Goal: Transaction & Acquisition: Purchase product/service

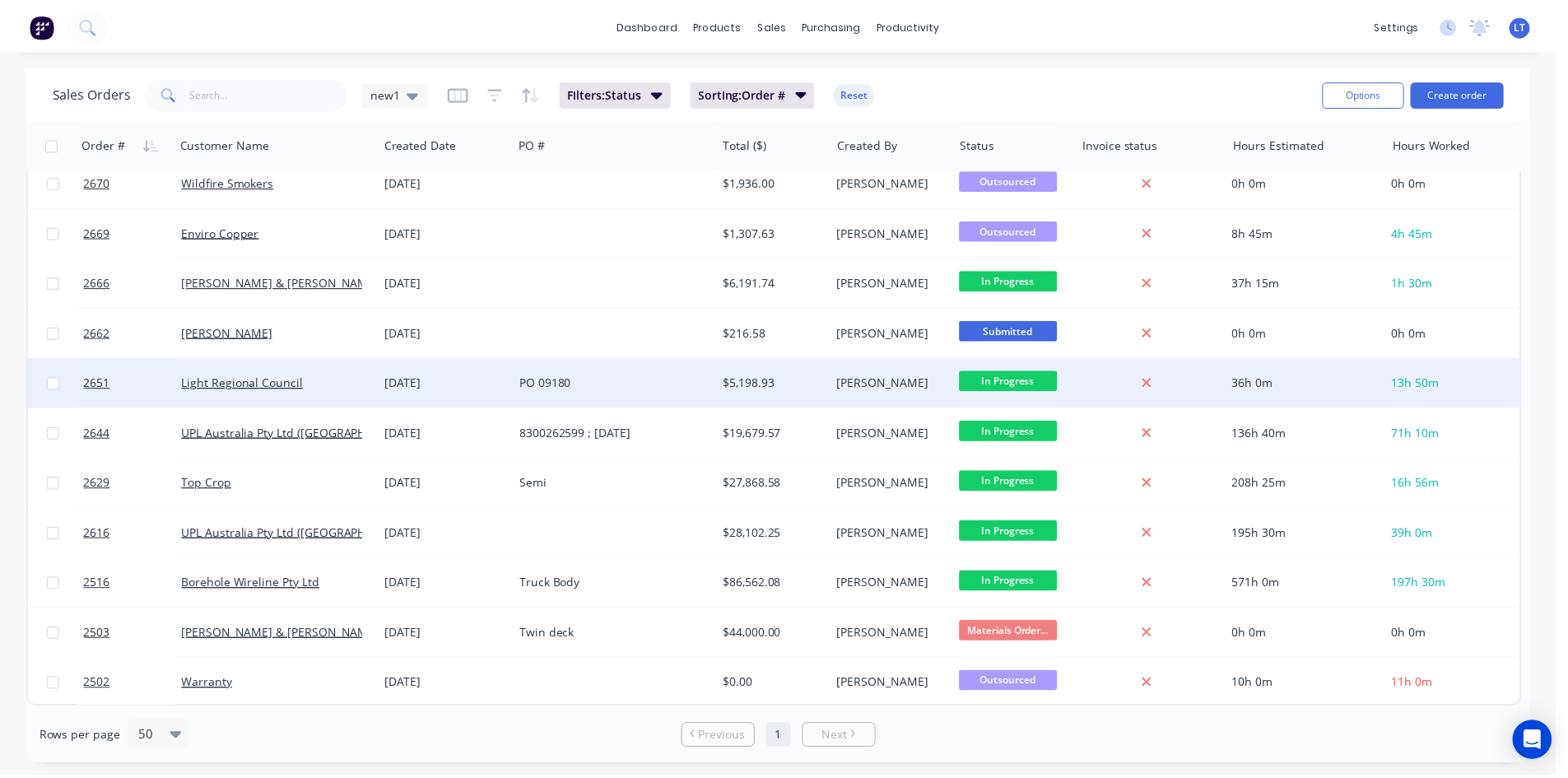
scroll to position [592, 0]
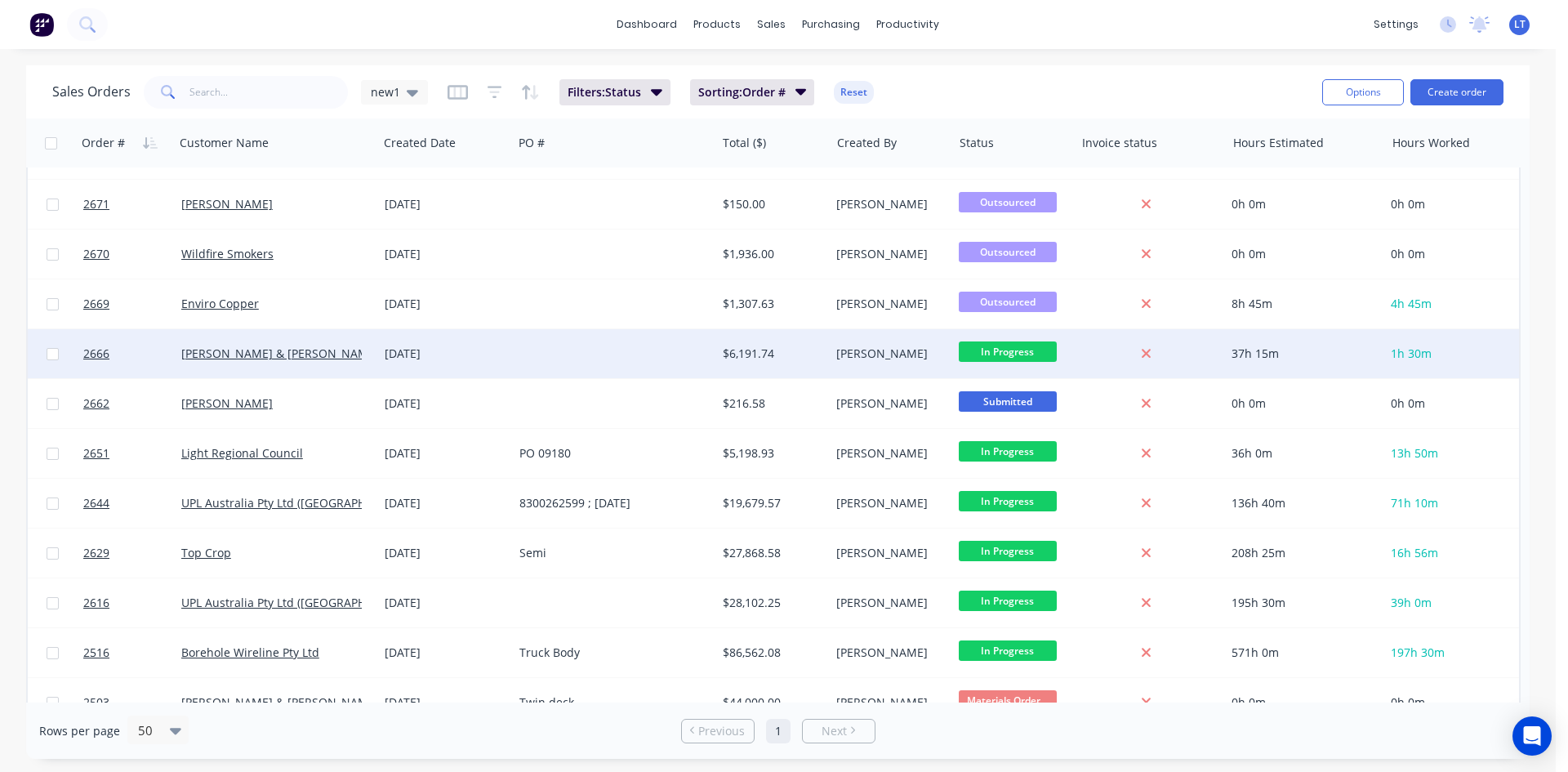
click at [631, 352] on div at bounding box center [614, 354] width 203 height 49
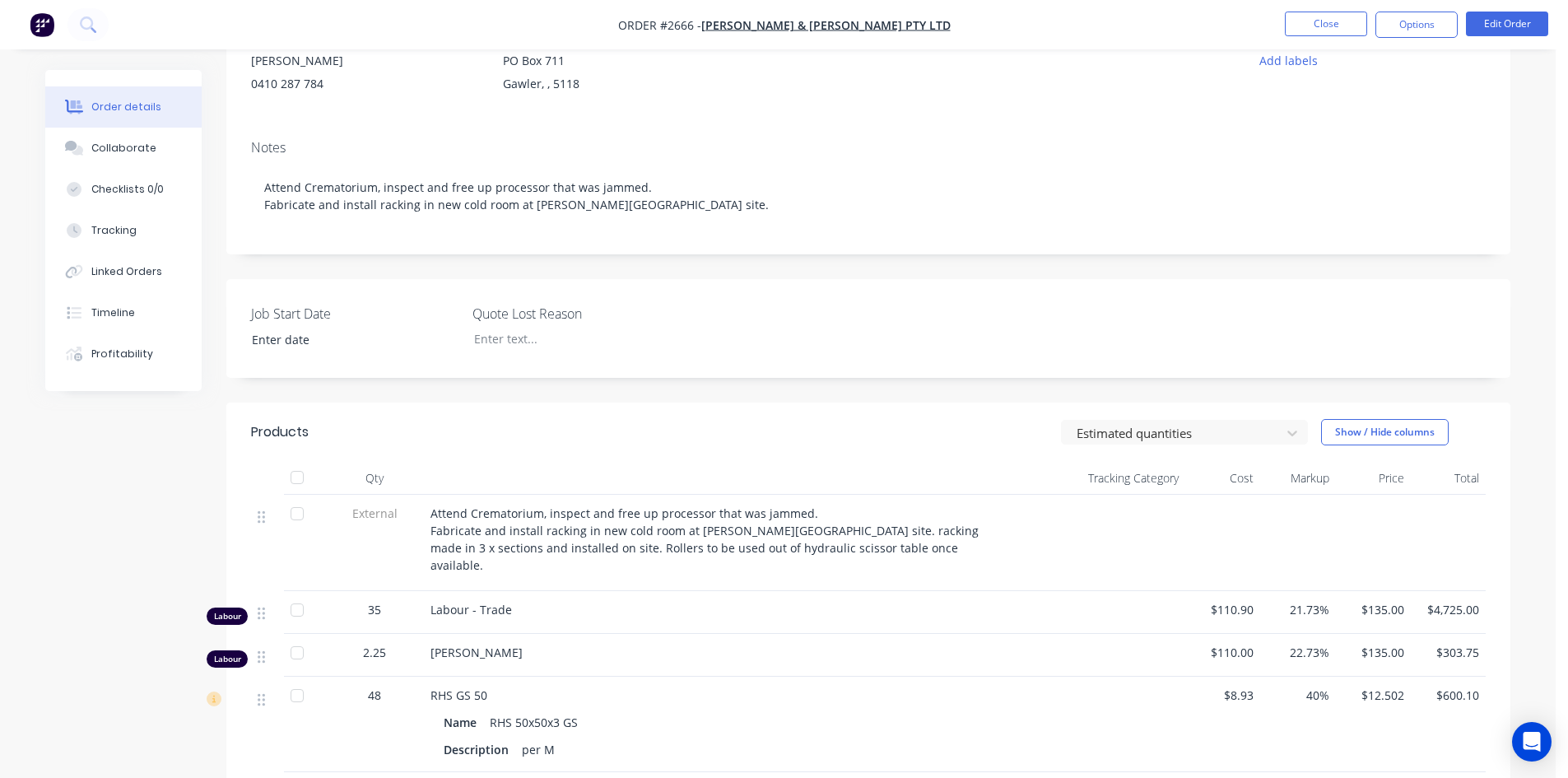
scroll to position [411, 0]
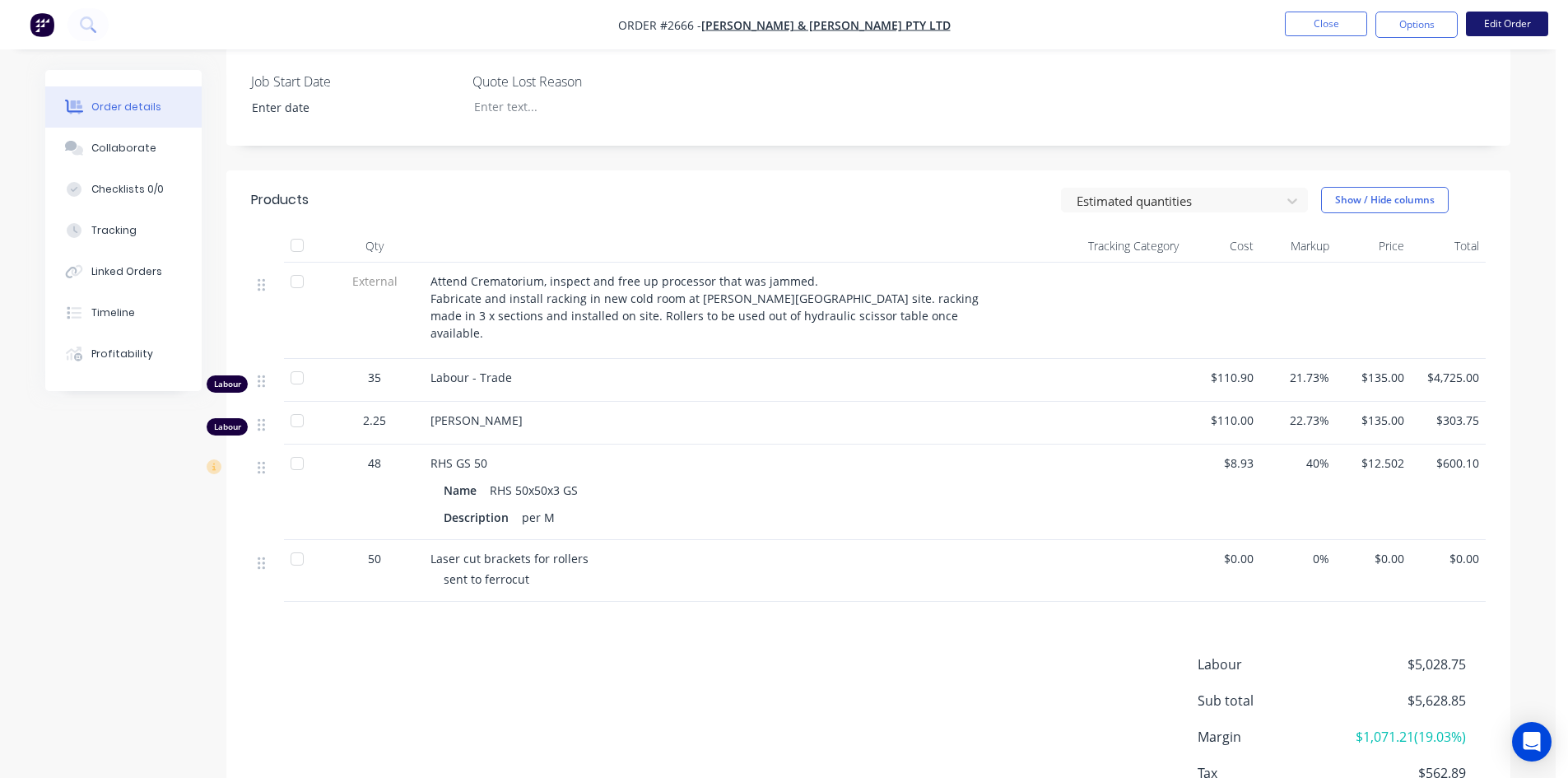
click at [1496, 29] on button "Edit Order" at bounding box center [1507, 24] width 82 height 24
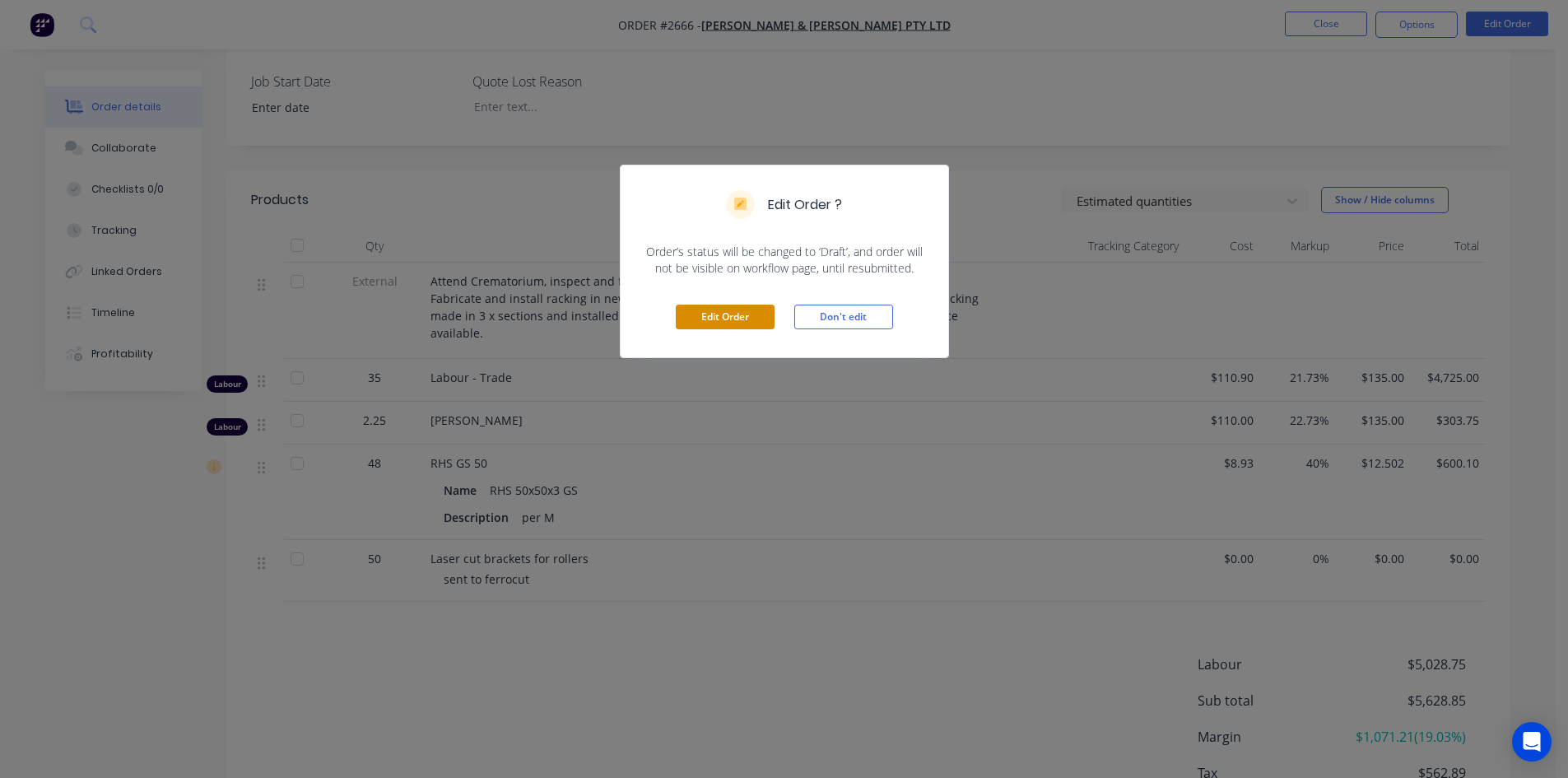
click at [721, 315] on button "Edit Order" at bounding box center [725, 317] width 98 height 24
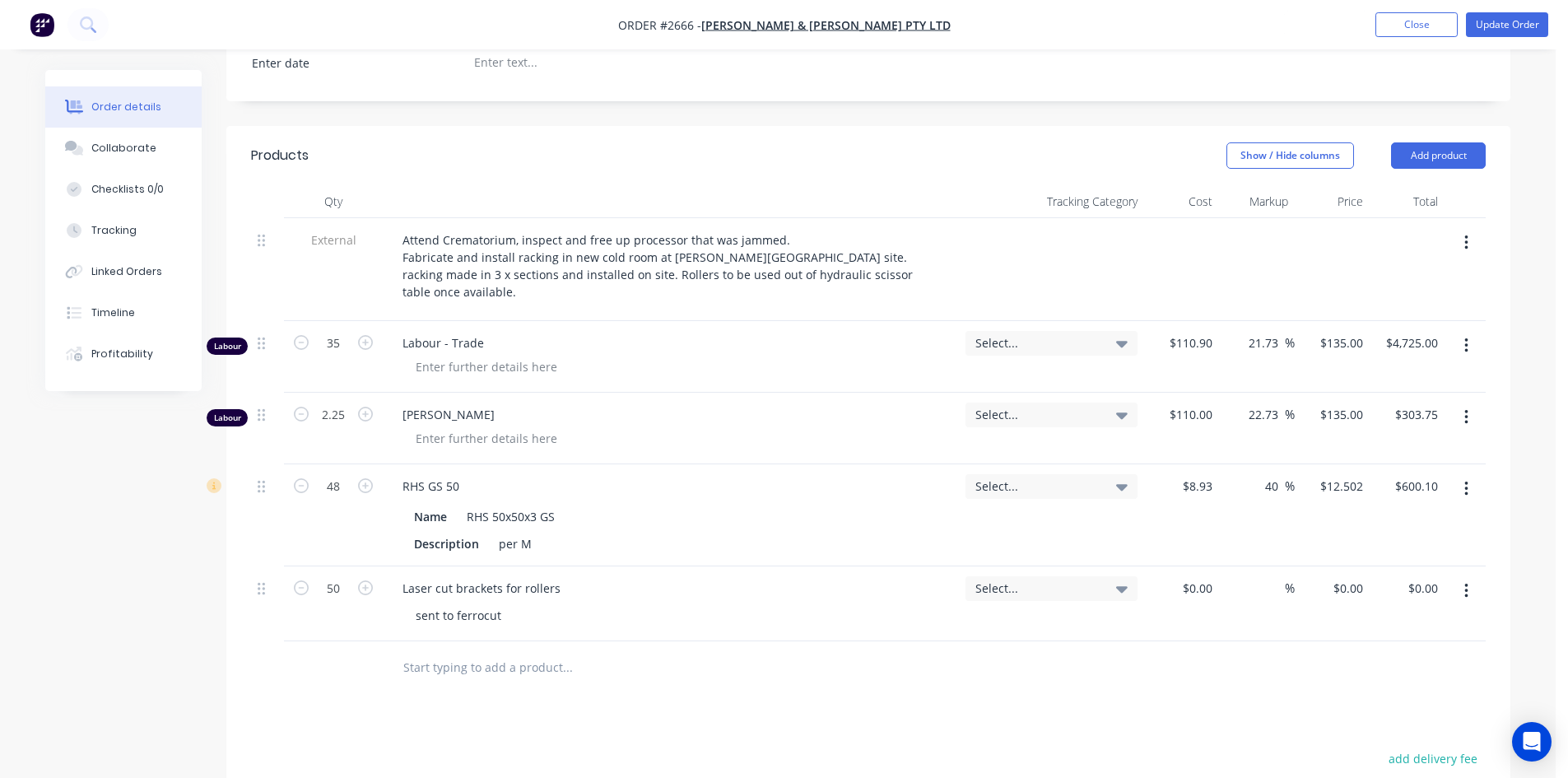
scroll to position [494, 0]
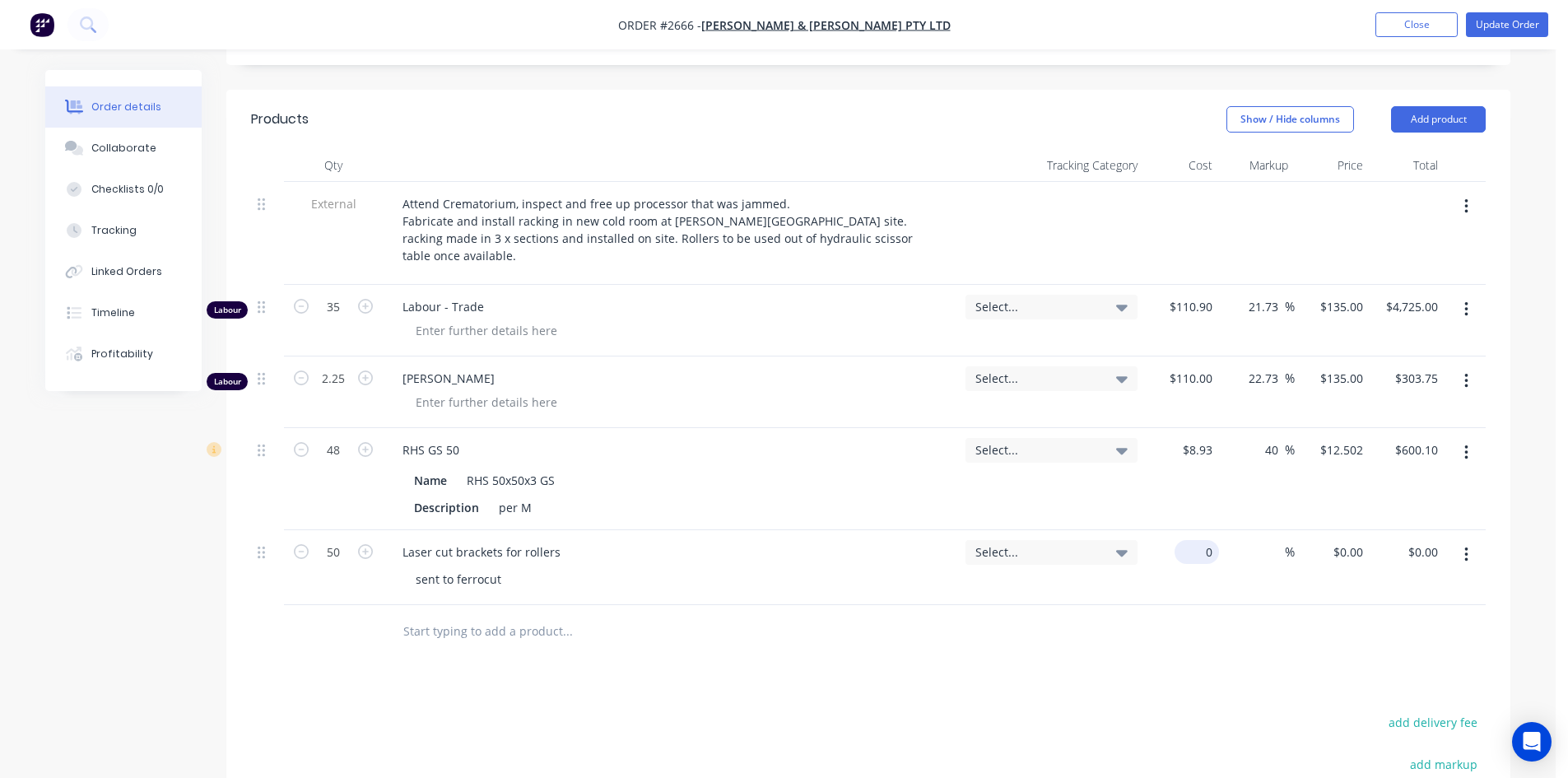
click at [1211, 540] on input "0" at bounding box center [1200, 551] width 37 height 24
type input "$2.07"
type input "$103.50"
click at [1216, 605] on div at bounding box center [868, 631] width 1234 height 53
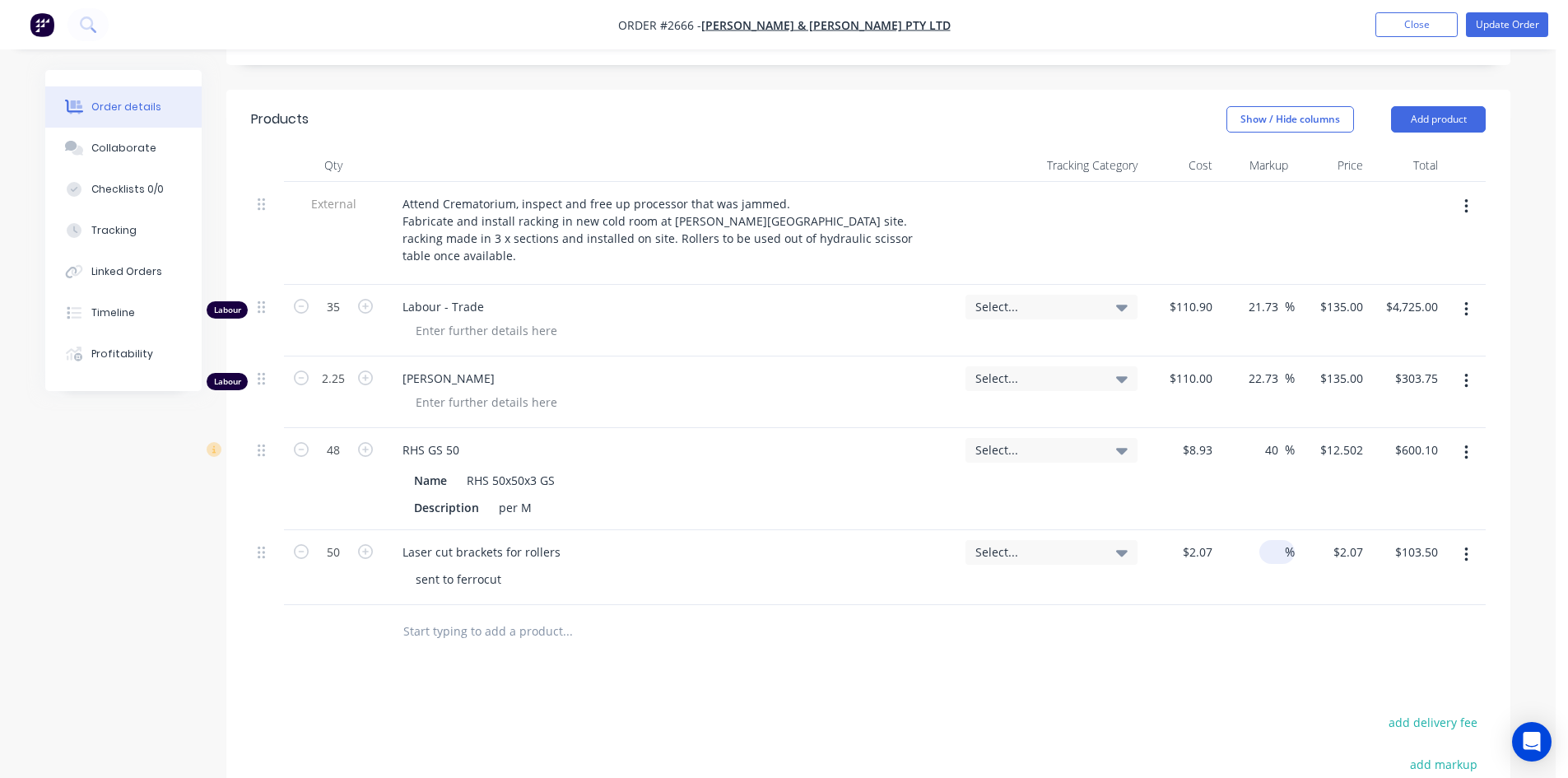
click at [1268, 540] on input at bounding box center [1275, 551] width 19 height 24
type input "40"
type input "$2.898"
type input "$144.90"
click at [1222, 679] on div "Products Show / Hide columns Add product Qty Tracking Category Cost Markup Pric…" at bounding box center [868, 572] width 1284 height 964
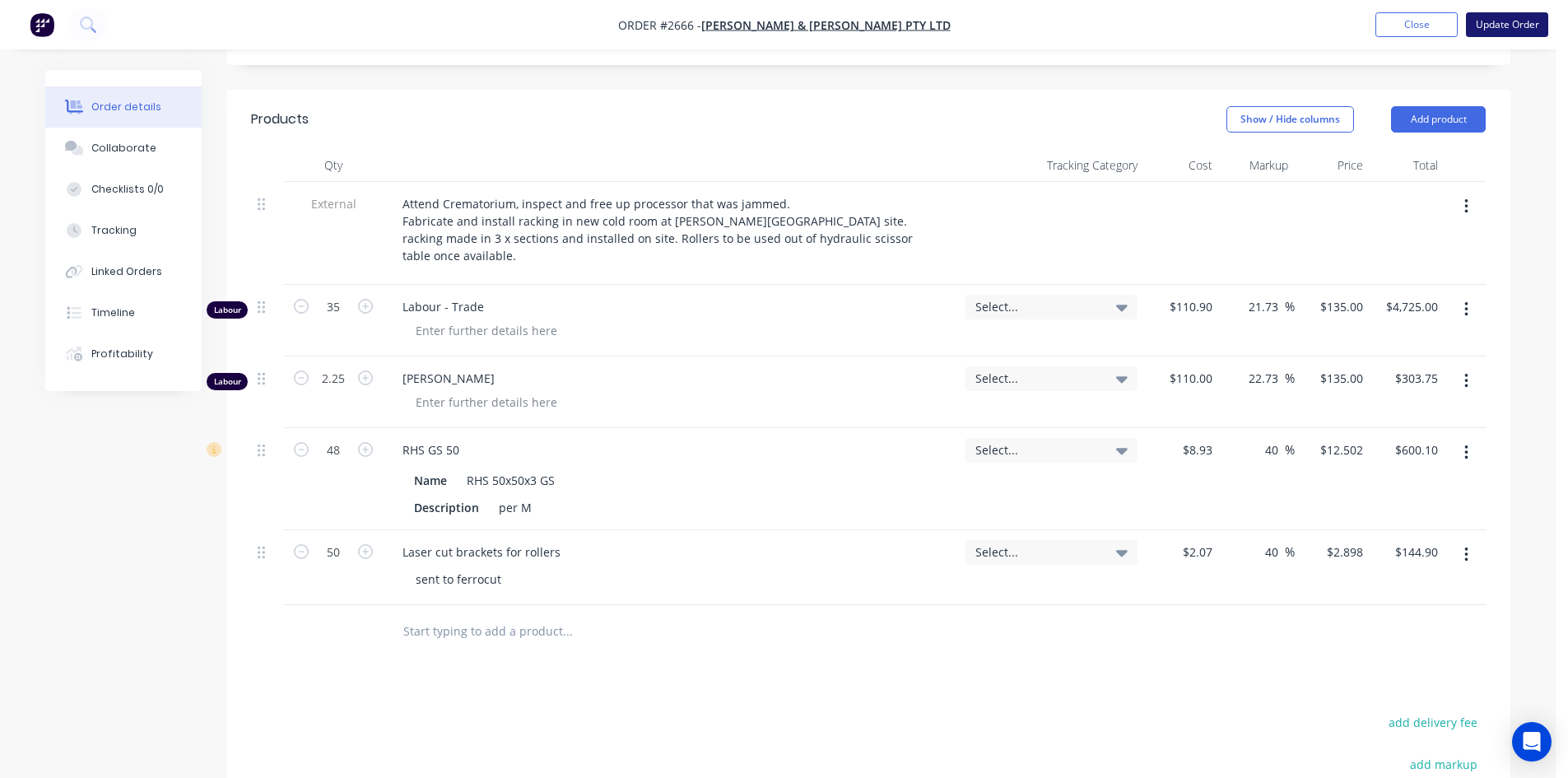
click at [1520, 30] on button "Update Order" at bounding box center [1507, 24] width 82 height 24
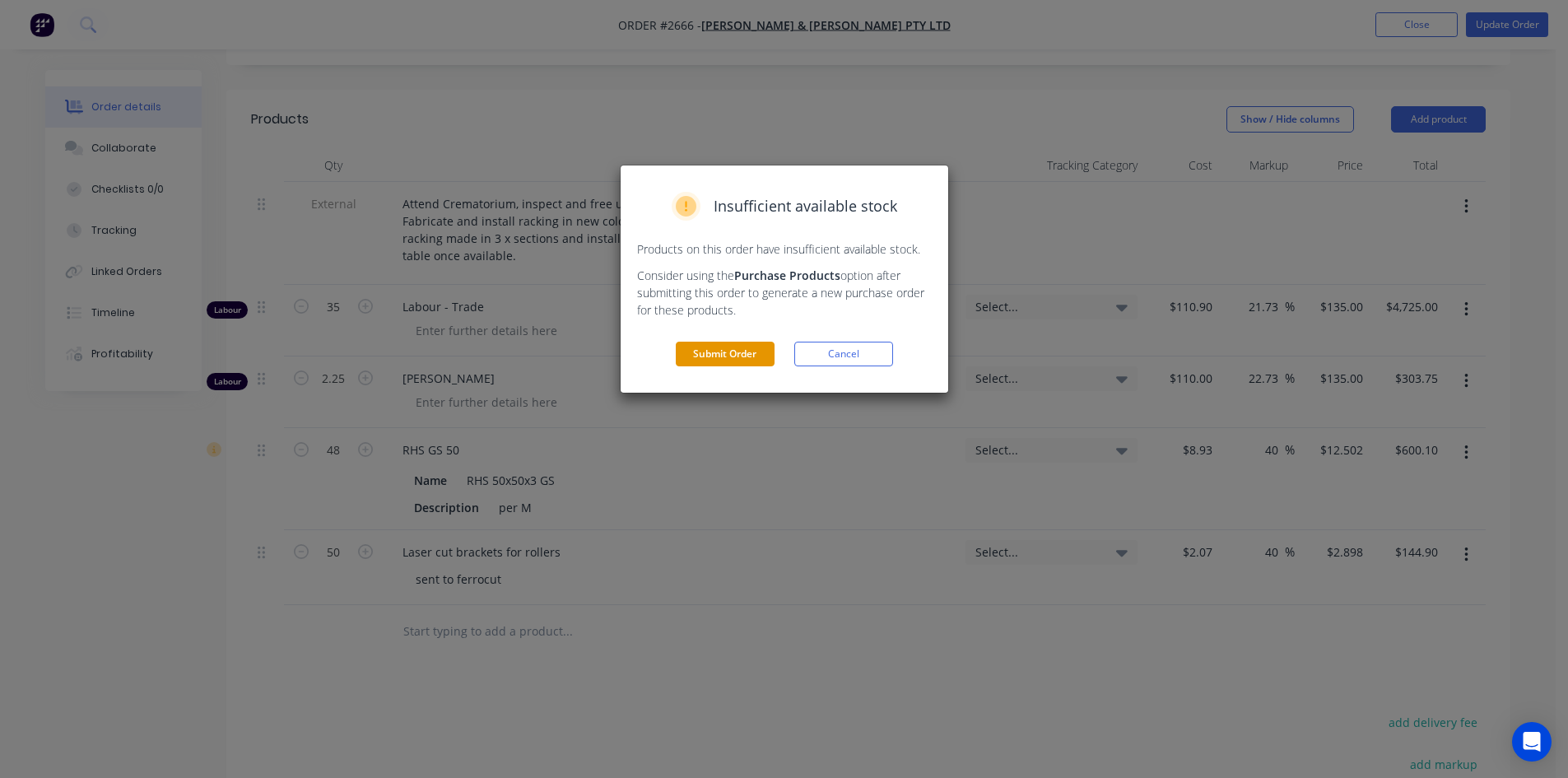
click at [728, 351] on button "Submit Order" at bounding box center [725, 354] width 98 height 24
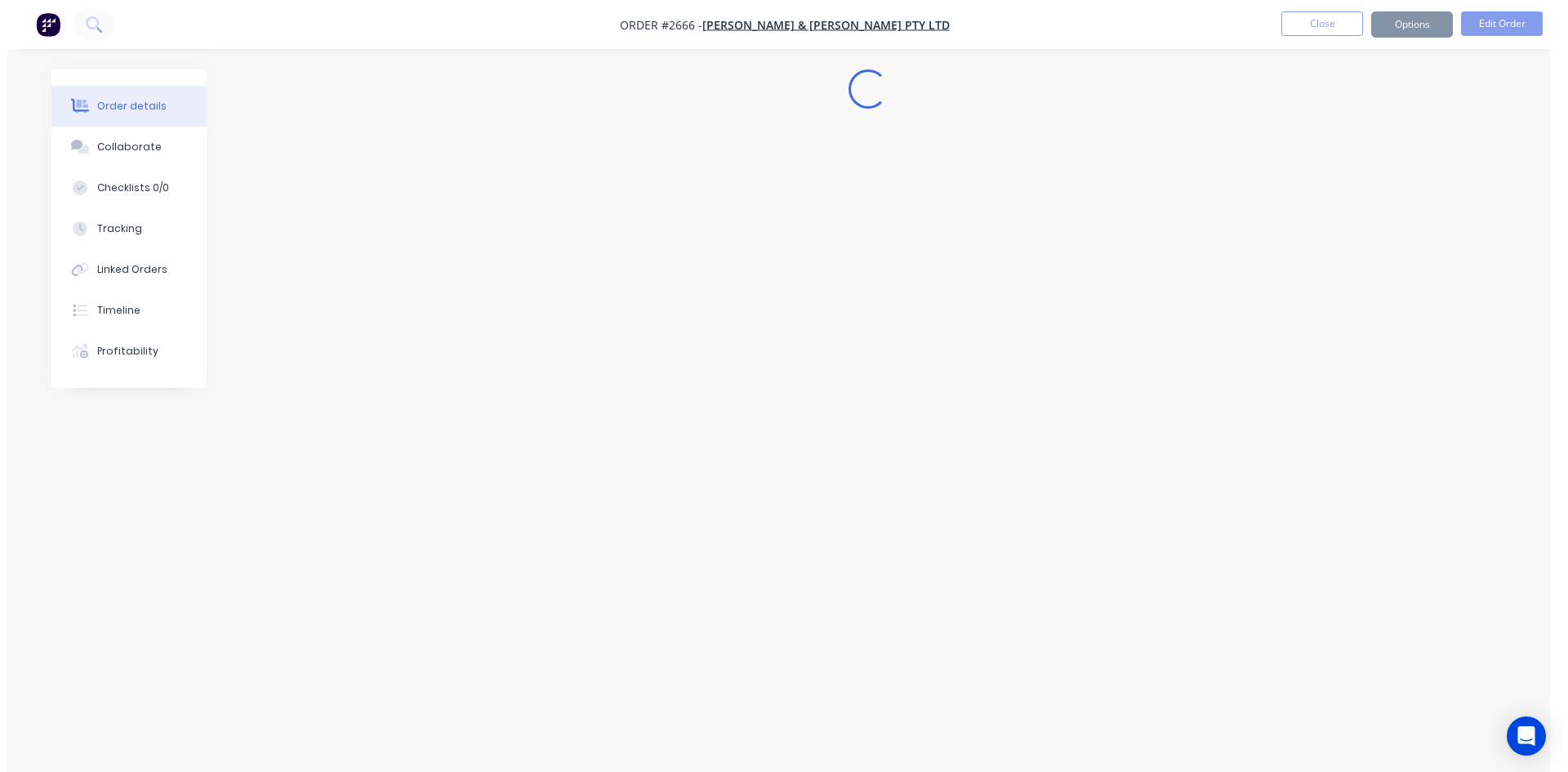
scroll to position [0, 0]
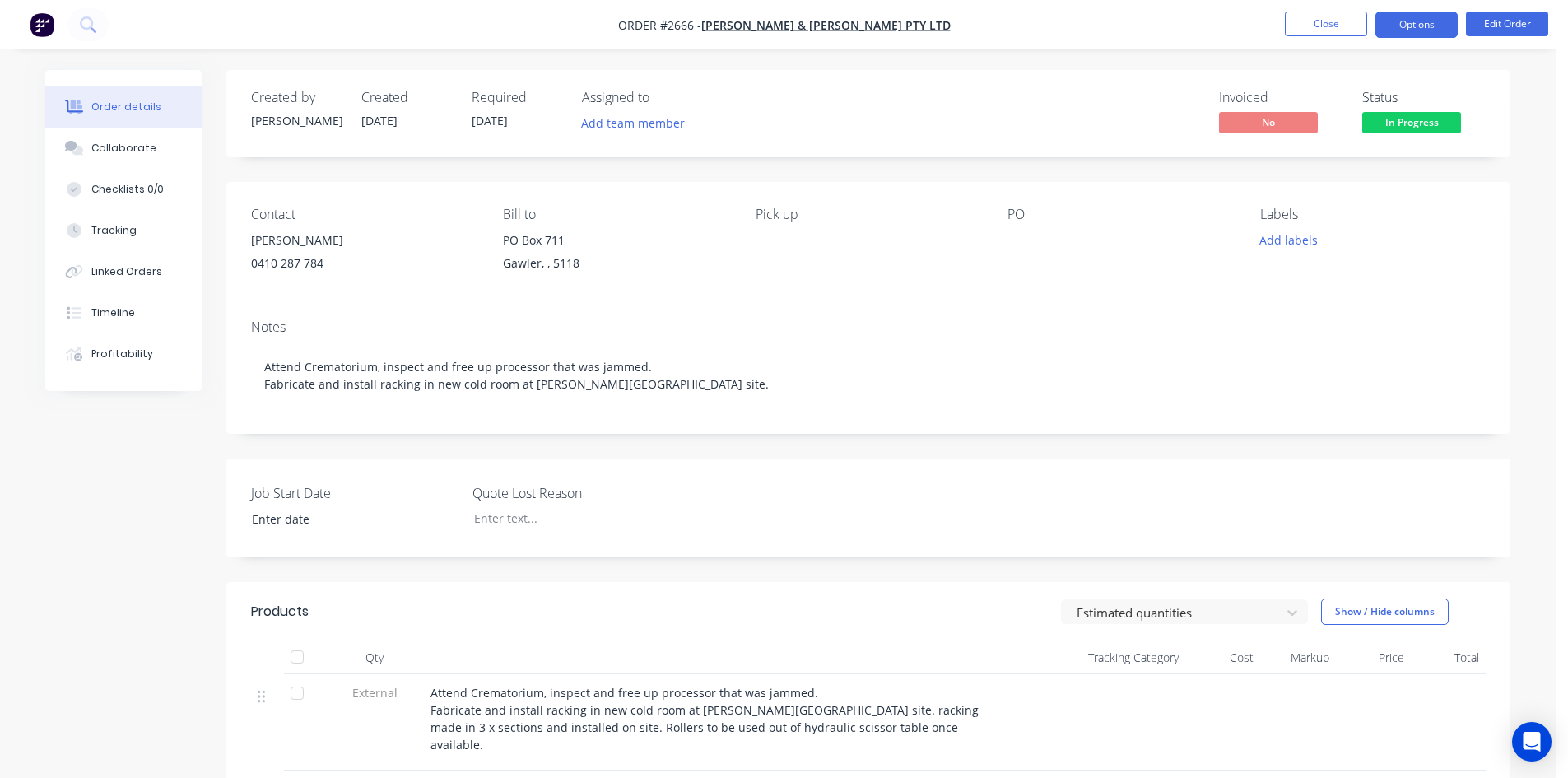
click at [1402, 24] on button "Options" at bounding box center [1416, 24] width 82 height 26
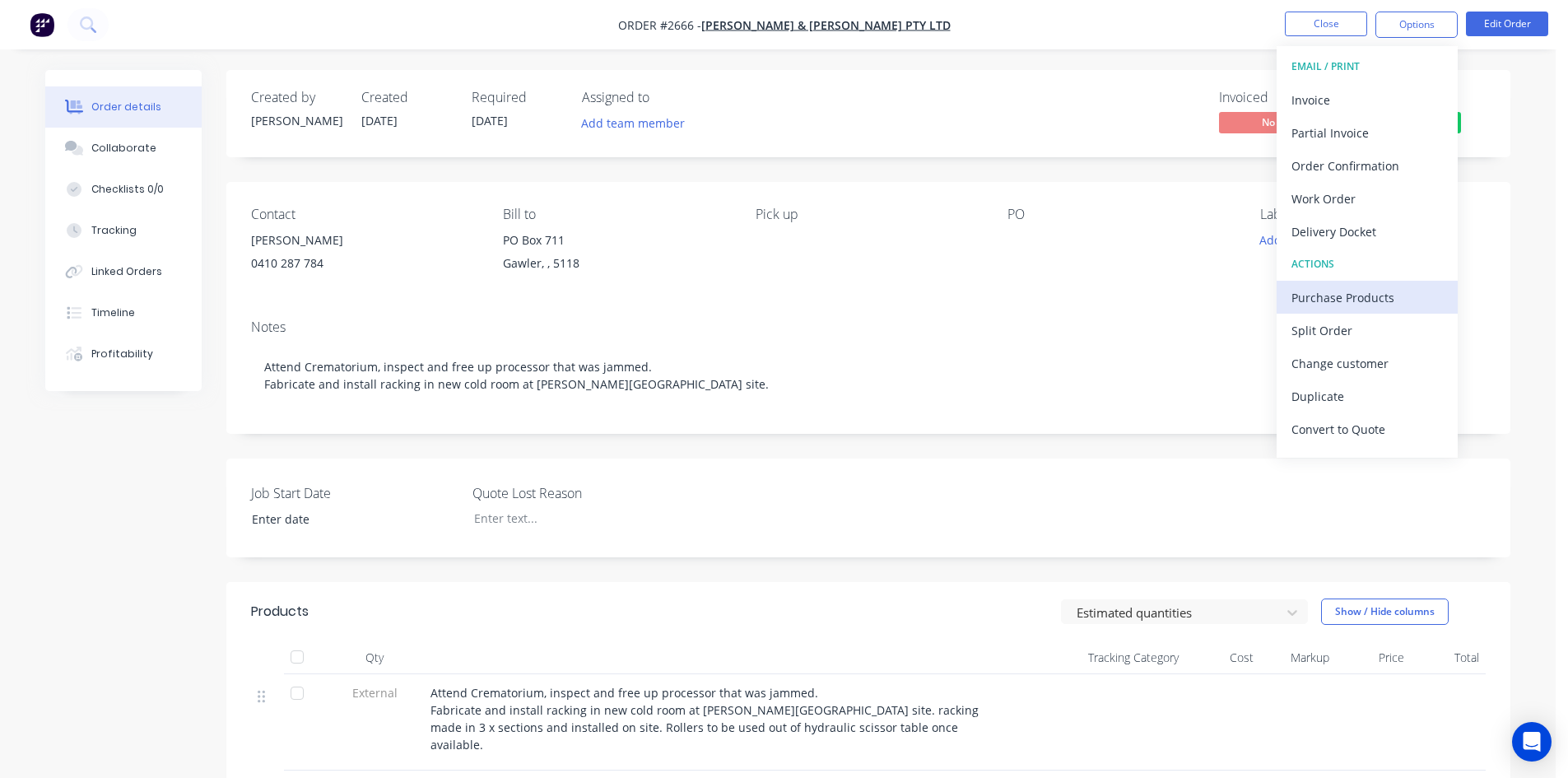
click at [1351, 301] on div "Purchase Products" at bounding box center [1367, 297] width 152 height 24
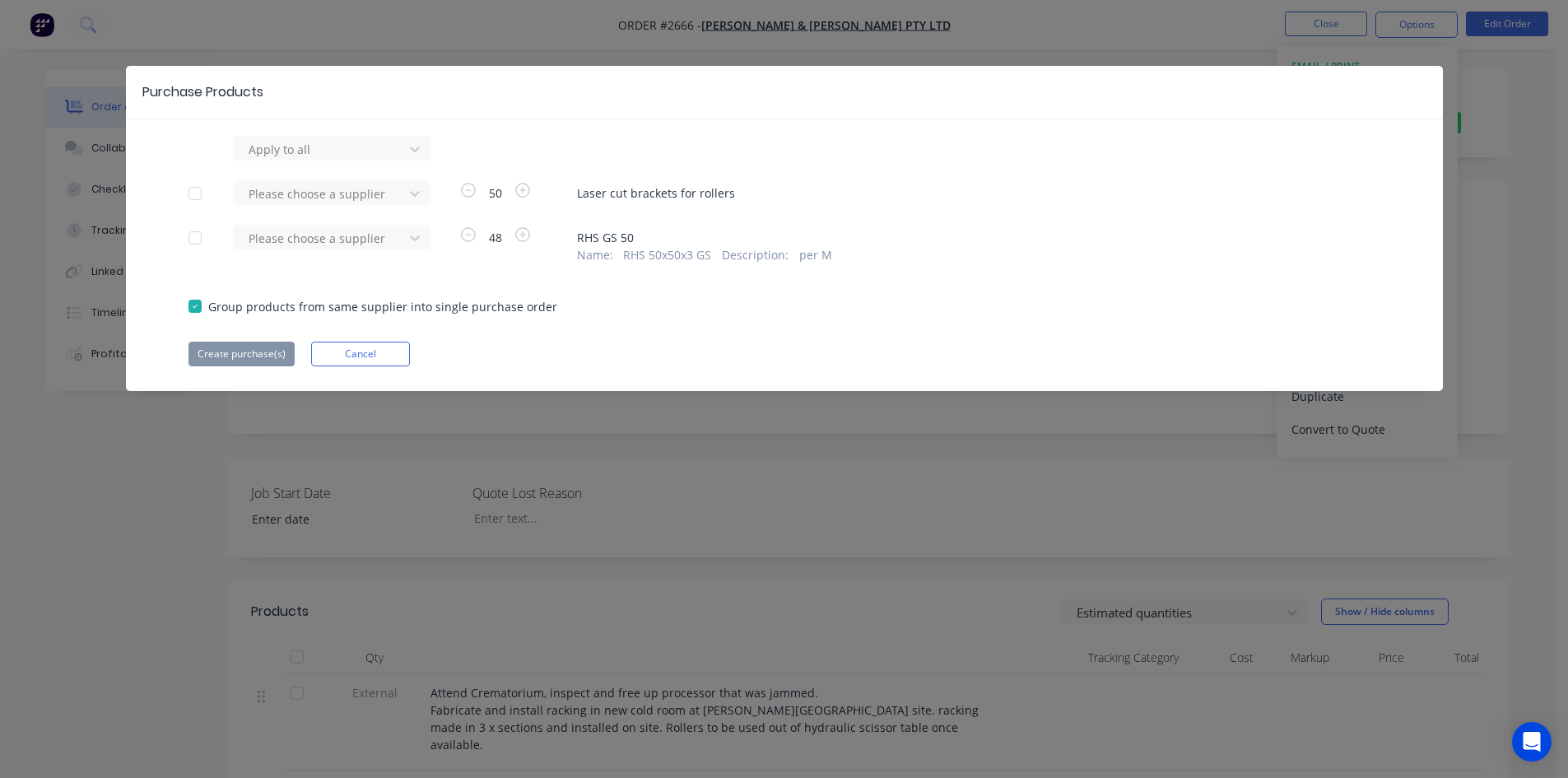
click at [198, 193] on div at bounding box center [195, 193] width 33 height 33
click at [344, 196] on div at bounding box center [321, 194] width 148 height 21
type input "ferrocut"
click at [341, 249] on div "Ferrocut Australia Pty Ltd" at bounding box center [331, 247] width 198 height 30
click at [254, 350] on button "Create purchase(s)" at bounding box center [241, 354] width 106 height 24
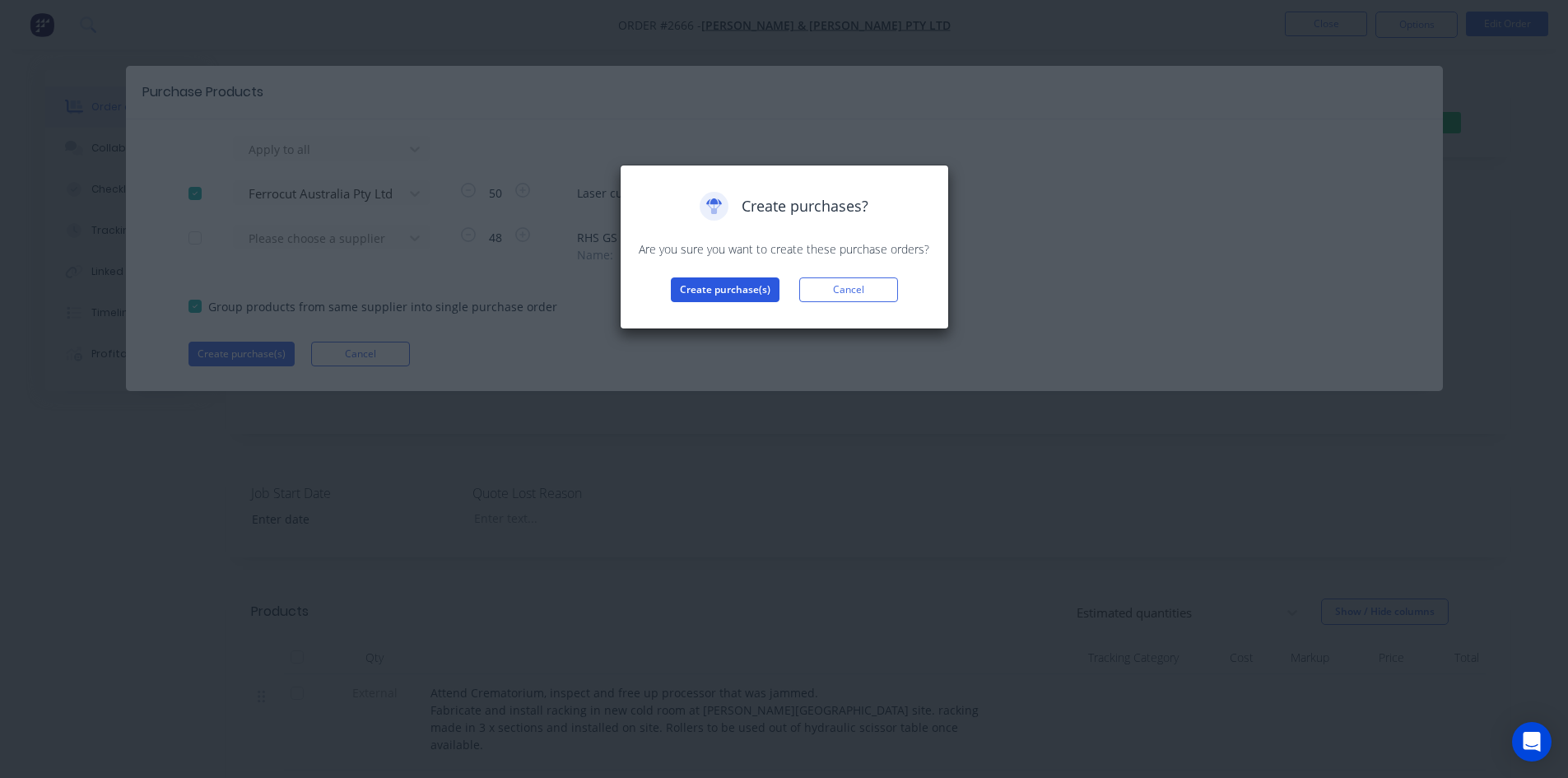
click at [743, 288] on button "Create purchase(s)" at bounding box center [725, 289] width 109 height 24
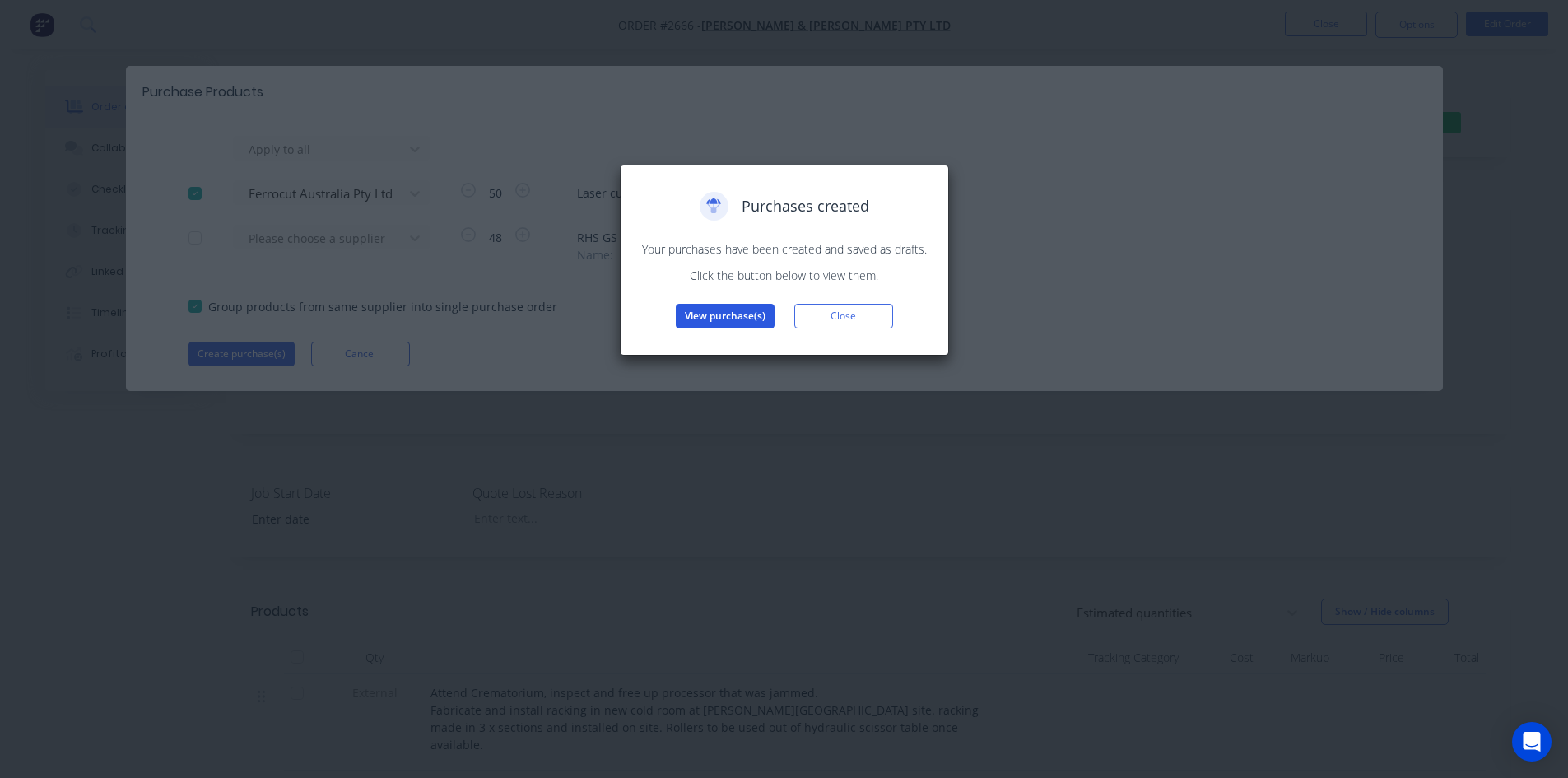
click at [752, 319] on button "View purchase(s)" at bounding box center [725, 316] width 98 height 24
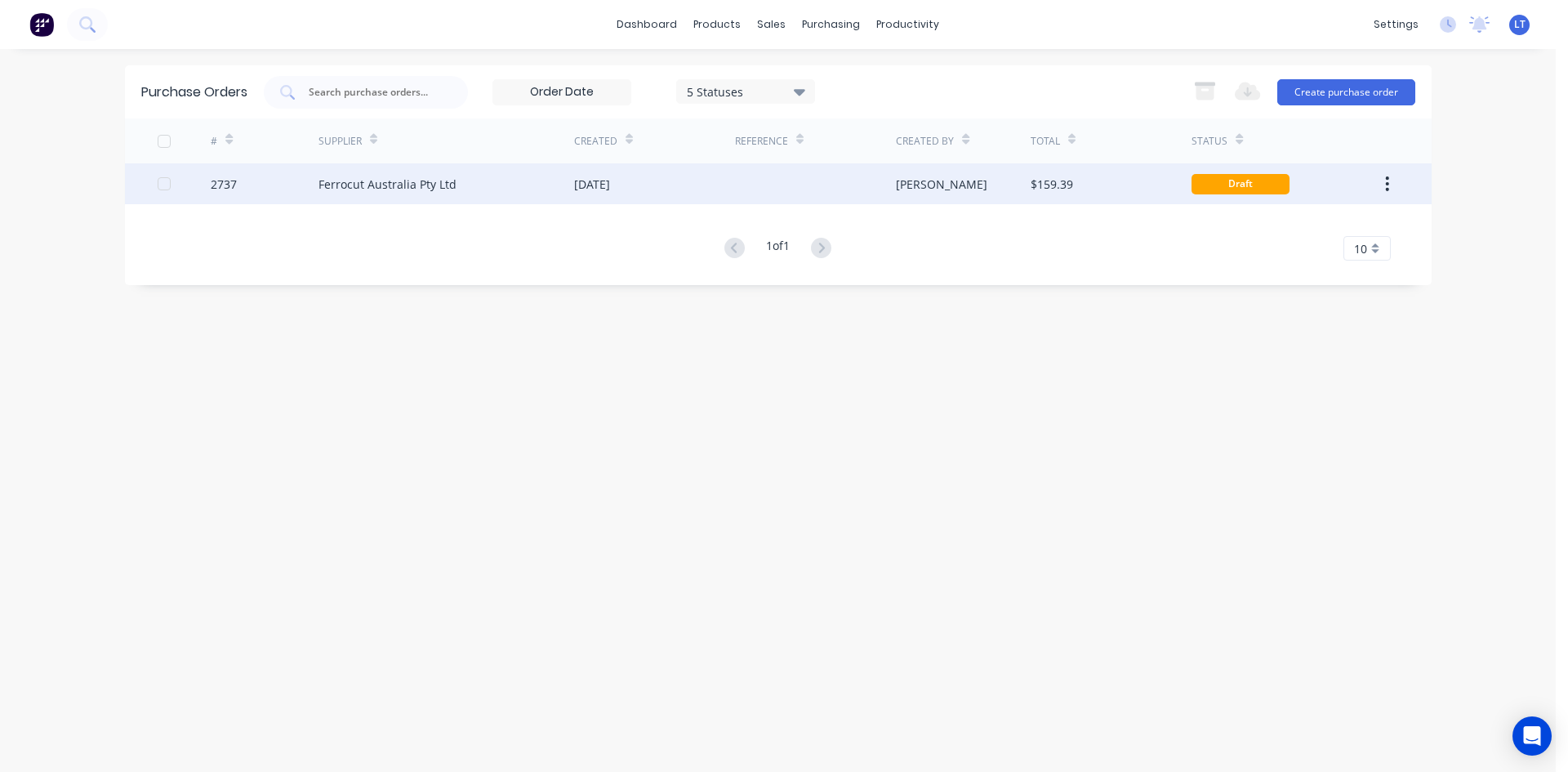
click at [919, 187] on div "[PERSON_NAME]" at bounding box center [941, 184] width 92 height 17
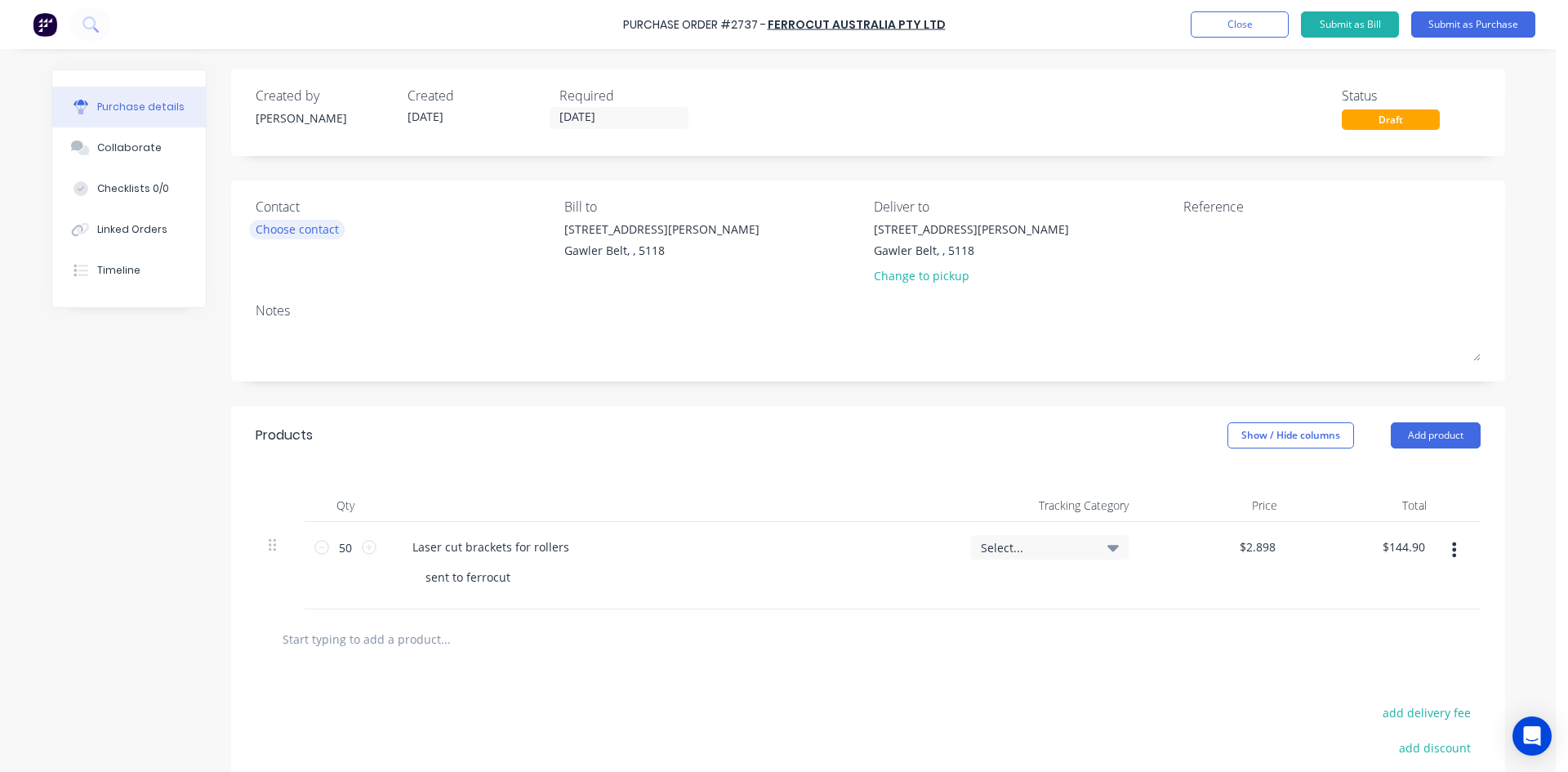
click at [295, 234] on div "Choose contact" at bounding box center [297, 229] width 83 height 17
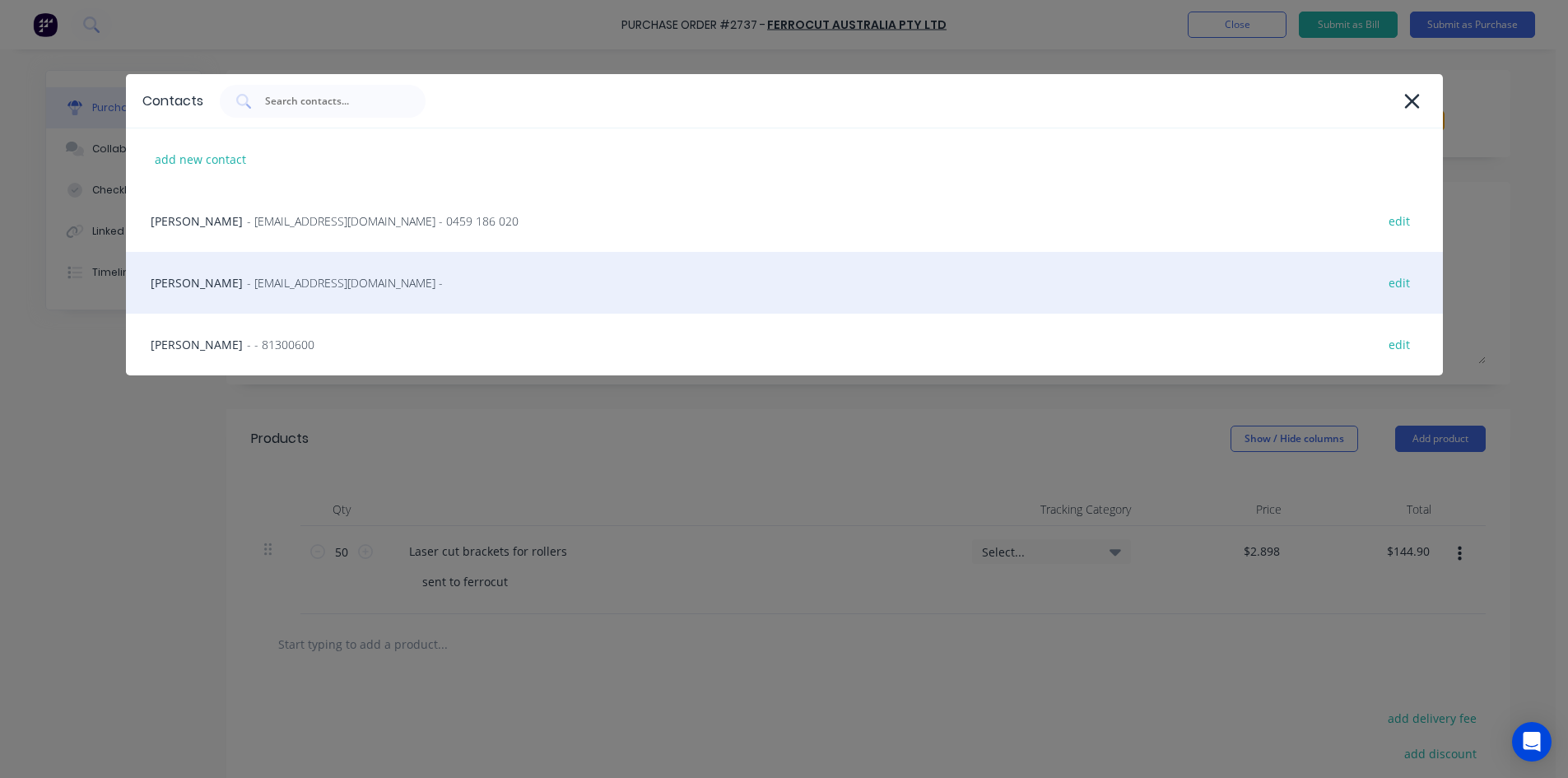
click at [253, 288] on span "- dross@ferrocut.com.au -" at bounding box center [344, 283] width 196 height 17
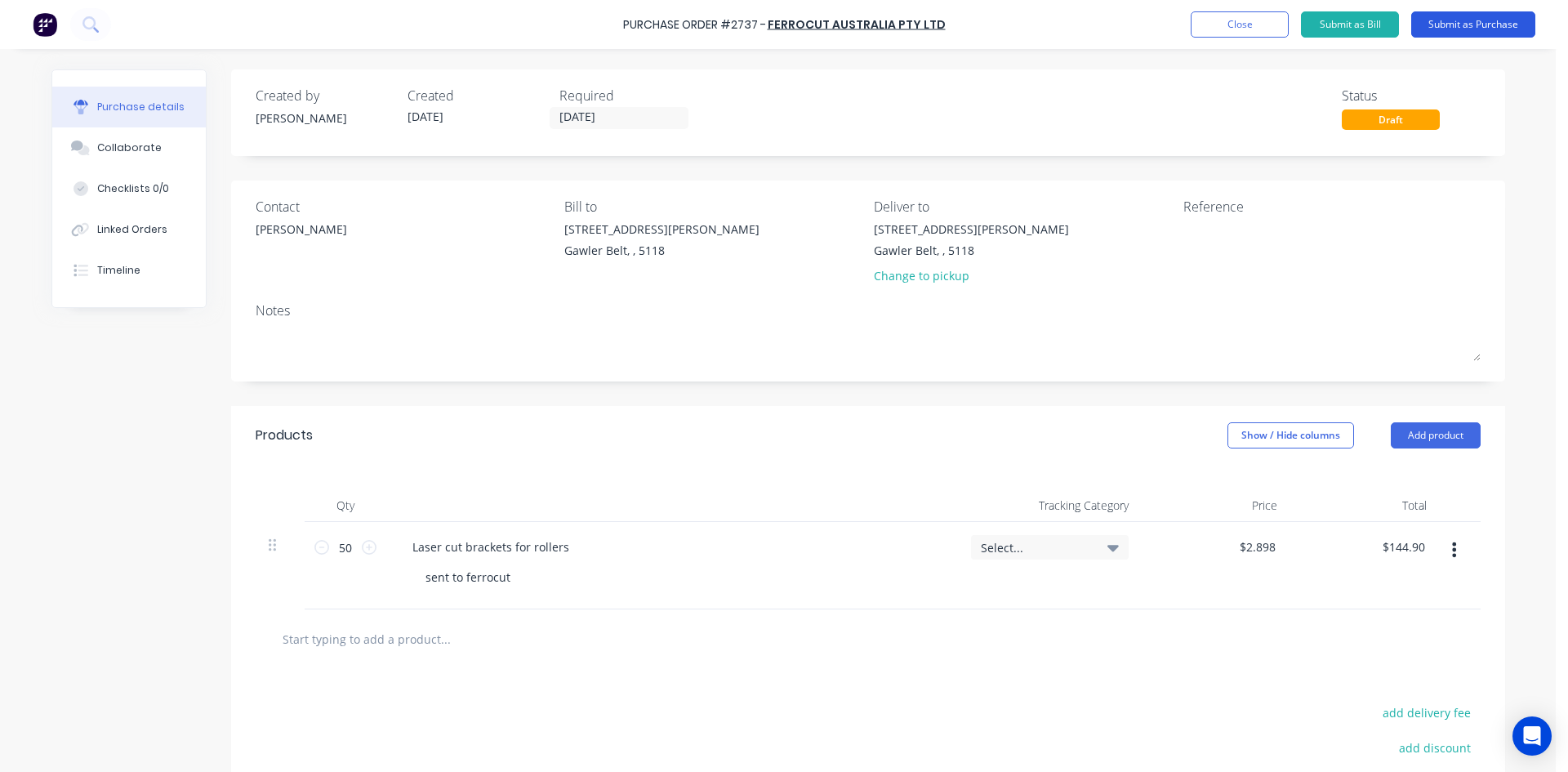
click at [1473, 29] on button "Submit as Purchase" at bounding box center [1474, 24] width 124 height 26
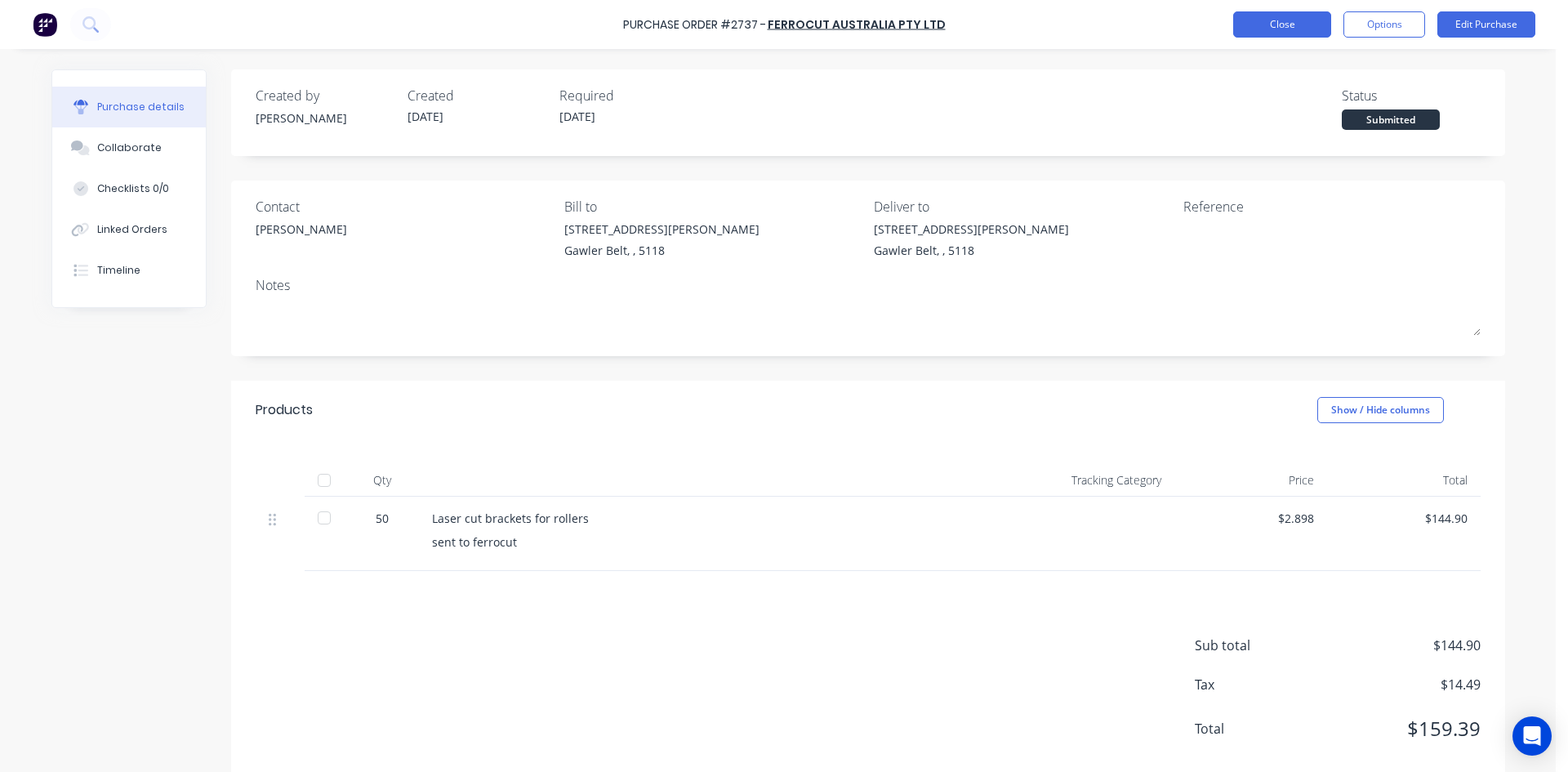
click at [1284, 33] on button "Close" at bounding box center [1282, 24] width 98 height 26
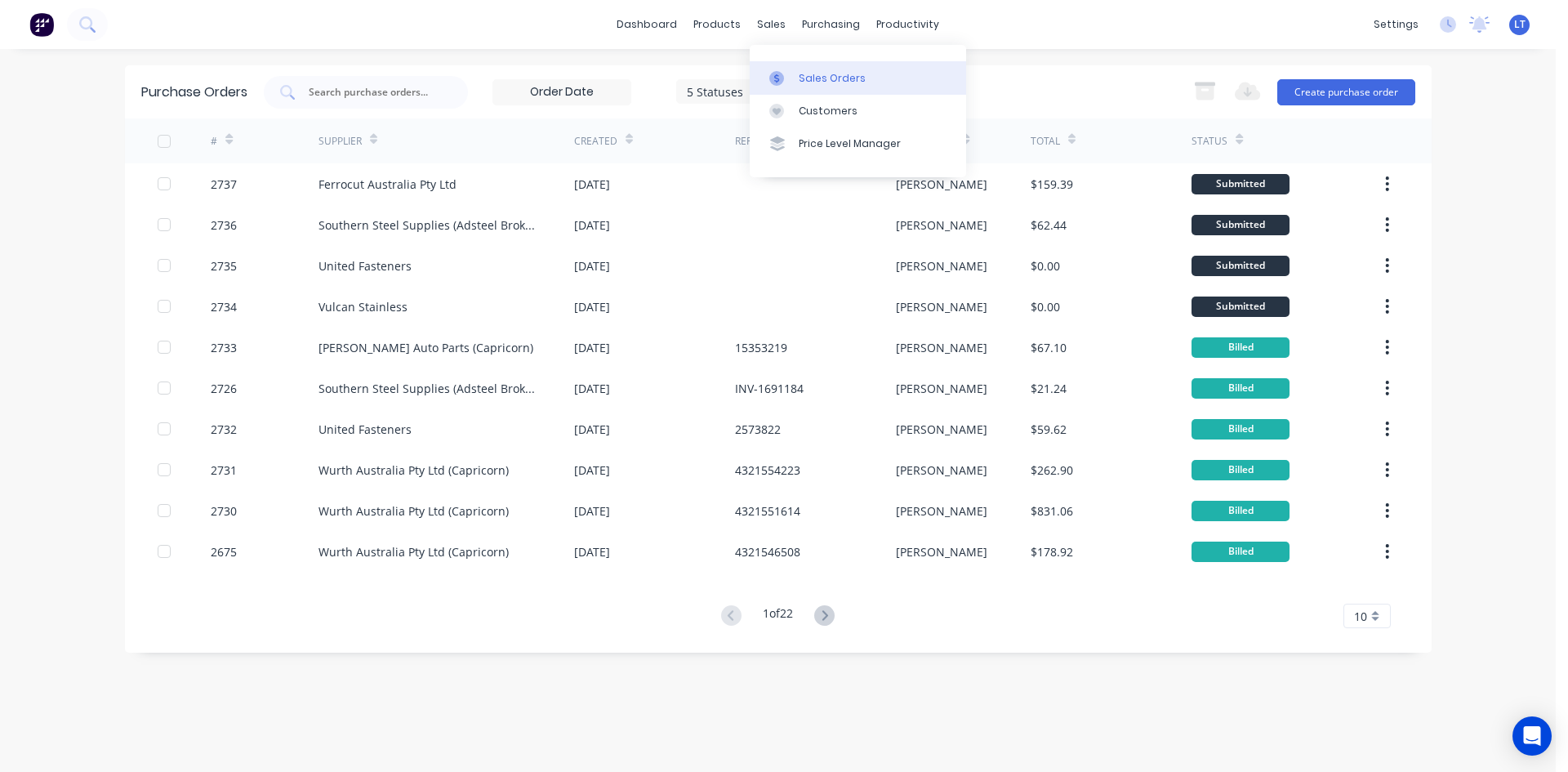
click at [816, 73] on div "Sales Orders" at bounding box center [832, 78] width 67 height 15
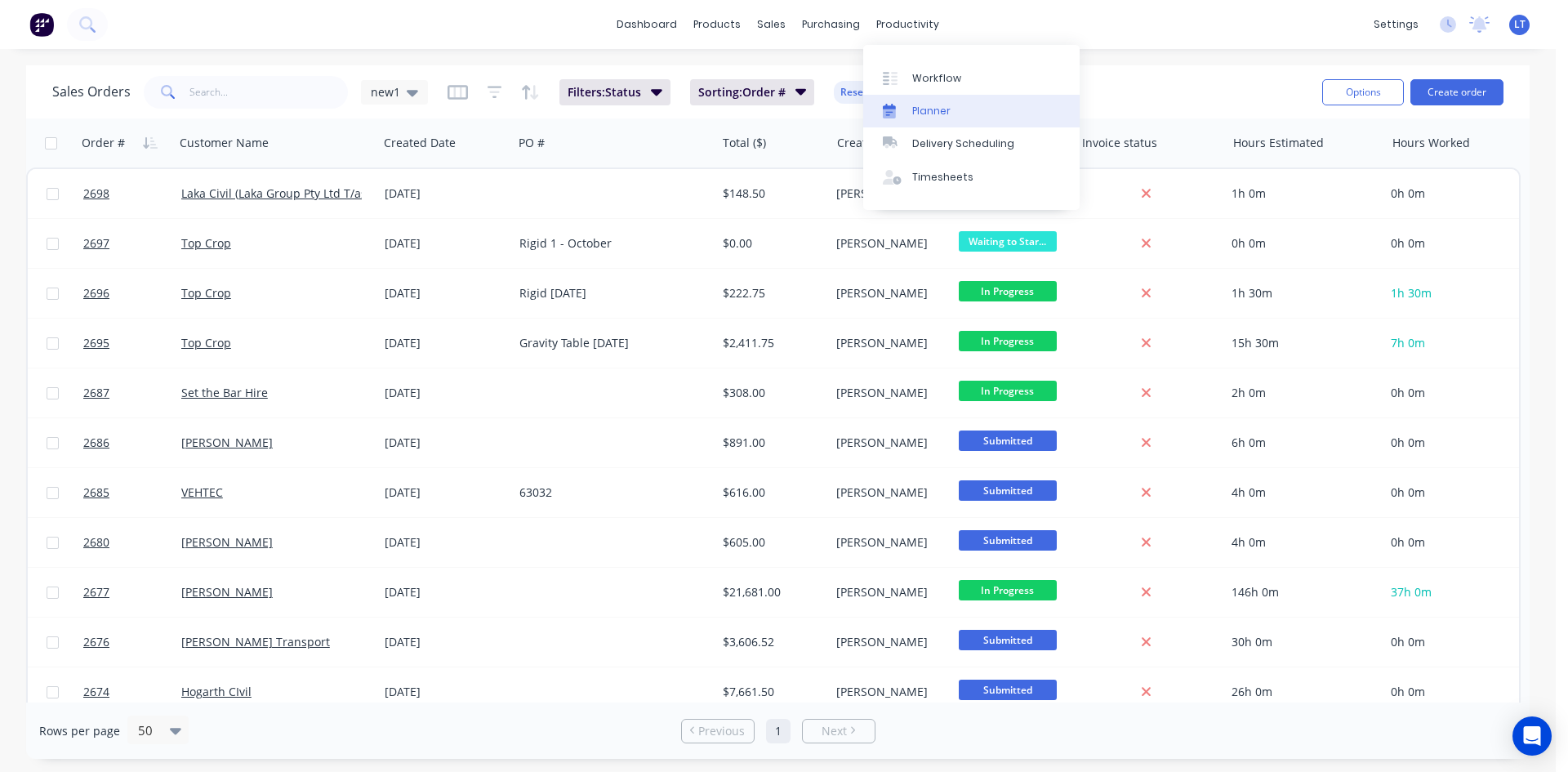
click at [941, 111] on div "Planner" at bounding box center [931, 111] width 38 height 15
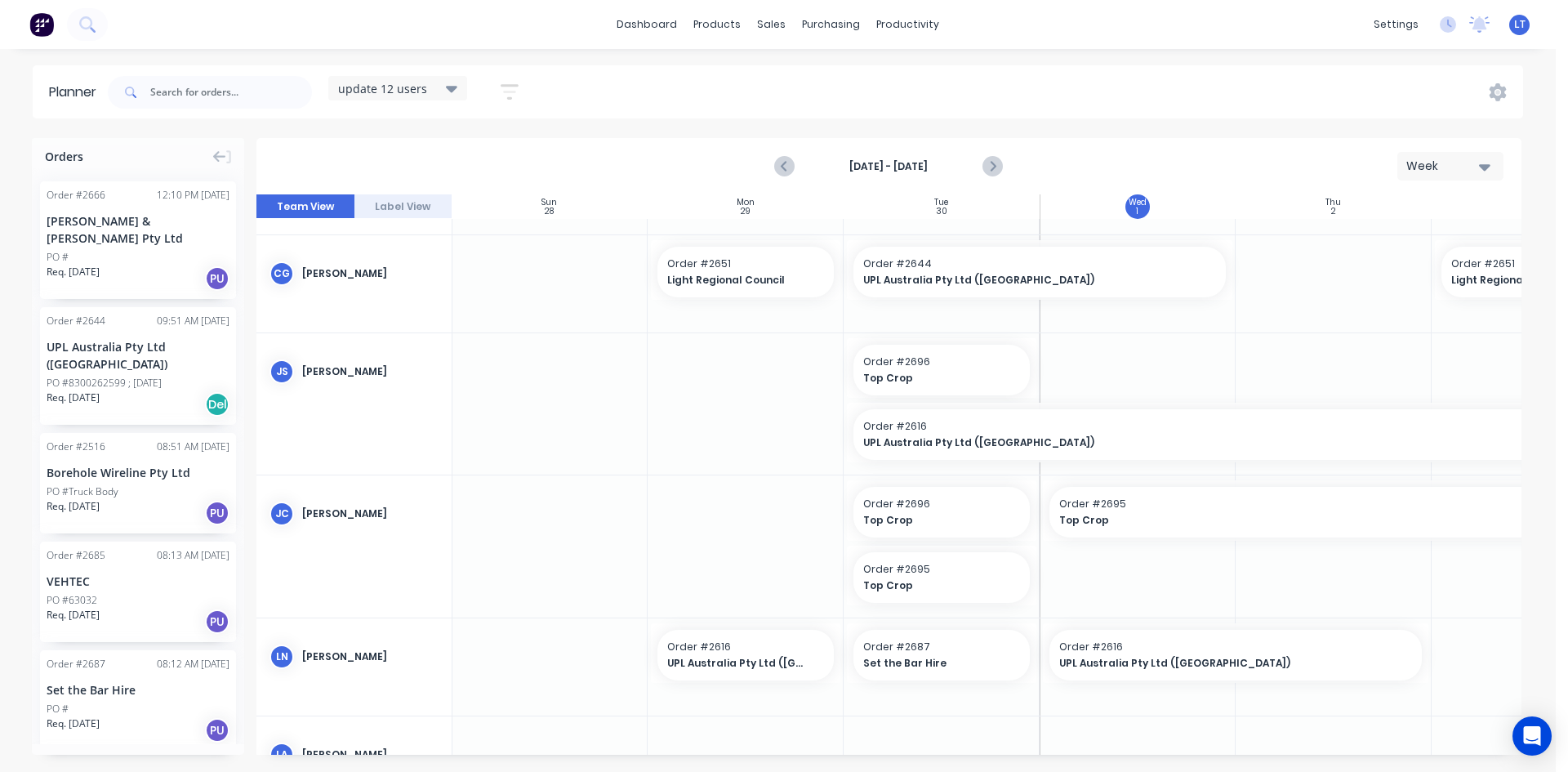
scroll to position [0, 1]
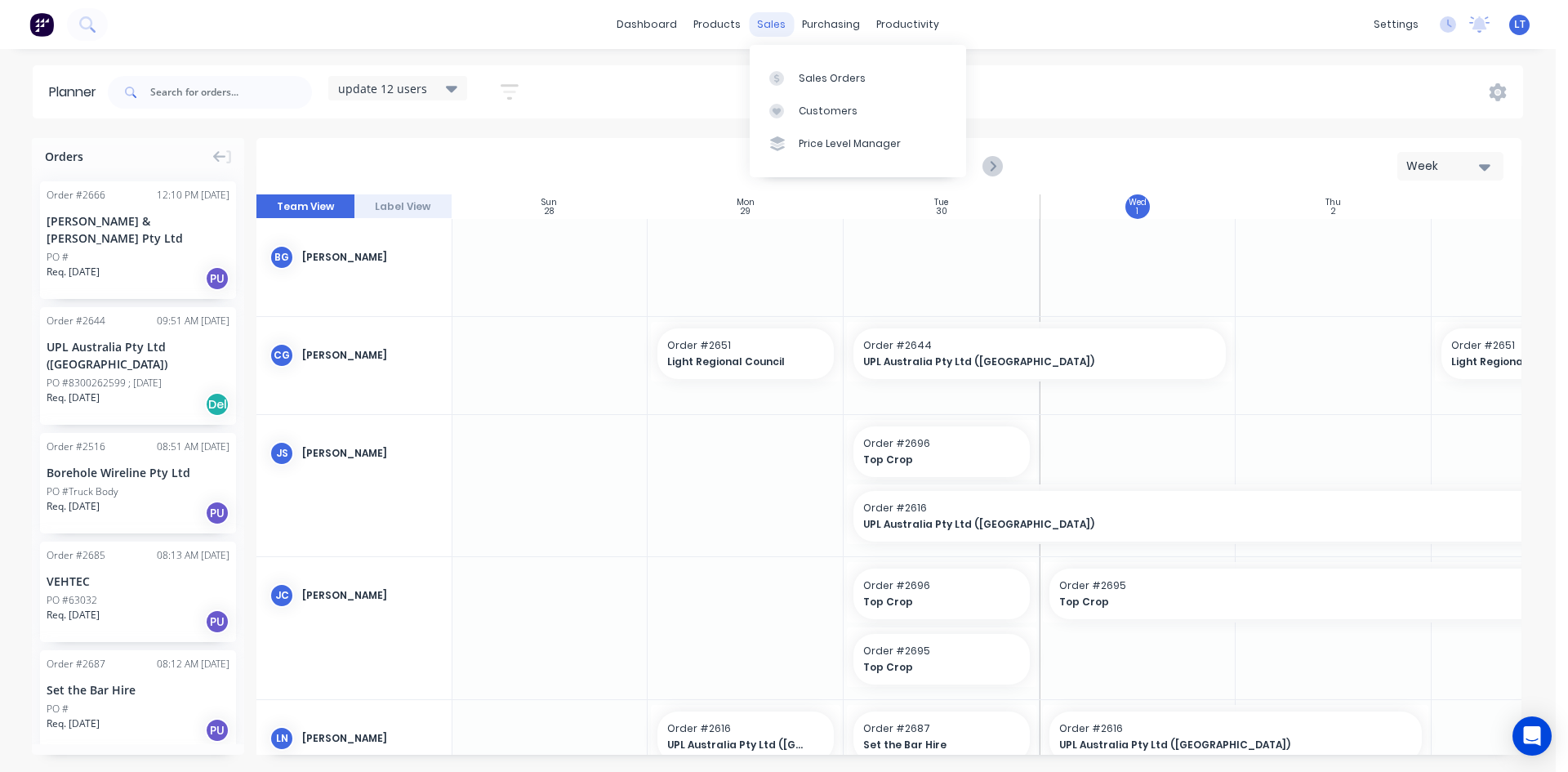
click at [774, 25] on div "sales" at bounding box center [771, 24] width 45 height 24
click at [812, 80] on div "Sales Orders" at bounding box center [832, 78] width 67 height 15
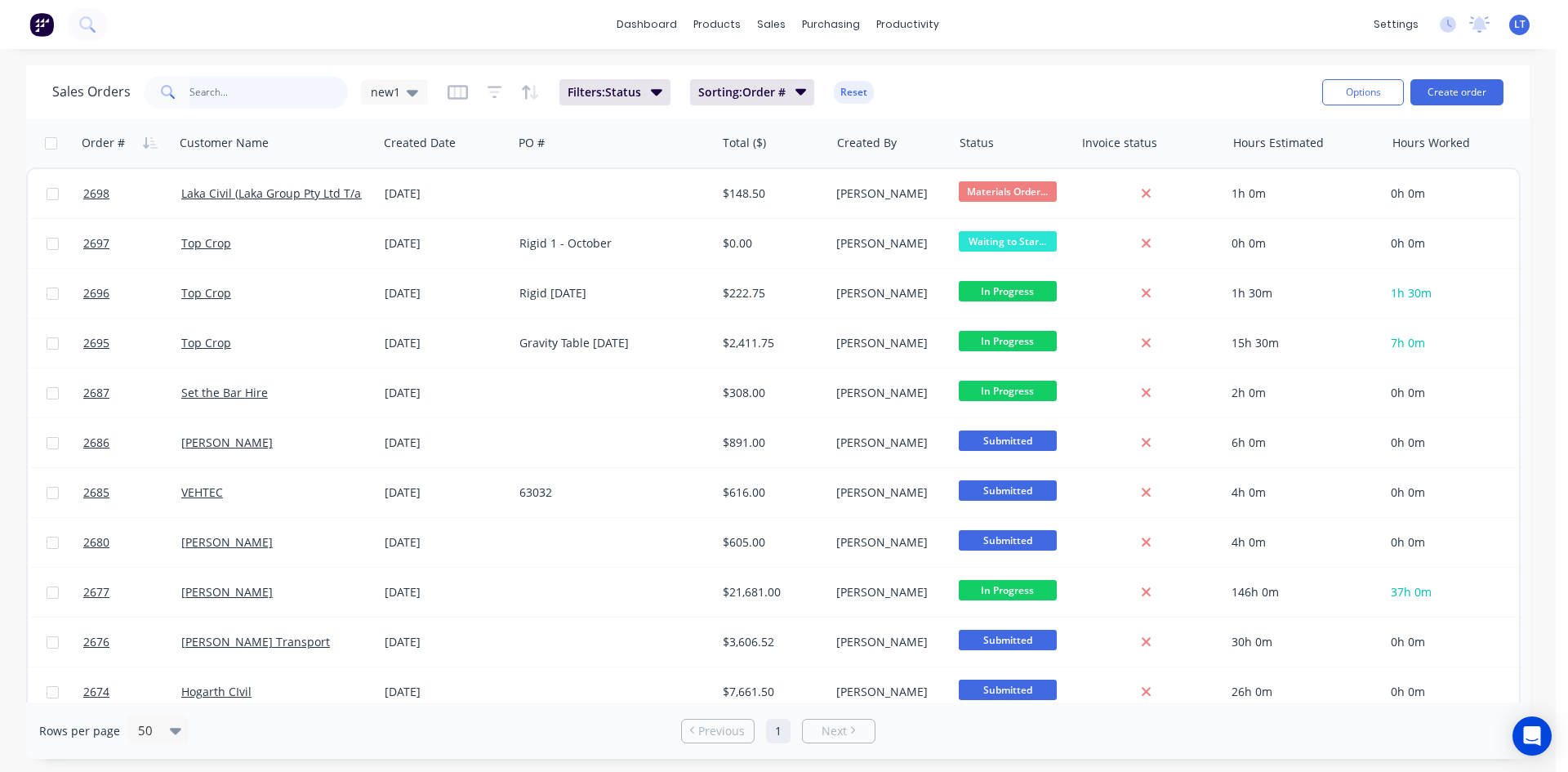
click at [233, 87] on input "text" at bounding box center [269, 93] width 159 height 33
type input "jms"
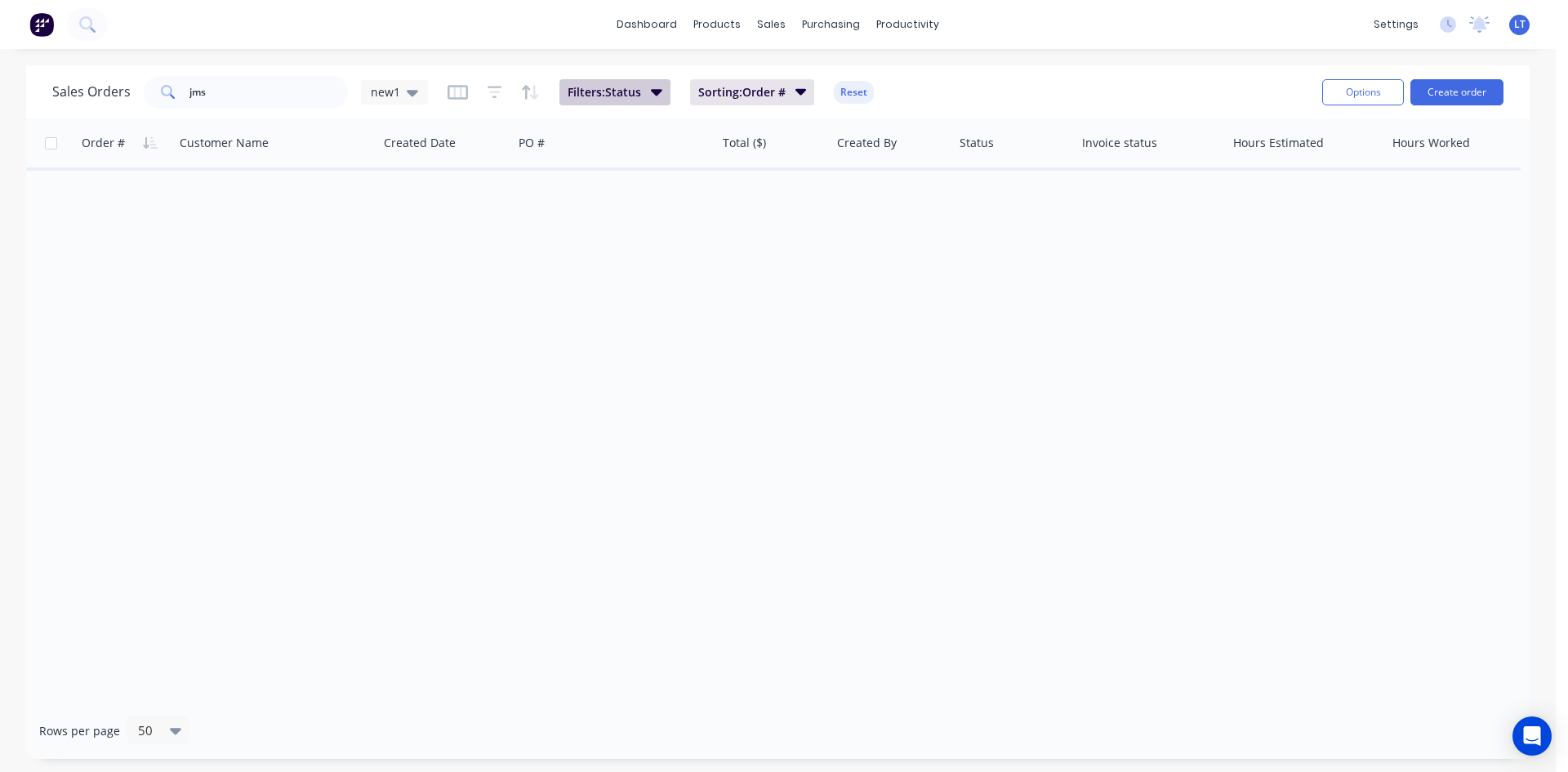
click at [654, 88] on icon "button" at bounding box center [656, 91] width 11 height 18
click at [793, 94] on button "Sorting: Order #" at bounding box center [752, 93] width 125 height 26
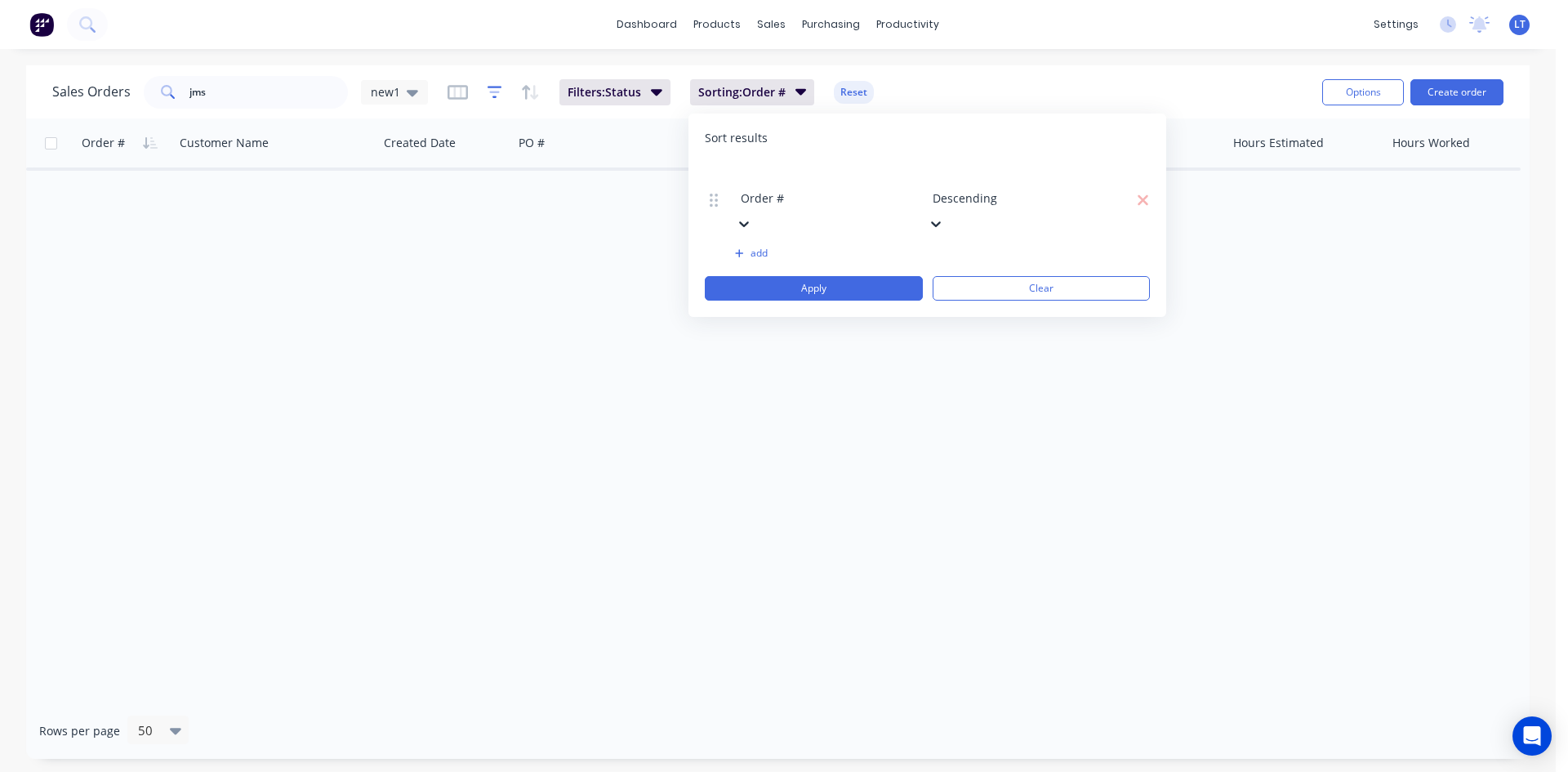
click at [491, 93] on icon "button" at bounding box center [494, 92] width 10 height 3
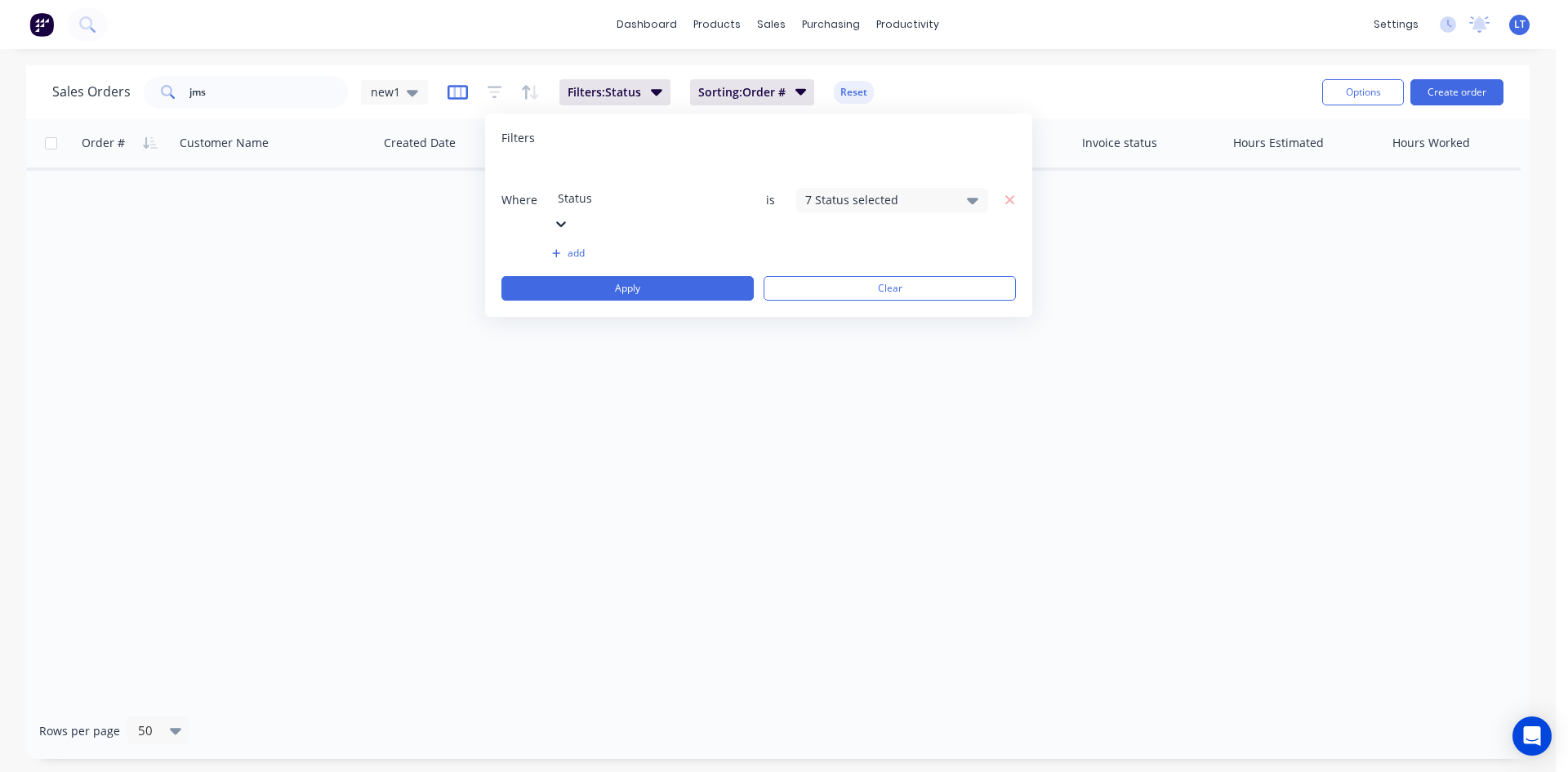
click at [450, 94] on icon "button" at bounding box center [458, 92] width 21 height 16
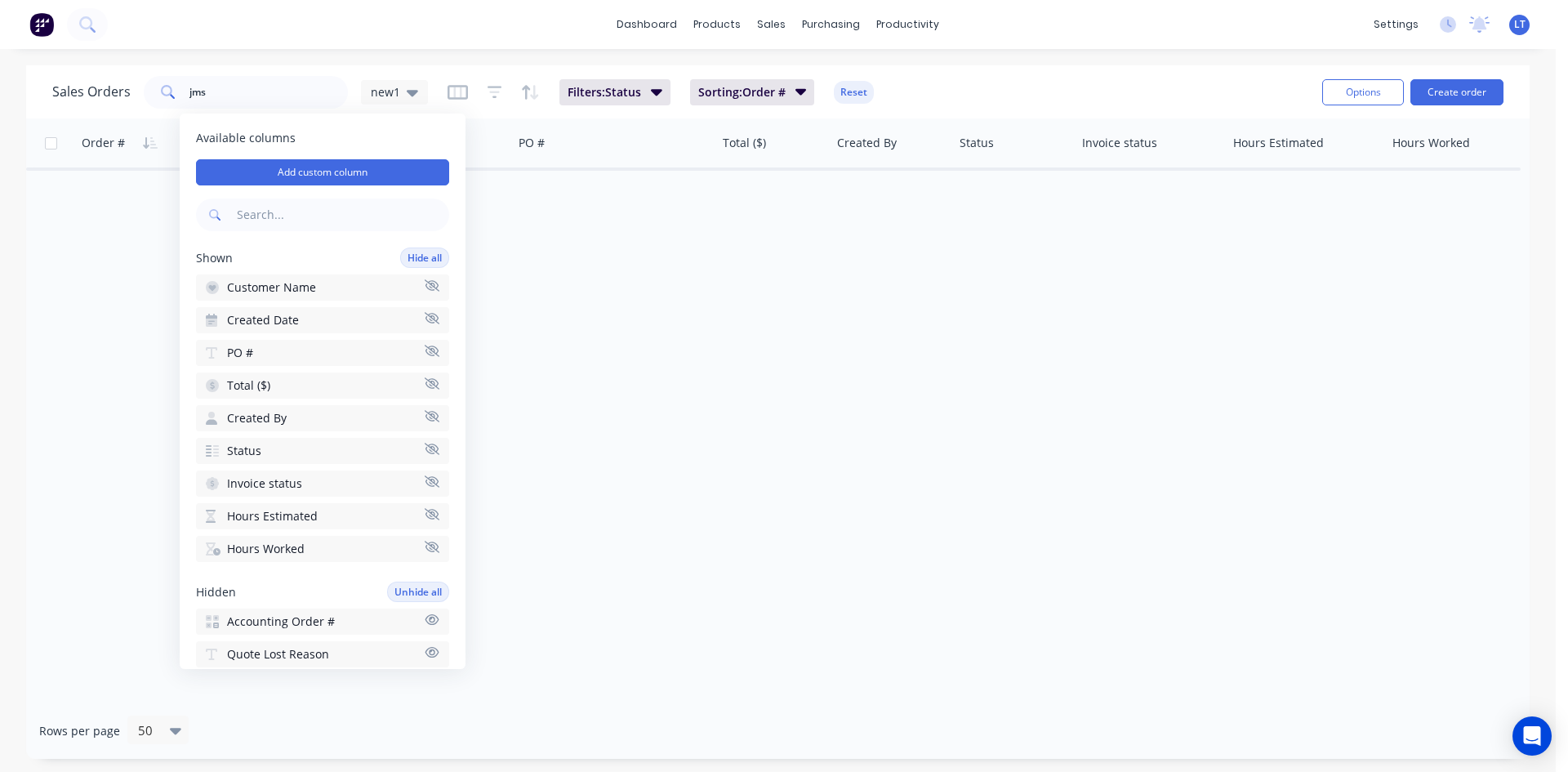
click at [437, 52] on div "dashboard products sales purchasing productivity dashboard products Product Cat…" at bounding box center [778, 386] width 1556 height 772
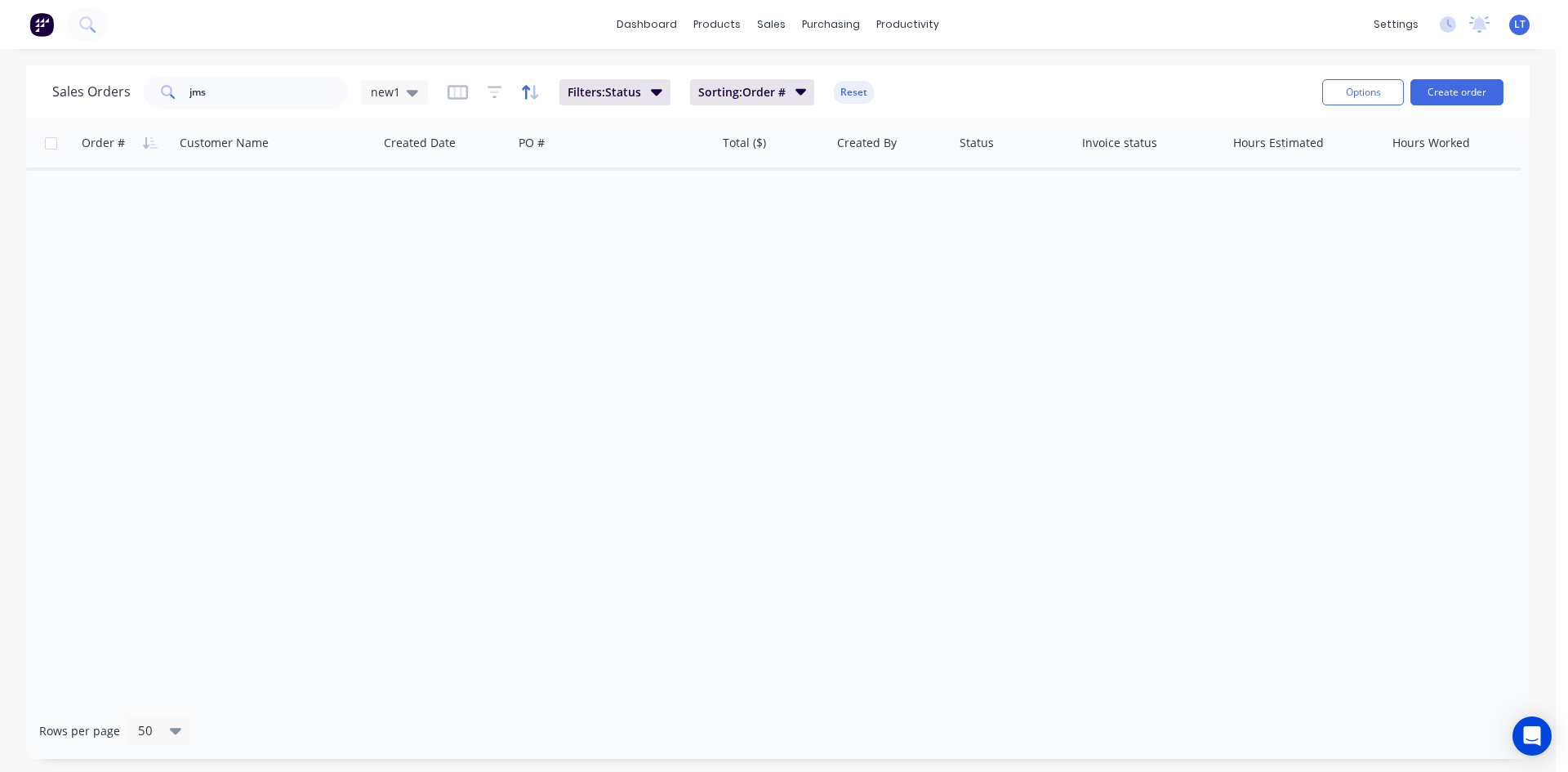
click at [534, 84] on icon "button" at bounding box center [531, 92] width 19 height 16
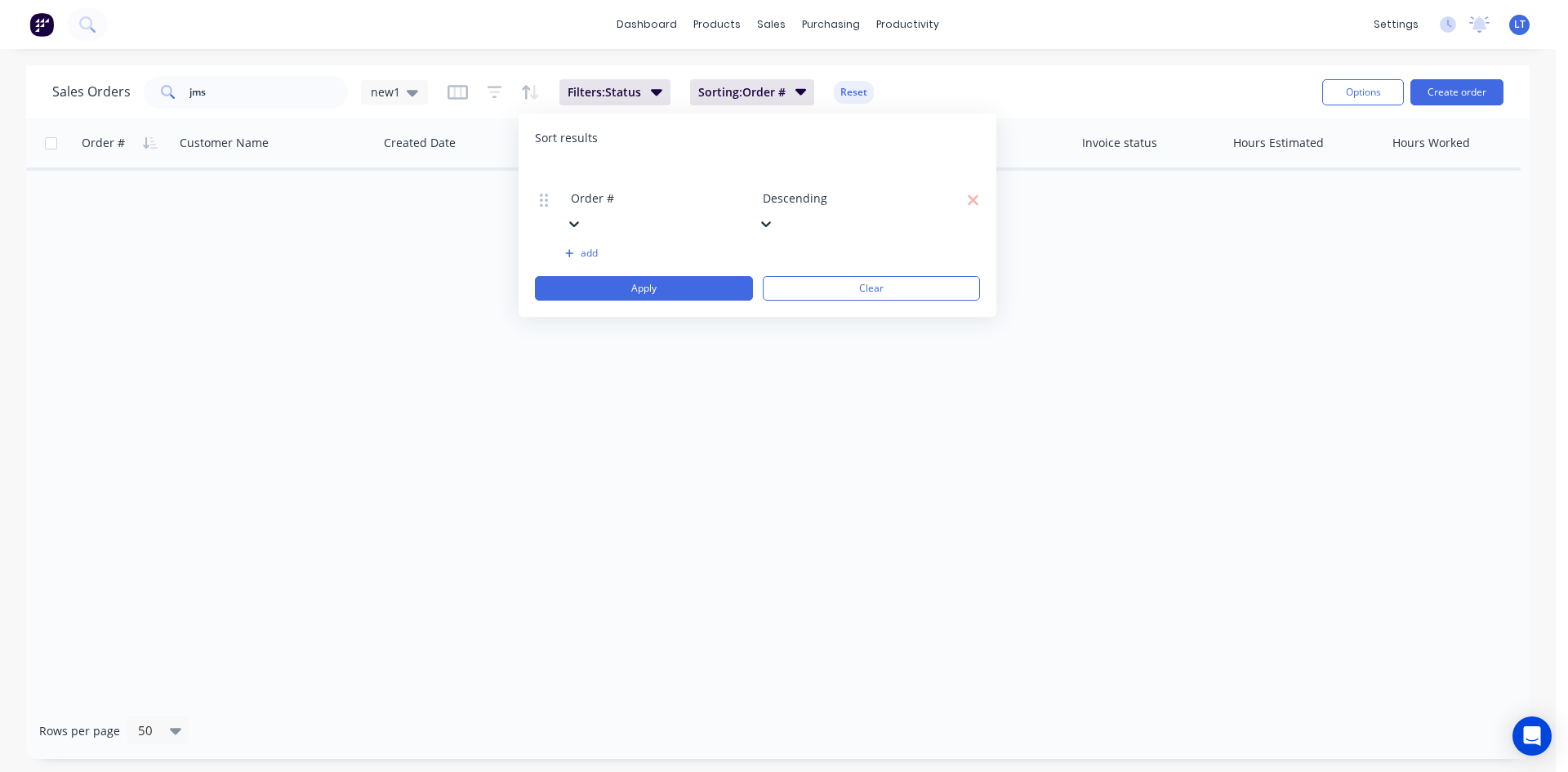
click at [583, 215] on icon at bounding box center [574, 223] width 16 height 16
click at [647, 81] on button "Filters: Status" at bounding box center [615, 93] width 111 height 26
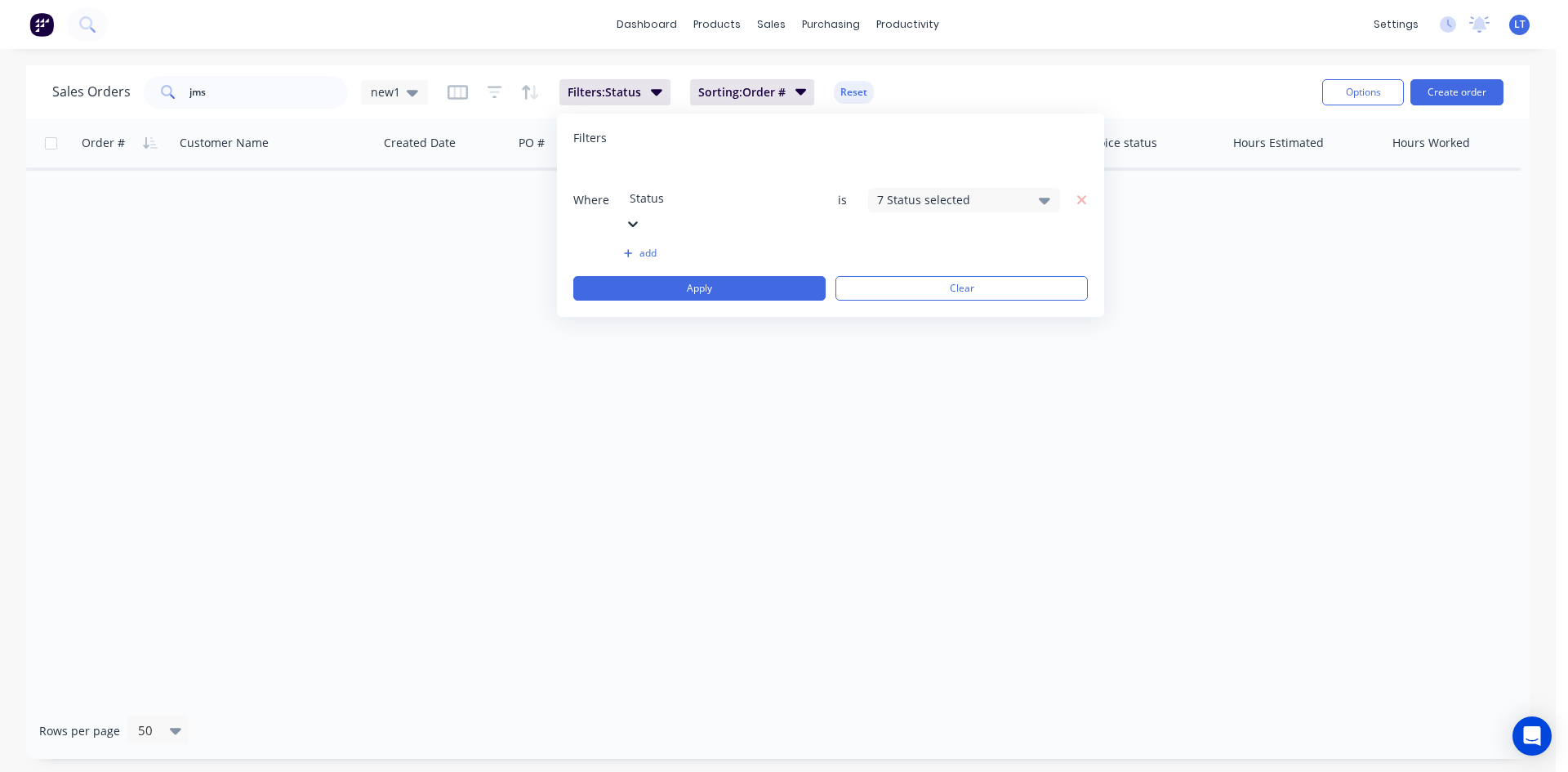
click at [641, 215] on icon at bounding box center [633, 223] width 16 height 16
click at [955, 191] on div "7 Status selected" at bounding box center [951, 200] width 148 height 17
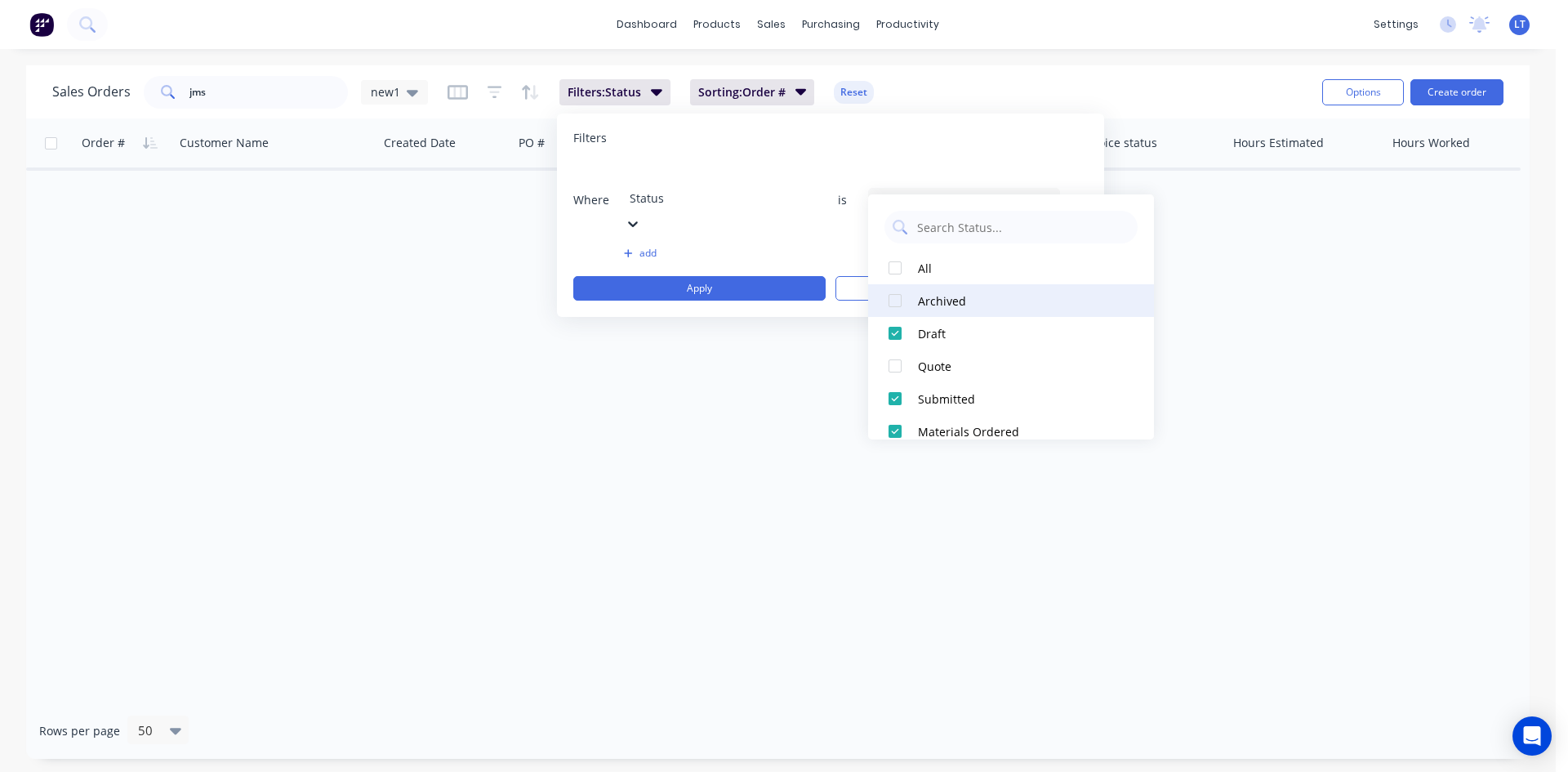
click at [899, 301] on div at bounding box center [896, 301] width 33 height 33
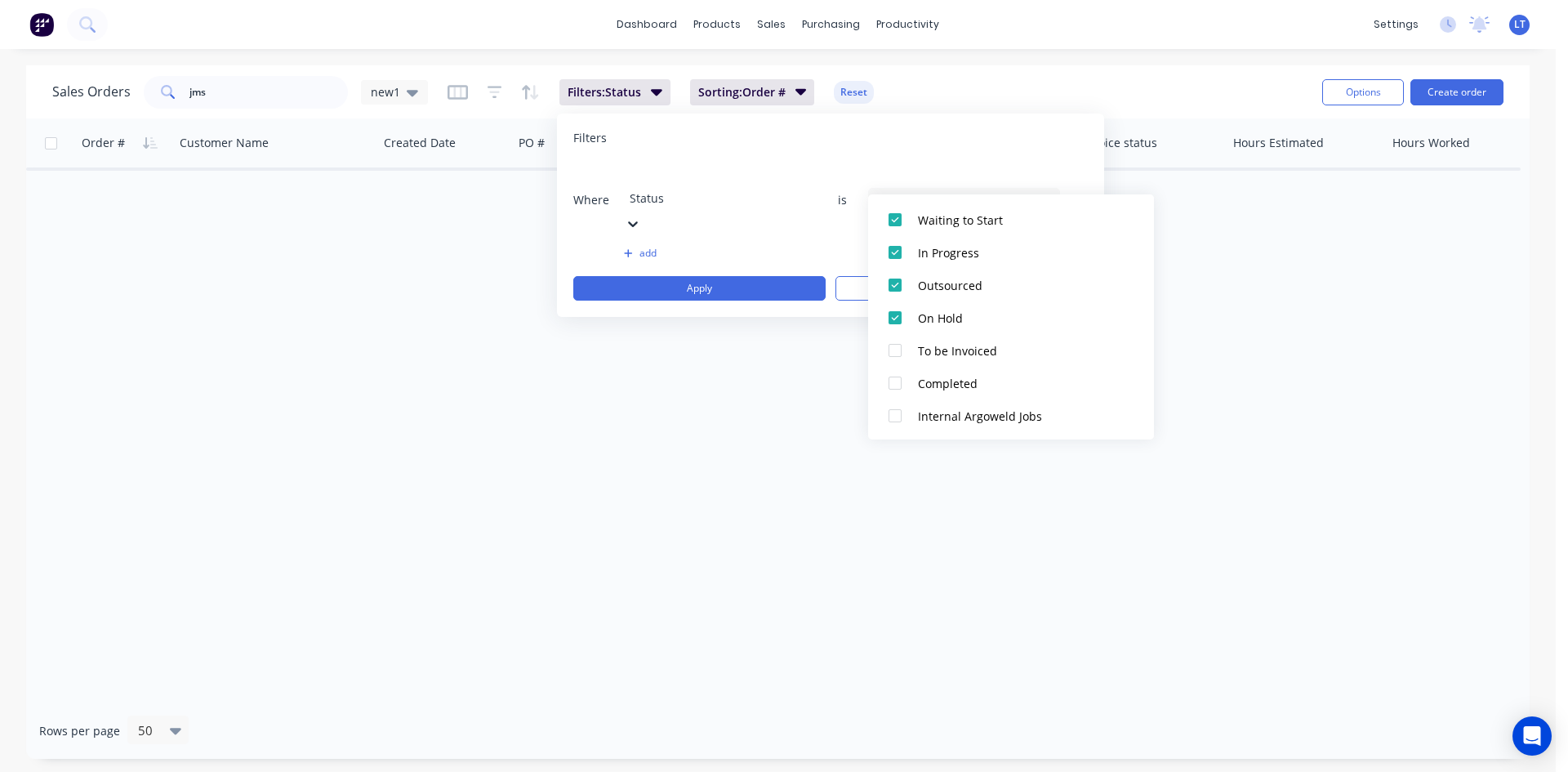
scroll to position [245, 0]
click at [895, 380] on div at bounding box center [896, 382] width 33 height 33
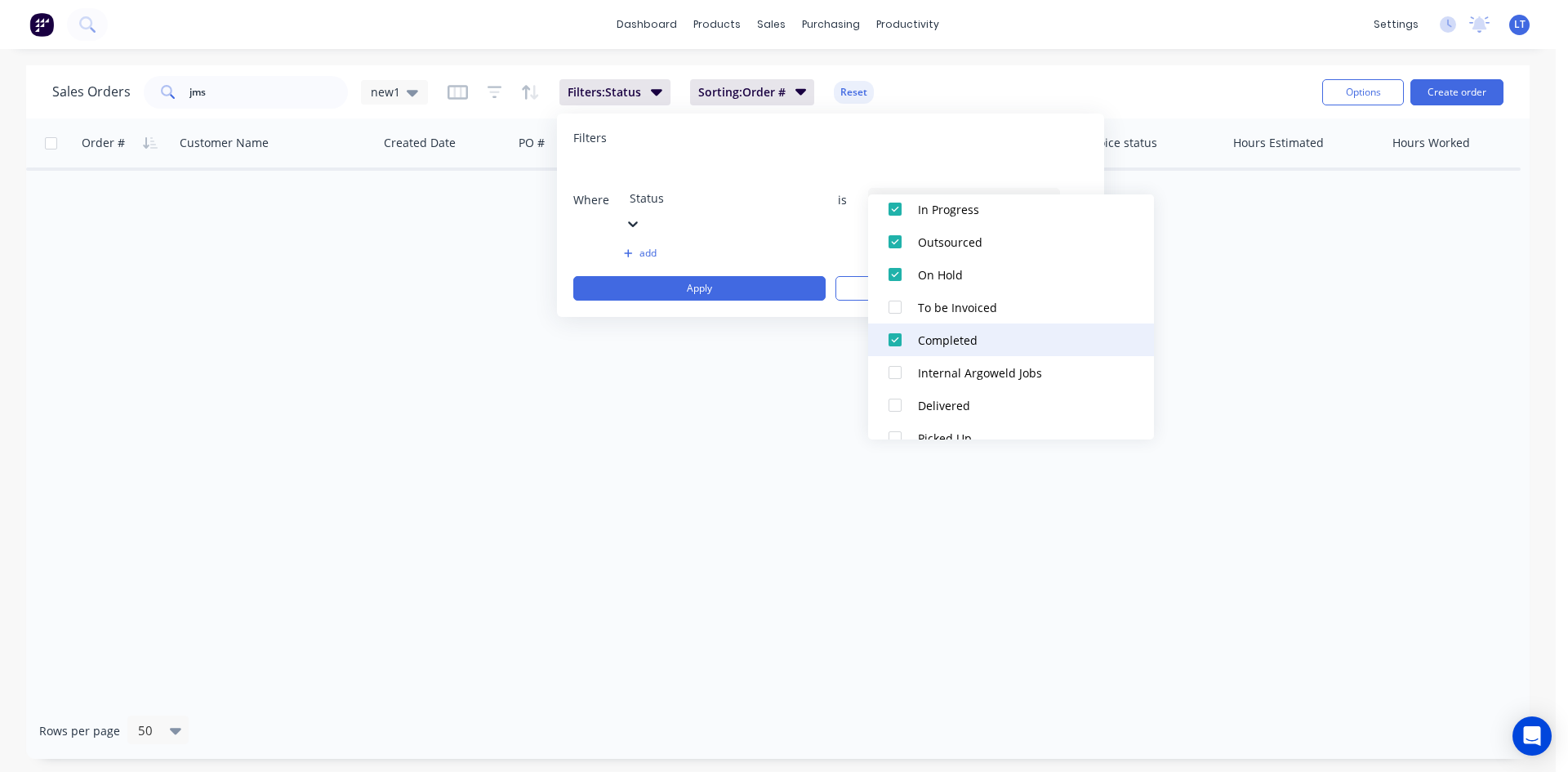
scroll to position [310, 0]
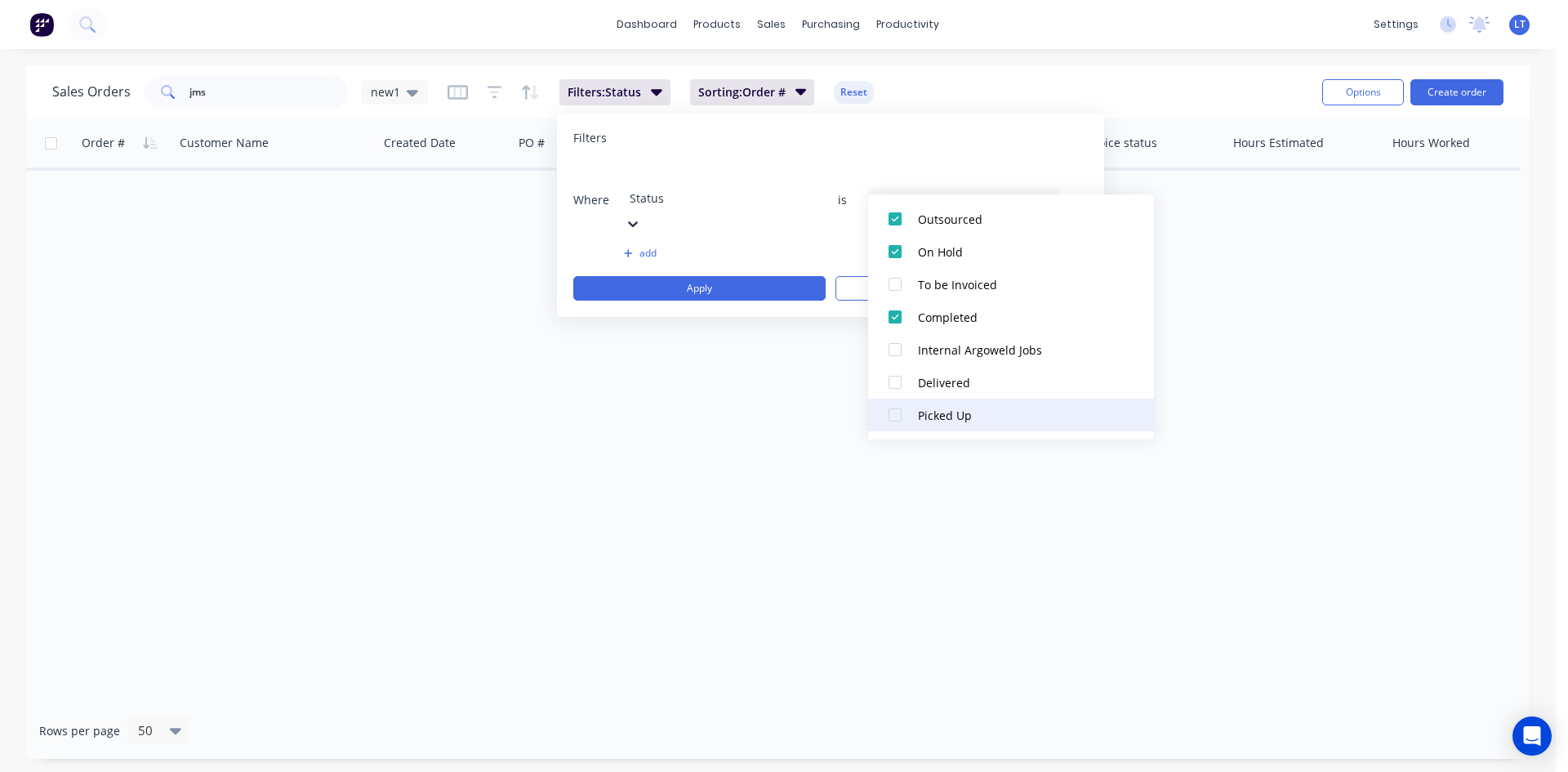
click at [895, 411] on div at bounding box center [896, 415] width 33 height 33
click at [1212, 331] on div "Order # Customer Name Created Date PO # Total ($) Created By Status Invoice sta…" at bounding box center [777, 411] width 1503 height 584
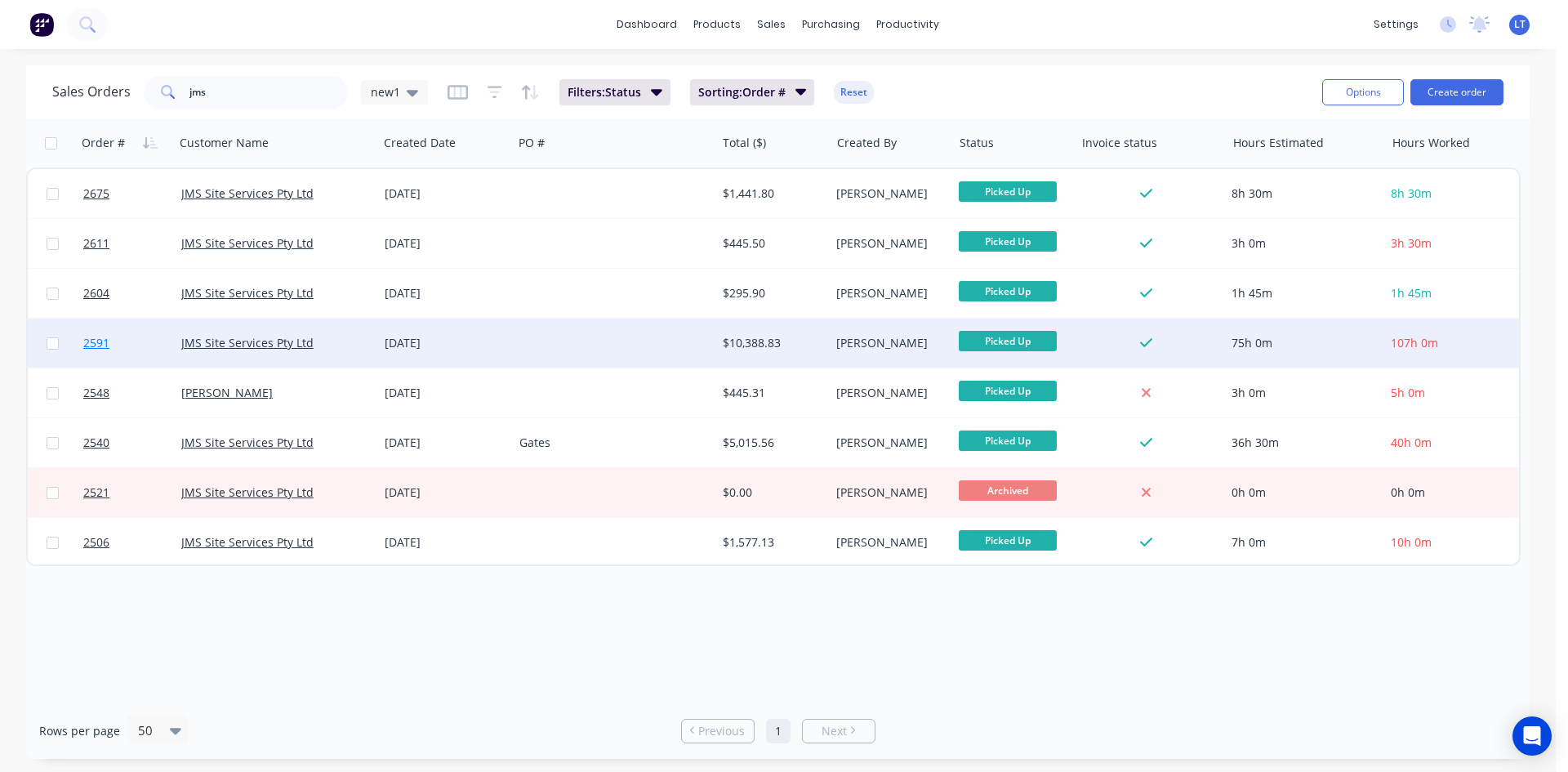
click at [144, 341] on link "2591" at bounding box center [131, 342] width 98 height 49
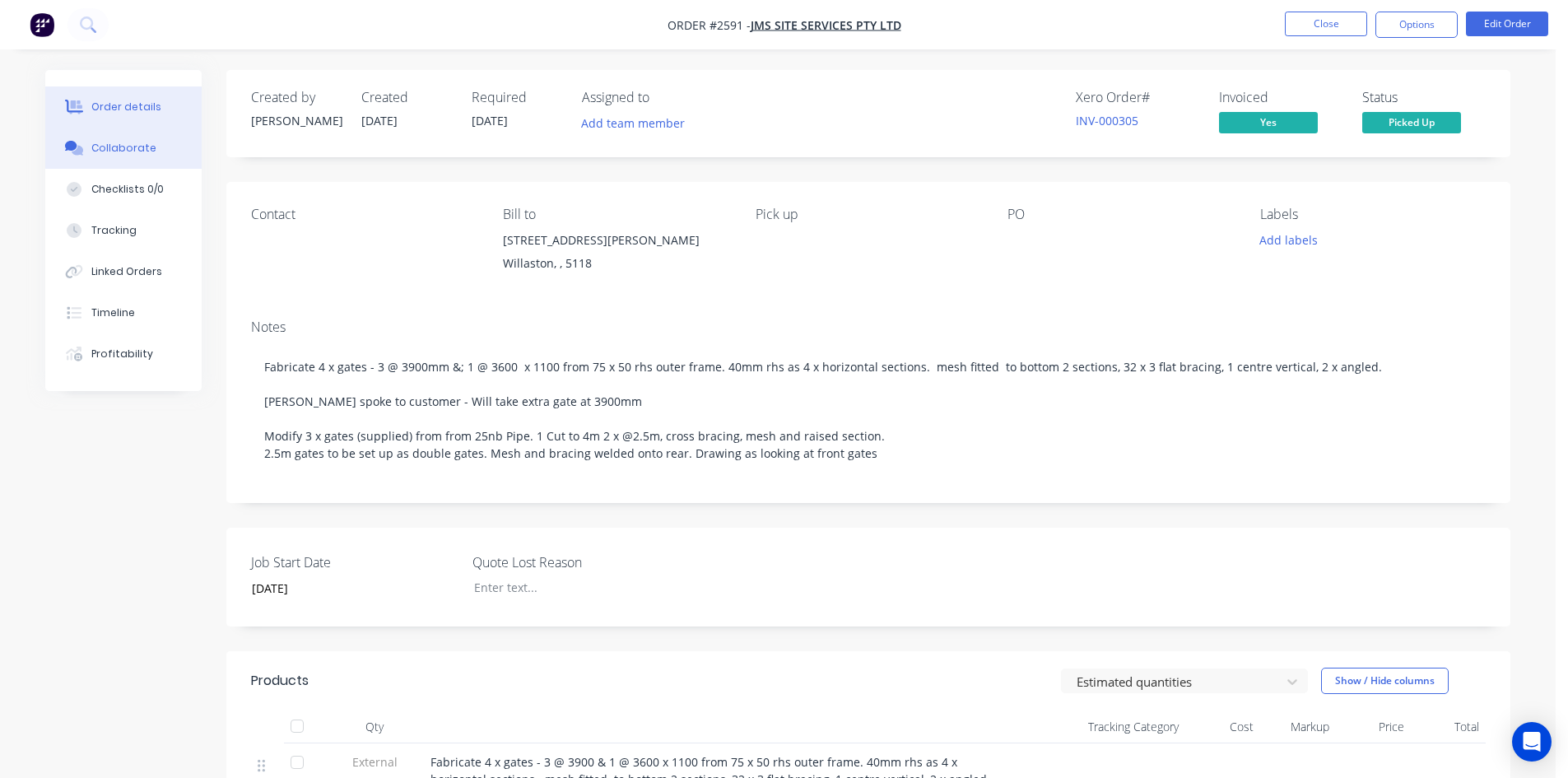
click at [122, 150] on div "Collaborate" at bounding box center [124, 148] width 65 height 15
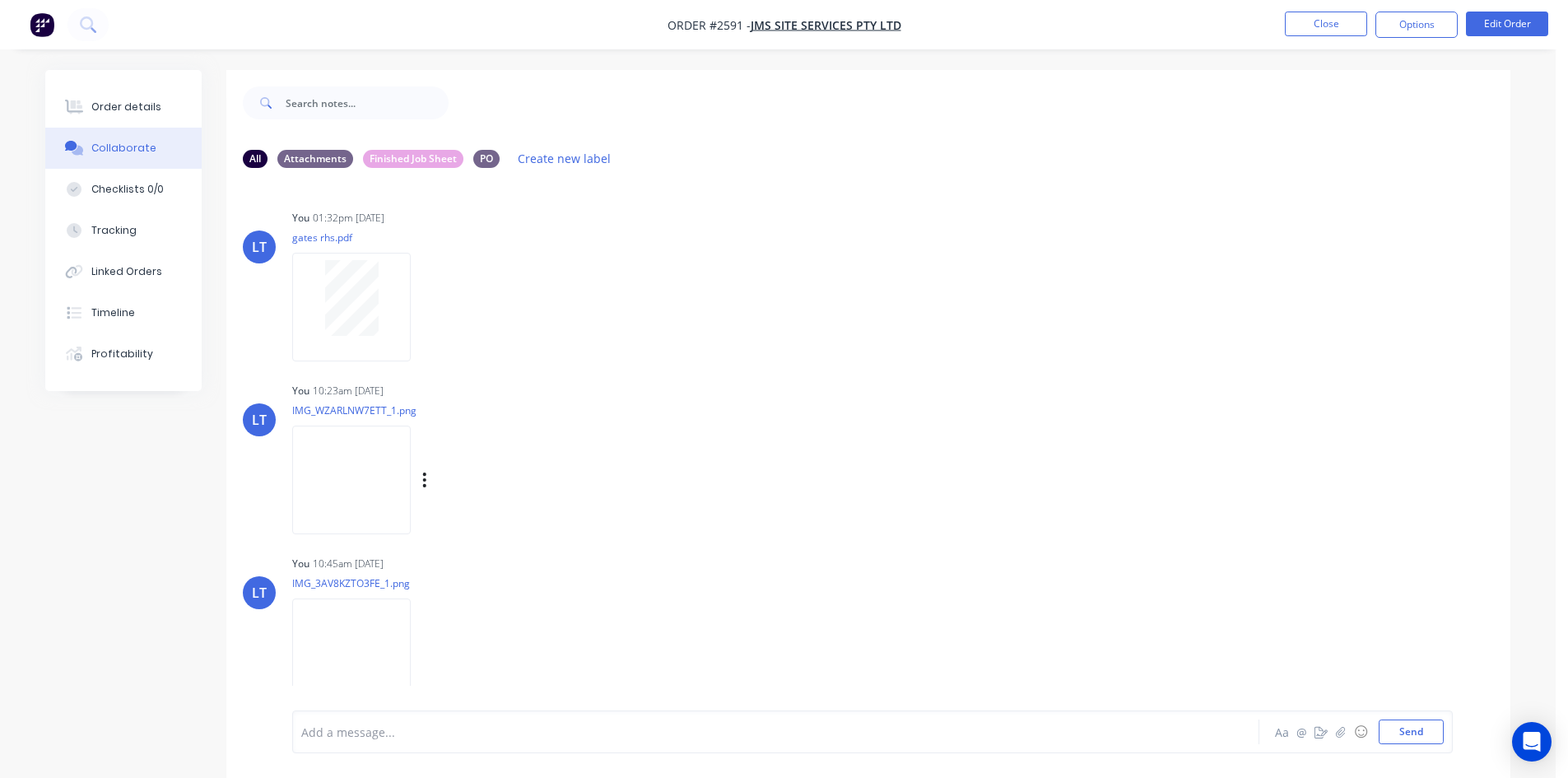
click at [336, 467] on img at bounding box center [351, 479] width 118 height 108
click at [1320, 17] on button "Close" at bounding box center [1326, 24] width 82 height 24
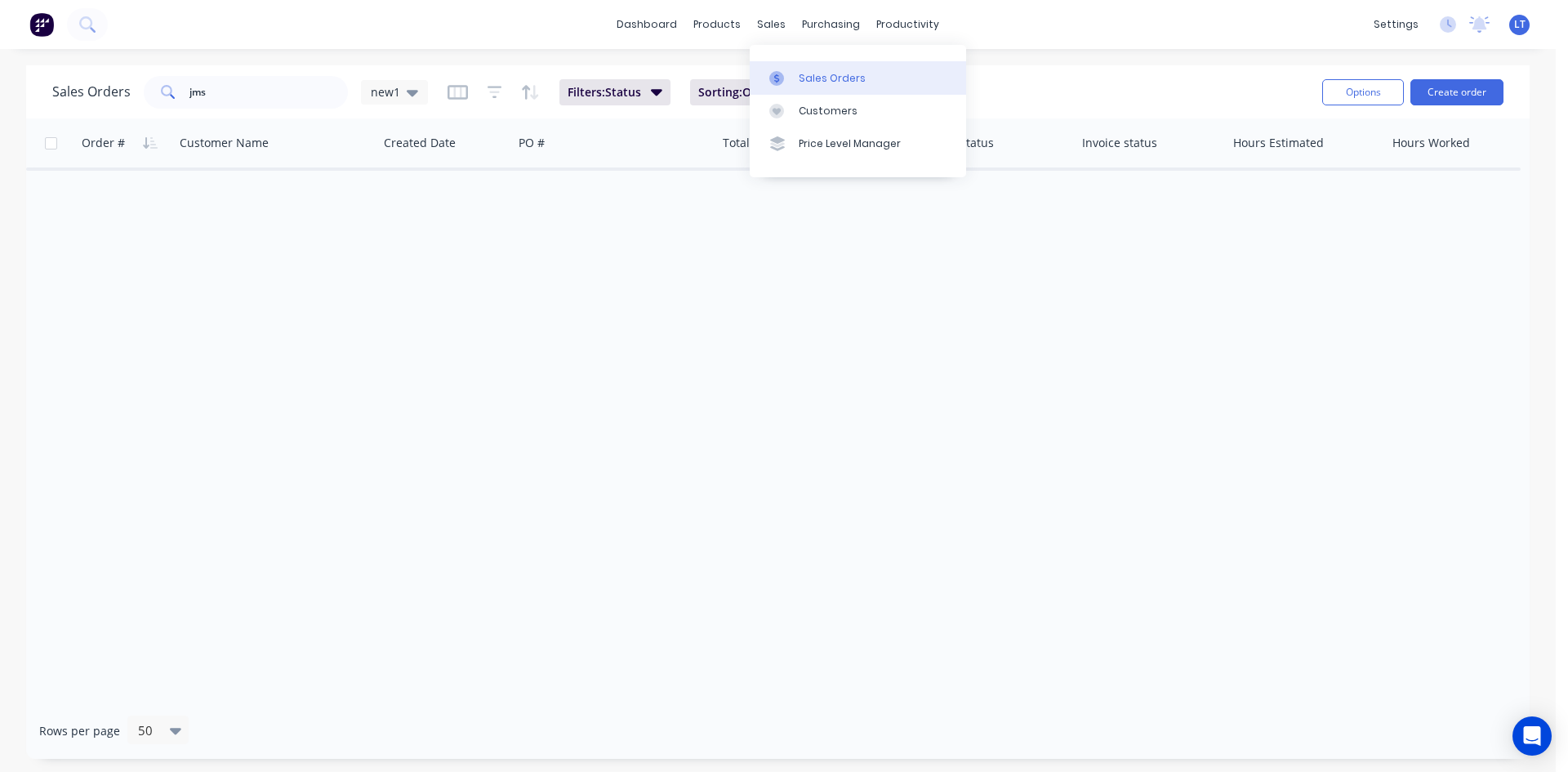
click at [850, 82] on div "Sales Orders" at bounding box center [832, 78] width 67 height 15
click at [407, 89] on icon at bounding box center [412, 92] width 11 height 18
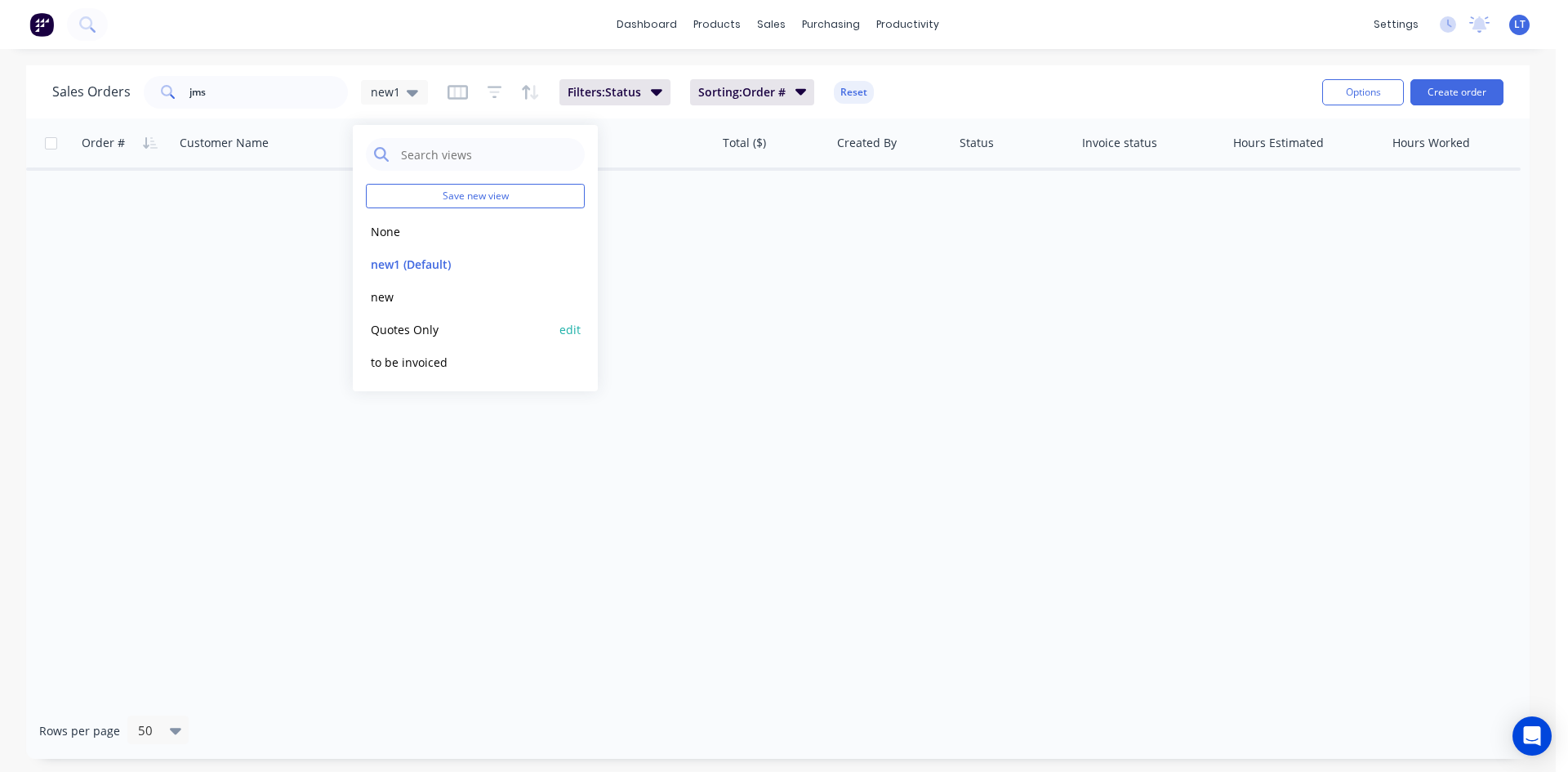
click at [426, 323] on button "Quotes Only" at bounding box center [458, 329] width 186 height 19
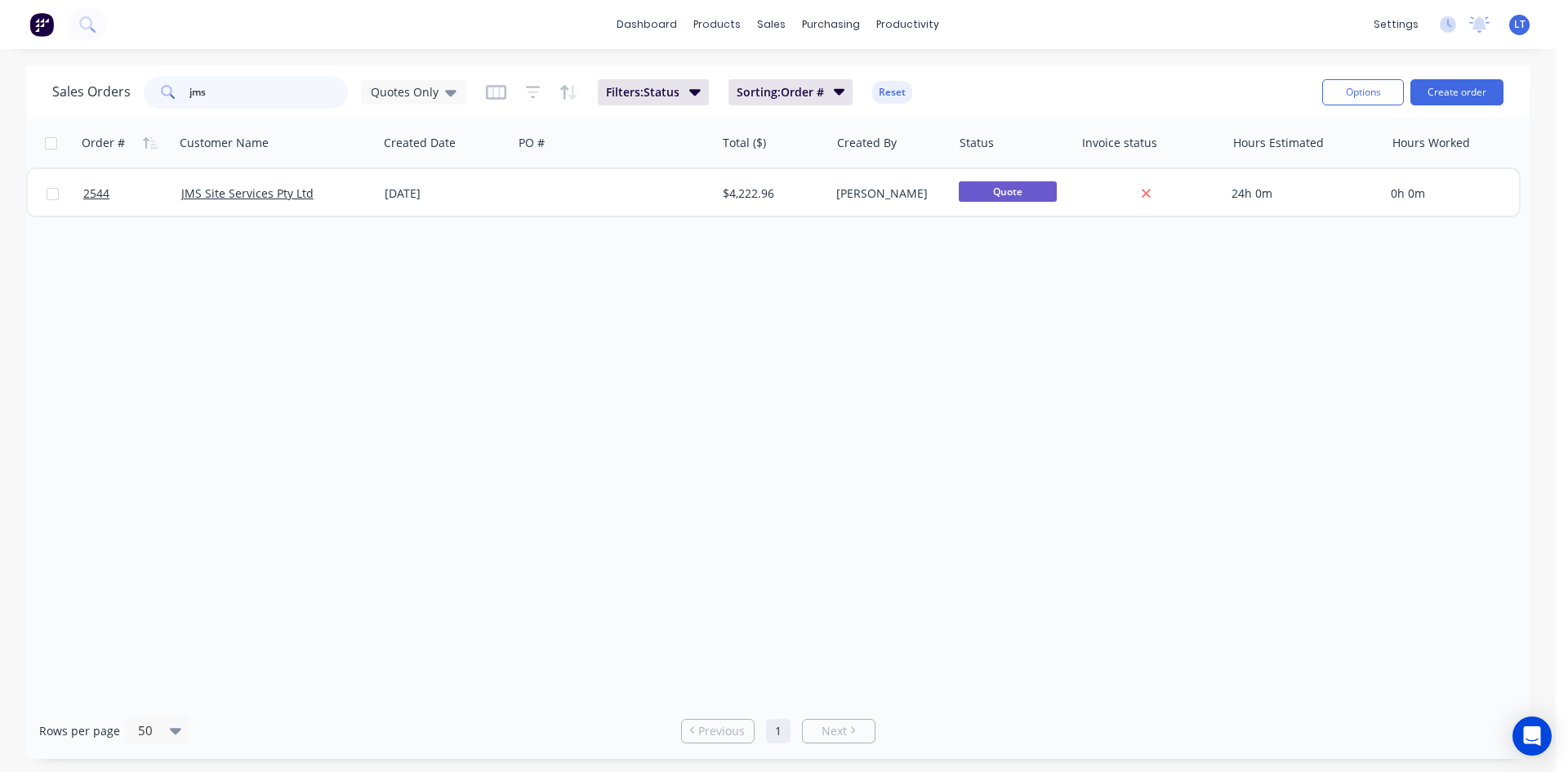
drag, startPoint x: 212, startPoint y: 93, endPoint x: 180, endPoint y: 93, distance: 32.0
click at [180, 93] on div "jms" at bounding box center [245, 93] width 204 height 33
click at [258, 292] on div "Order # Customer Name Created Date PO # Total ($) Created By Status Invoice sta…" at bounding box center [777, 411] width 1503 height 584
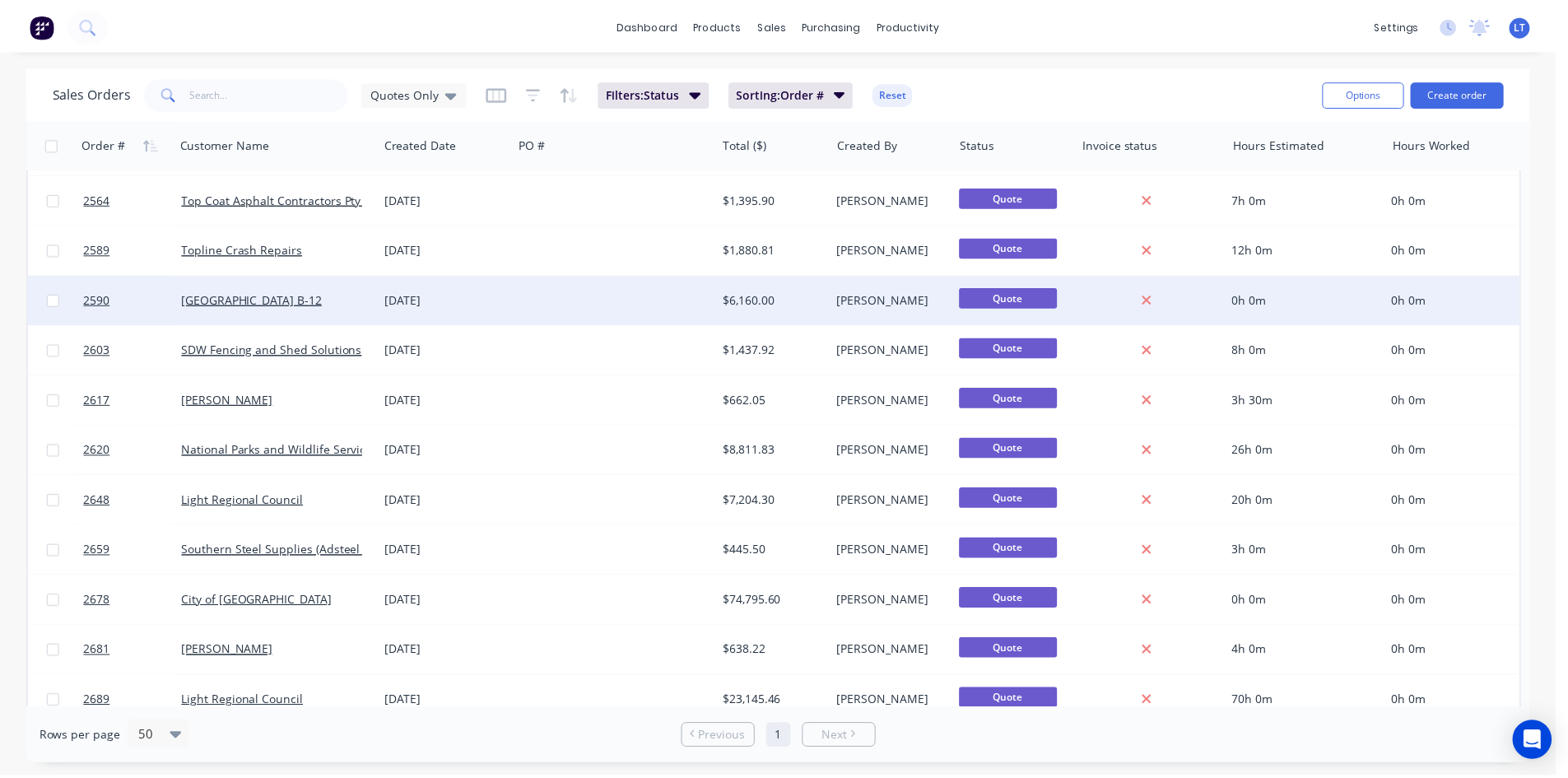
scroll to position [71, 0]
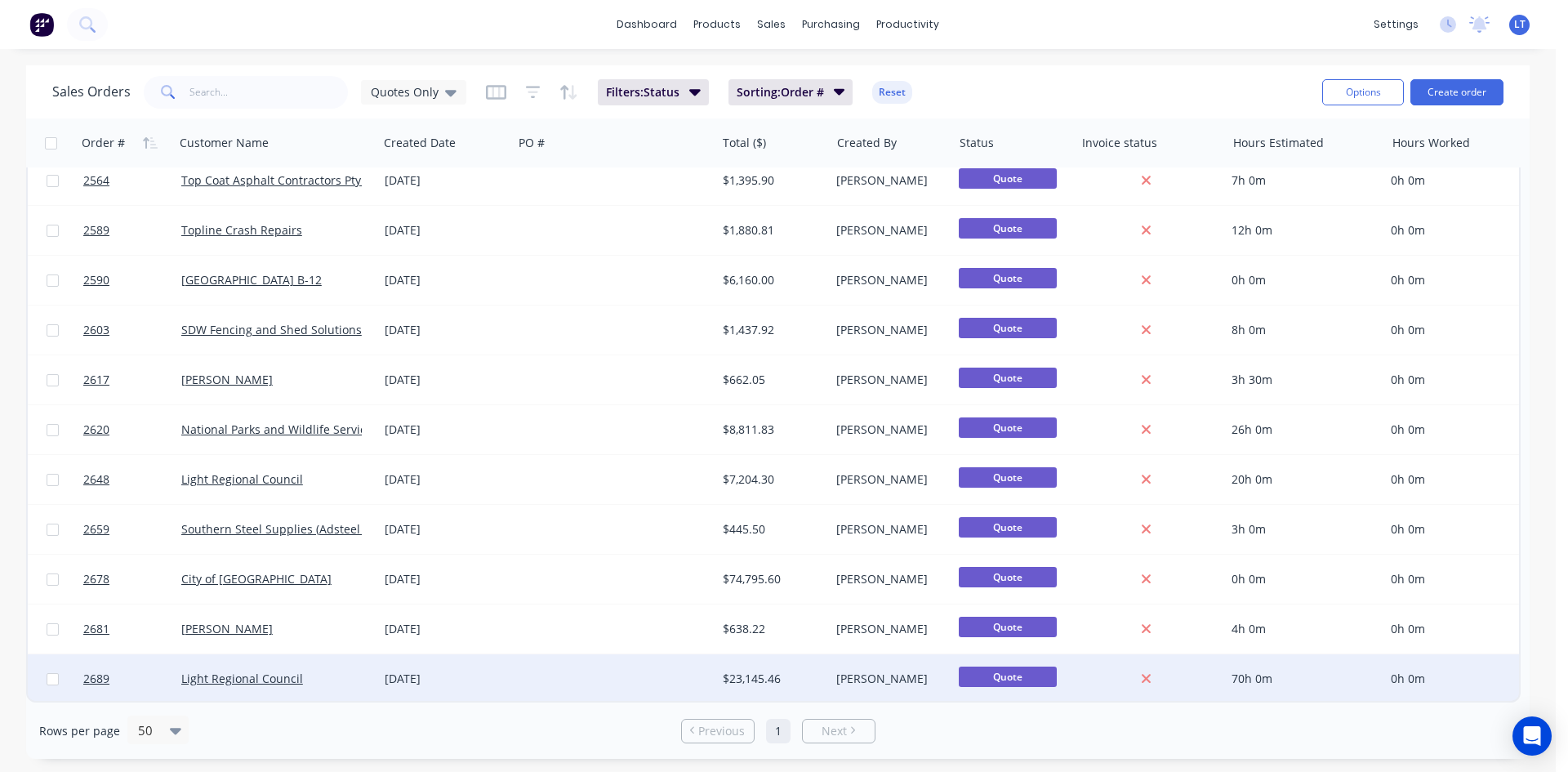
click at [537, 670] on div at bounding box center [614, 679] width 203 height 49
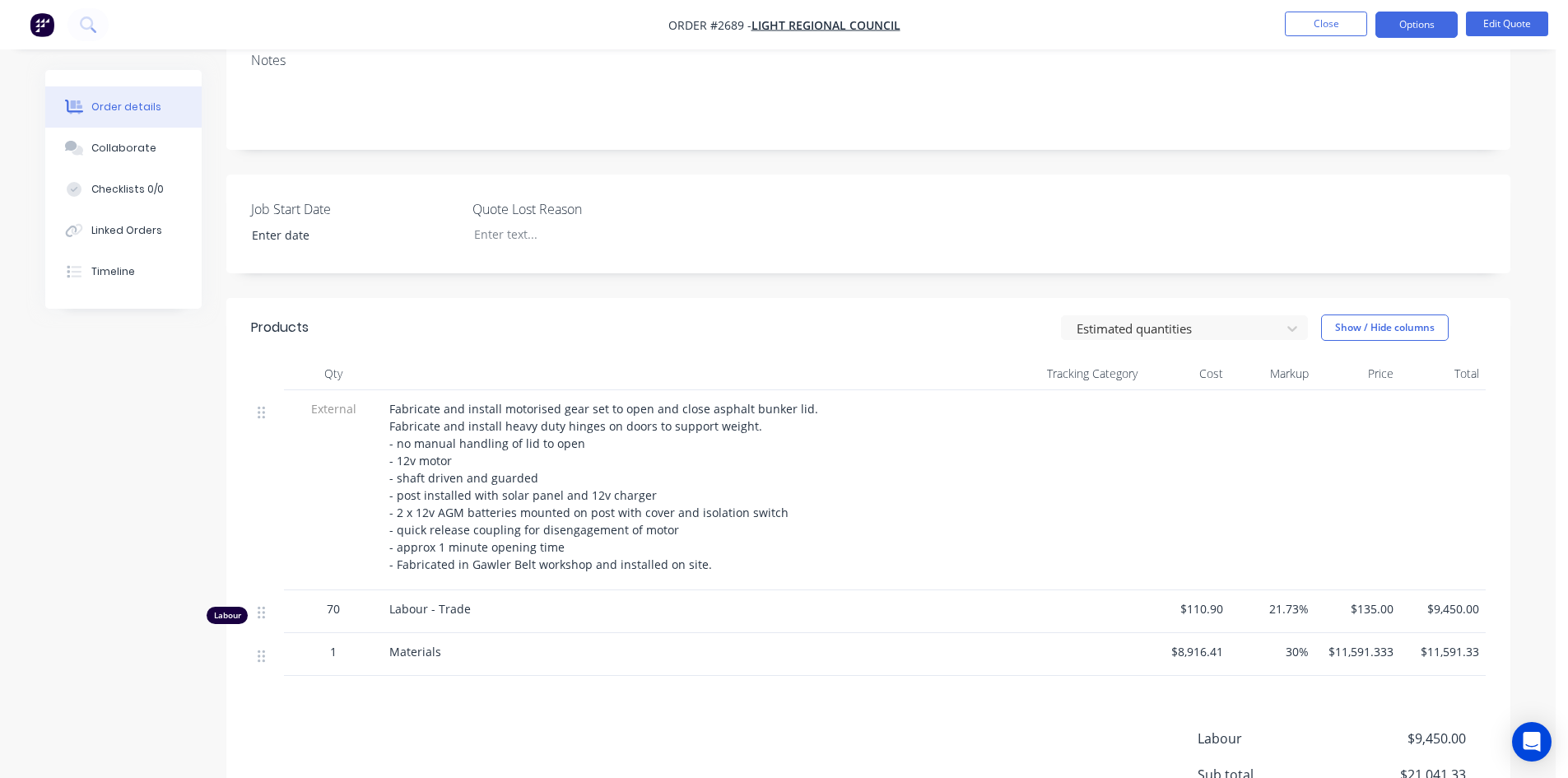
scroll to position [329, 0]
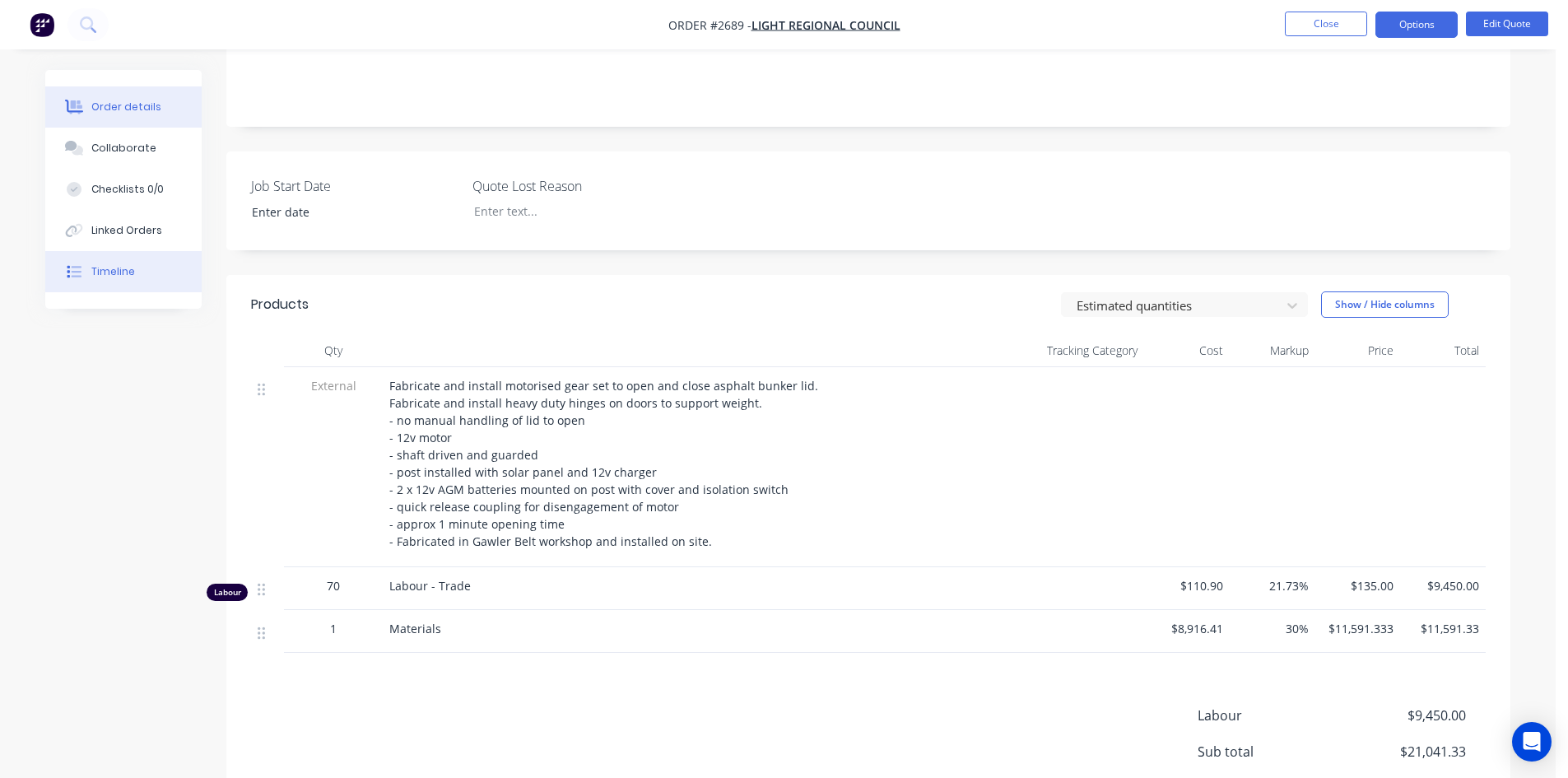
click at [125, 274] on div "Timeline" at bounding box center [113, 271] width 44 height 15
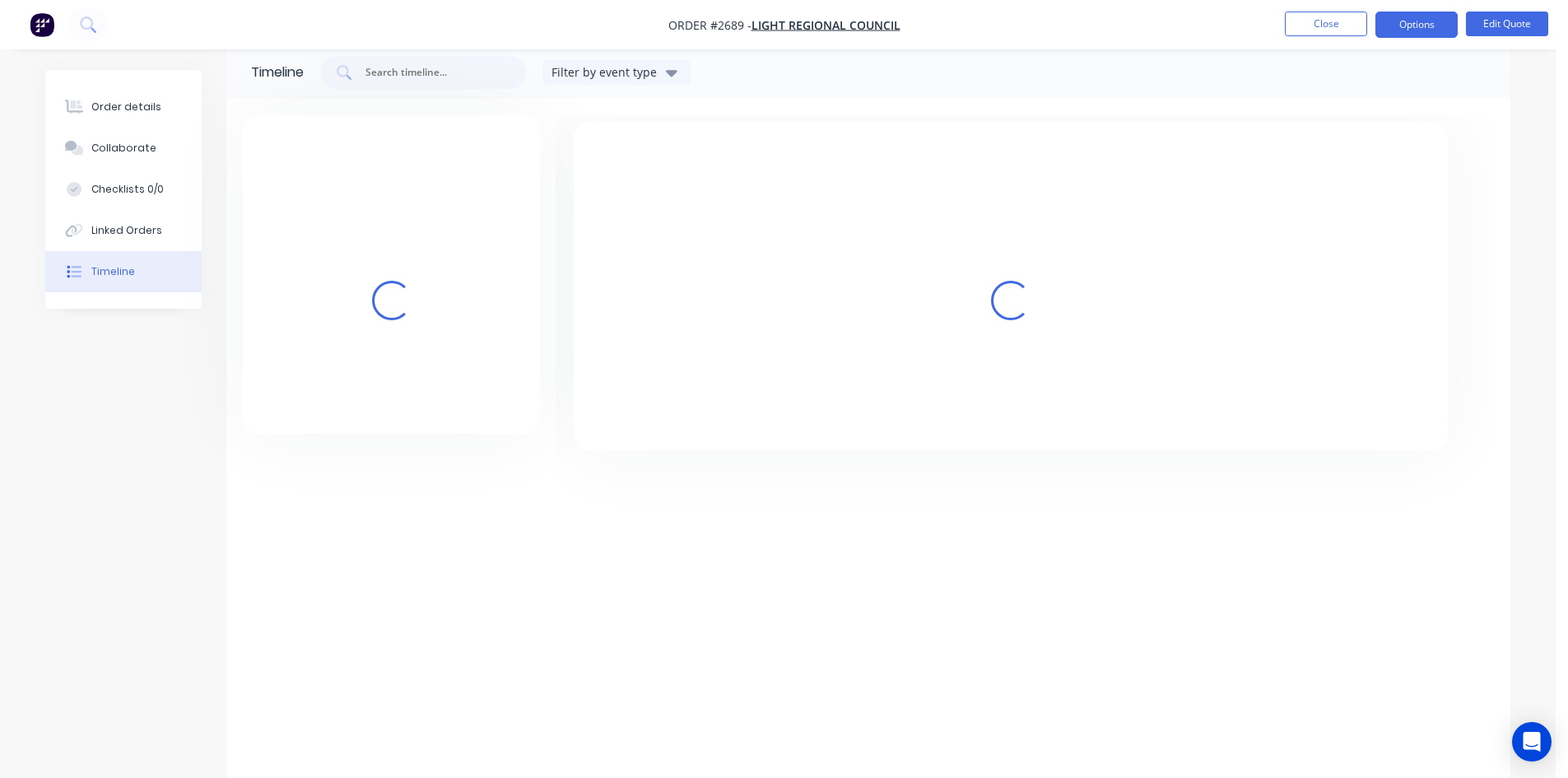
scroll to position [24, 0]
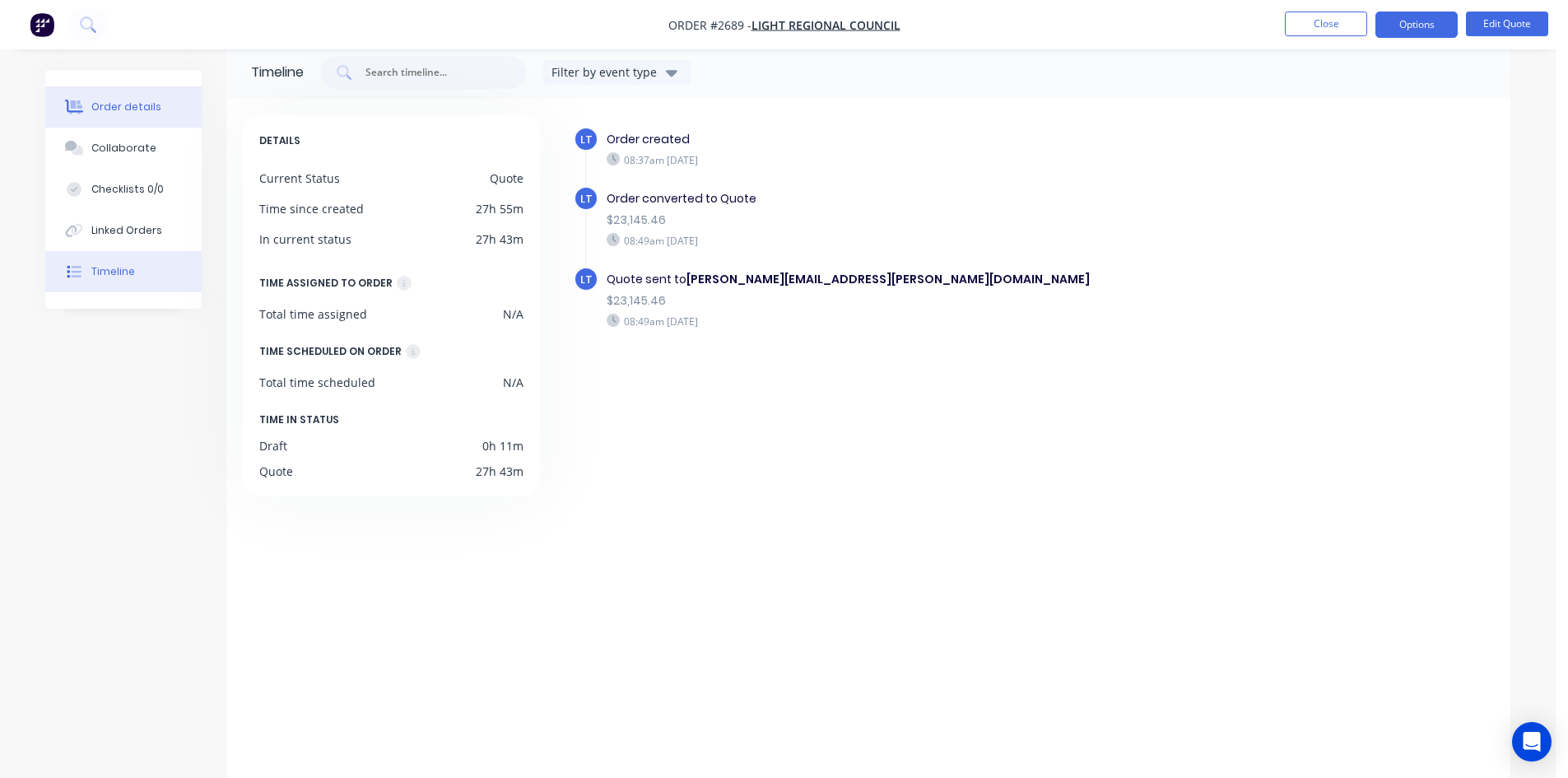
click at [115, 112] on div "Order details" at bounding box center [126, 106] width 70 height 15
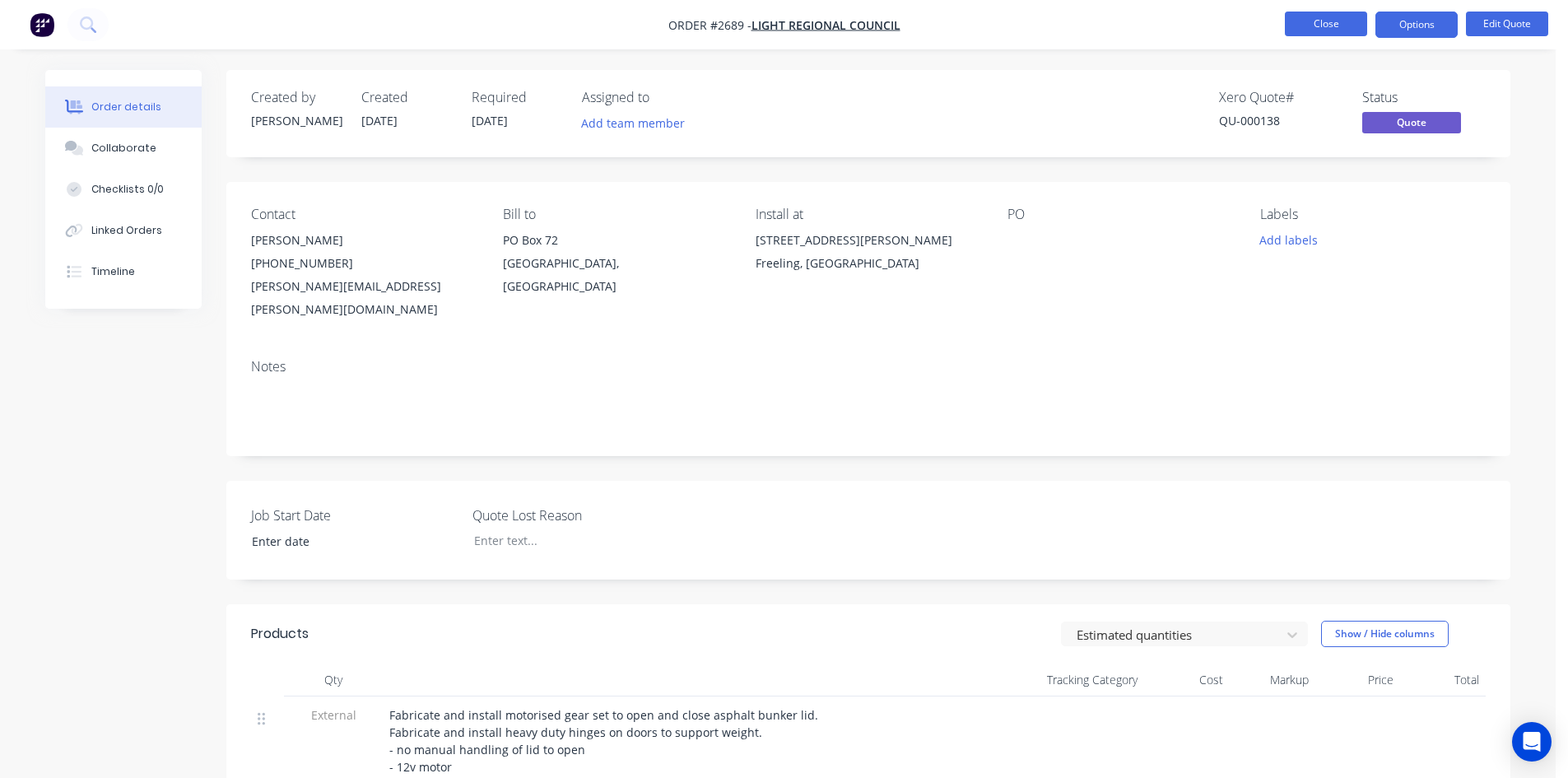
click at [1327, 32] on button "Close" at bounding box center [1326, 24] width 82 height 24
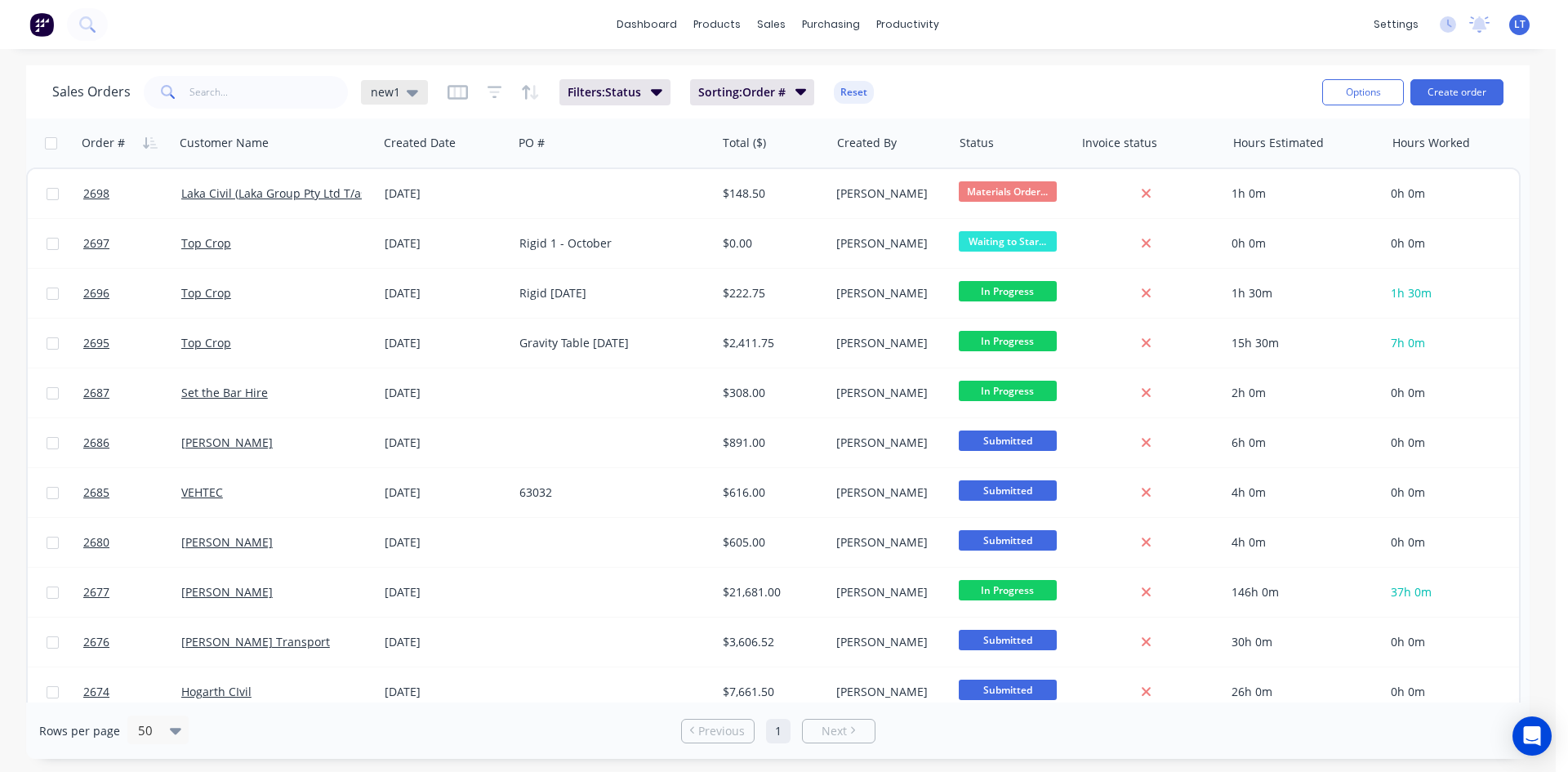
click at [410, 93] on icon at bounding box center [412, 93] width 11 height 7
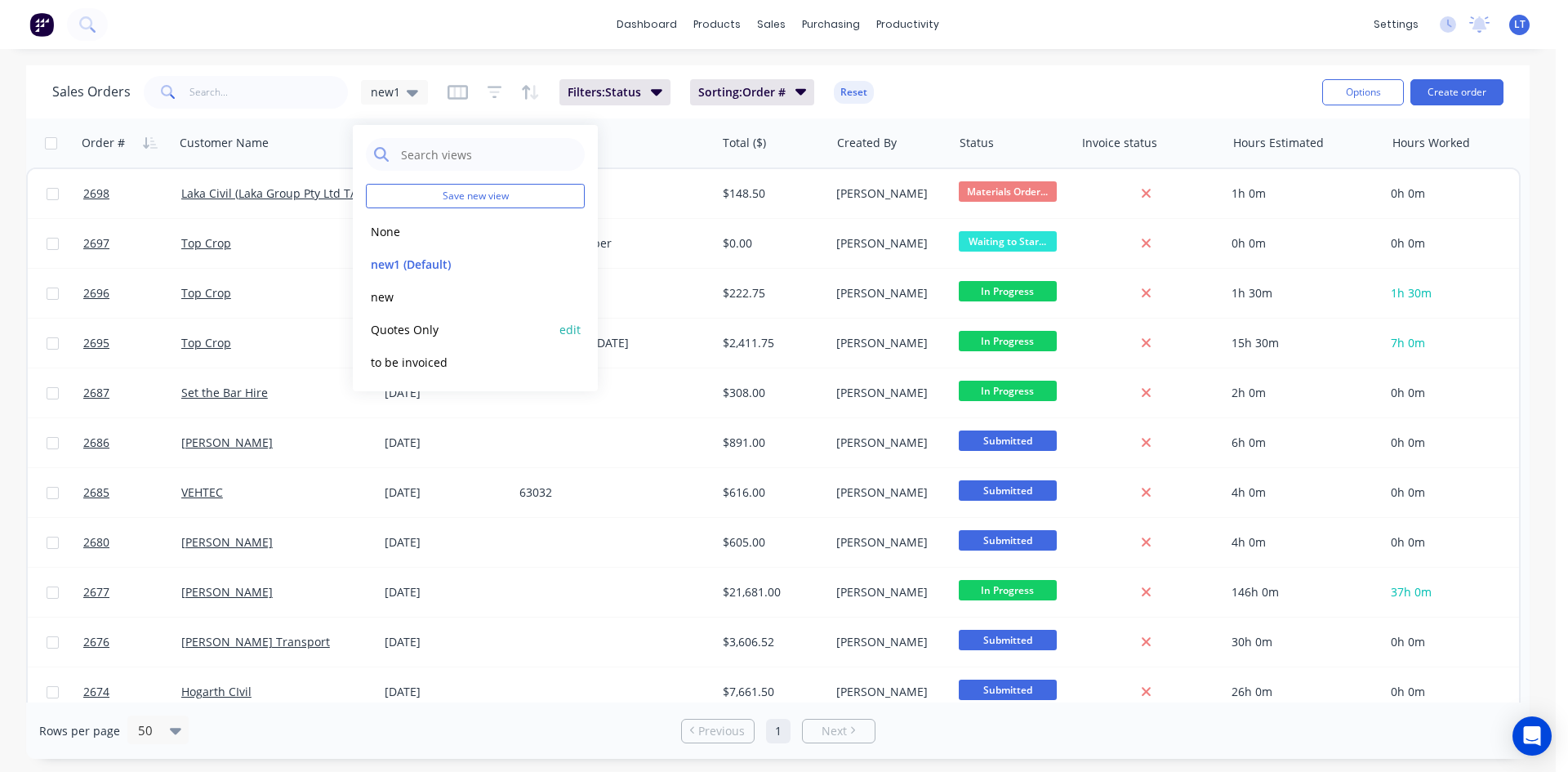
click at [411, 329] on button "Quotes Only" at bounding box center [458, 329] width 186 height 19
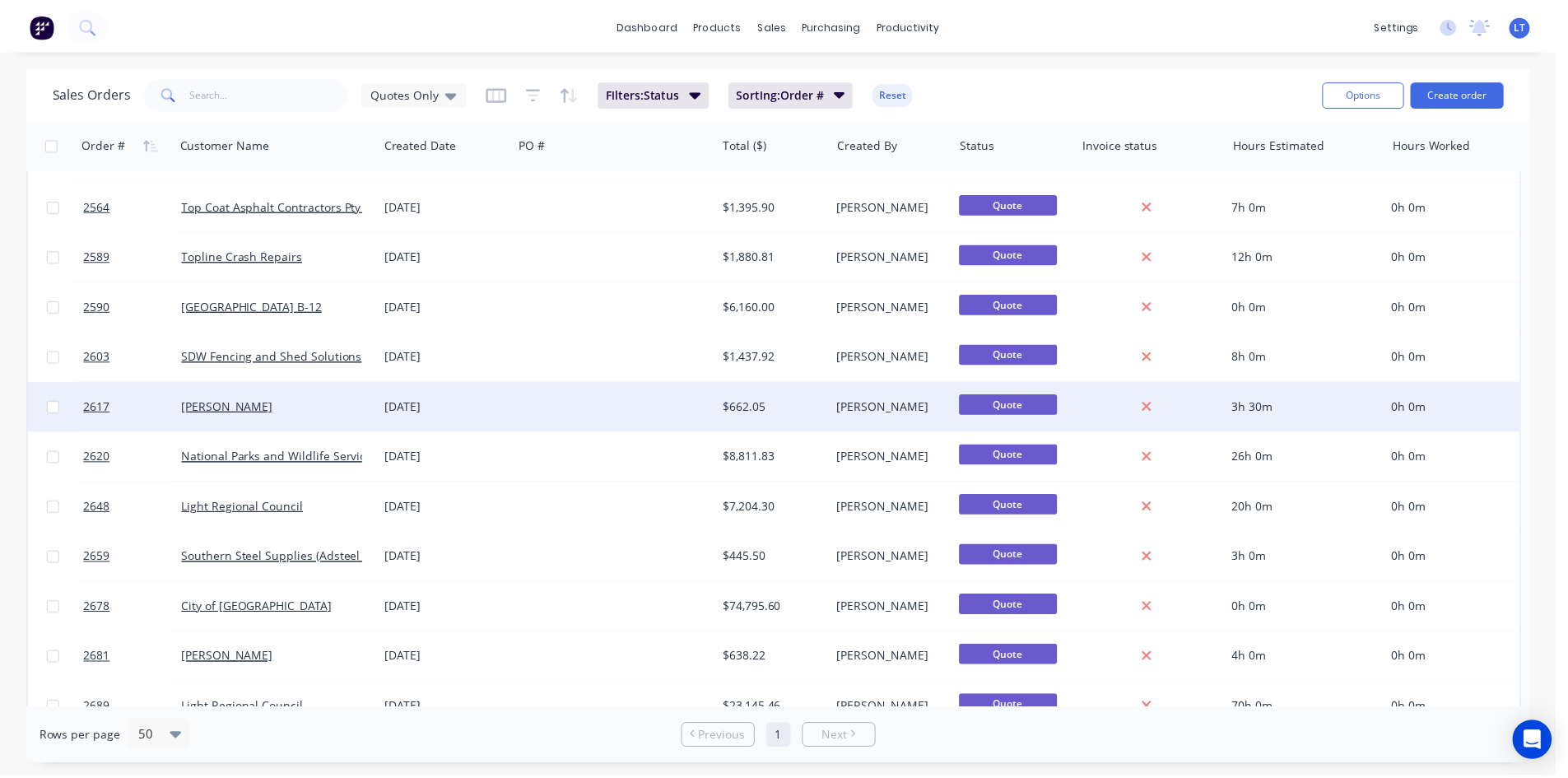
scroll to position [71, 0]
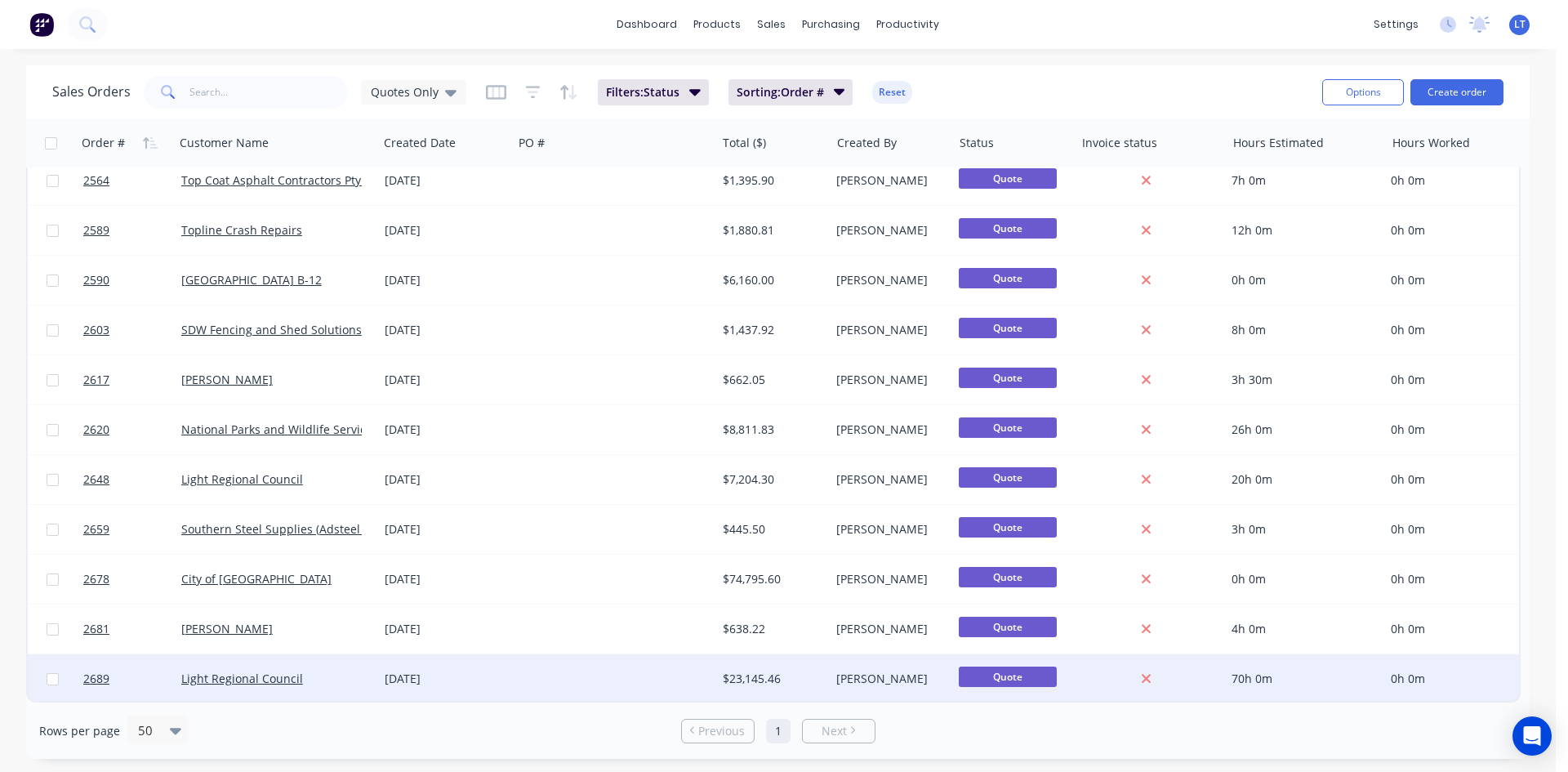
click at [349, 671] on div "Light Regional Council" at bounding box center [271, 679] width 181 height 16
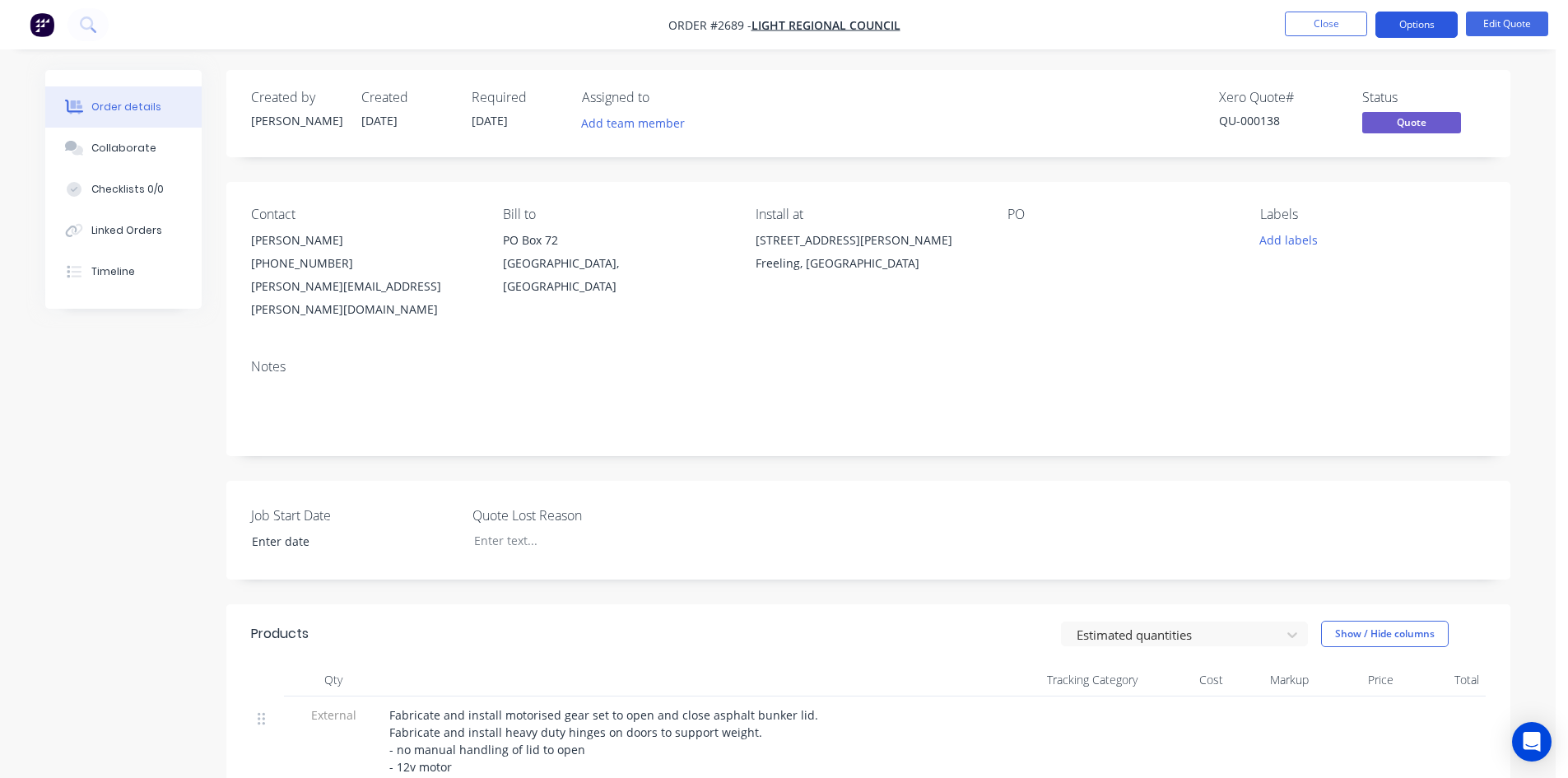
click at [1430, 30] on button "Options" at bounding box center [1416, 24] width 82 height 26
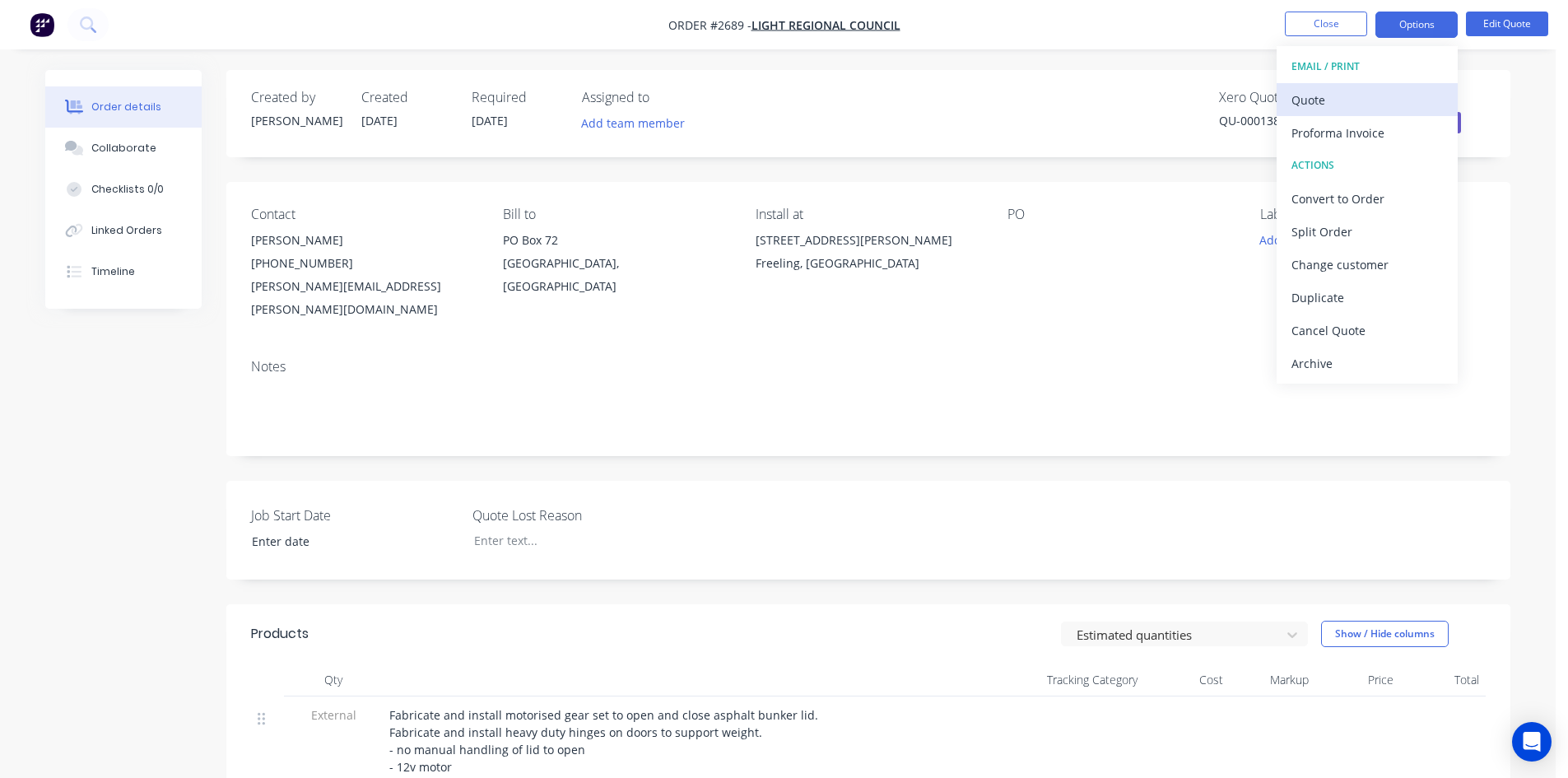
click at [1316, 95] on div "Quote" at bounding box center [1367, 99] width 152 height 24
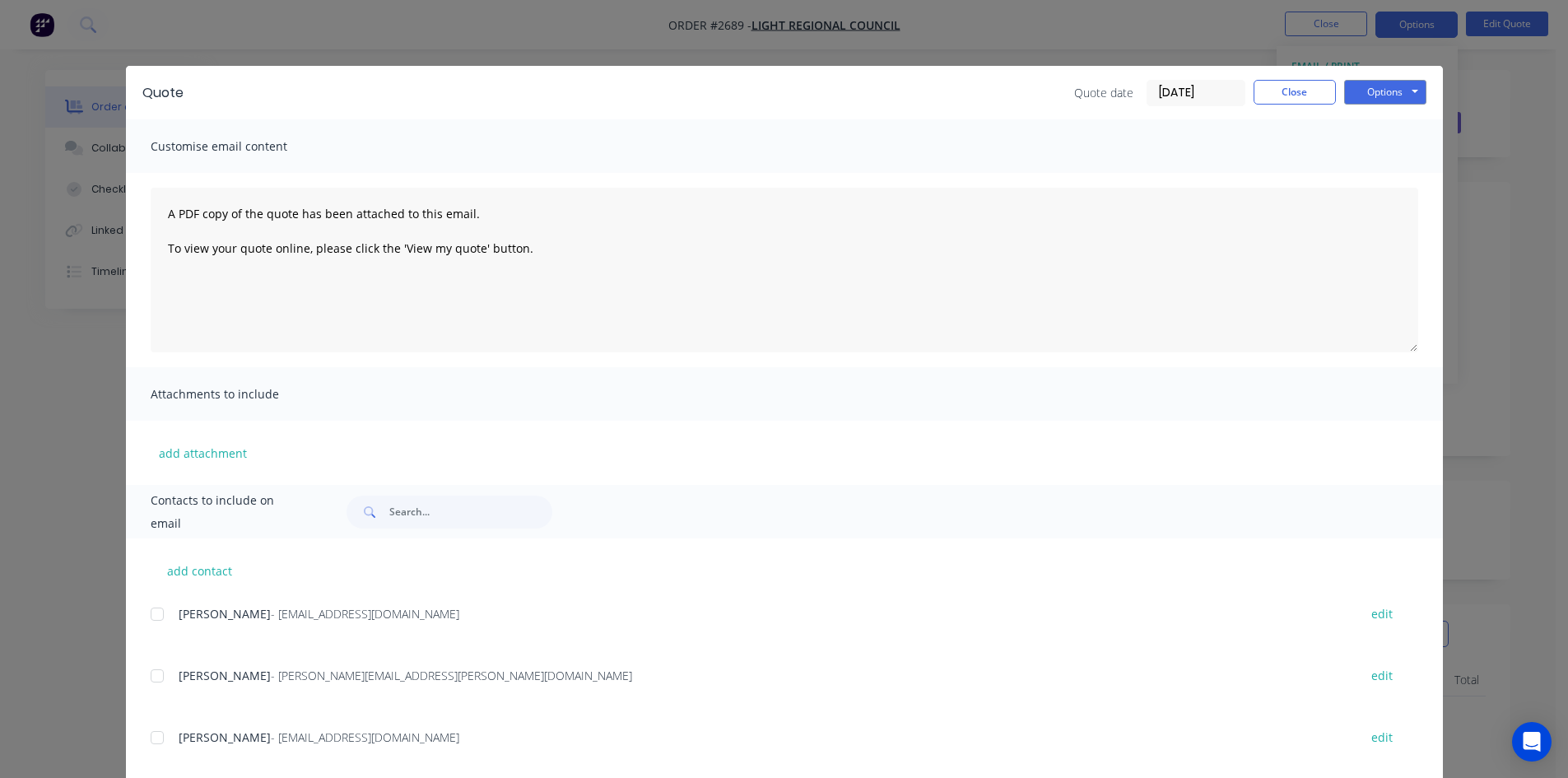
click at [150, 679] on div at bounding box center [158, 676] width 33 height 33
click at [1373, 91] on button "Options" at bounding box center [1385, 92] width 82 height 24
click at [1389, 173] on button "Email" at bounding box center [1396, 175] width 105 height 27
click at [144, 677] on div at bounding box center [158, 676] width 33 height 33
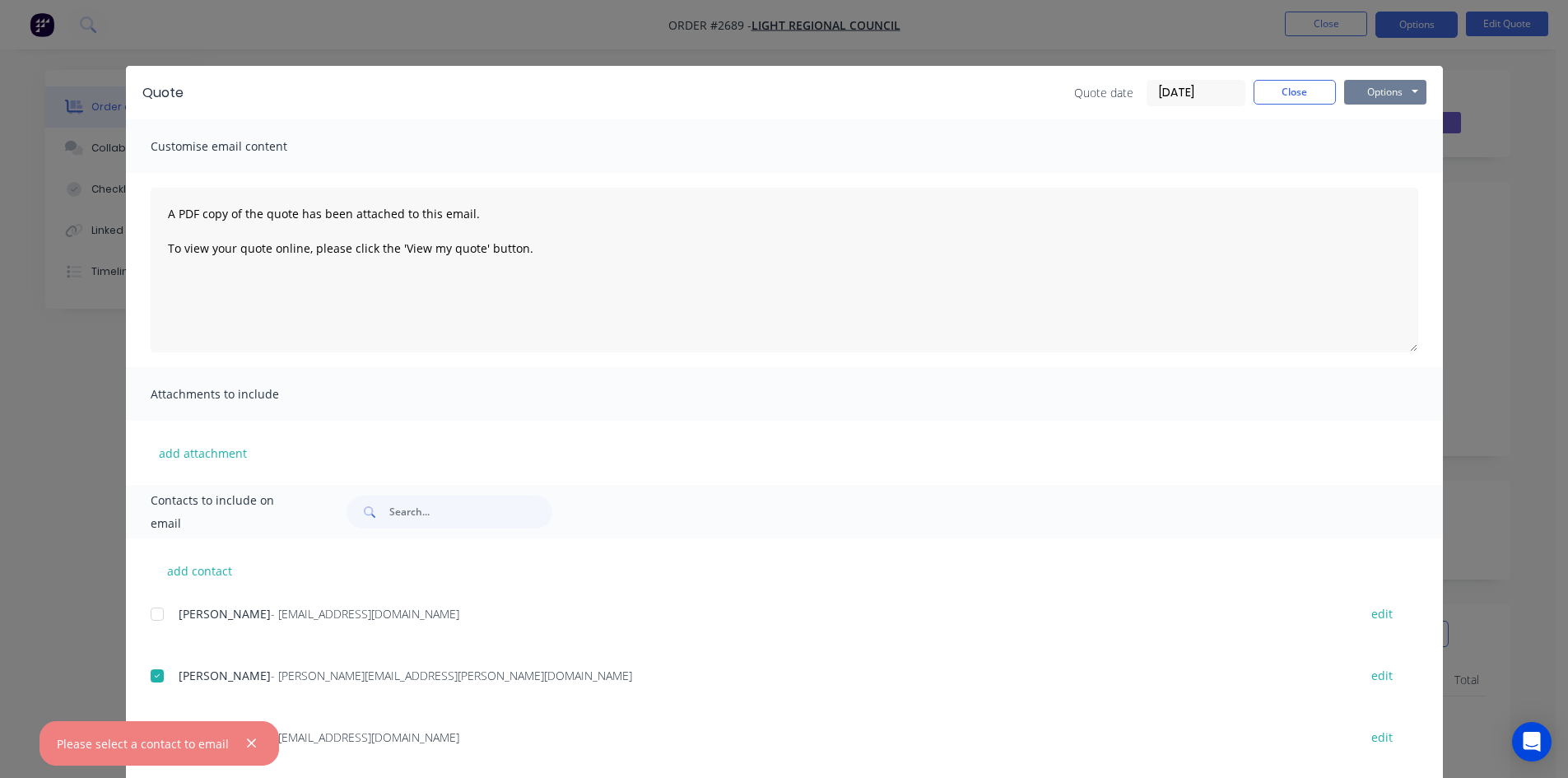
click at [1392, 81] on button "Options" at bounding box center [1385, 92] width 82 height 24
click at [1381, 174] on button "Email" at bounding box center [1396, 175] width 105 height 27
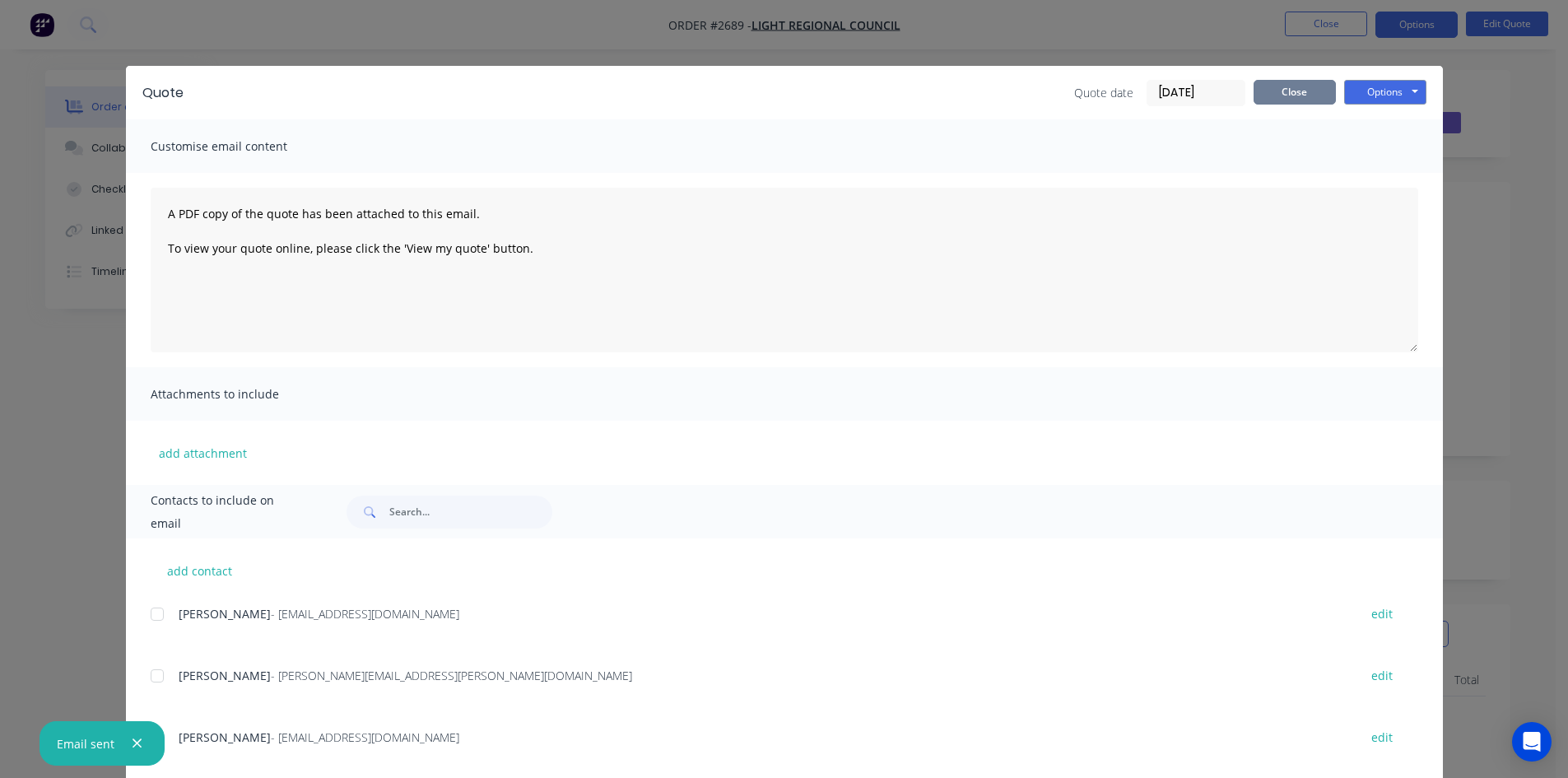
click at [1294, 95] on button "Close" at bounding box center [1294, 92] width 82 height 24
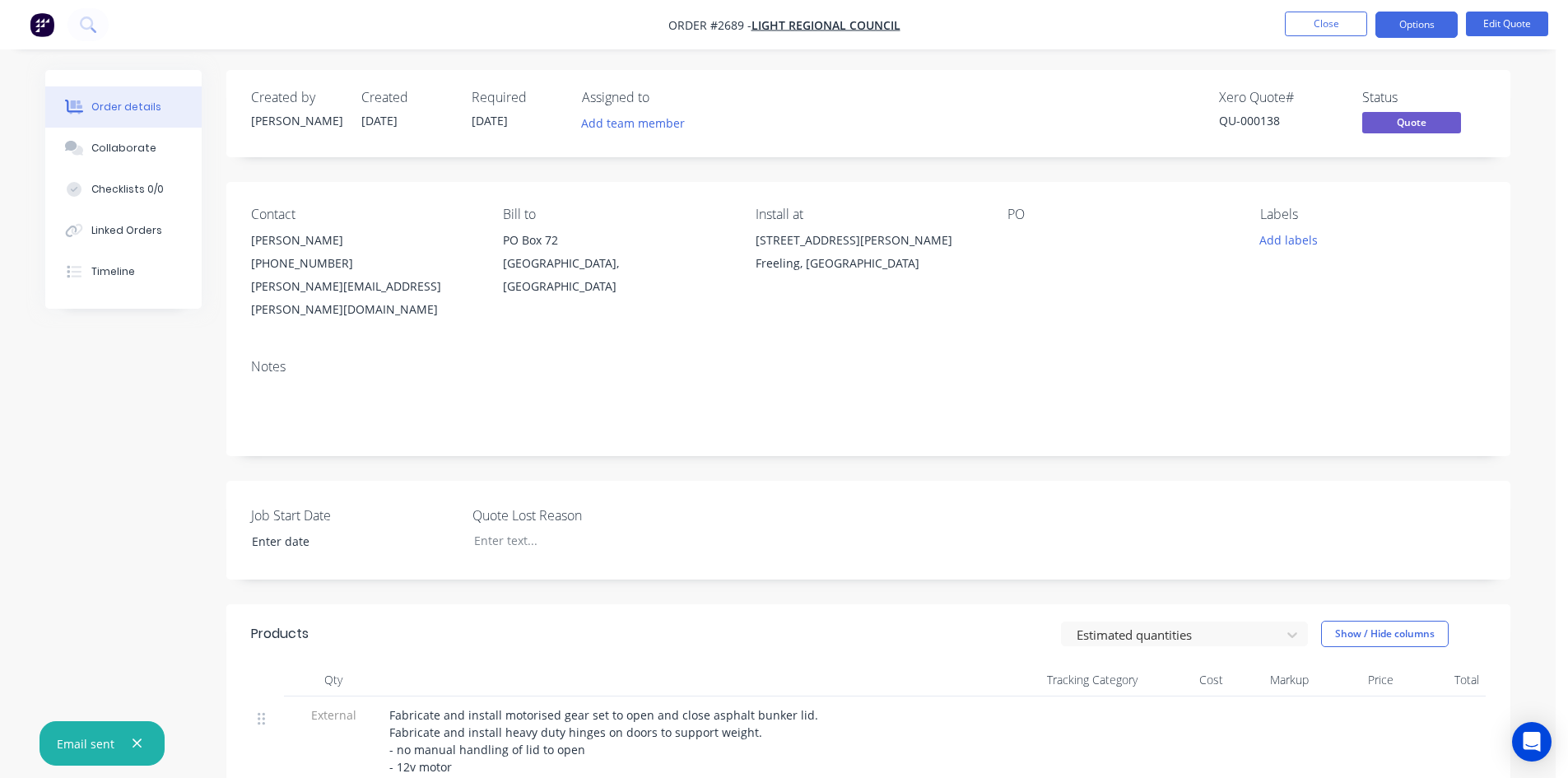
click at [137, 745] on icon "button" at bounding box center [137, 743] width 9 height 9
click at [1325, 25] on button "Close" at bounding box center [1326, 24] width 82 height 24
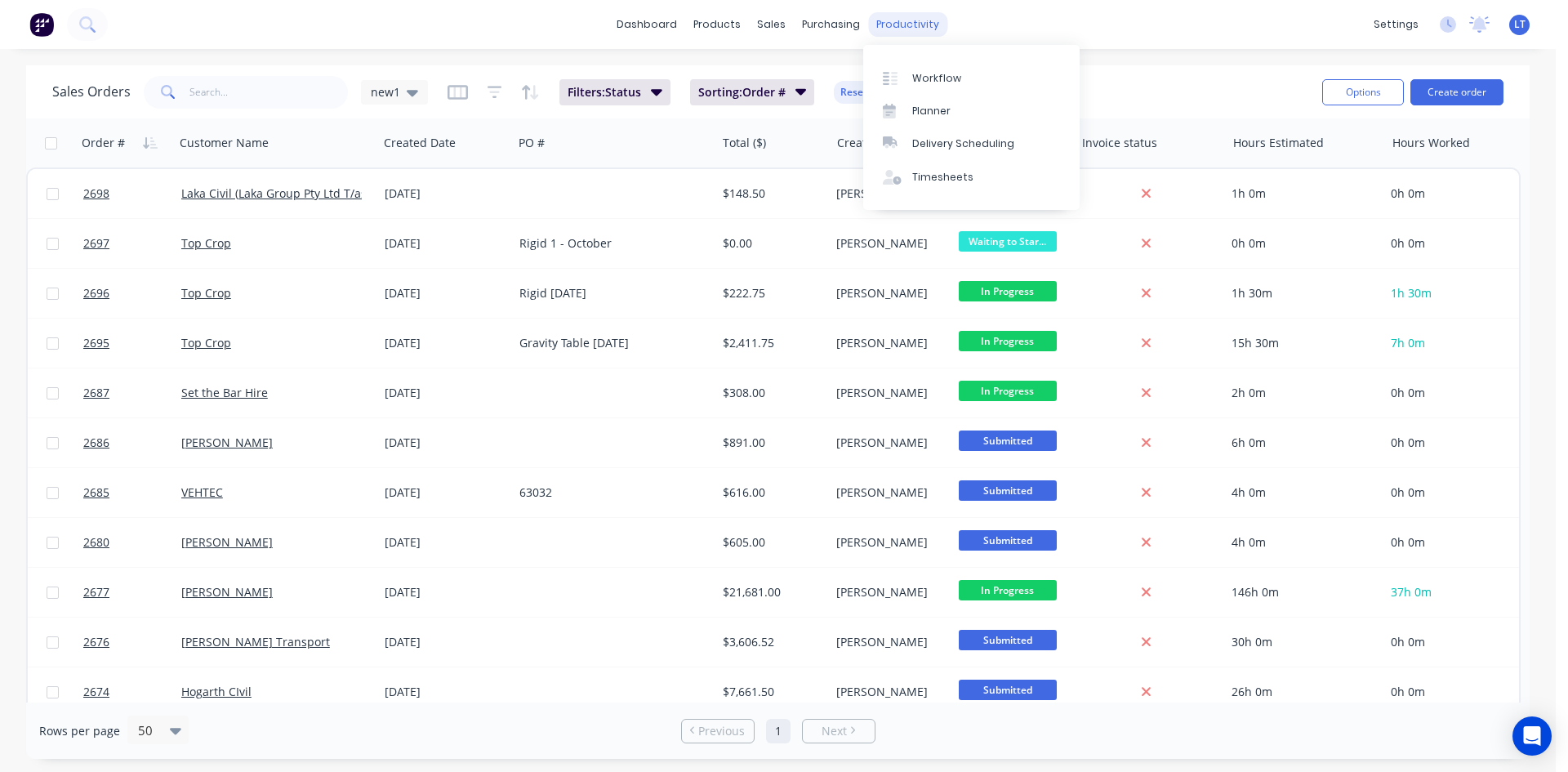
click at [880, 33] on div "productivity" at bounding box center [908, 24] width 80 height 24
click at [970, 113] on link "Planner" at bounding box center [972, 112] width 216 height 33
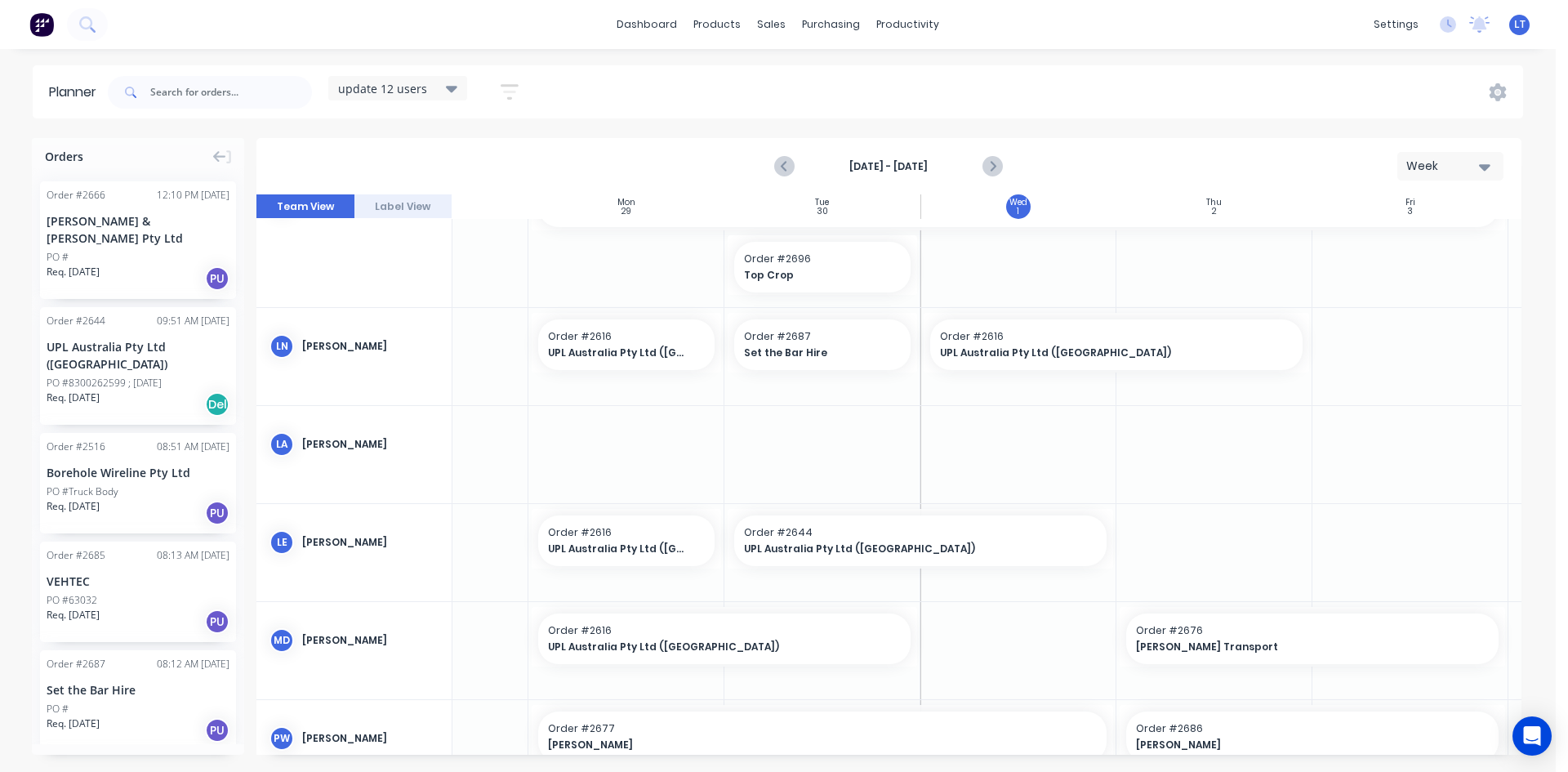
scroll to position [295, 120]
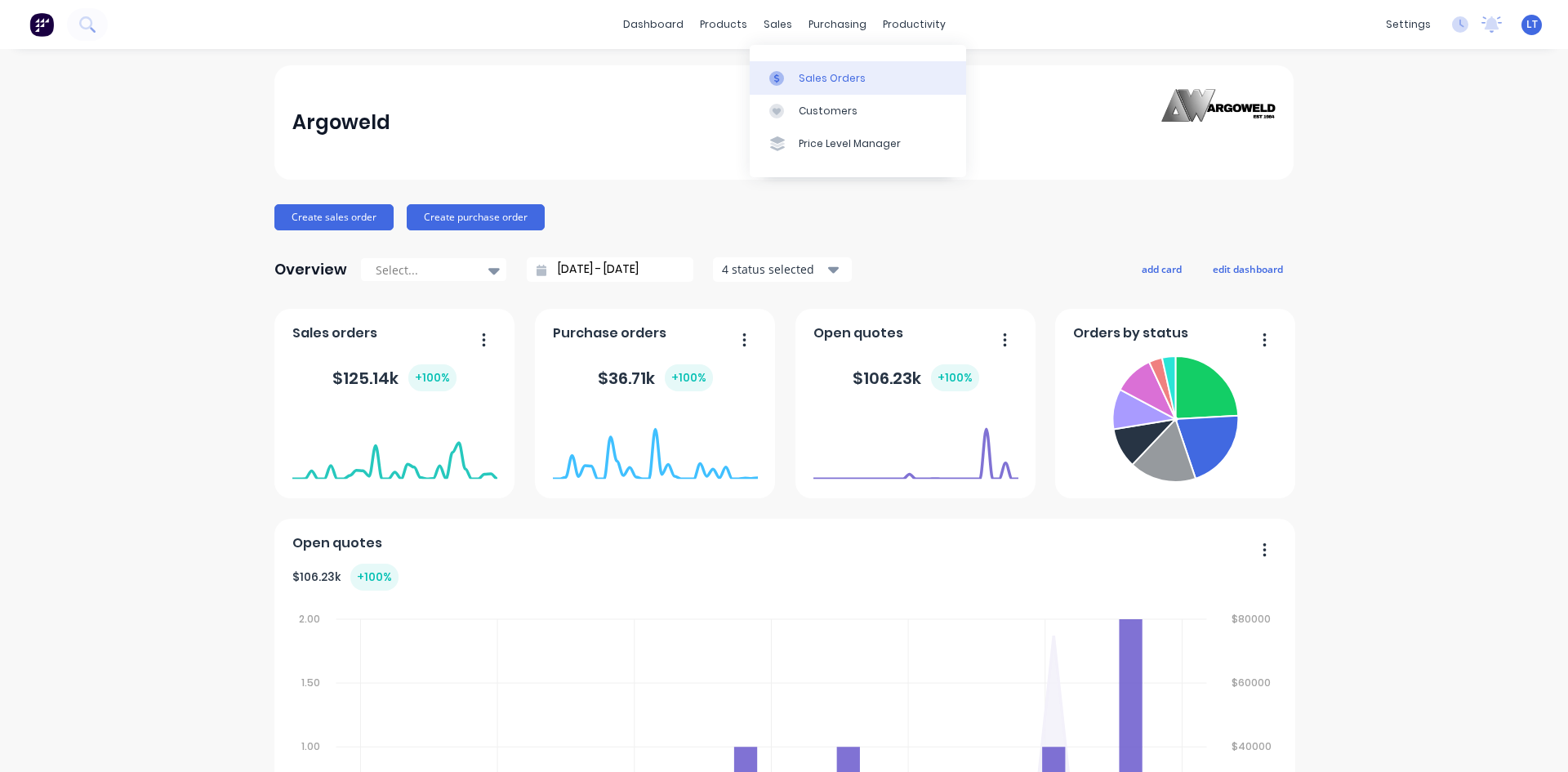
click at [808, 76] on div "Sales Orders" at bounding box center [832, 78] width 67 height 15
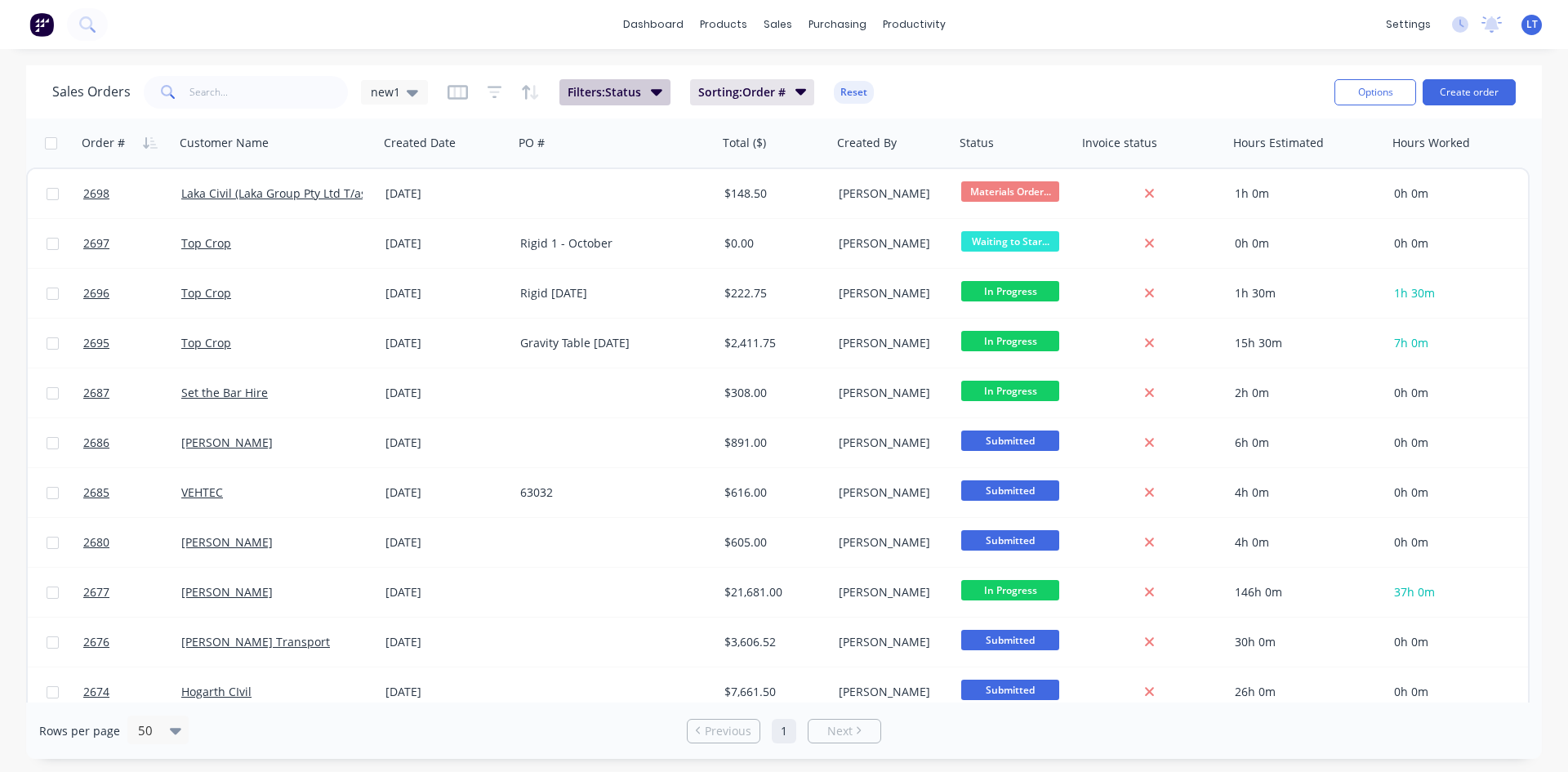
click at [660, 93] on icon "button" at bounding box center [656, 91] width 11 height 18
click at [412, 96] on icon at bounding box center [412, 92] width 11 height 18
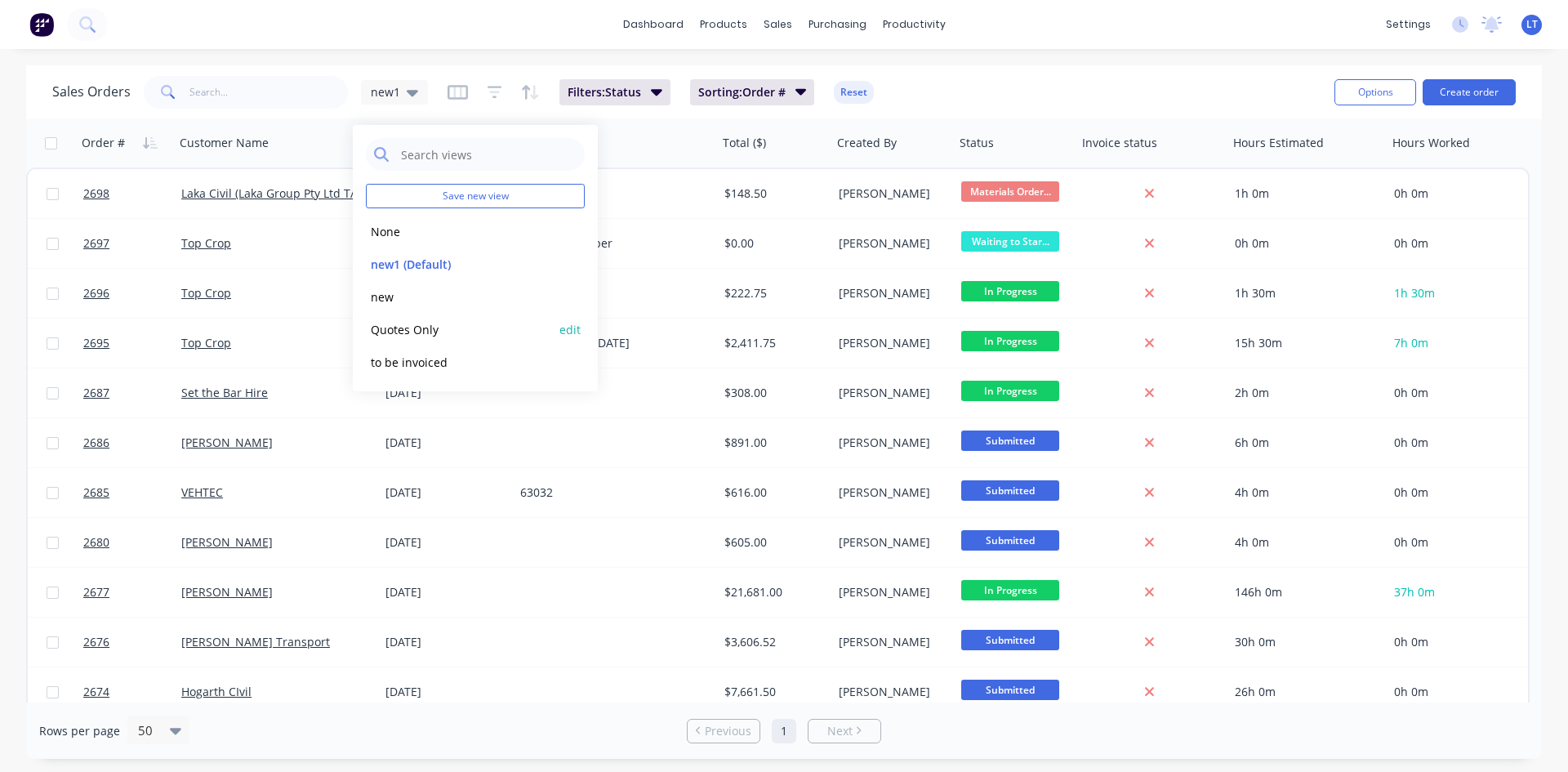
click at [420, 334] on button "Quotes Only" at bounding box center [458, 329] width 186 height 19
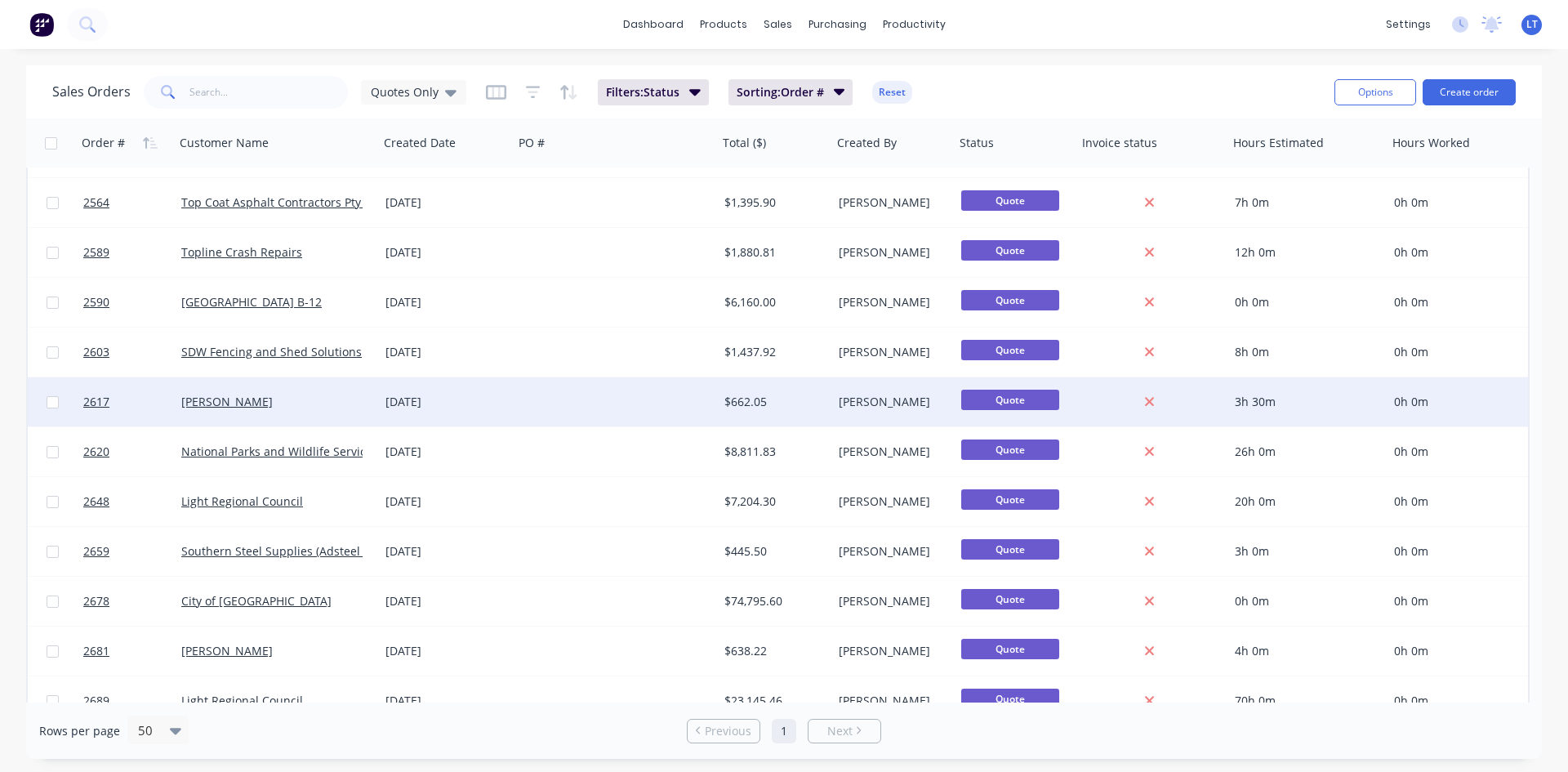
scroll to position [63, 0]
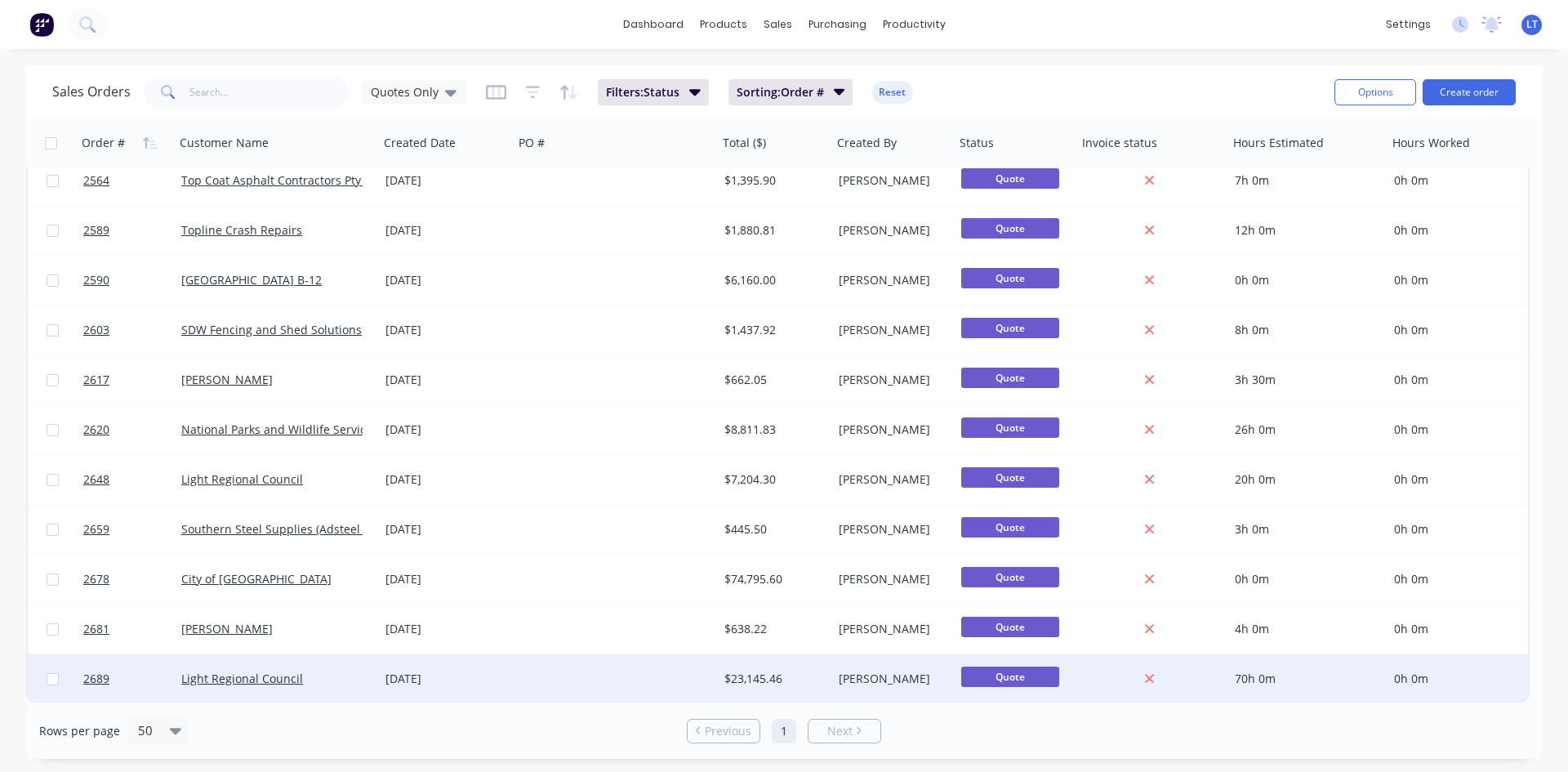
click at [598, 679] on div at bounding box center [615, 679] width 204 height 49
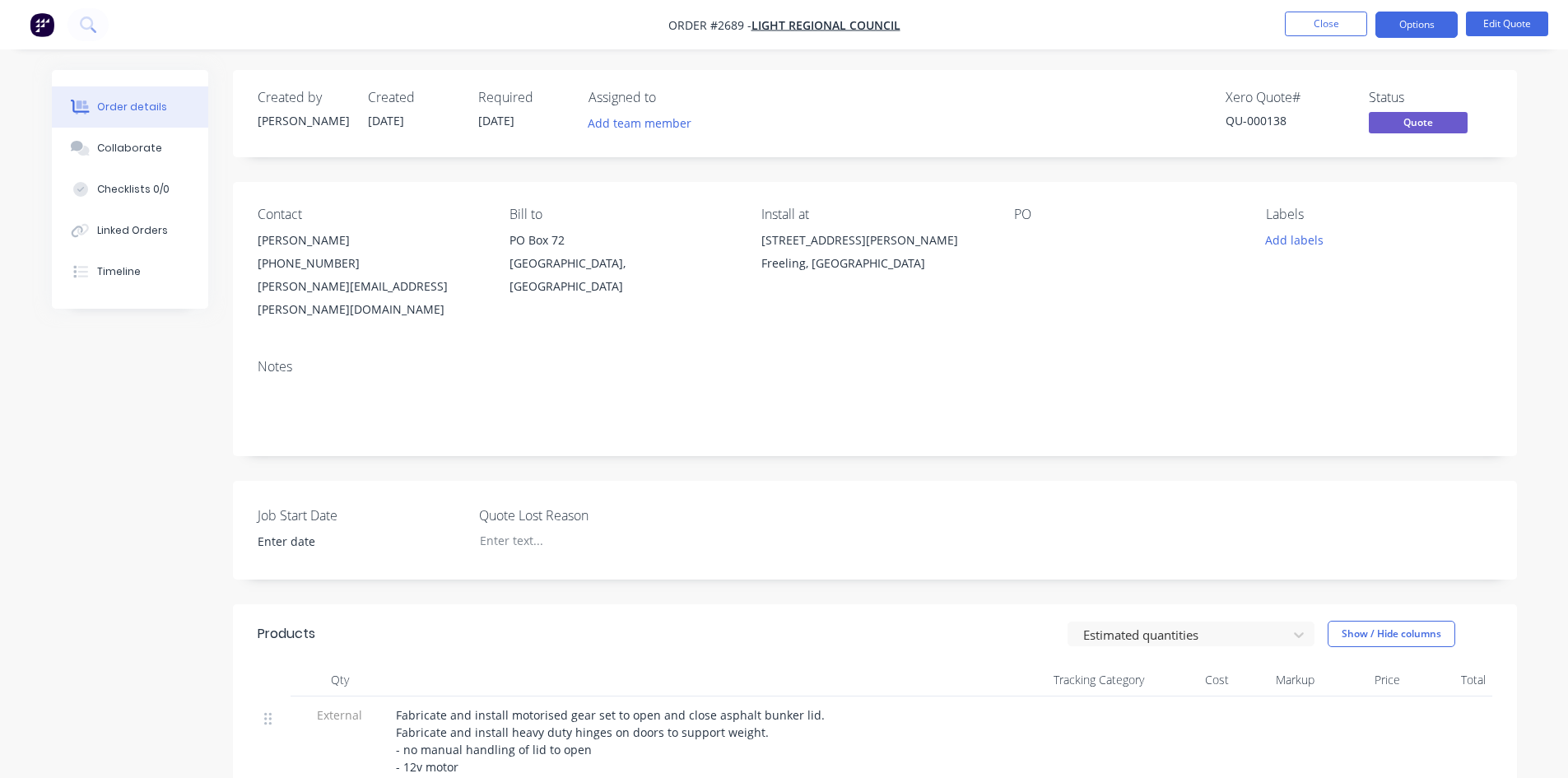
click at [329, 267] on div "[PHONE_NUMBER]" at bounding box center [370, 263] width 226 height 23
click at [355, 291] on div "[PERSON_NAME][EMAIL_ADDRESS][PERSON_NAME][DOMAIN_NAME]" at bounding box center [370, 298] width 226 height 46
click at [1495, 22] on button "Edit Quote" at bounding box center [1507, 24] width 82 height 24
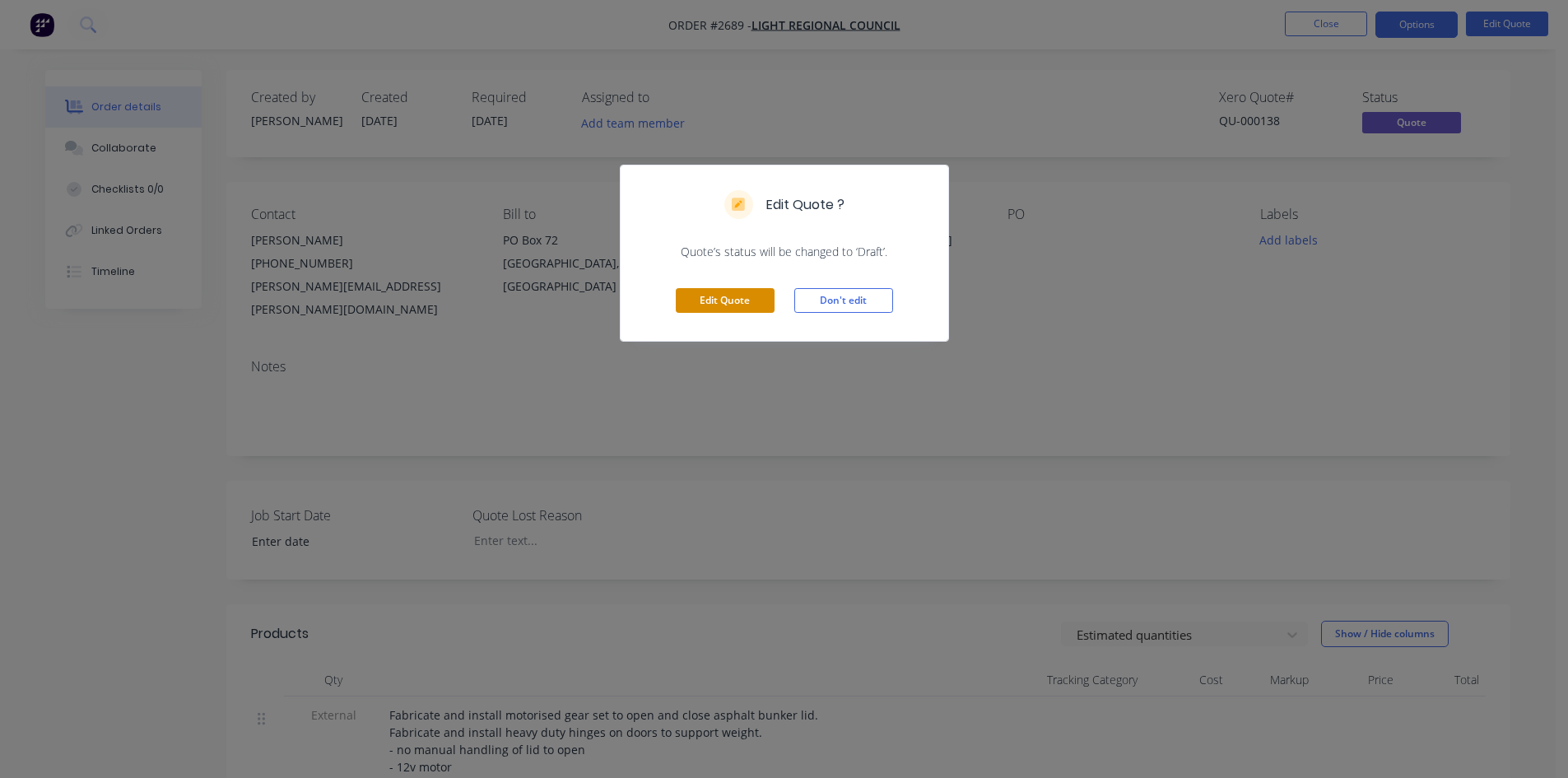
click at [756, 308] on button "Edit Quote" at bounding box center [725, 301] width 98 height 24
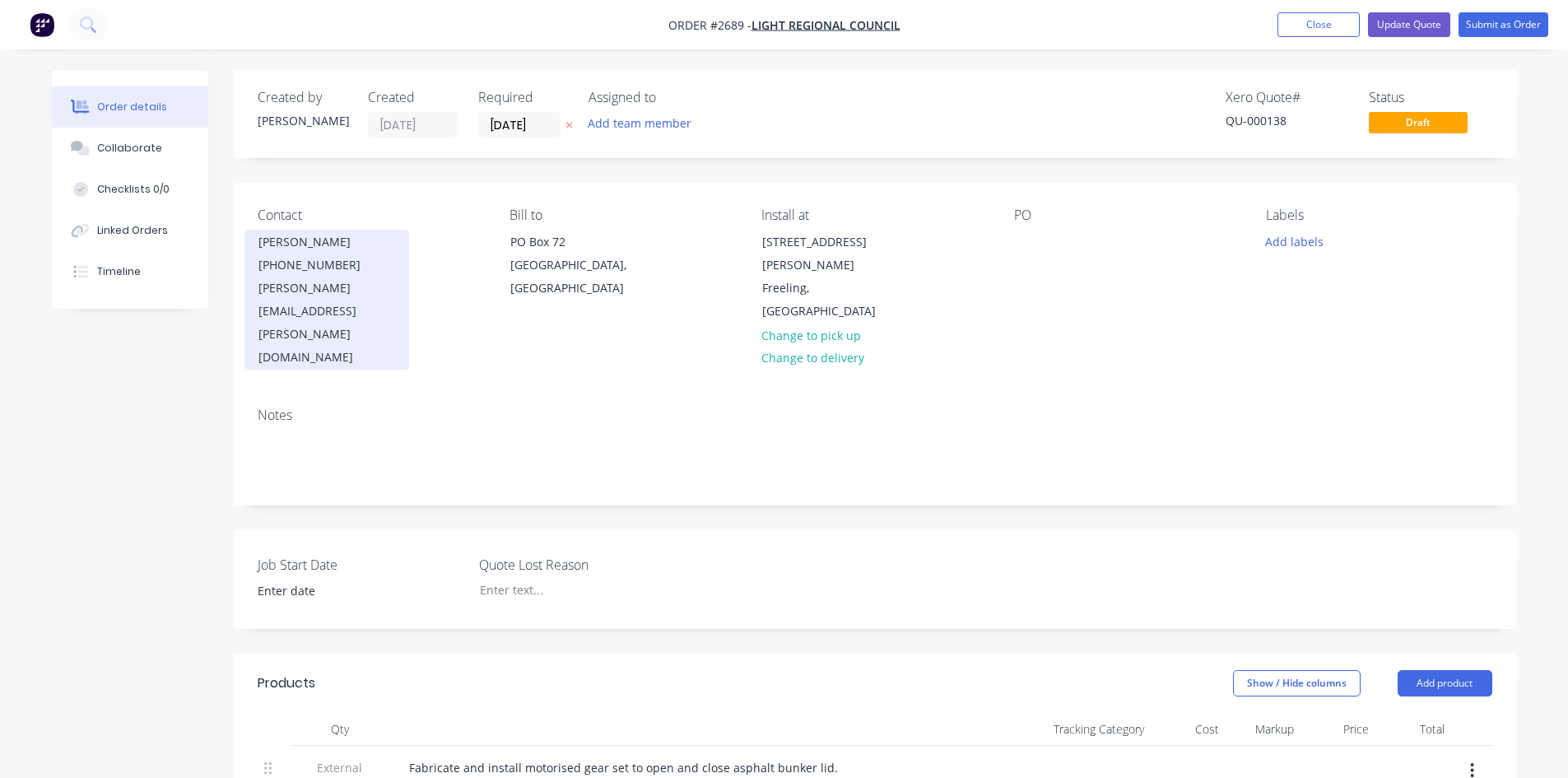
click at [338, 287] on div "[PERSON_NAME][EMAIL_ADDRESS][PERSON_NAME][DOMAIN_NAME]" at bounding box center [327, 322] width 137 height 92
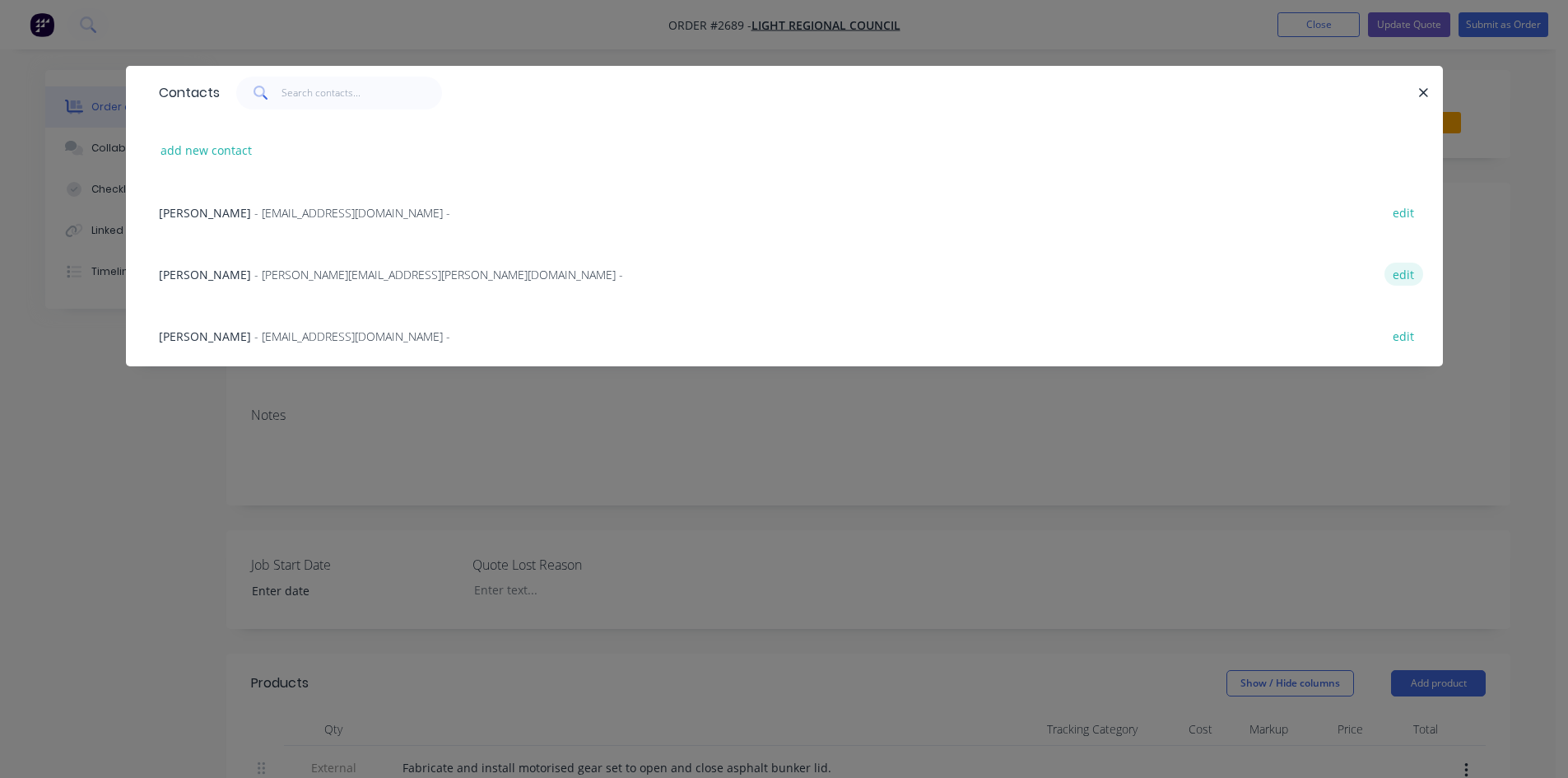
click at [1396, 272] on button "edit" at bounding box center [1403, 274] width 38 height 23
select select "AU"
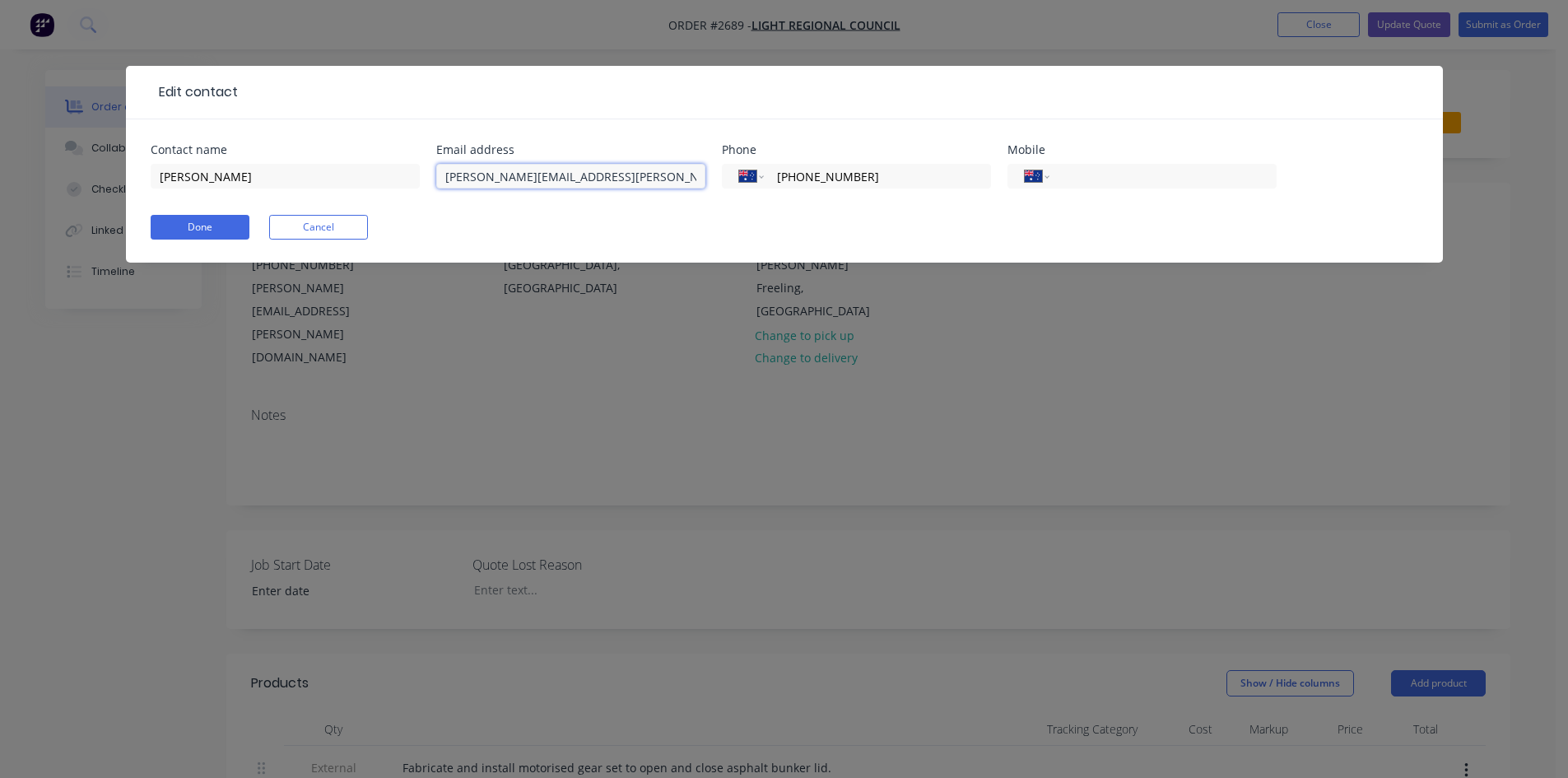
drag, startPoint x: 470, startPoint y: 179, endPoint x: 449, endPoint y: 178, distance: 21.0
click at [449, 178] on input "[PERSON_NAME][EMAIL_ADDRESS][PERSON_NAME][DOMAIN_NAME]" at bounding box center [571, 176] width 269 height 24
type input "[EMAIL_ADDRESS][DOMAIN_NAME]"
click at [1164, 173] on input "tel" at bounding box center [1159, 177] width 198 height 19
type input "0433 759 598"
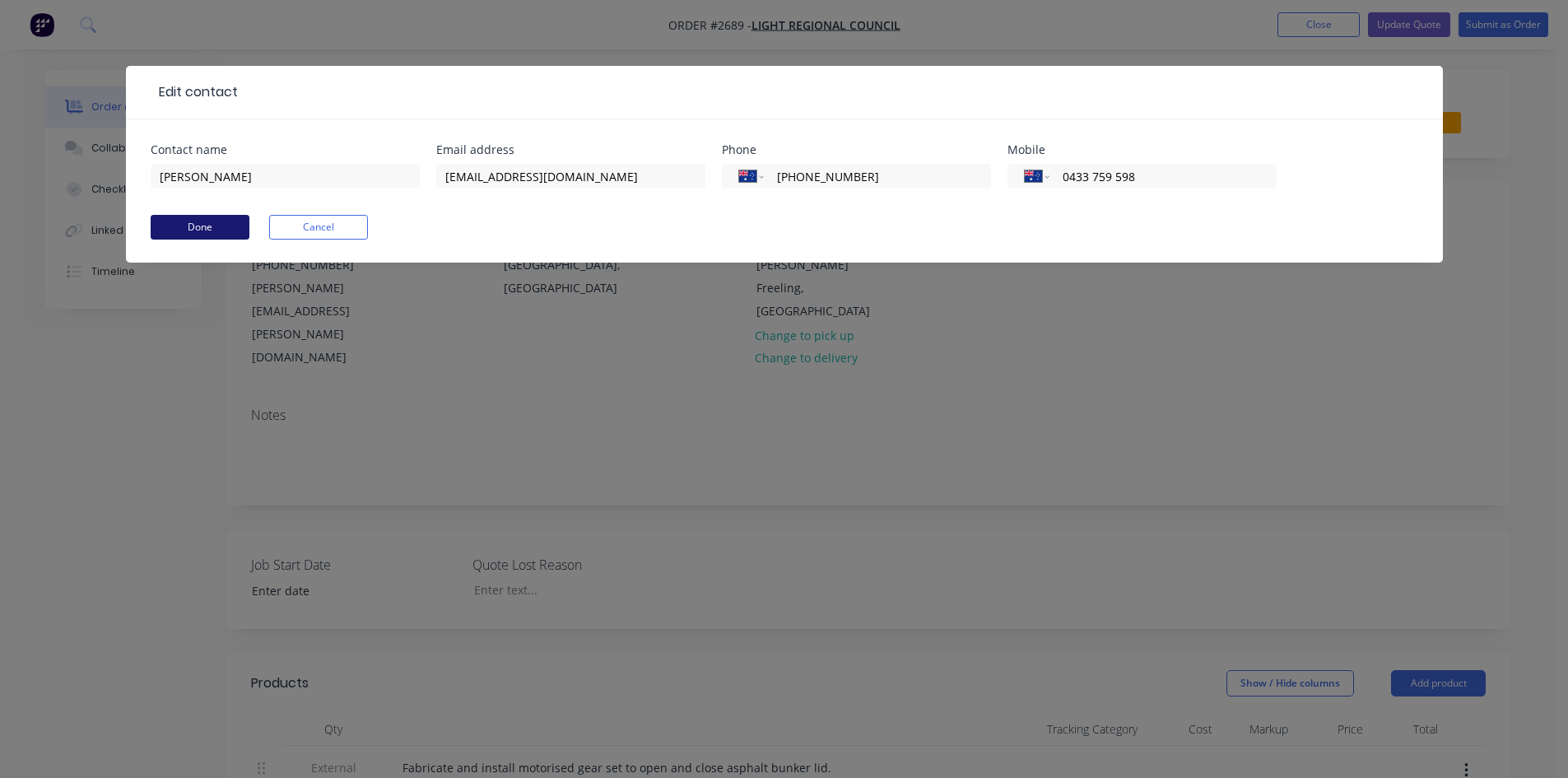
click at [187, 226] on button "Done" at bounding box center [199, 227] width 98 height 24
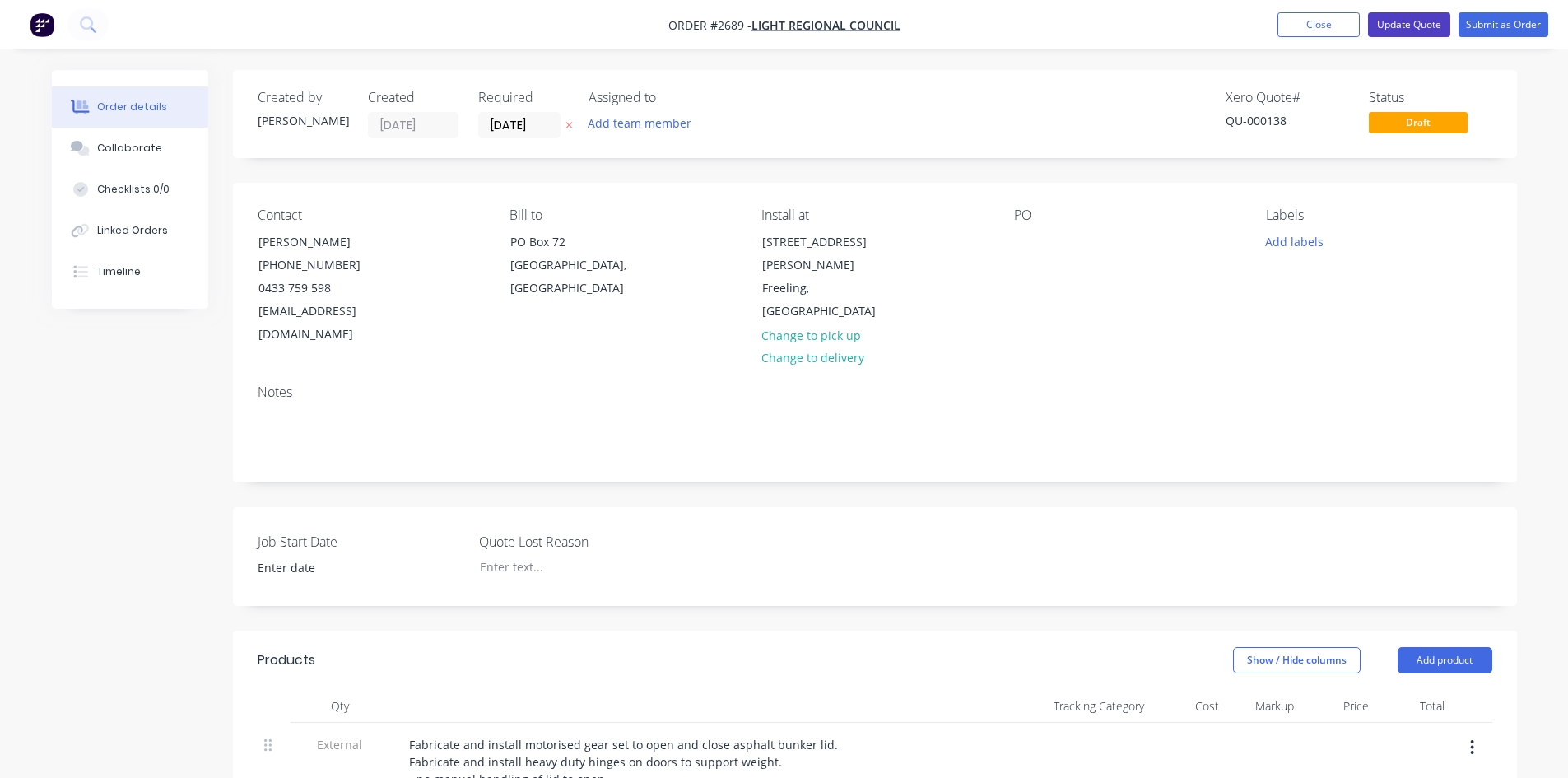
click at [1422, 24] on button "Update Quote" at bounding box center [1409, 24] width 82 height 24
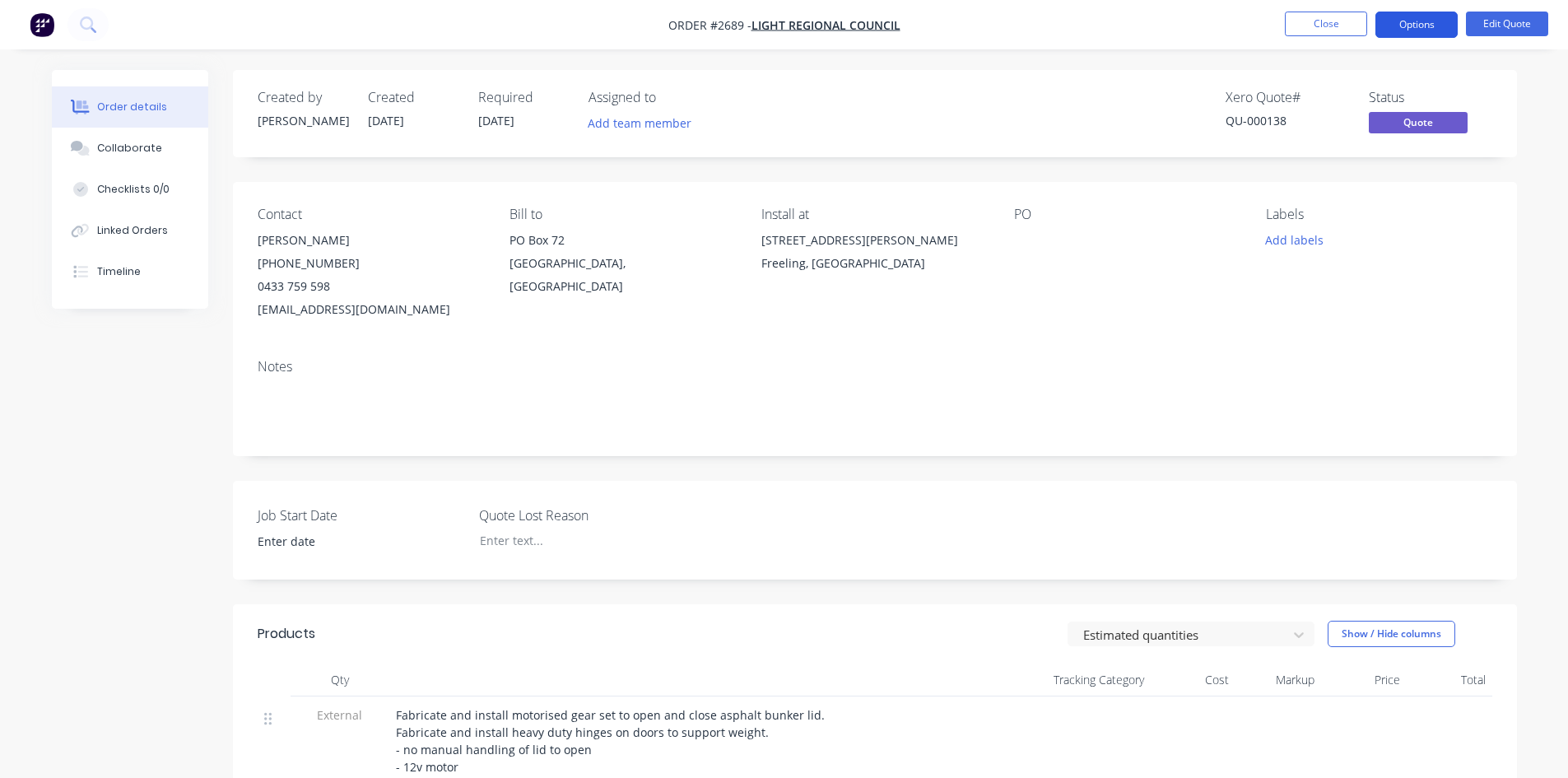
click at [1424, 24] on button "Options" at bounding box center [1416, 24] width 82 height 26
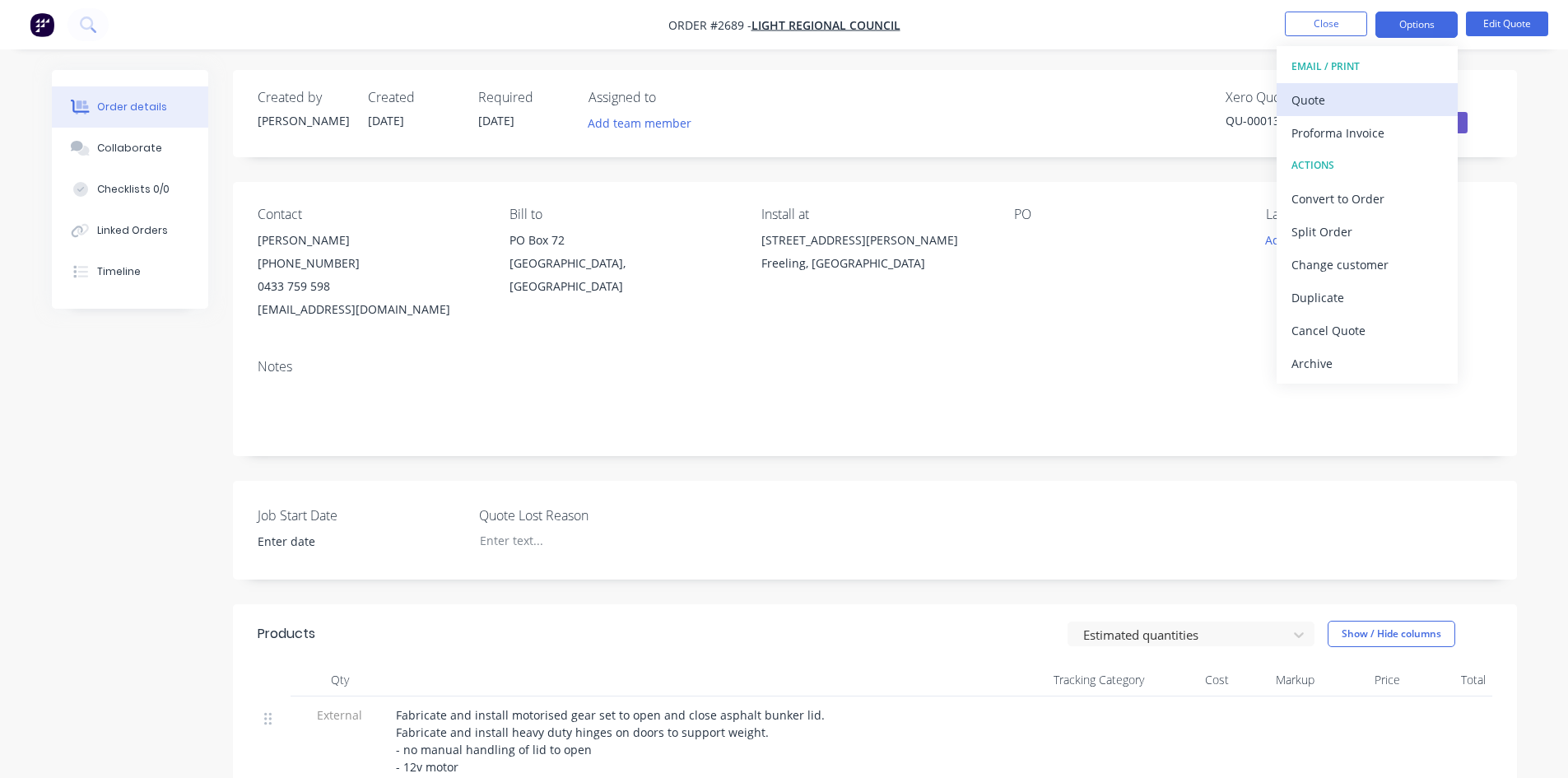
click at [1341, 101] on div "Quote" at bounding box center [1367, 99] width 152 height 24
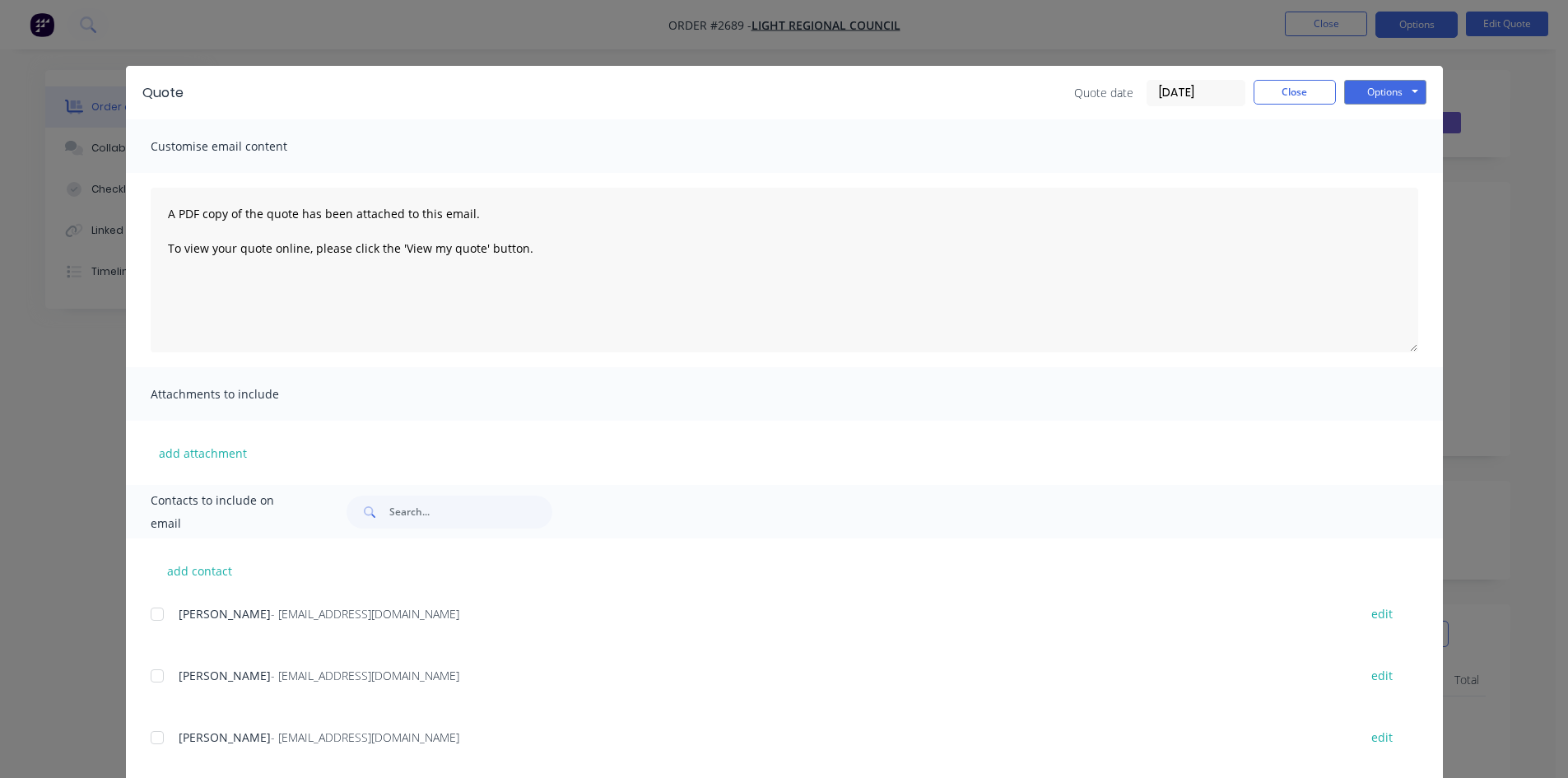
click at [149, 673] on div at bounding box center [158, 676] width 33 height 33
click at [1376, 91] on button "Options" at bounding box center [1385, 92] width 82 height 24
click at [1386, 173] on button "Email" at bounding box center [1396, 175] width 105 height 27
click at [1294, 85] on button "Close" at bounding box center [1294, 92] width 82 height 24
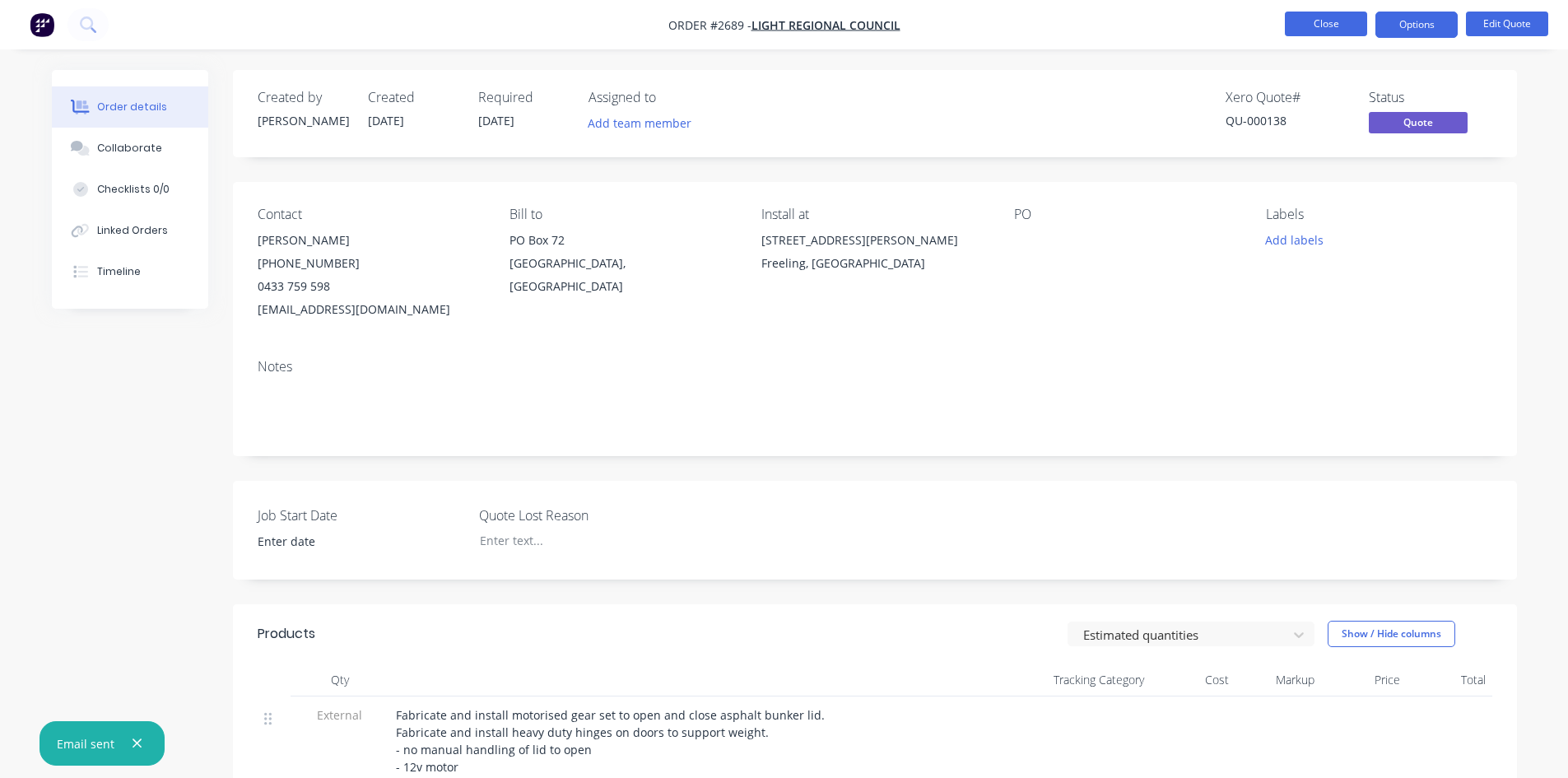
click at [1324, 33] on button "Close" at bounding box center [1326, 24] width 82 height 24
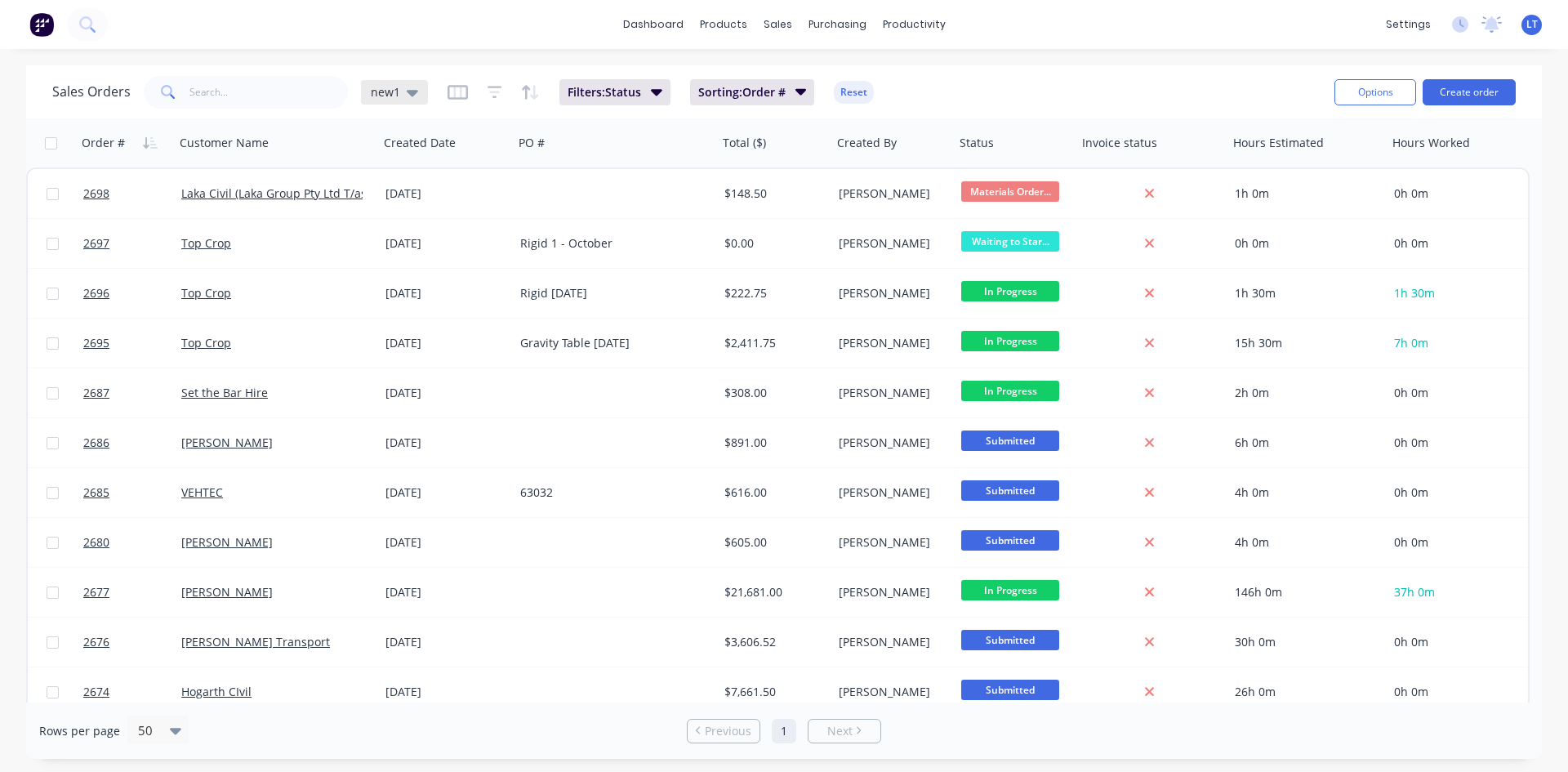
click at [411, 91] on icon at bounding box center [412, 93] width 11 height 7
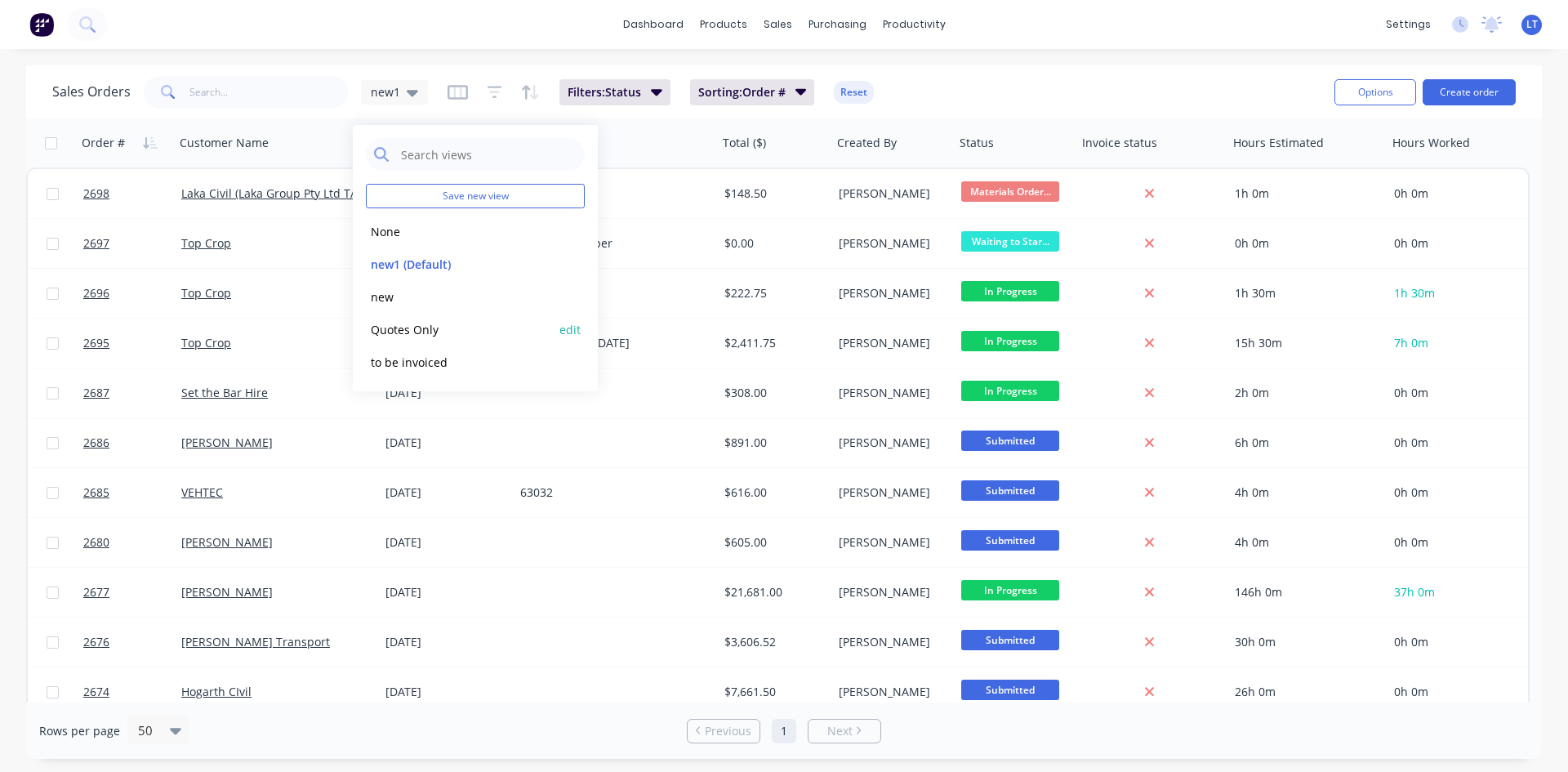
click at [443, 333] on button "Quotes Only" at bounding box center [458, 329] width 186 height 19
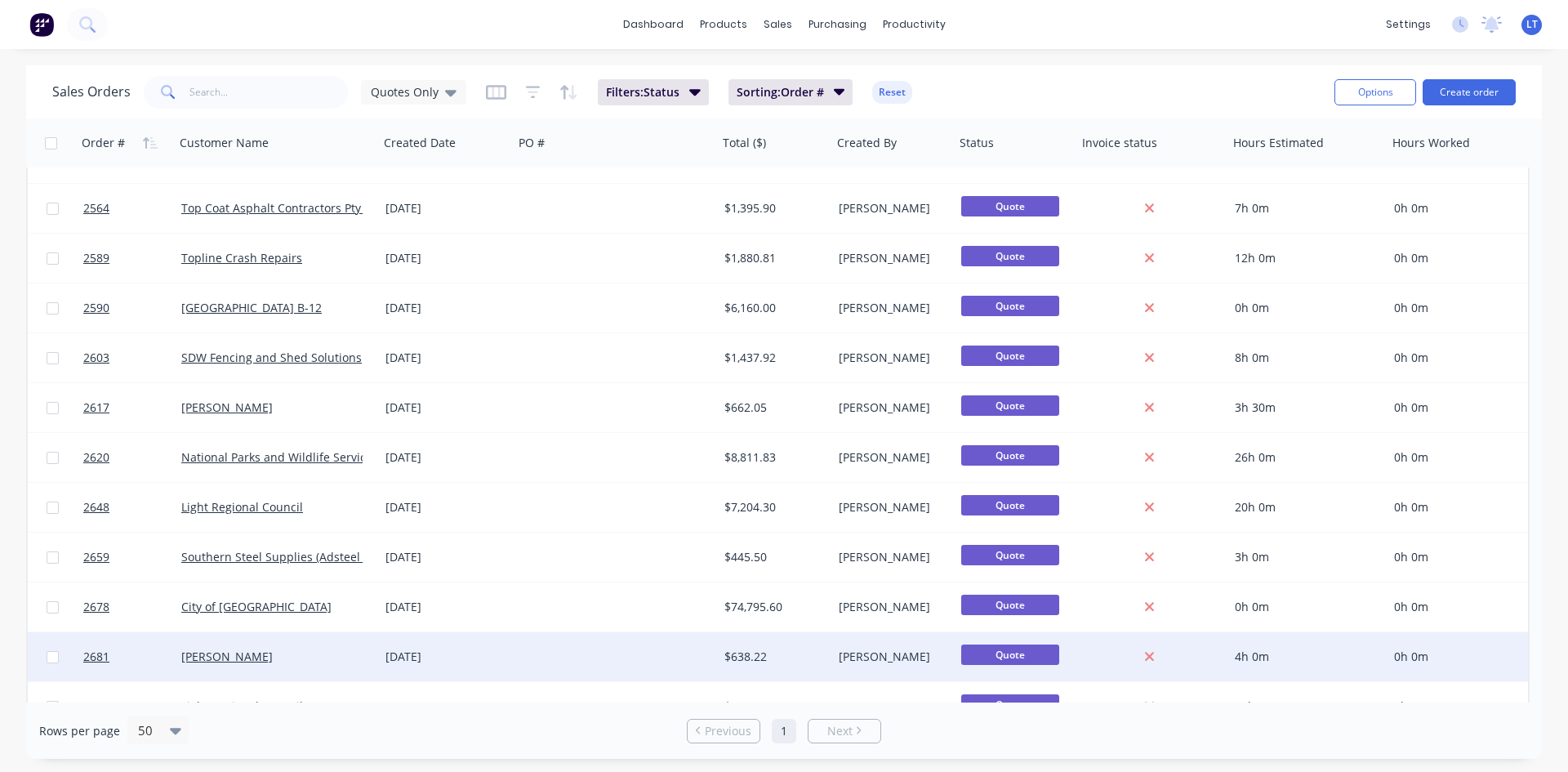
scroll to position [63, 0]
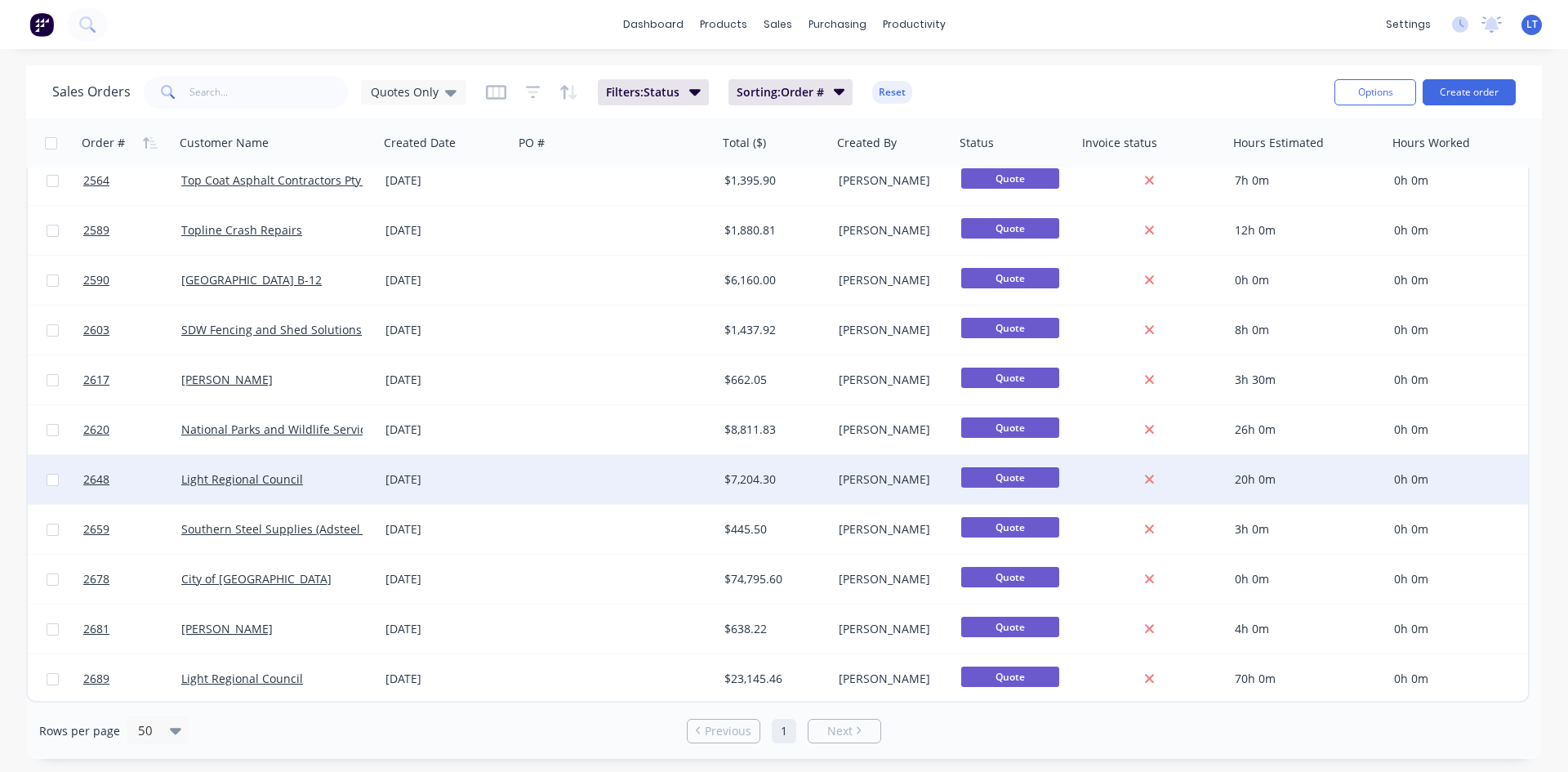
click at [347, 478] on div "Light Regional Council" at bounding box center [272, 479] width 182 height 16
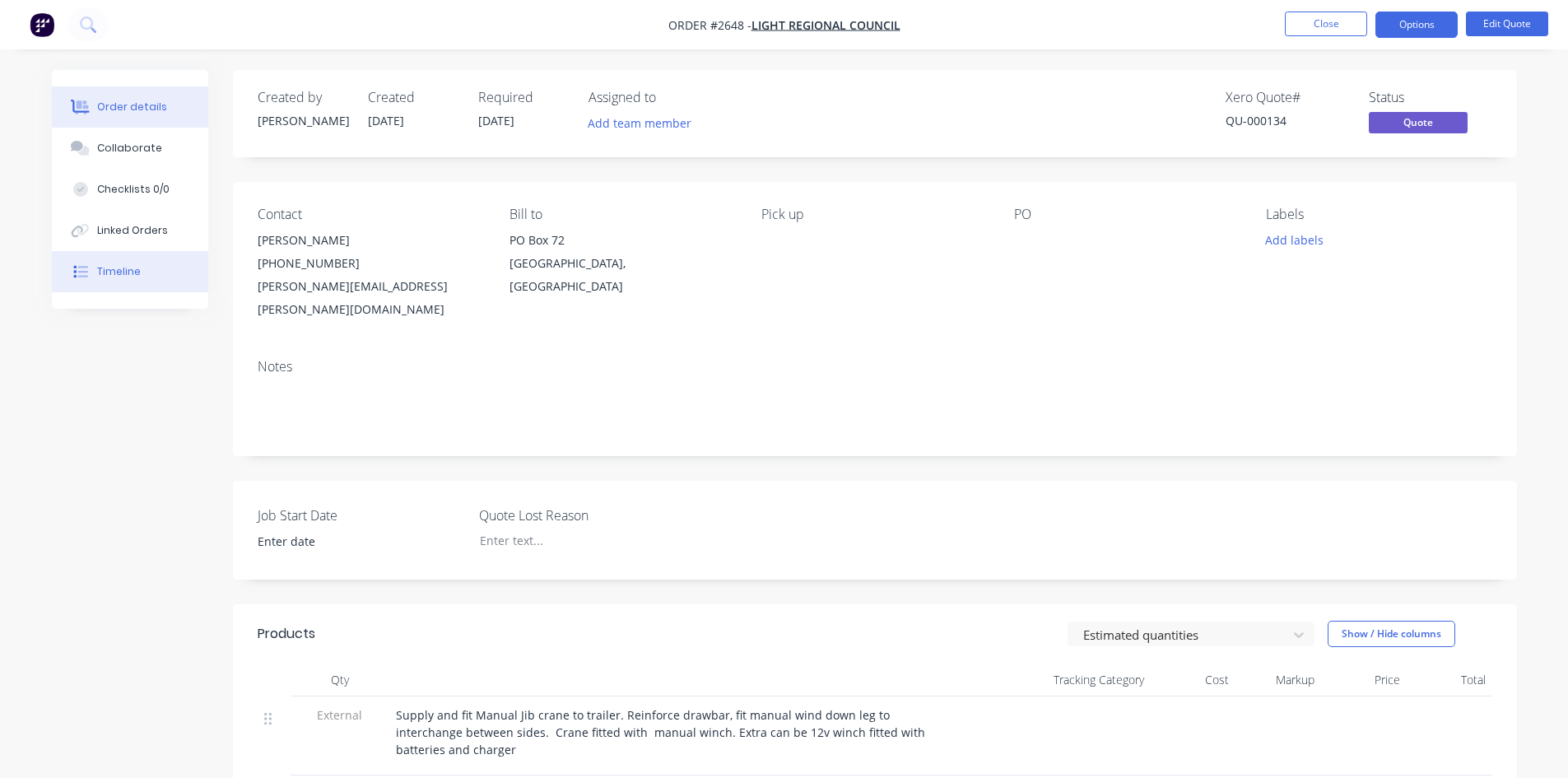
click at [133, 267] on div "Timeline" at bounding box center [118, 271] width 44 height 15
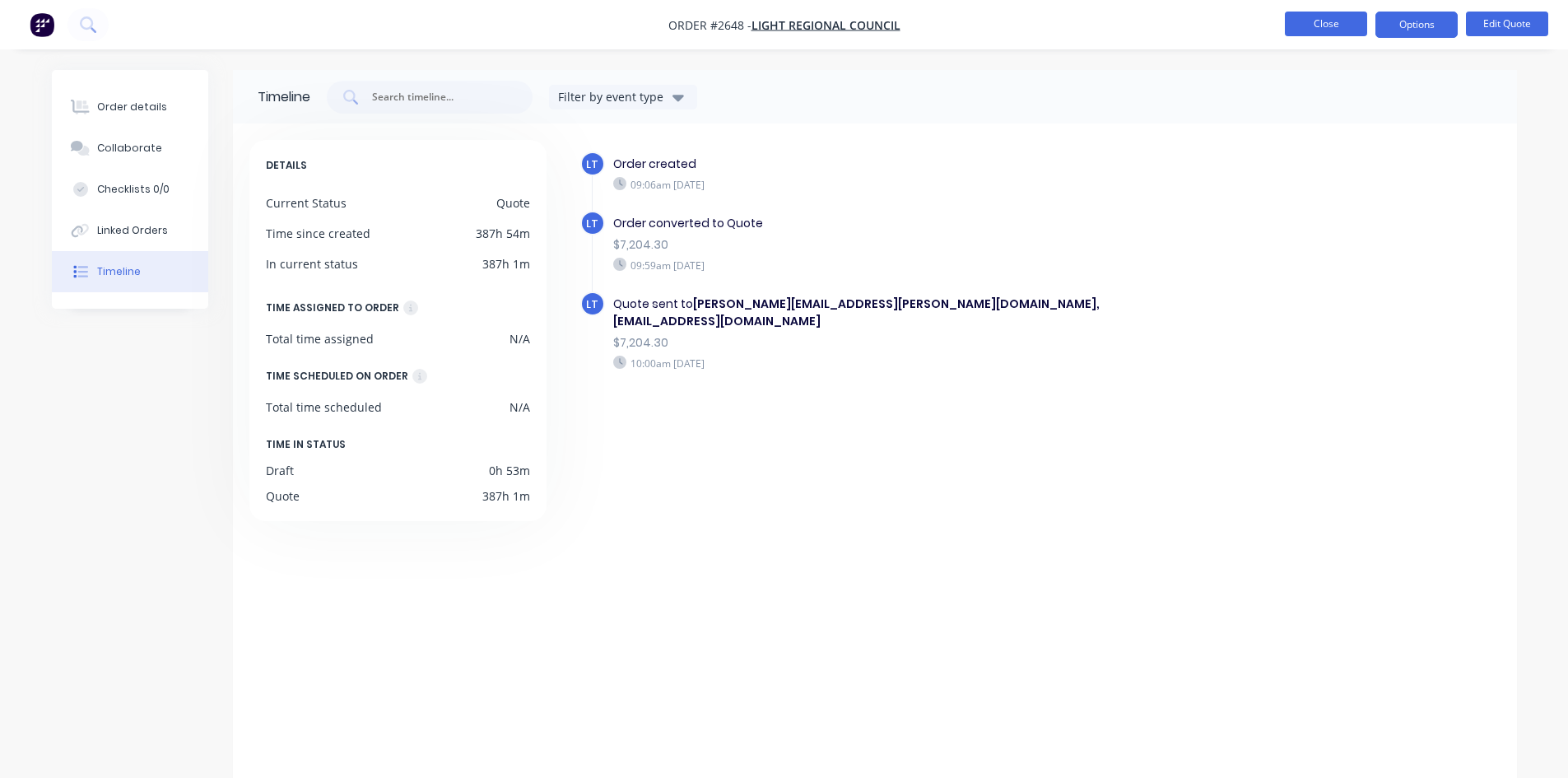
click at [1316, 23] on button "Close" at bounding box center [1326, 24] width 82 height 24
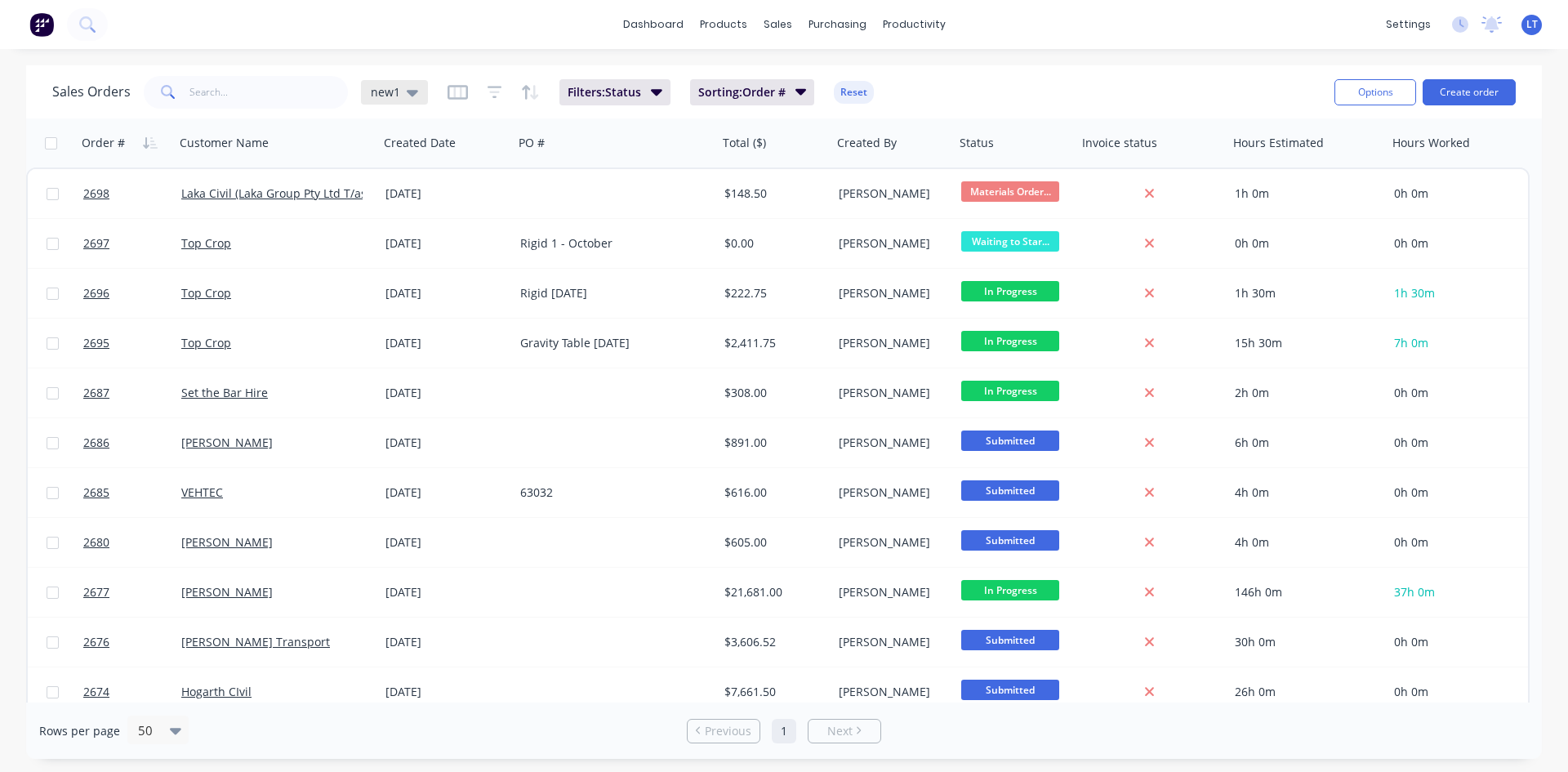
click at [411, 95] on icon at bounding box center [412, 93] width 11 height 7
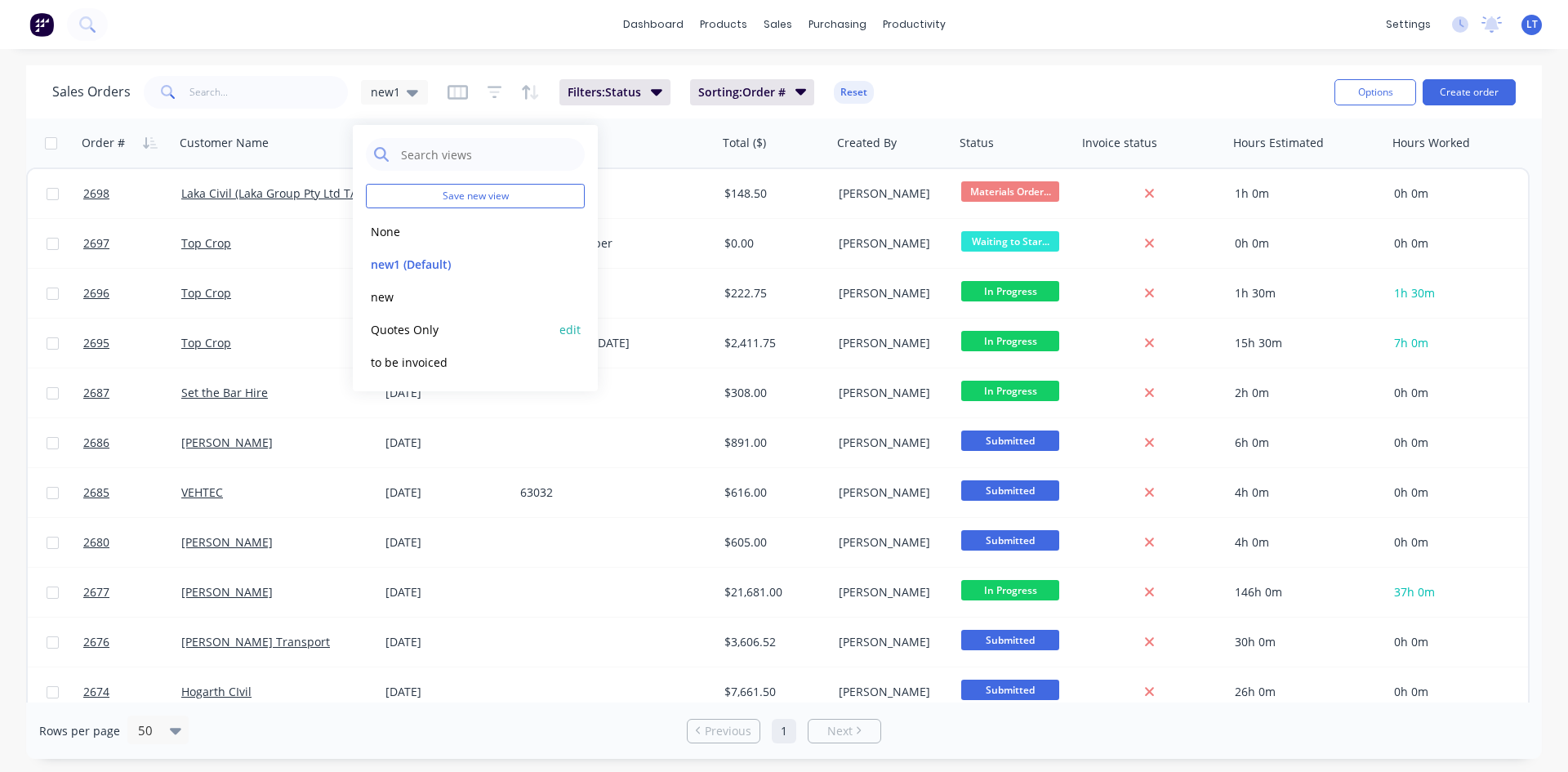
click at [421, 332] on button "Quotes Only" at bounding box center [458, 329] width 186 height 19
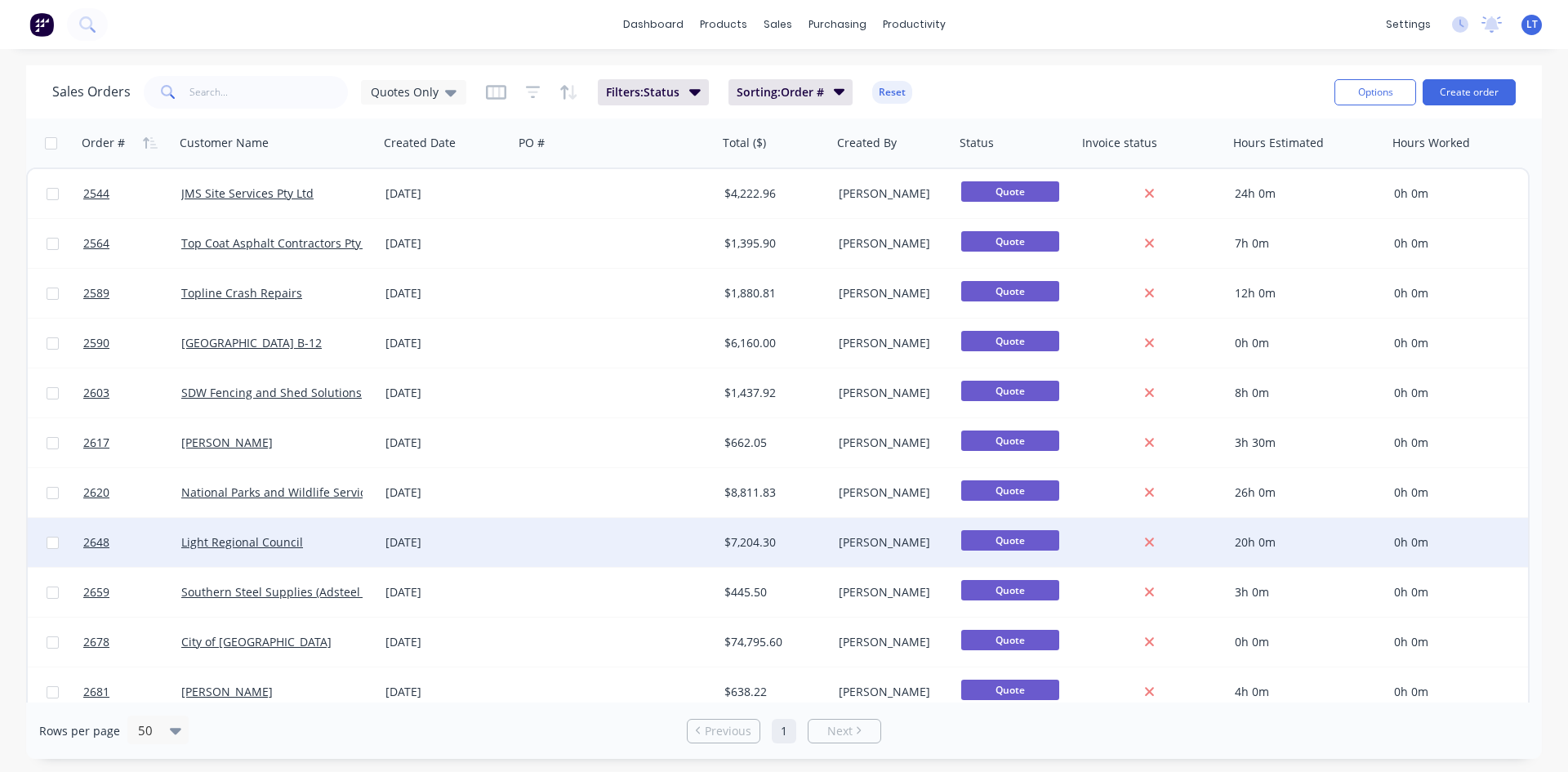
click at [535, 542] on div at bounding box center [615, 542] width 204 height 49
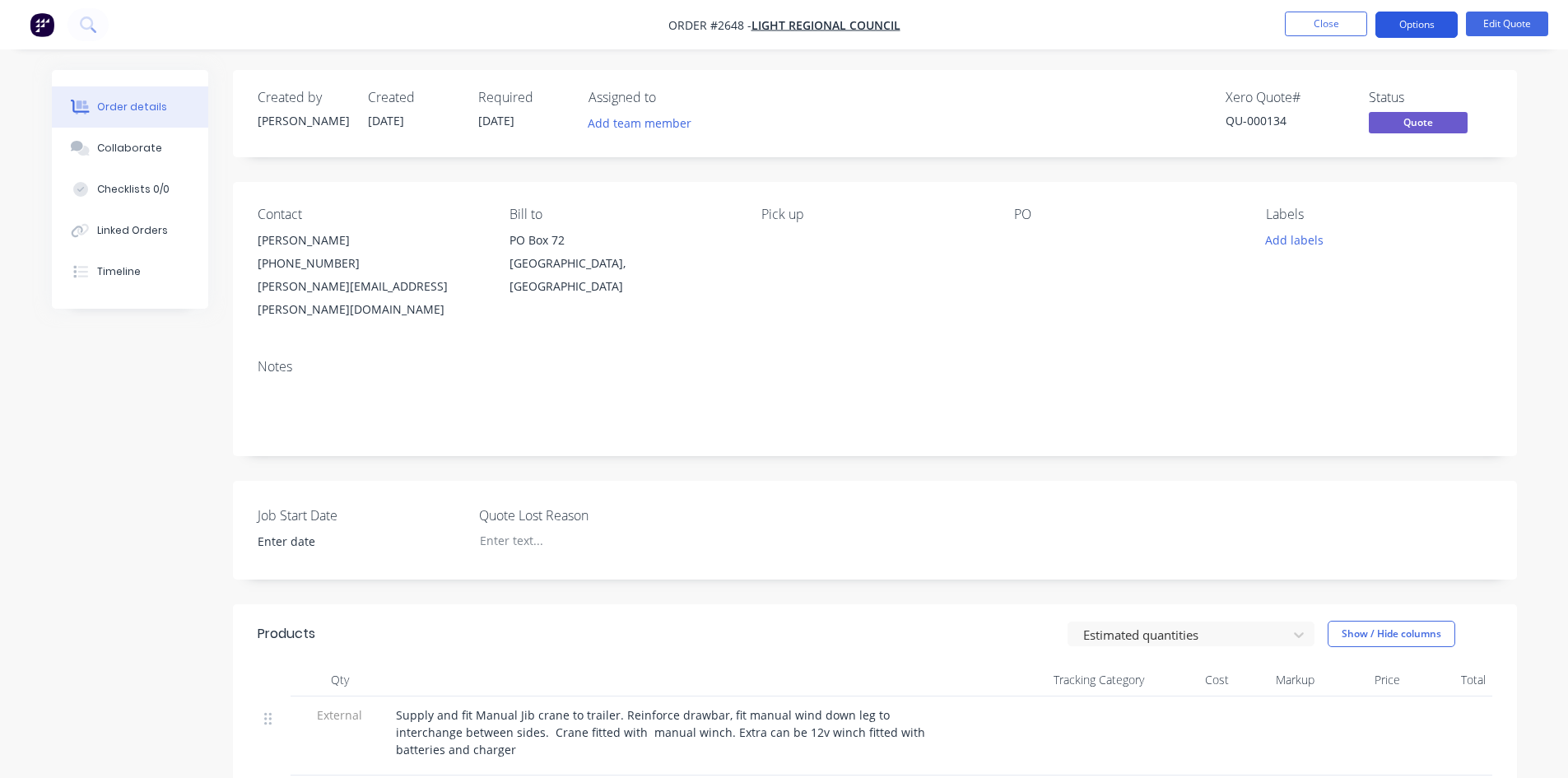
drag, startPoint x: 1416, startPoint y: 23, endPoint x: 1414, endPoint y: 32, distance: 9.2
click at [1416, 23] on button "Options" at bounding box center [1416, 24] width 82 height 26
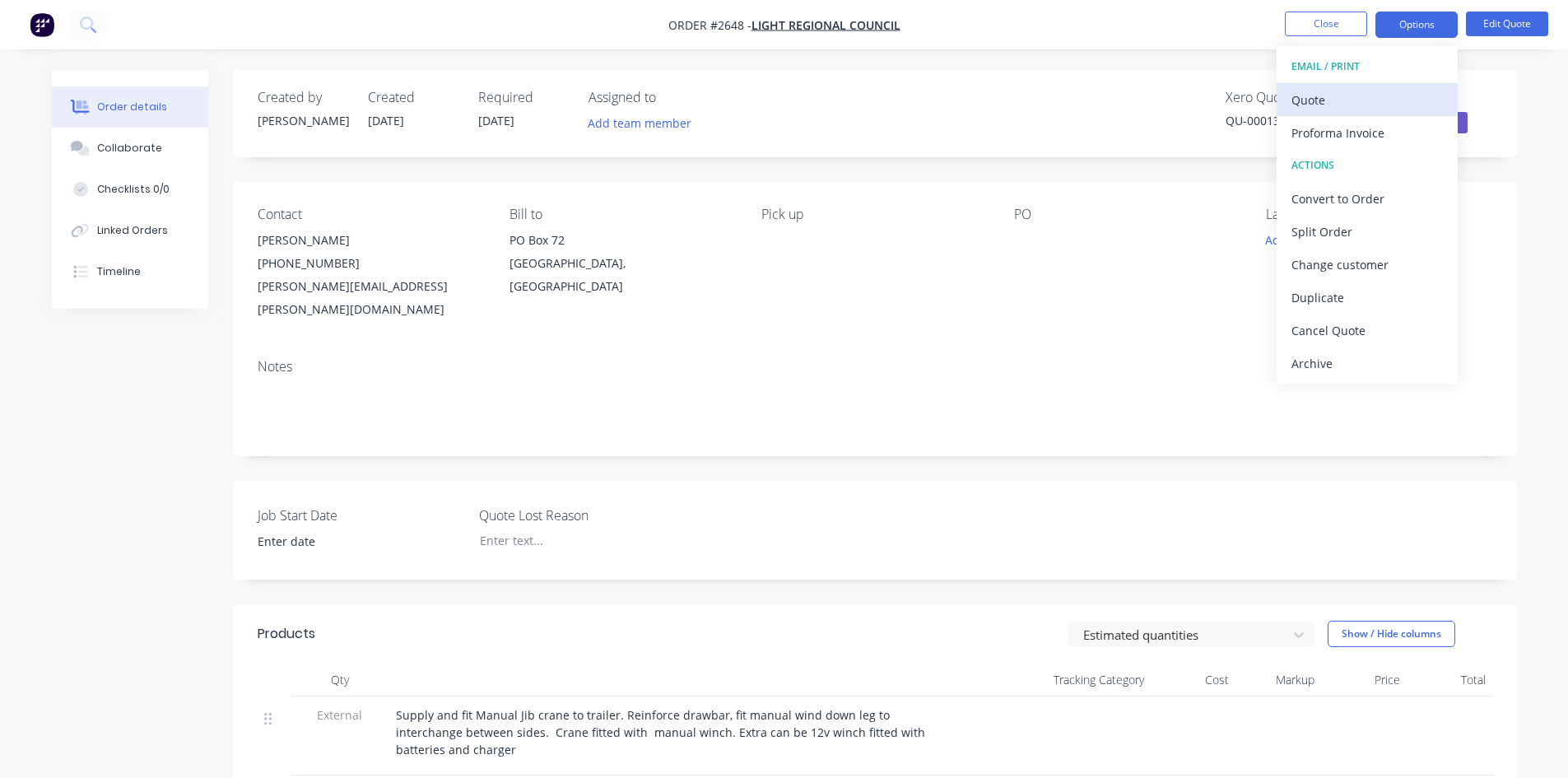
click at [1311, 103] on div "Quote" at bounding box center [1367, 99] width 152 height 24
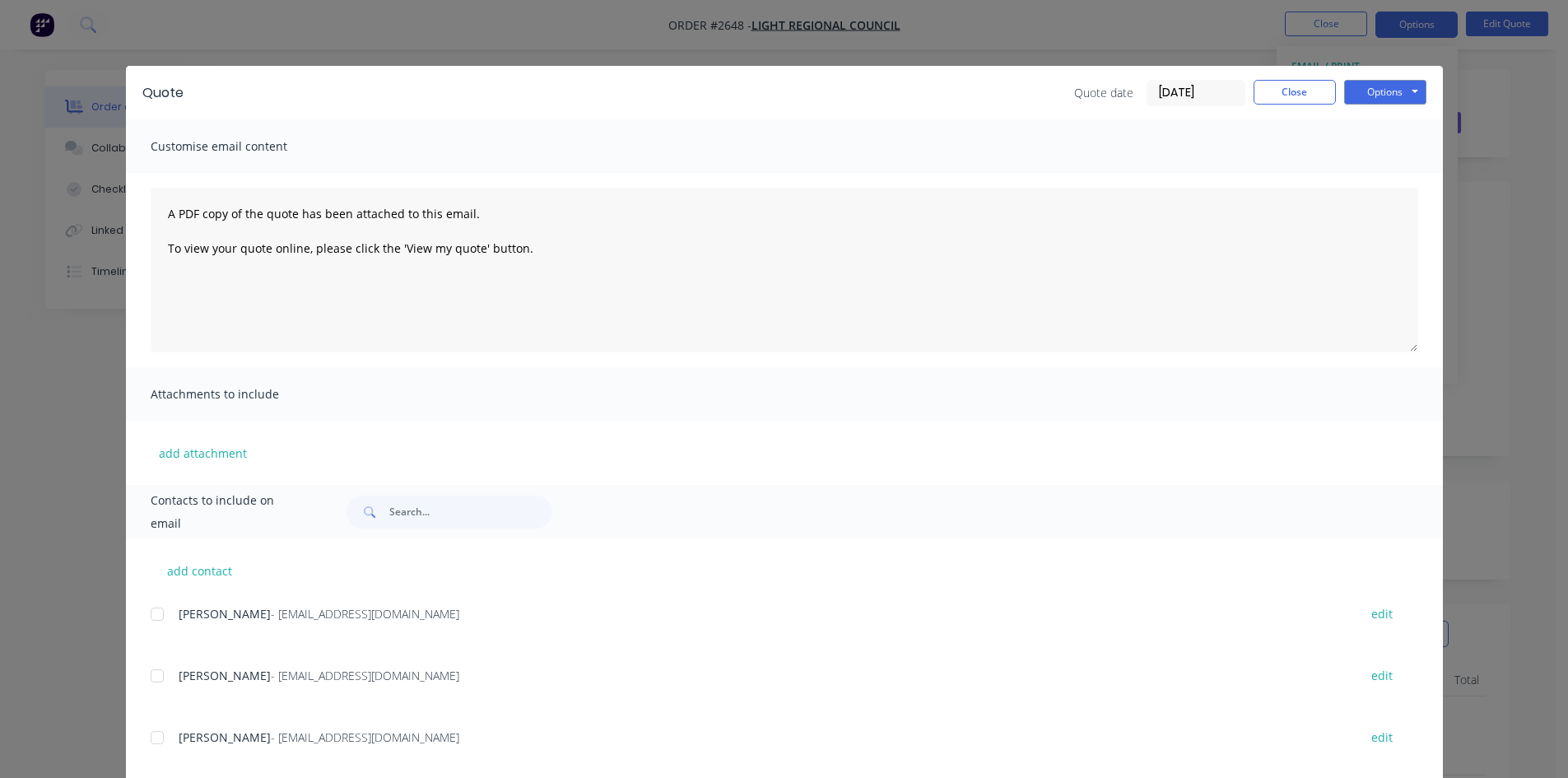
click at [152, 673] on div at bounding box center [158, 676] width 33 height 33
click at [1378, 87] on button "Options" at bounding box center [1385, 92] width 82 height 24
click at [1386, 179] on button "Email" at bounding box center [1396, 175] width 105 height 27
click at [1291, 87] on button "Close" at bounding box center [1294, 92] width 82 height 24
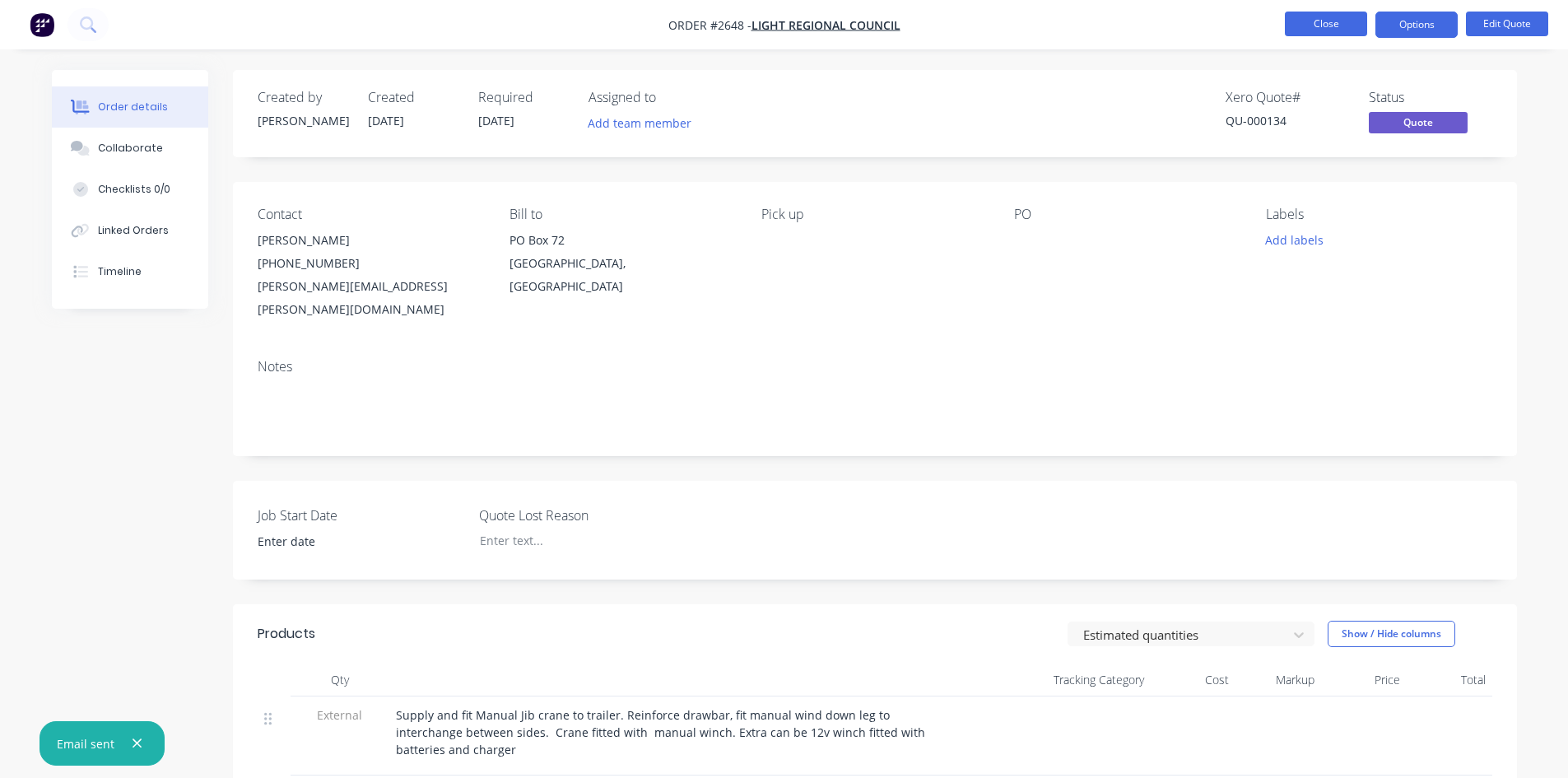
click at [1315, 29] on button "Close" at bounding box center [1326, 24] width 82 height 24
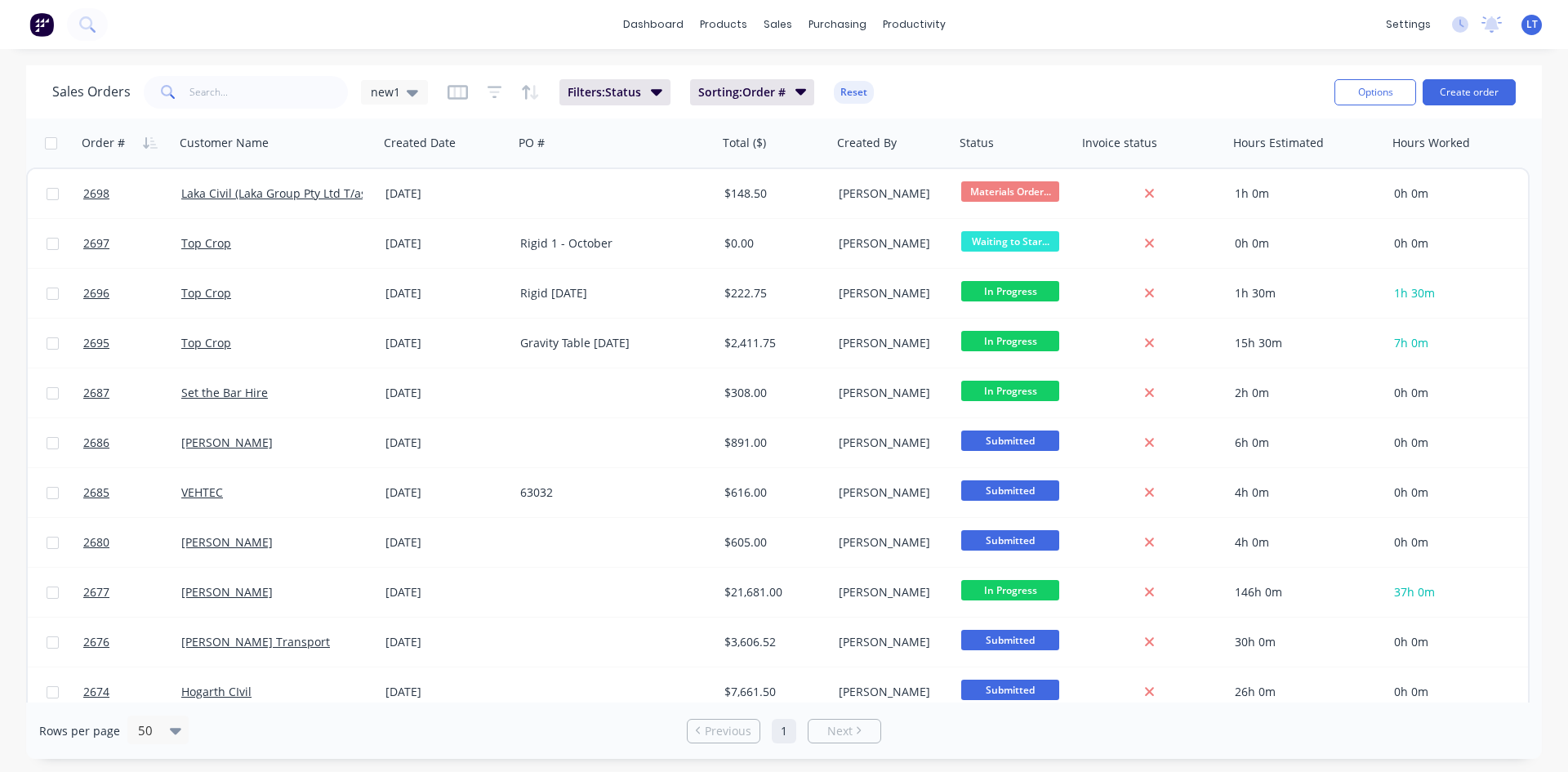
drag, startPoint x: 416, startPoint y: 98, endPoint x: 420, endPoint y: 115, distance: 17.5
click at [416, 99] on div "new1" at bounding box center [394, 93] width 67 height 24
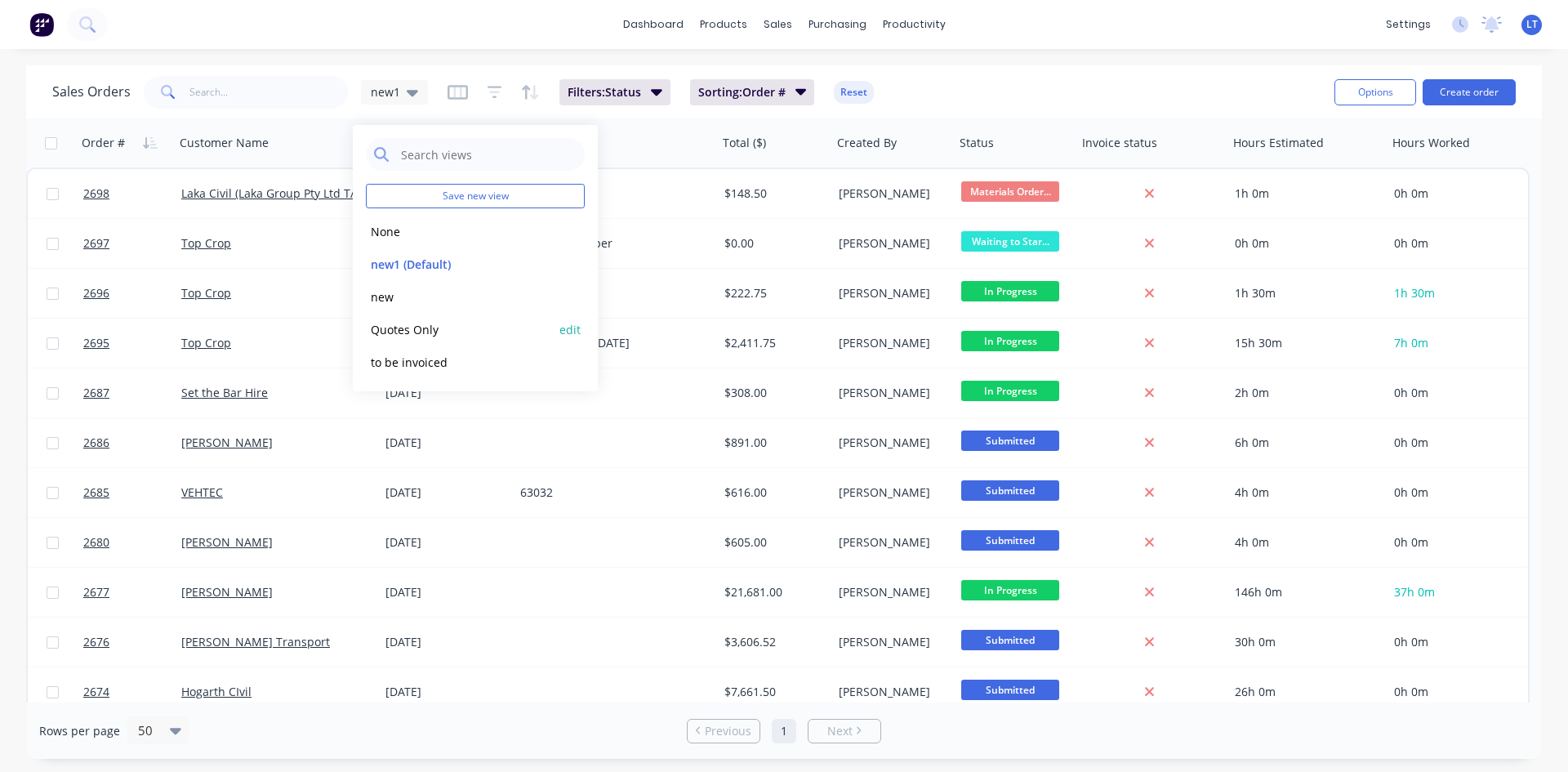
click at [424, 335] on button "Quotes Only" at bounding box center [458, 329] width 186 height 19
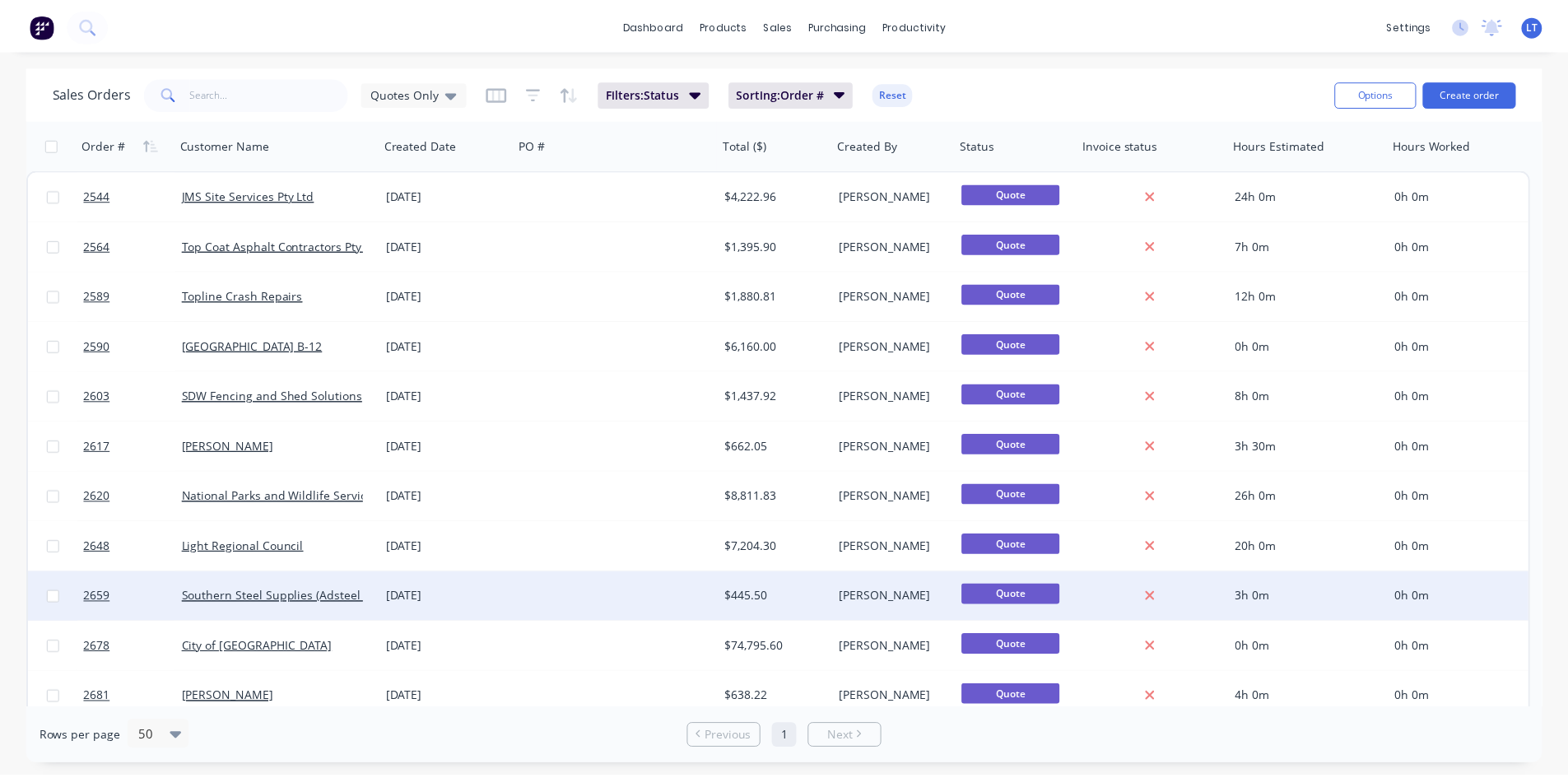
scroll to position [64, 0]
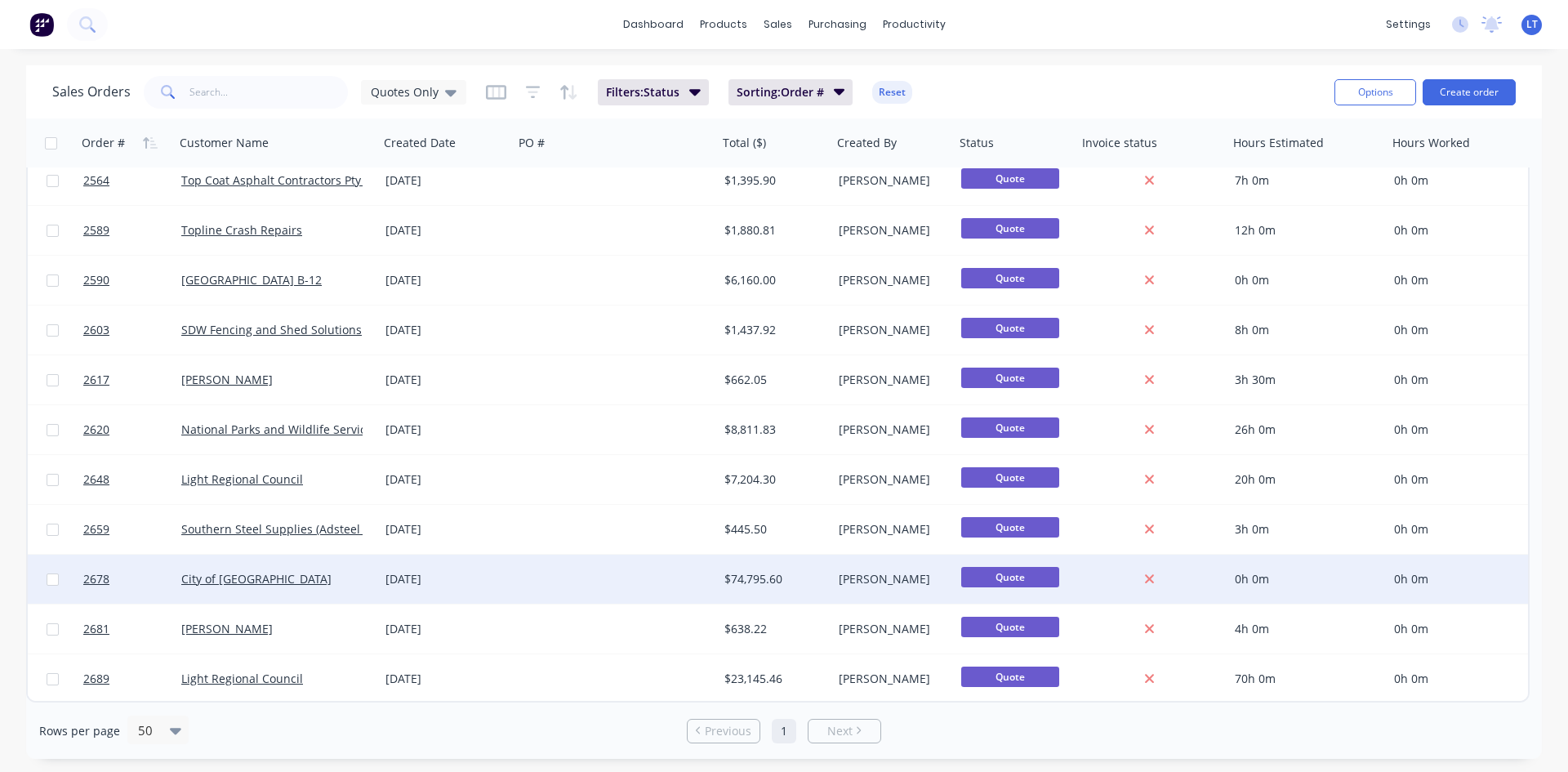
click at [311, 567] on div "City of [GEOGRAPHIC_DATA]" at bounding box center [277, 579] width 204 height 49
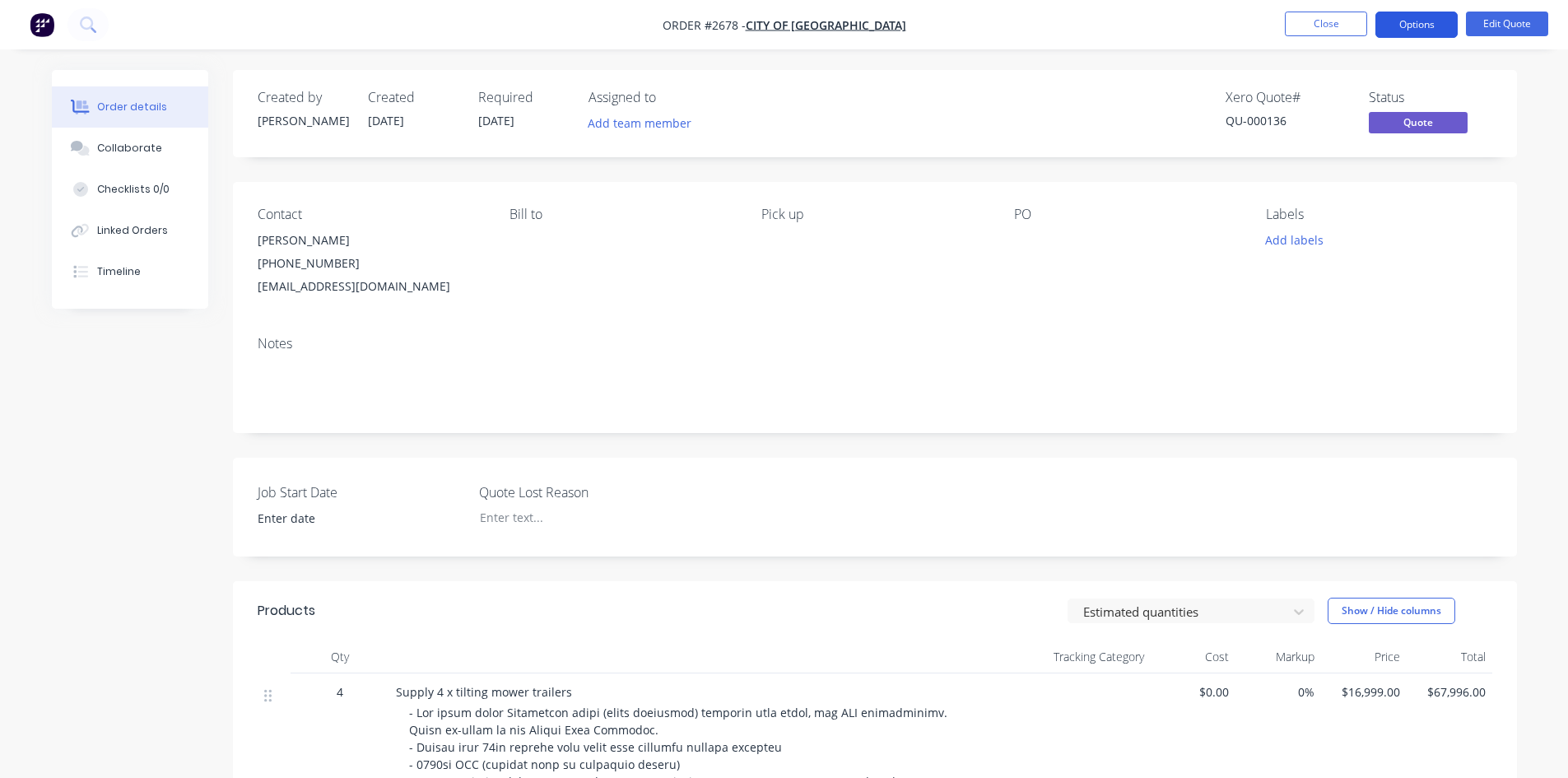
click at [1426, 30] on button "Options" at bounding box center [1416, 24] width 82 height 26
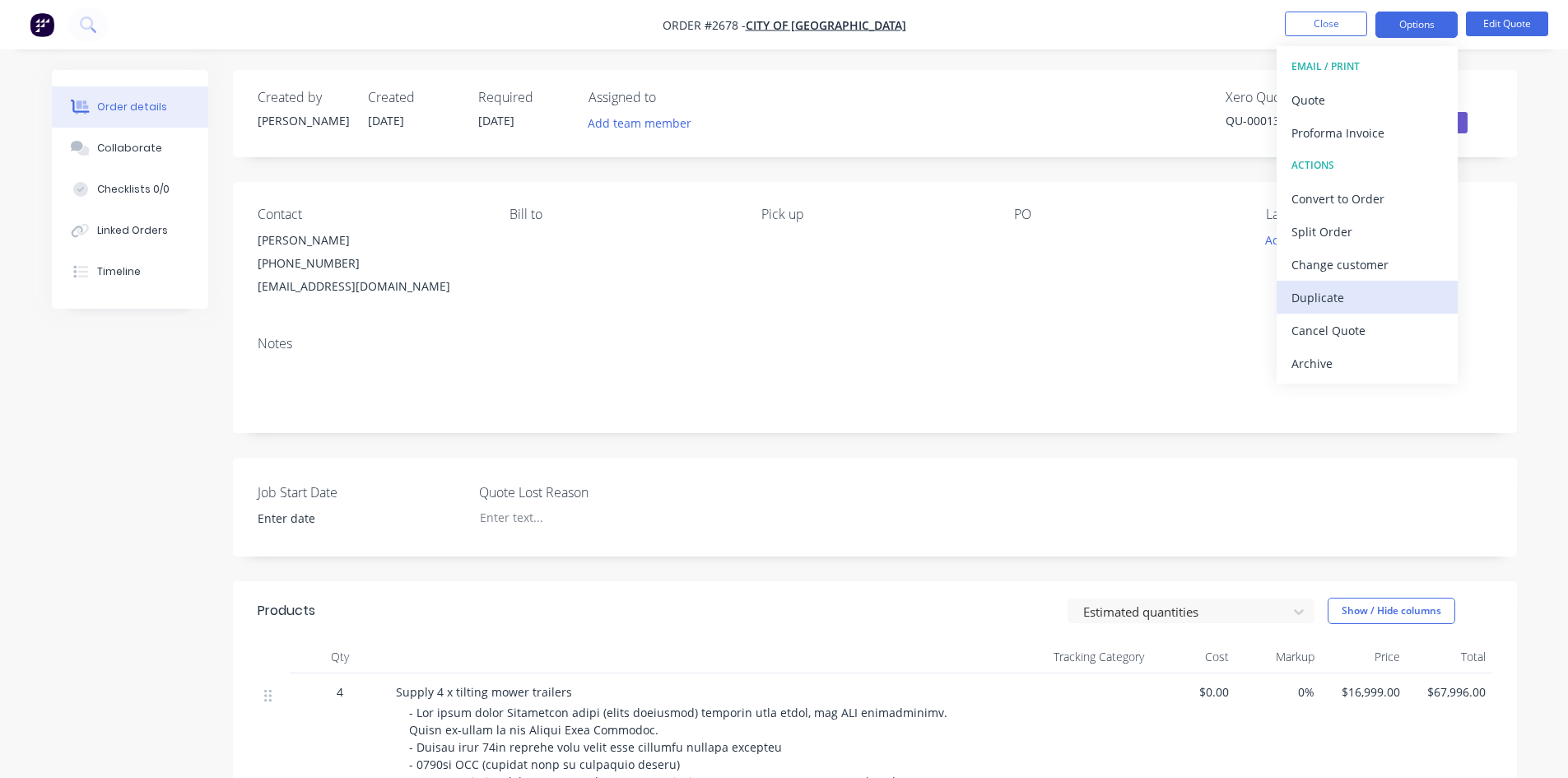
click at [1329, 298] on div "Duplicate" at bounding box center [1367, 297] width 152 height 24
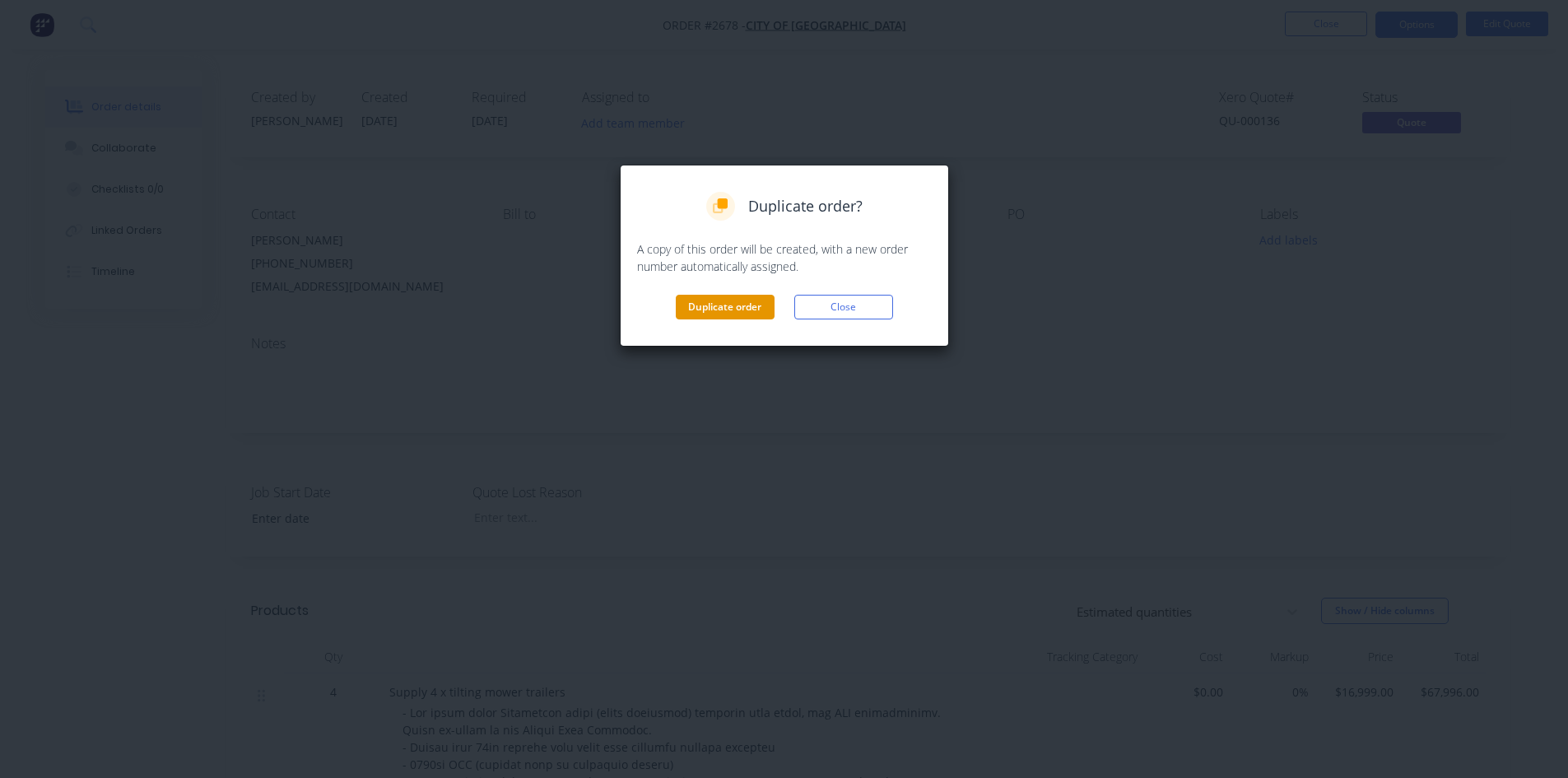
click at [717, 306] on button "Duplicate order" at bounding box center [725, 307] width 98 height 24
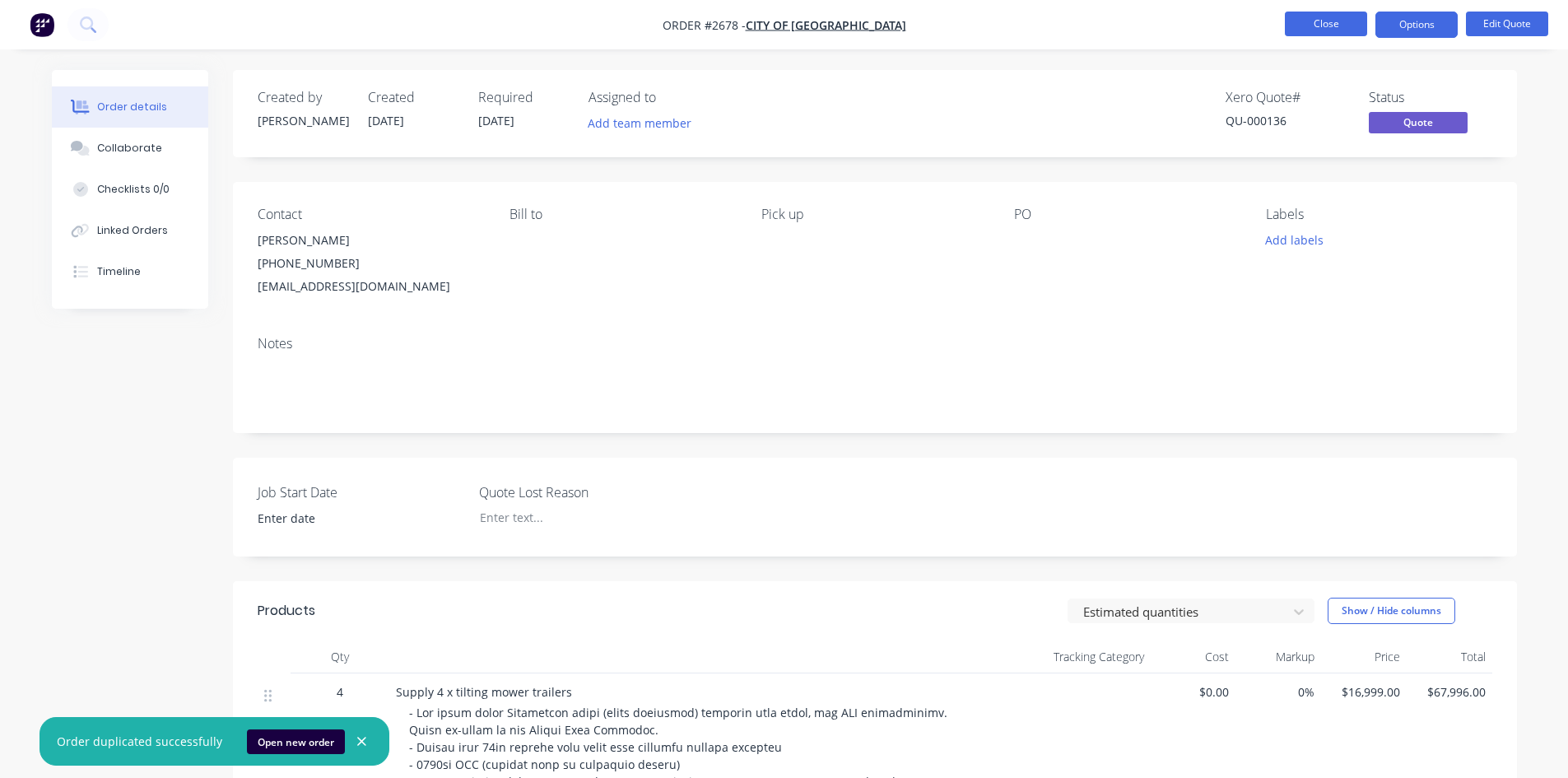
click at [1321, 25] on button "Close" at bounding box center [1326, 24] width 82 height 24
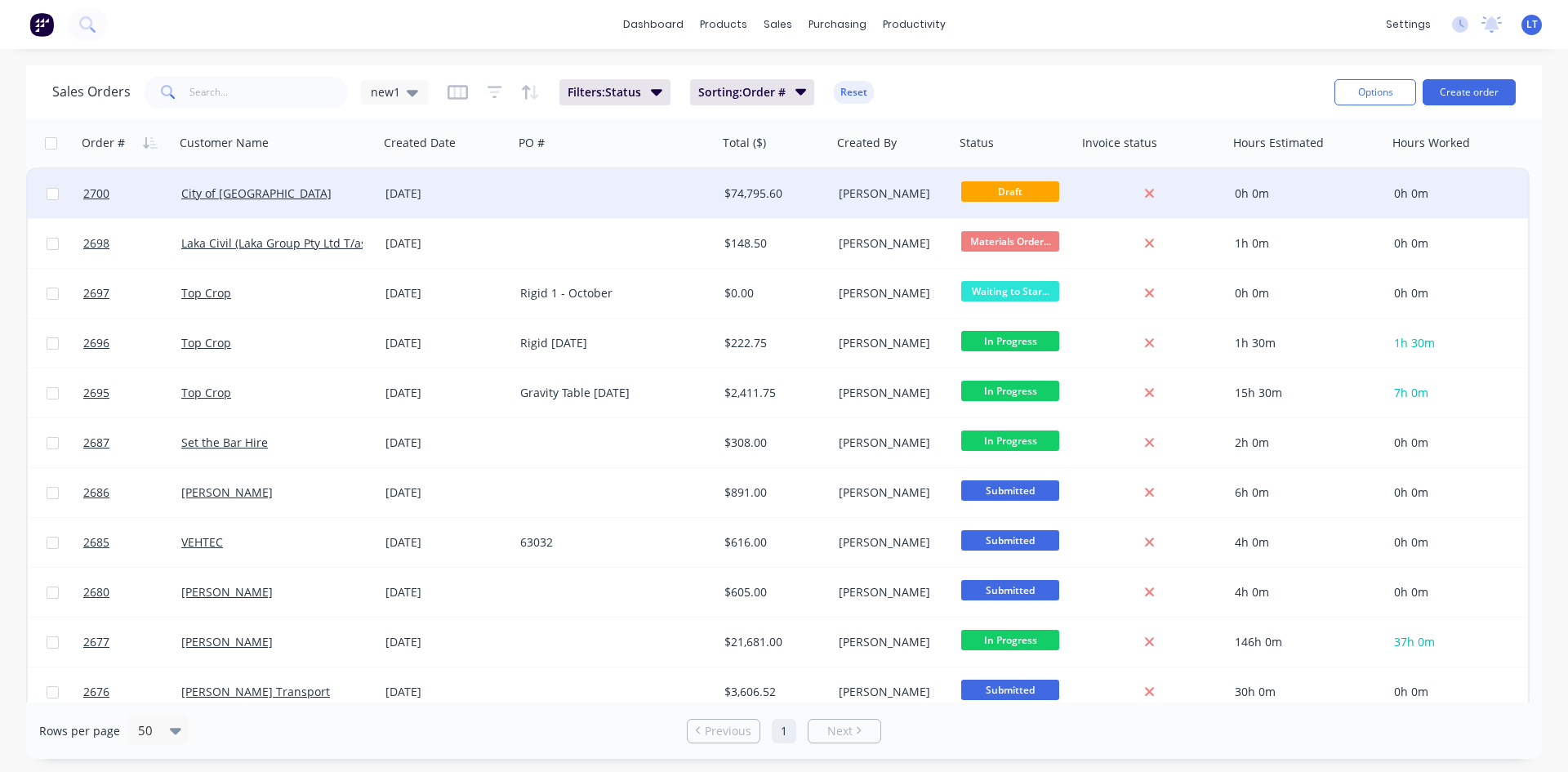
click at [568, 189] on div at bounding box center [615, 194] width 204 height 49
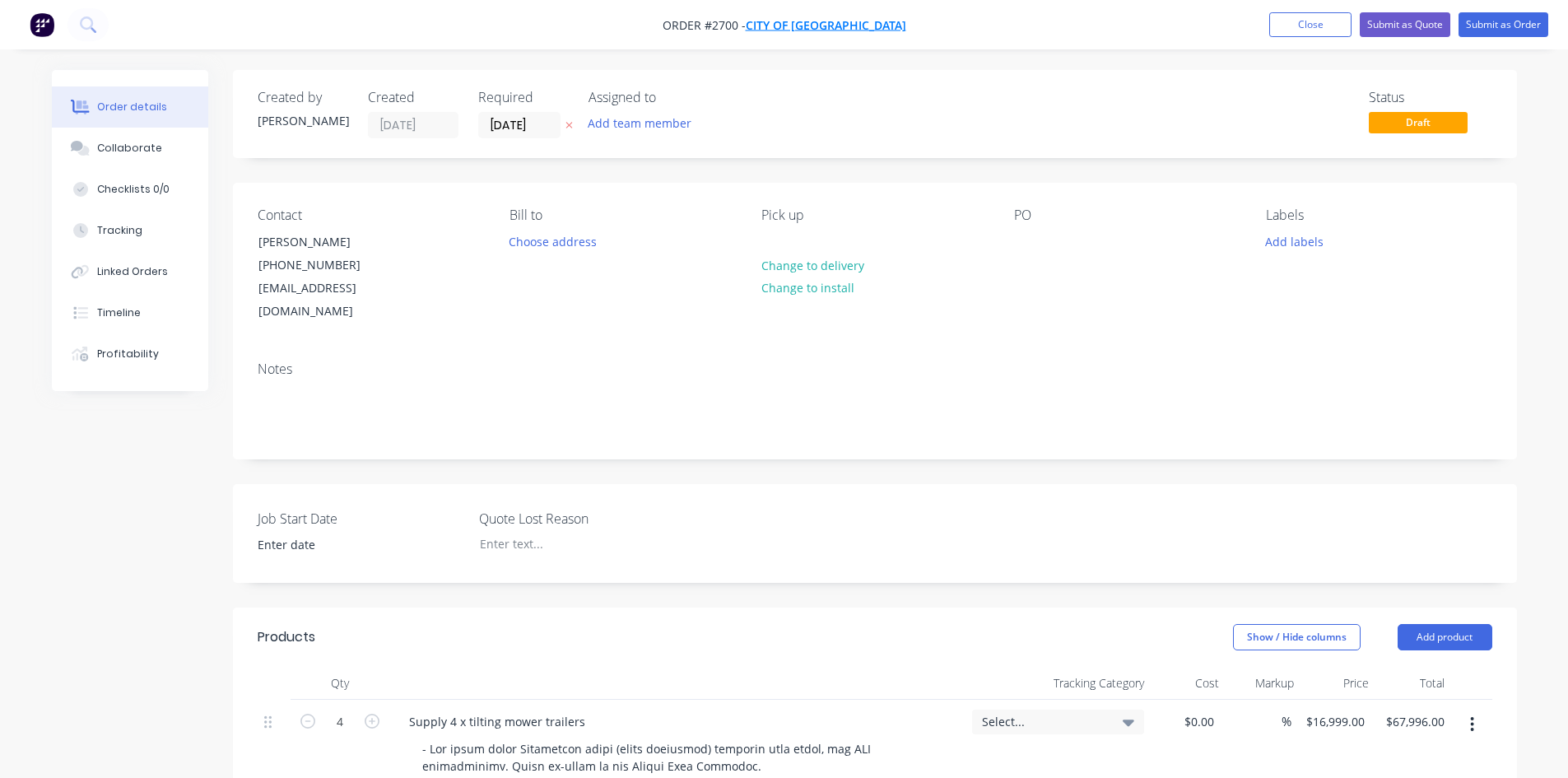
click at [868, 25] on span "City of [GEOGRAPHIC_DATA]" at bounding box center [826, 25] width 160 height 16
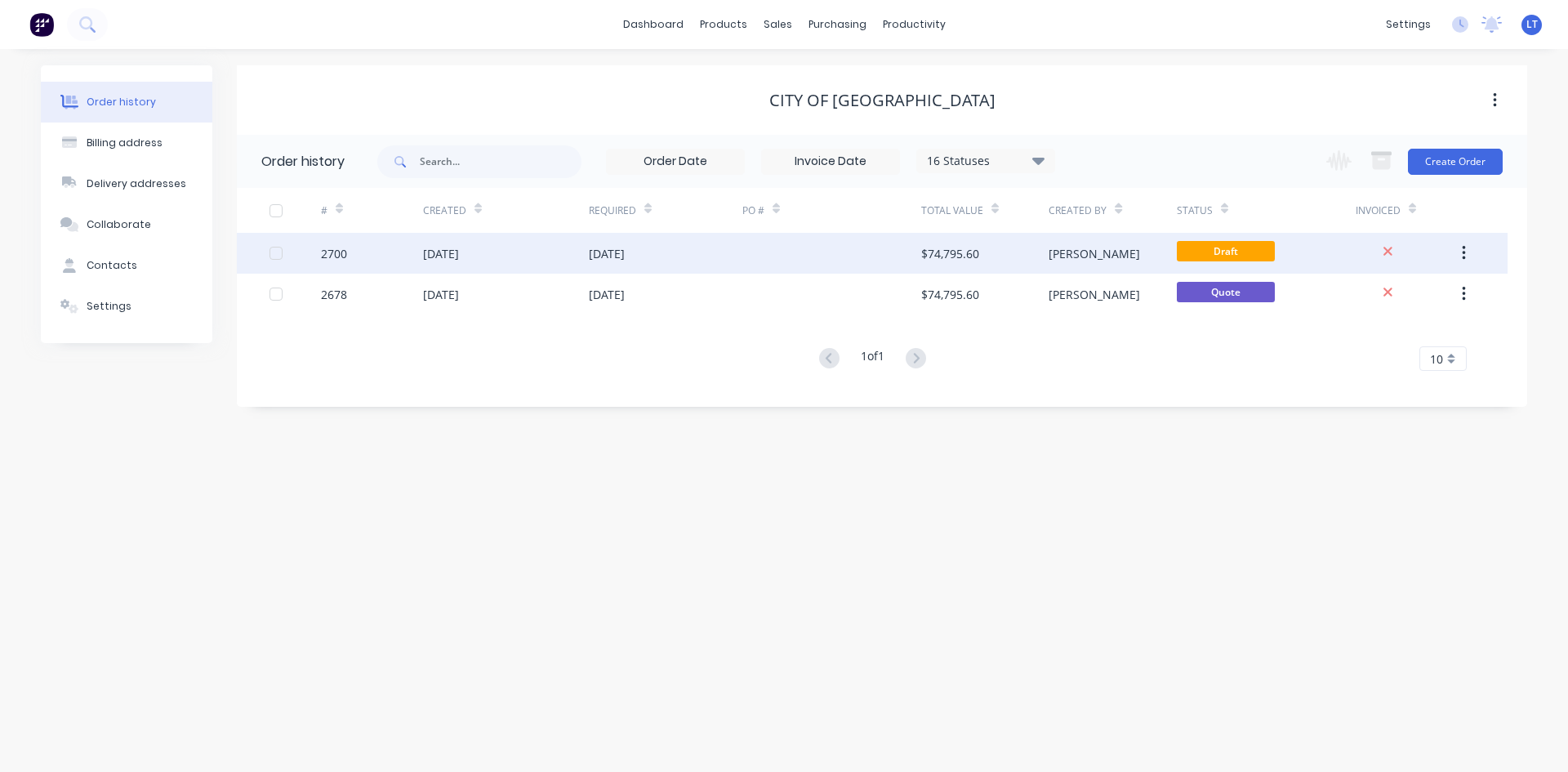
click at [704, 250] on div "[DATE]" at bounding box center [666, 252] width 154 height 41
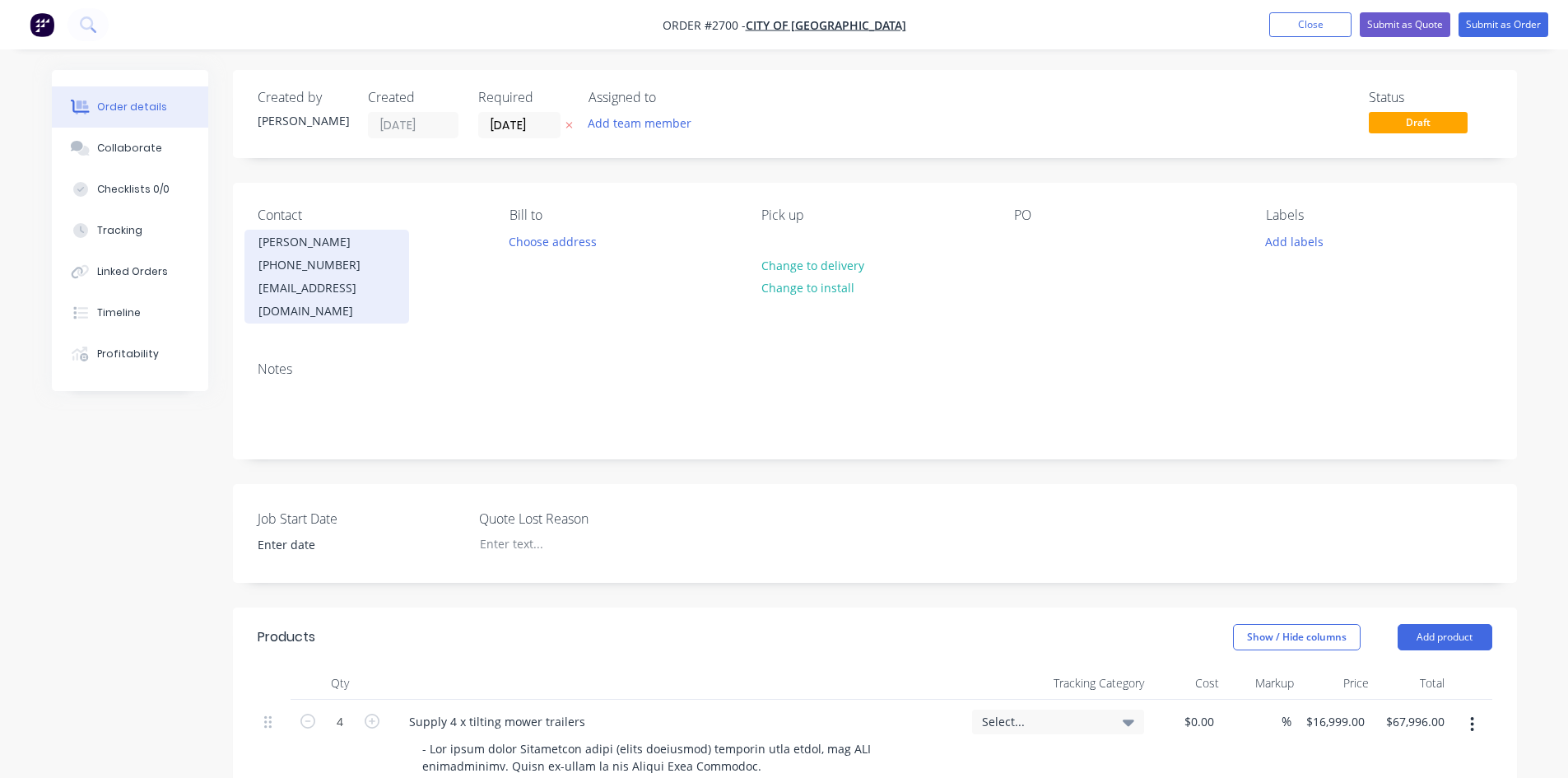
click at [380, 288] on div "[EMAIL_ADDRESS][DOMAIN_NAME]" at bounding box center [327, 299] width 137 height 46
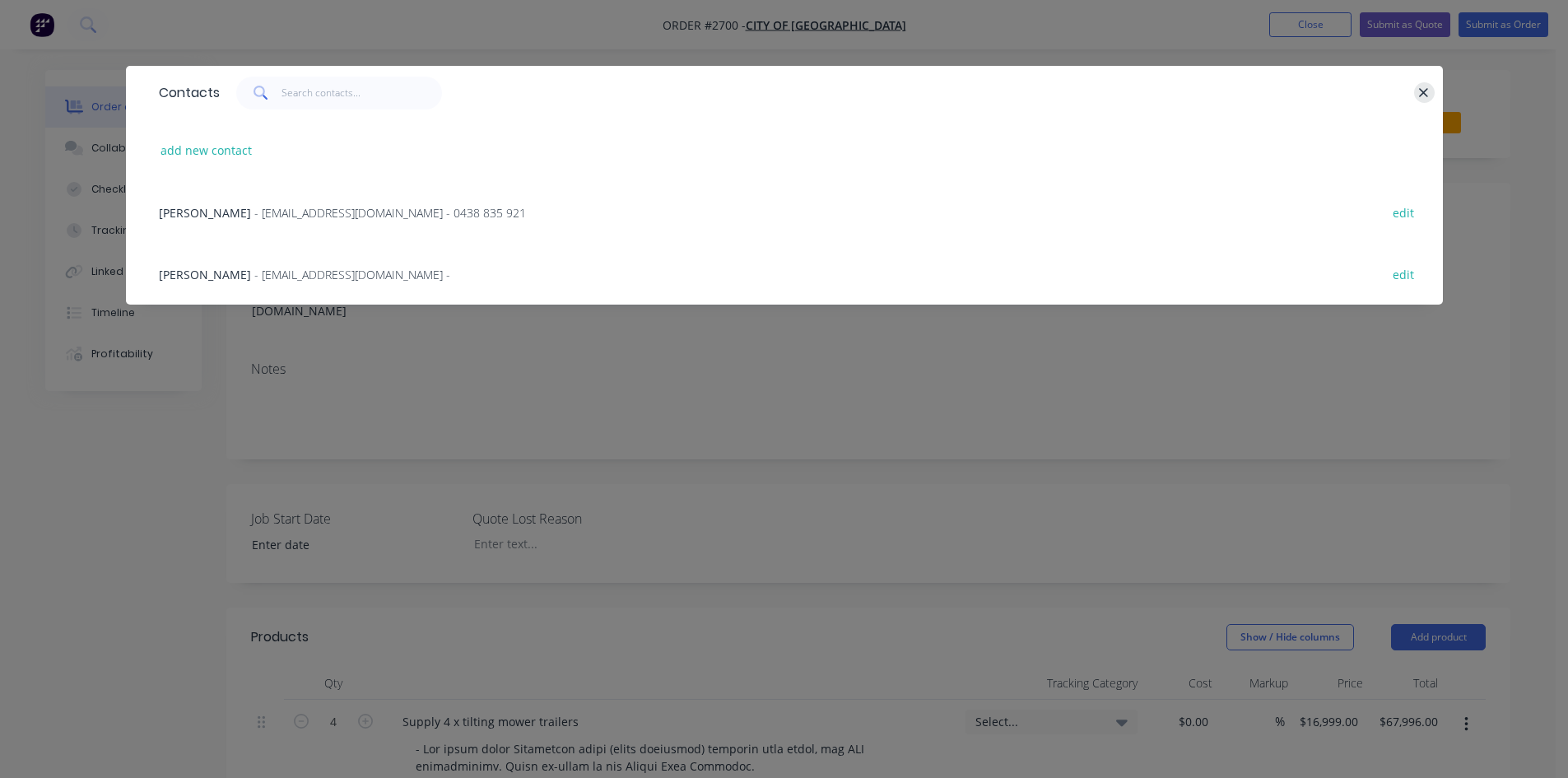
click at [1424, 91] on icon "button" at bounding box center [1423, 92] width 10 height 15
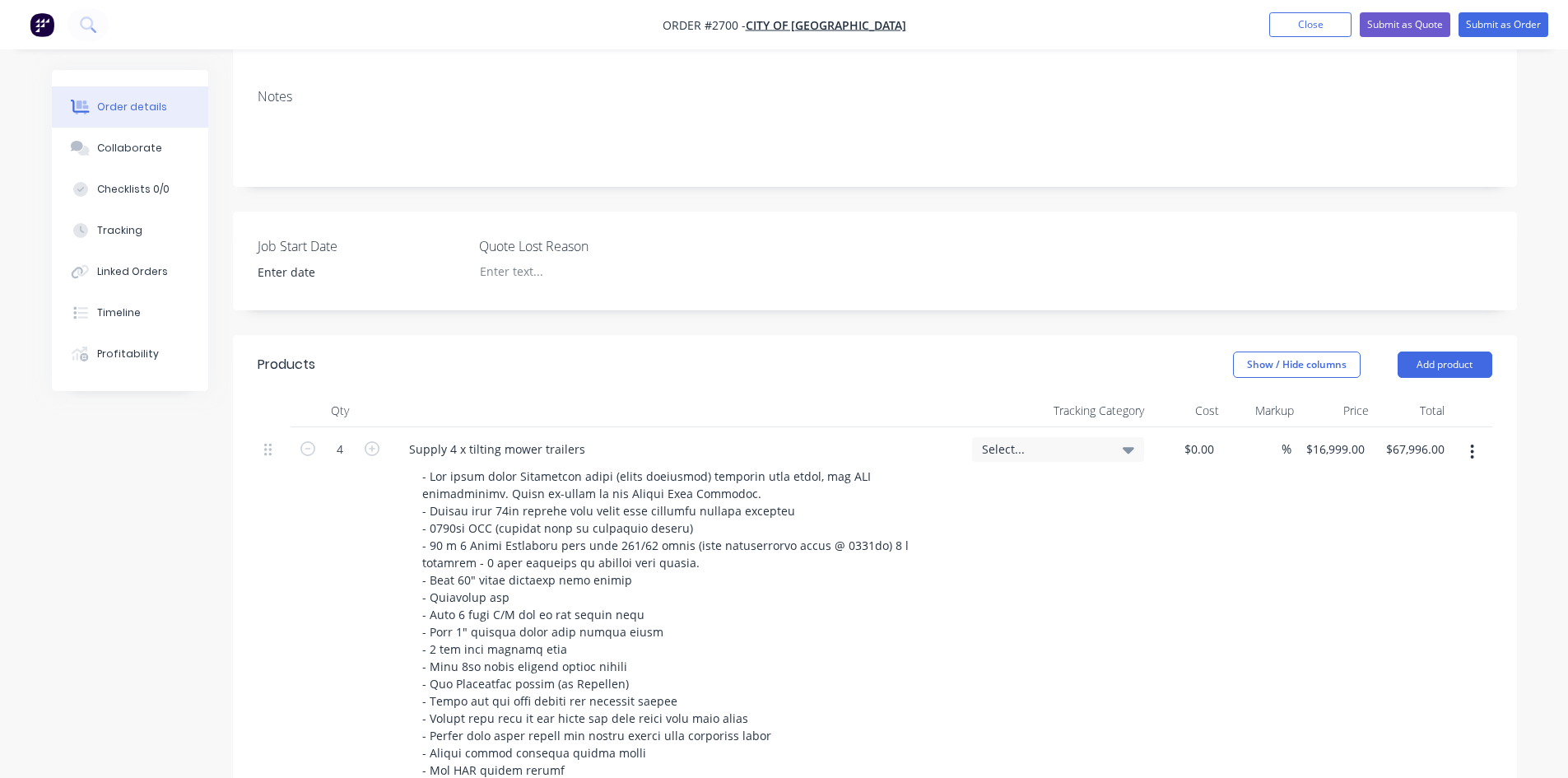
scroll to position [576, 0]
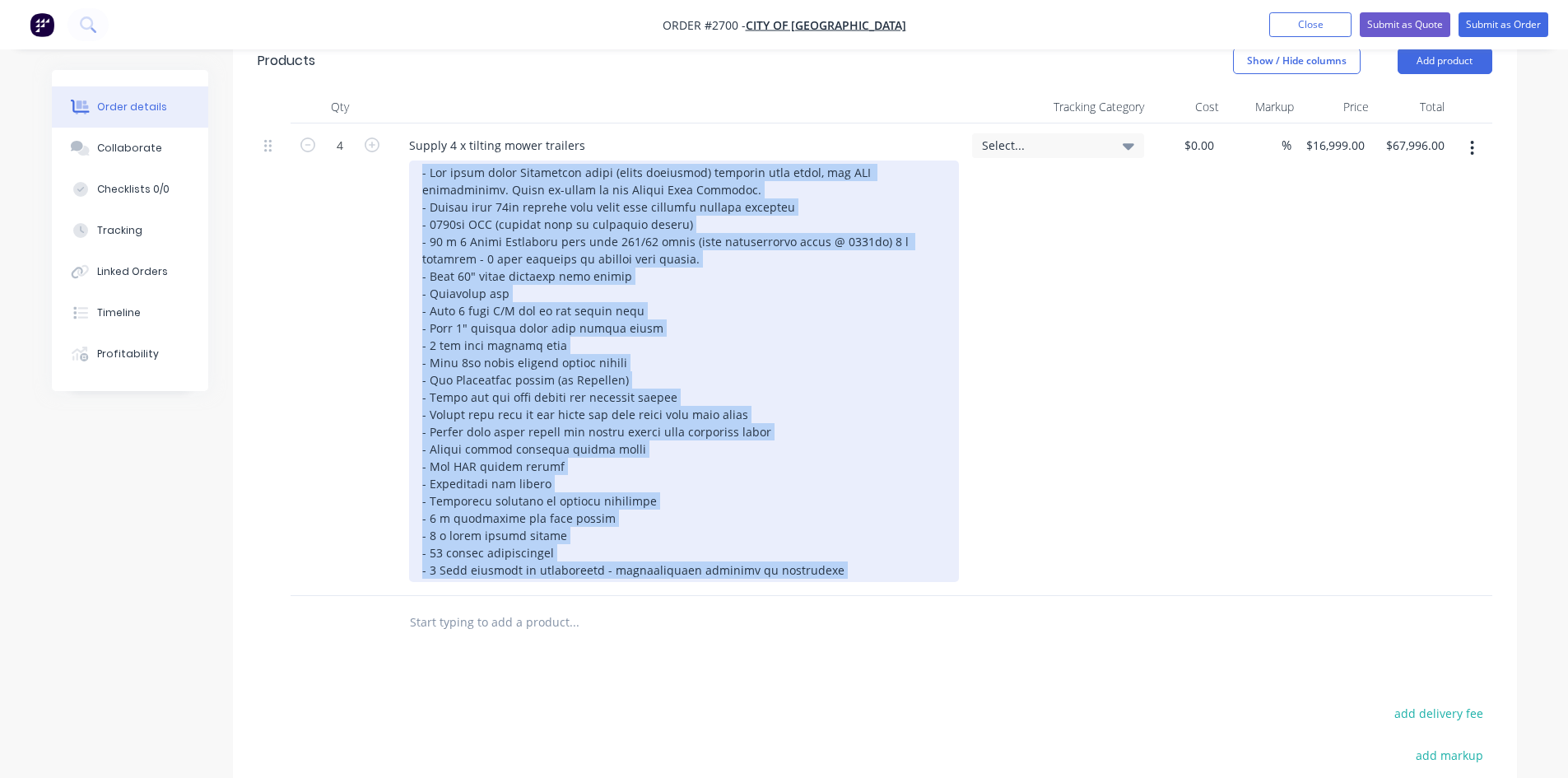
drag, startPoint x: 855, startPoint y: 563, endPoint x: 504, endPoint y: 396, distance: 388.7
click at [504, 397] on div "Supply 4 x tilting mower trailers" at bounding box center [677, 360] width 576 height 472
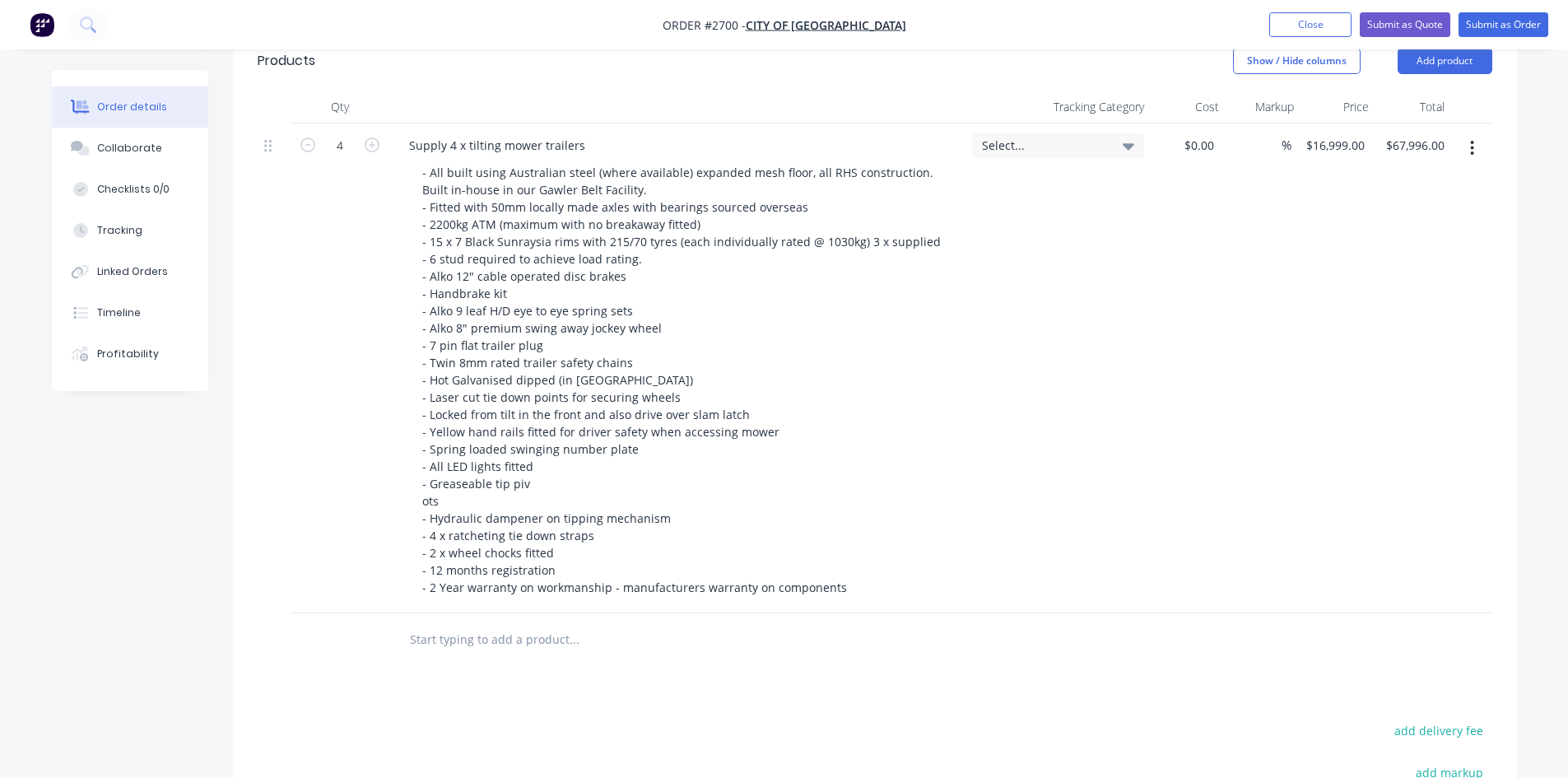
drag, startPoint x: 532, startPoint y: 375, endPoint x: 982, endPoint y: 497, distance: 466.2
click at [982, 497] on div "Select..." at bounding box center [1058, 369] width 186 height 490
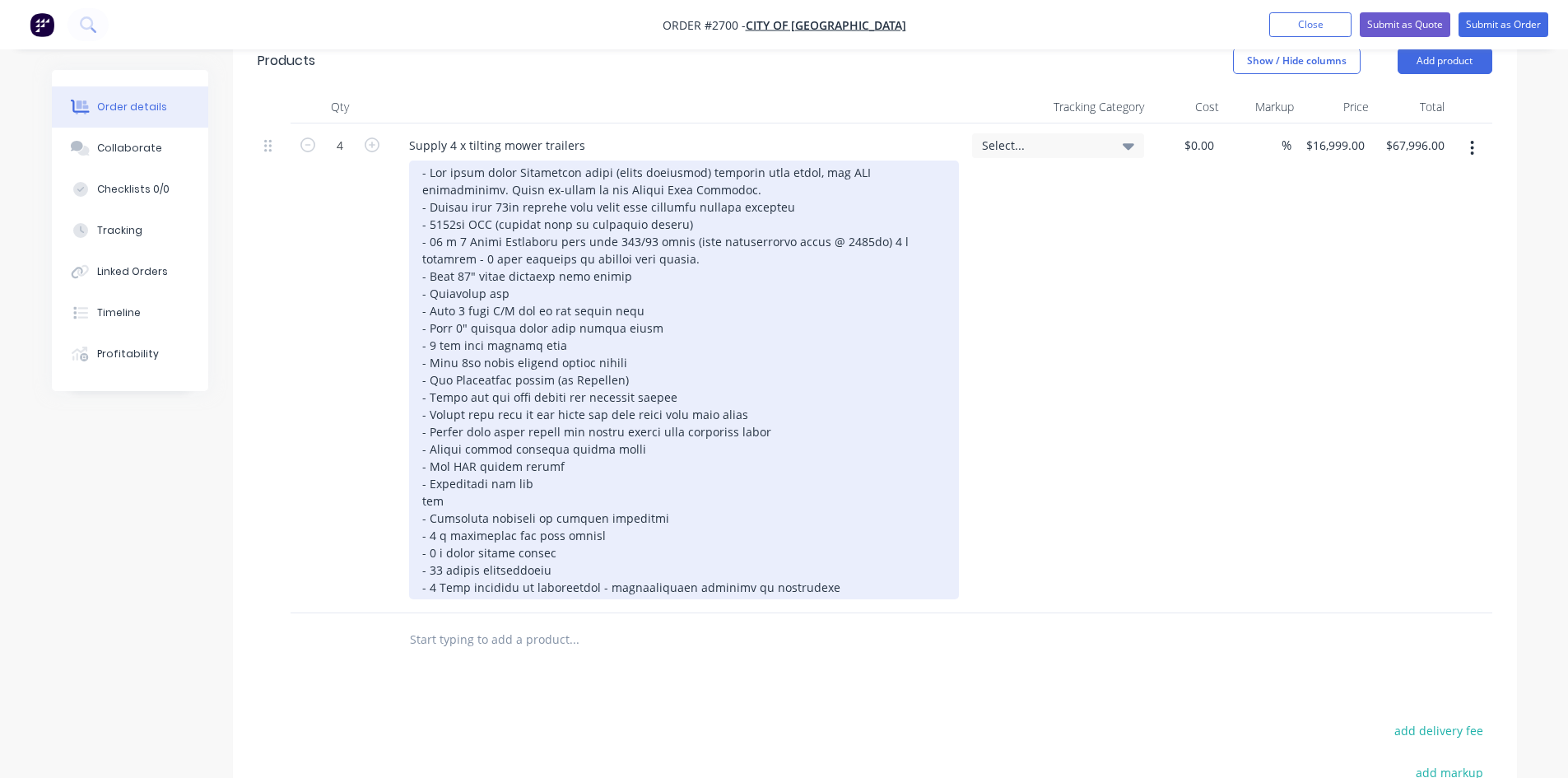
click at [424, 477] on div at bounding box center [684, 380] width 550 height 439
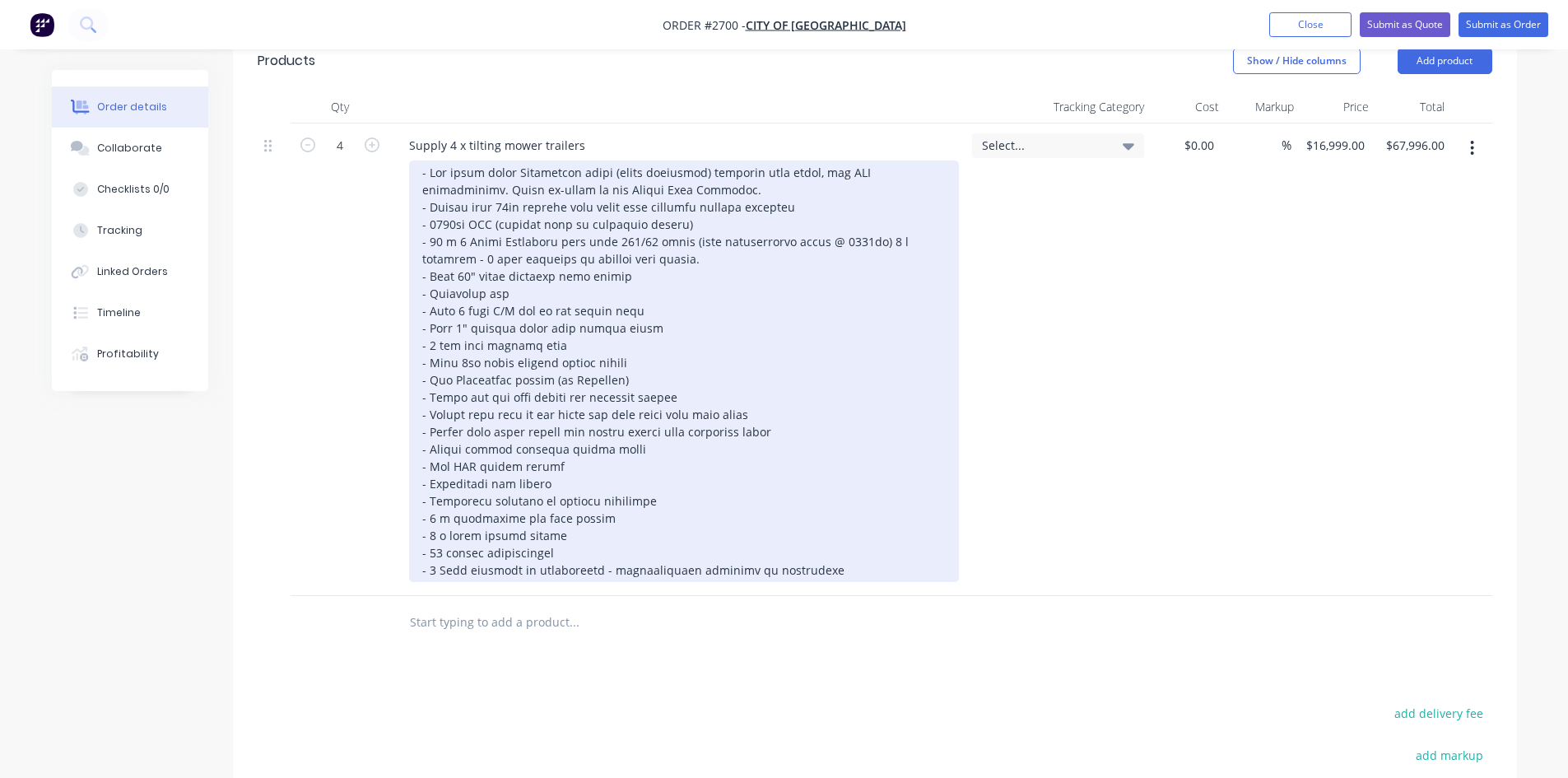
click at [924, 513] on div at bounding box center [684, 371] width 550 height 422
drag, startPoint x: 860, startPoint y: 505, endPoint x: 804, endPoint y: 342, distance: 172.4
click at [804, 342] on div at bounding box center [684, 371] width 550 height 422
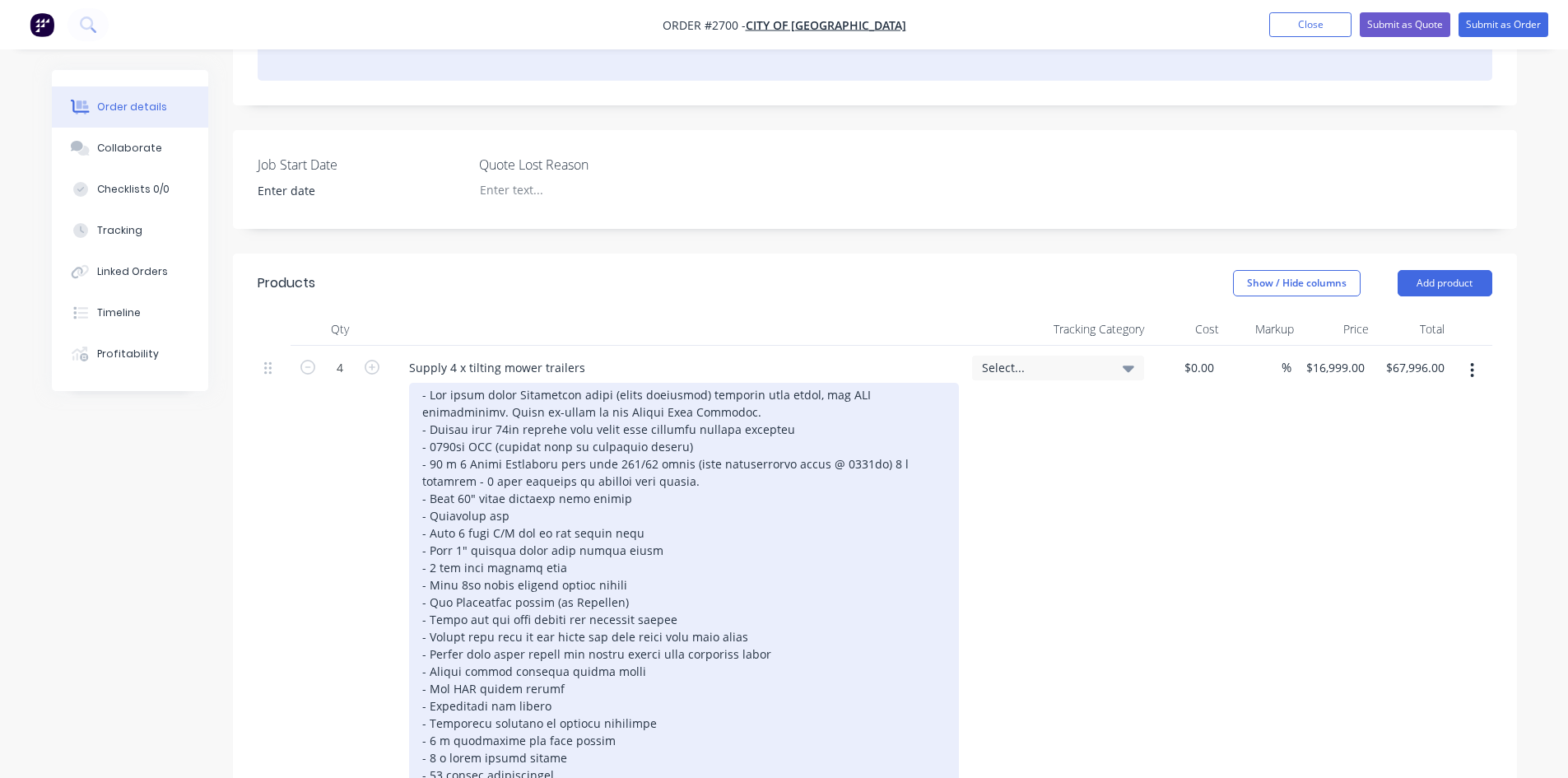
scroll to position [82, 0]
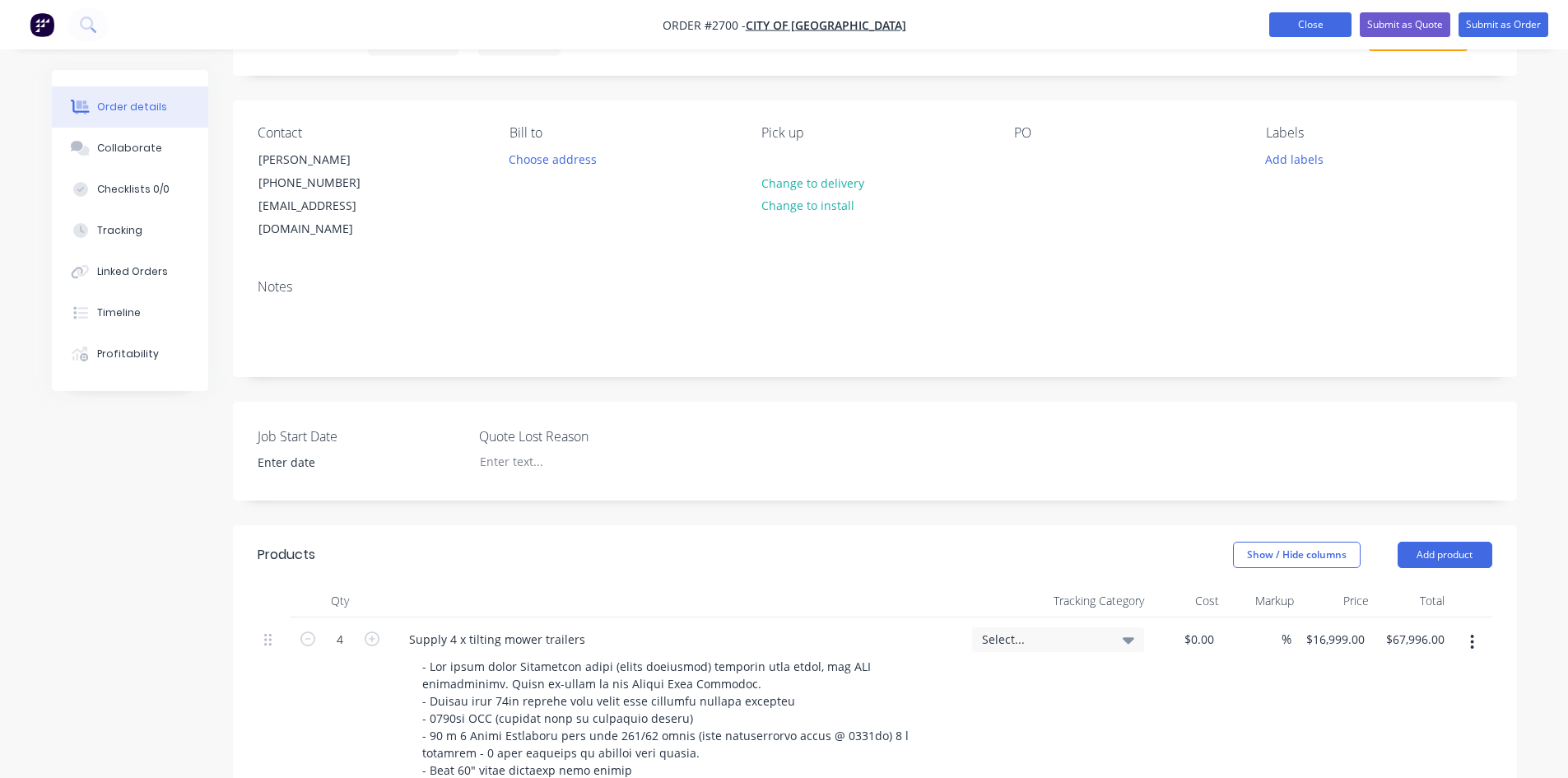
click at [1328, 30] on button "Close" at bounding box center [1310, 24] width 82 height 24
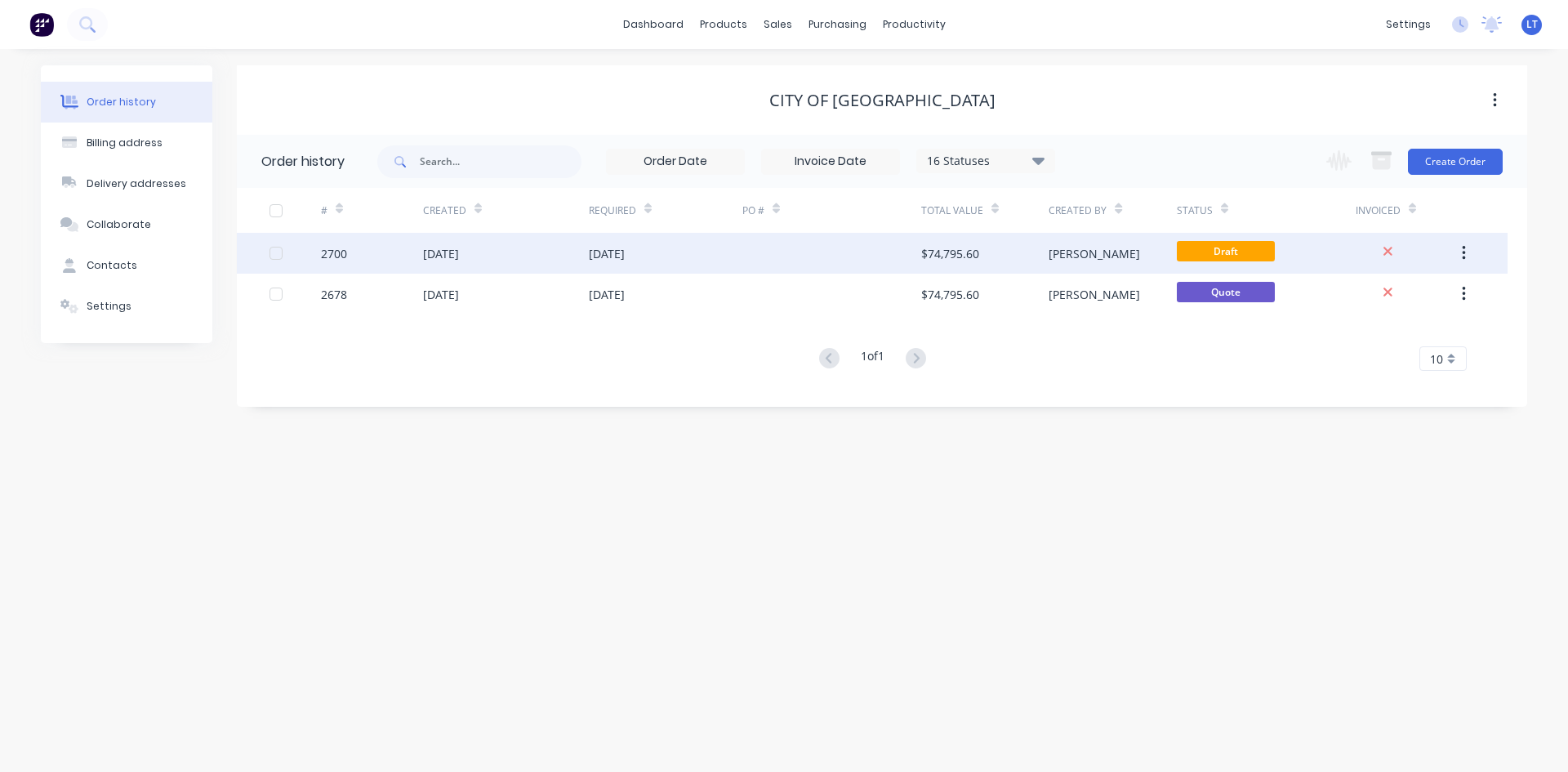
click at [1473, 256] on button "button" at bounding box center [1463, 253] width 38 height 29
click at [1385, 295] on div "Archive" at bounding box center [1405, 296] width 126 height 23
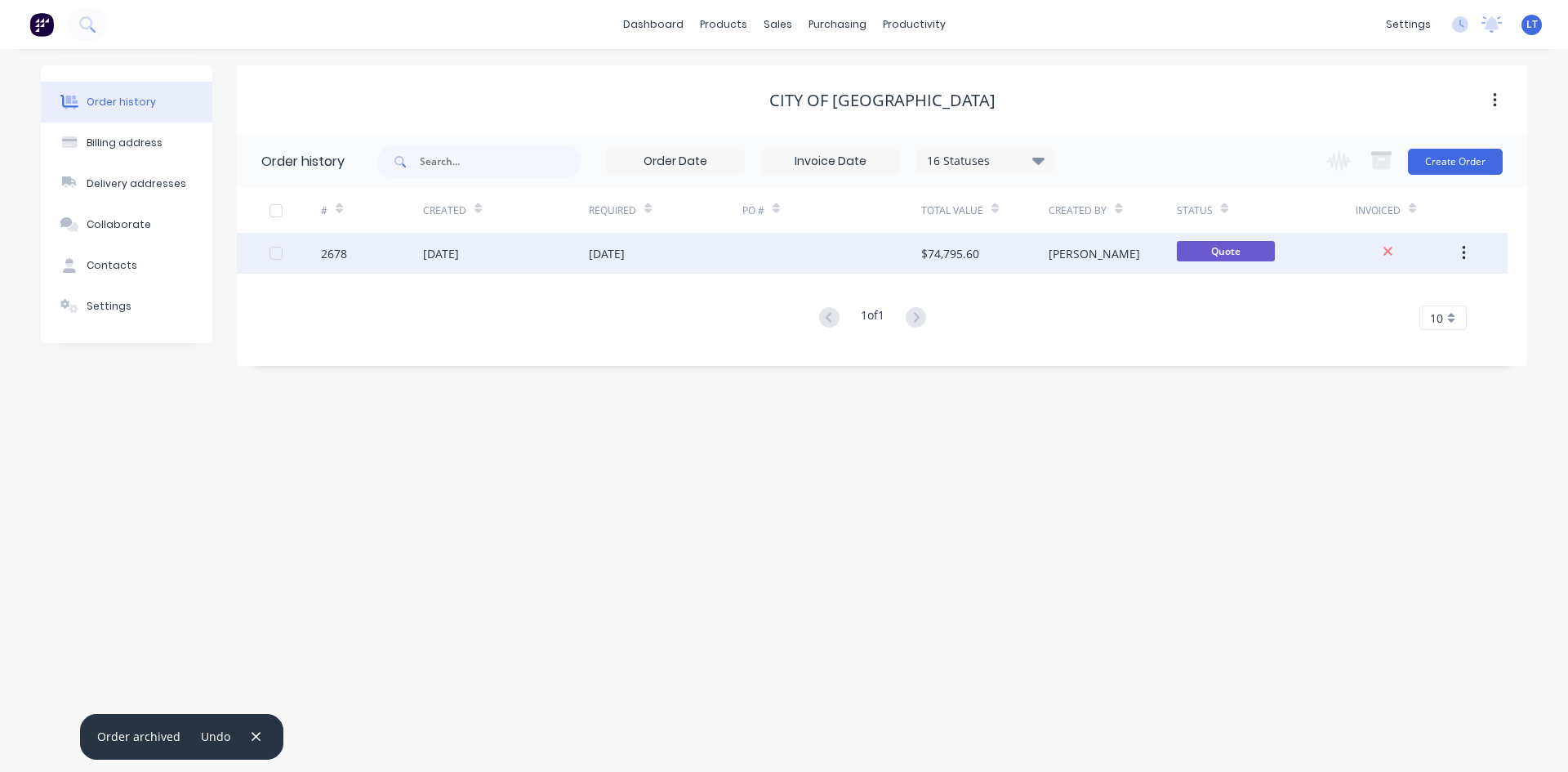
click at [874, 250] on div at bounding box center [832, 252] width 179 height 41
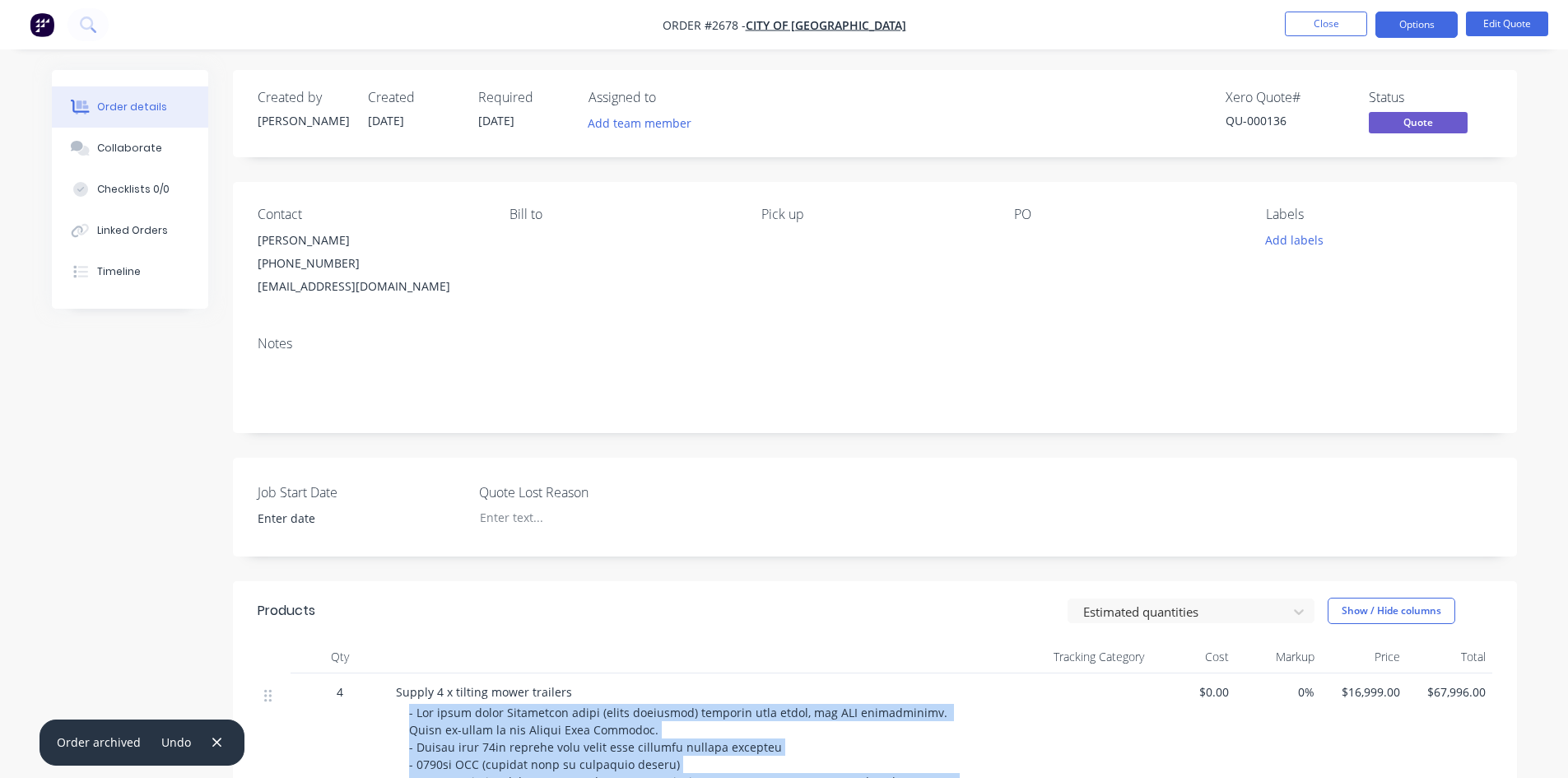
drag, startPoint x: 832, startPoint y: 469, endPoint x: 409, endPoint y: 714, distance: 488.8
copy span "- All built using Australian steel (where available) expanded mesh floor, all R…"
click at [1355, 23] on button "Close" at bounding box center [1326, 24] width 82 height 24
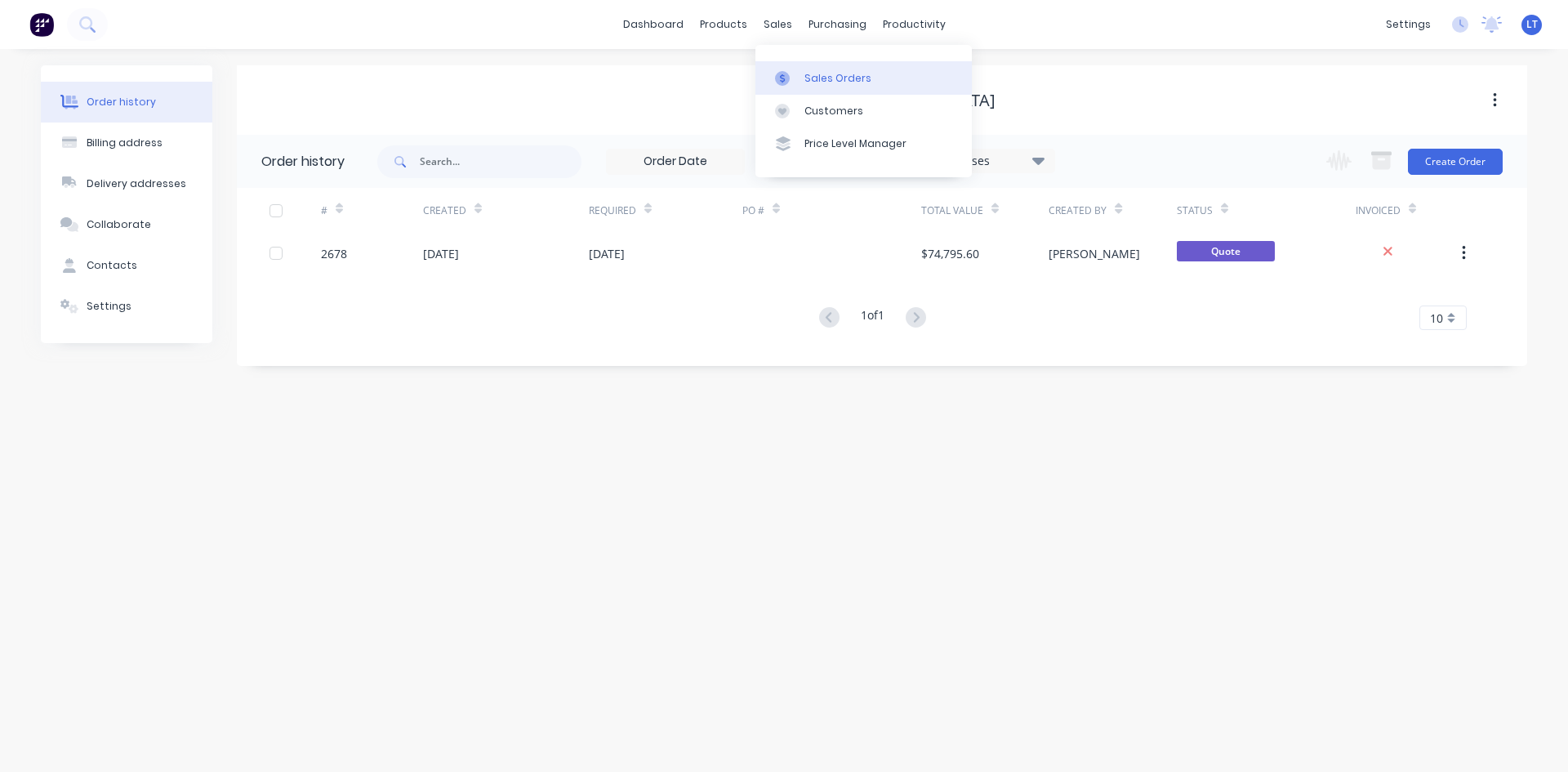
click at [845, 81] on div "Sales Orders" at bounding box center [838, 78] width 67 height 15
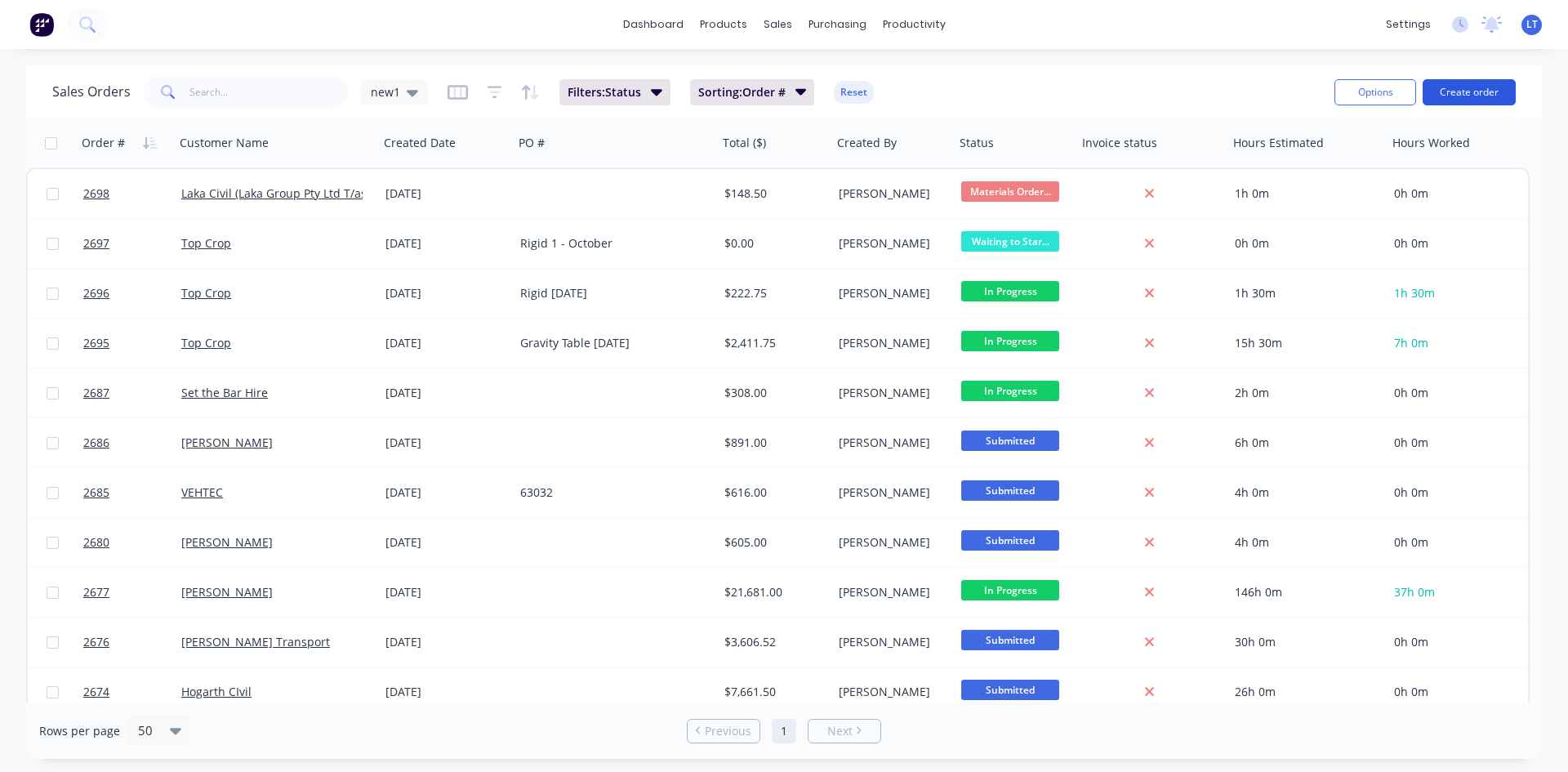
click at [1476, 93] on button "Create order" at bounding box center [1469, 93] width 93 height 26
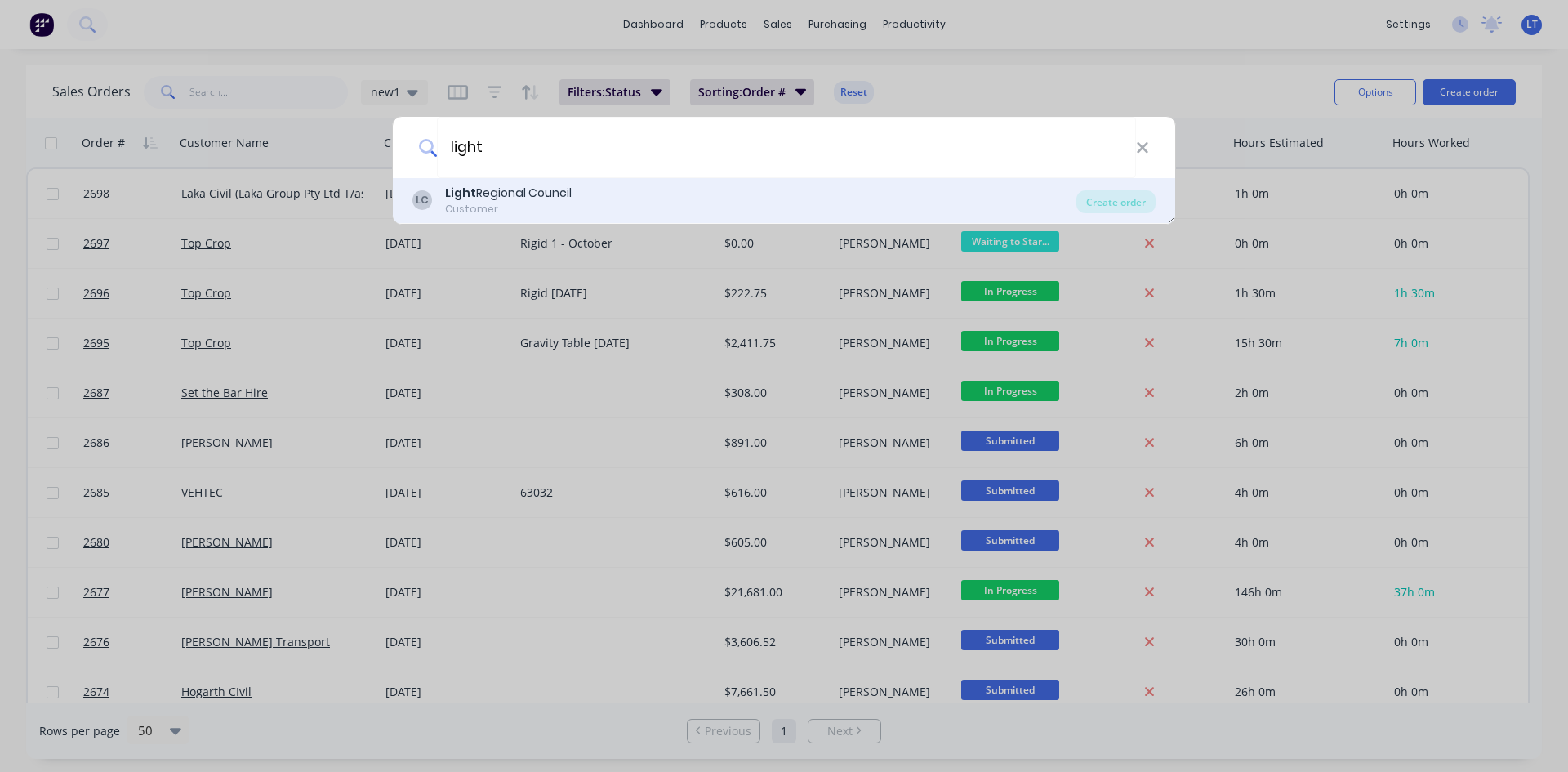
type input "light"
click at [485, 195] on div "Light Regional Council" at bounding box center [508, 194] width 126 height 17
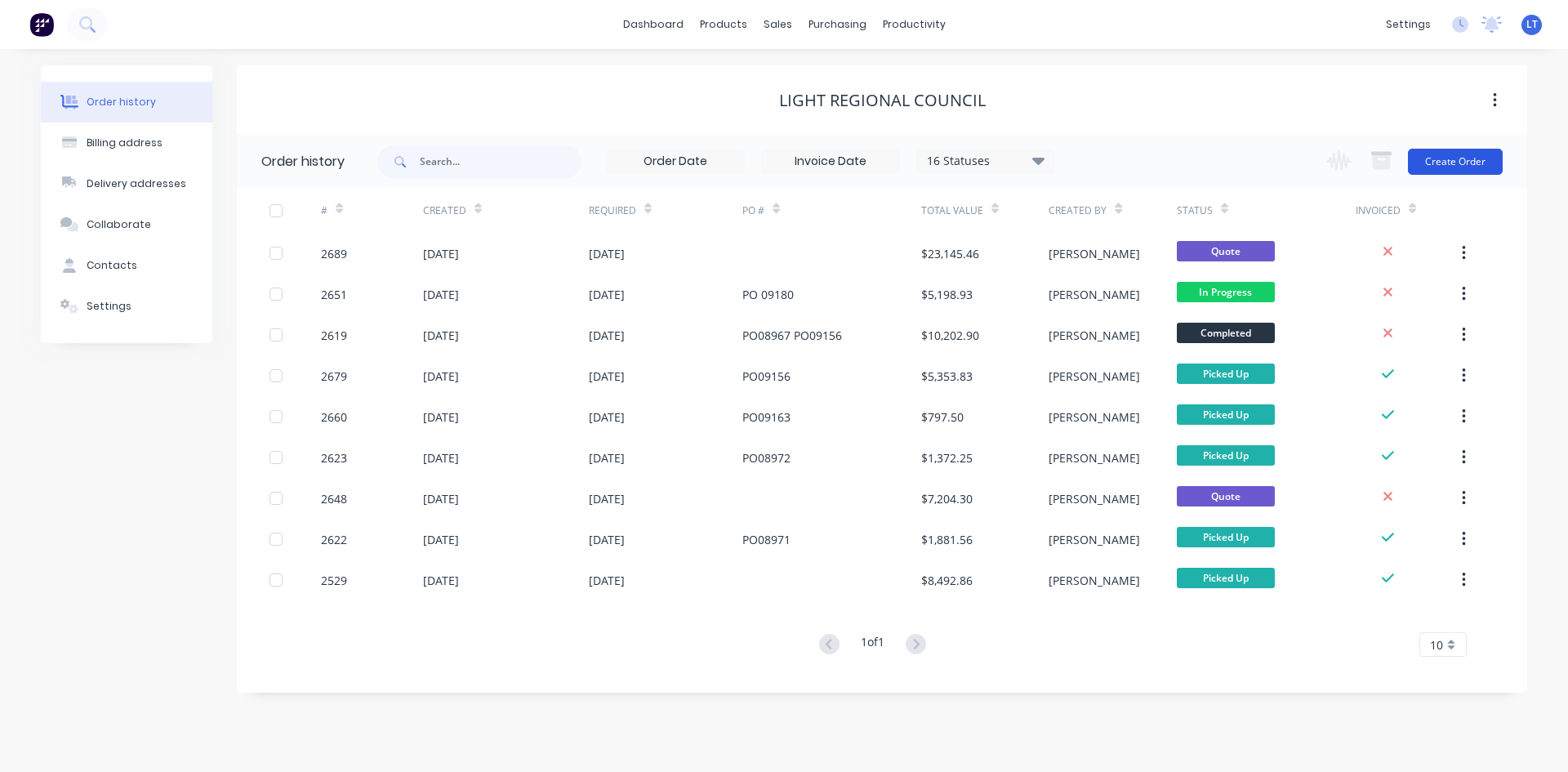
click at [1455, 157] on button "Create Order" at bounding box center [1456, 162] width 95 height 26
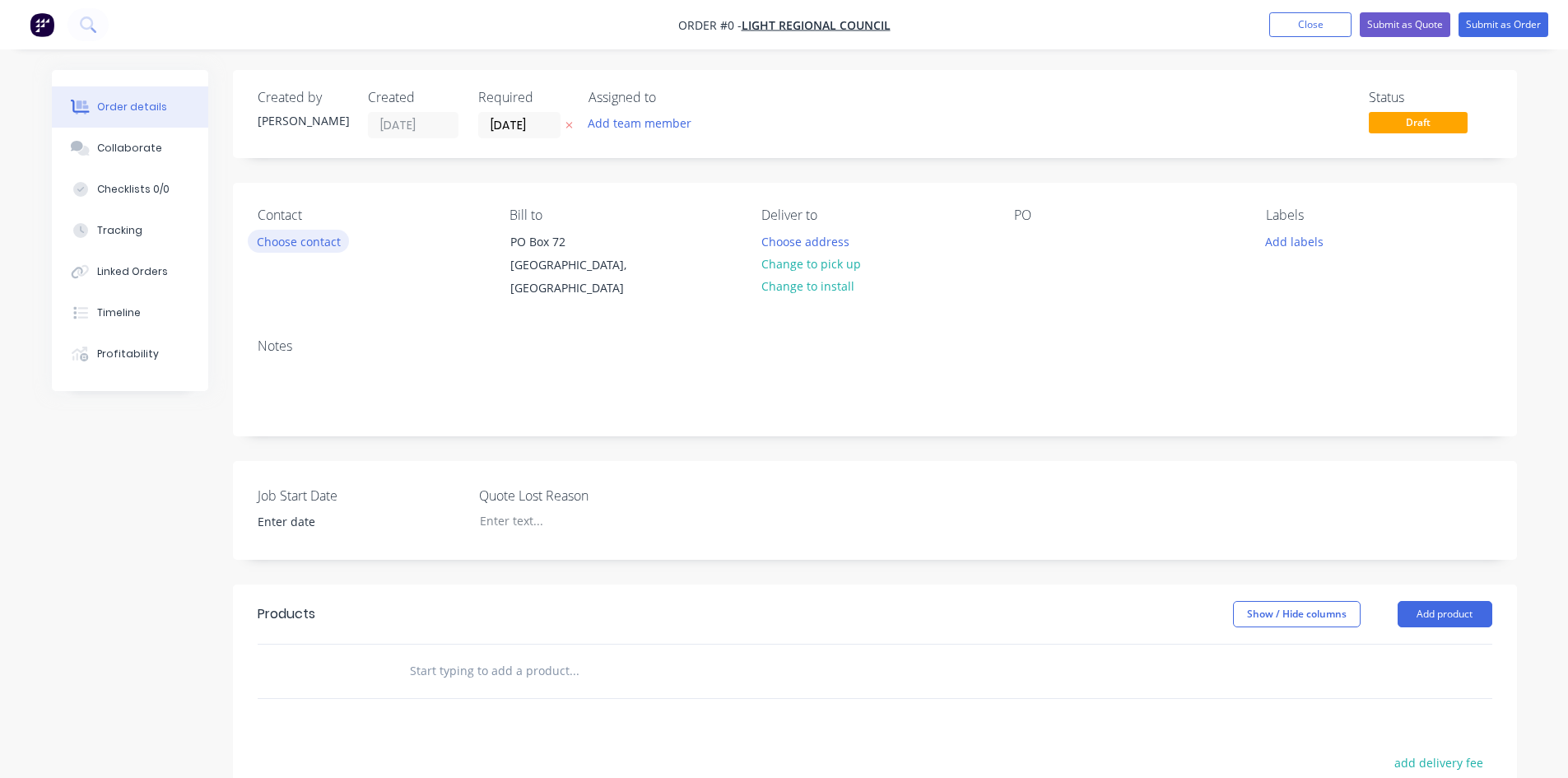
click at [274, 250] on button "Choose contact" at bounding box center [298, 241] width 101 height 23
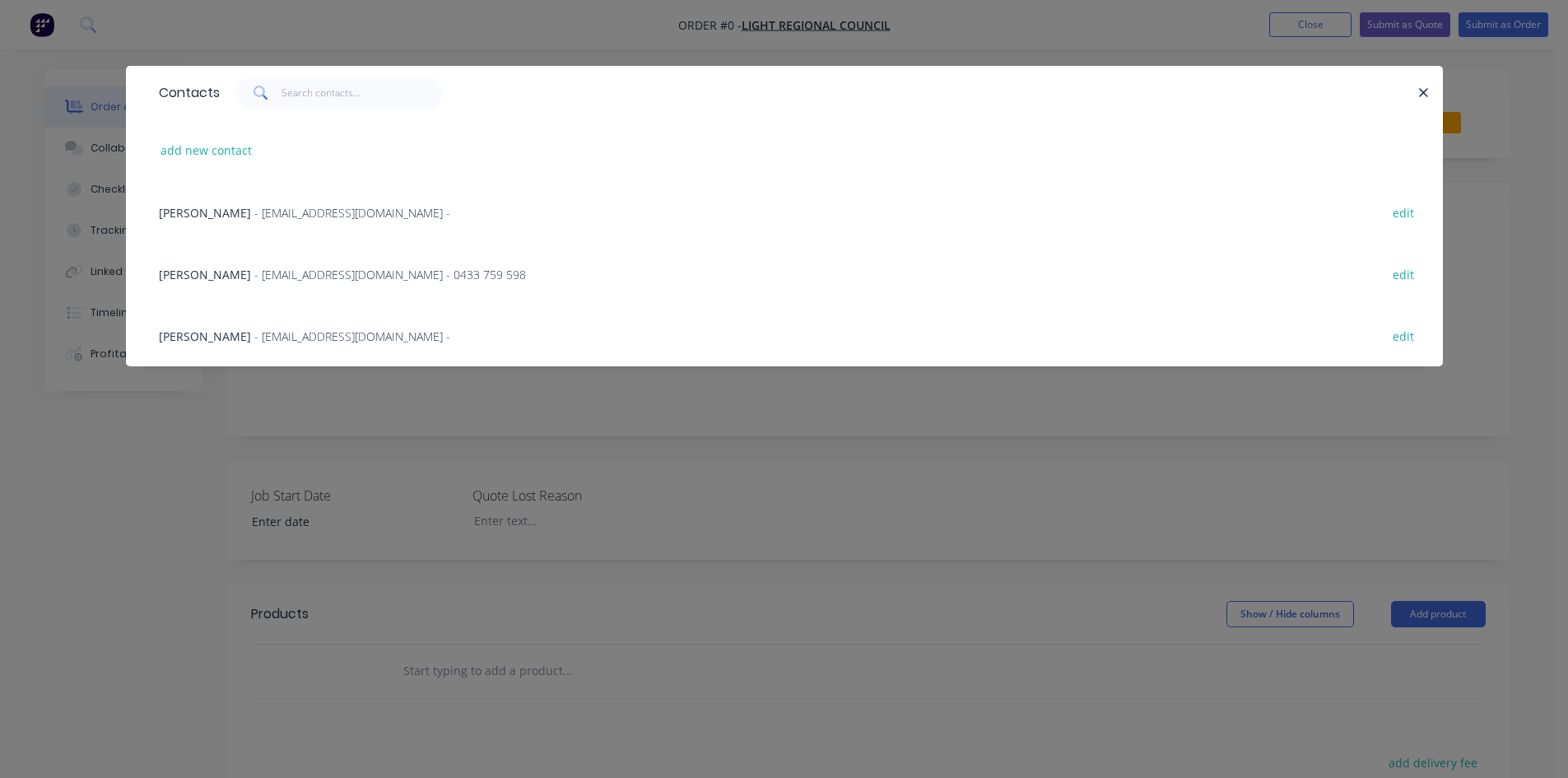
click at [172, 273] on span "[PERSON_NAME]" at bounding box center [205, 274] width 92 height 16
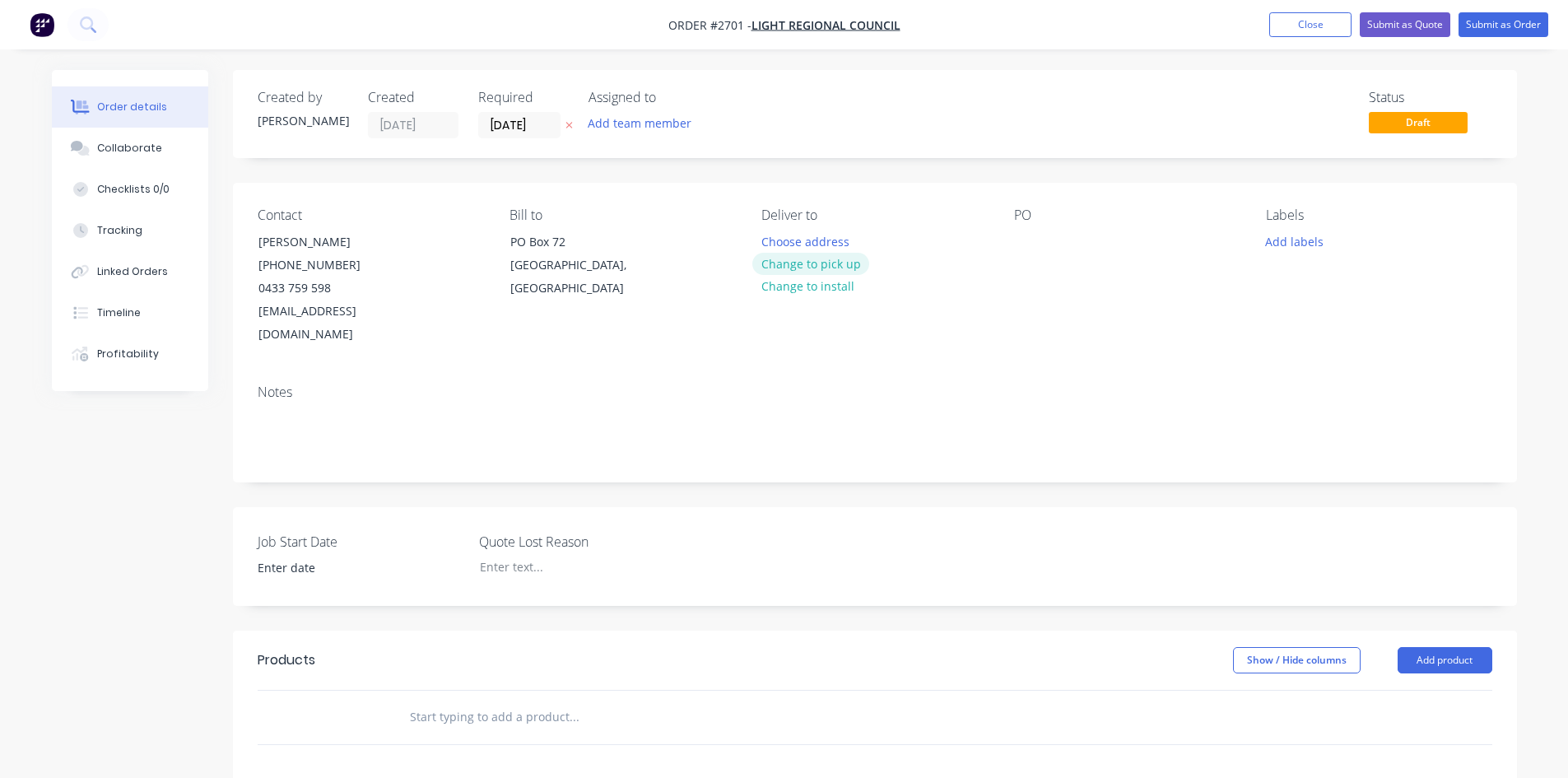
click at [822, 262] on button "Change to pick up" at bounding box center [811, 264] width 117 height 23
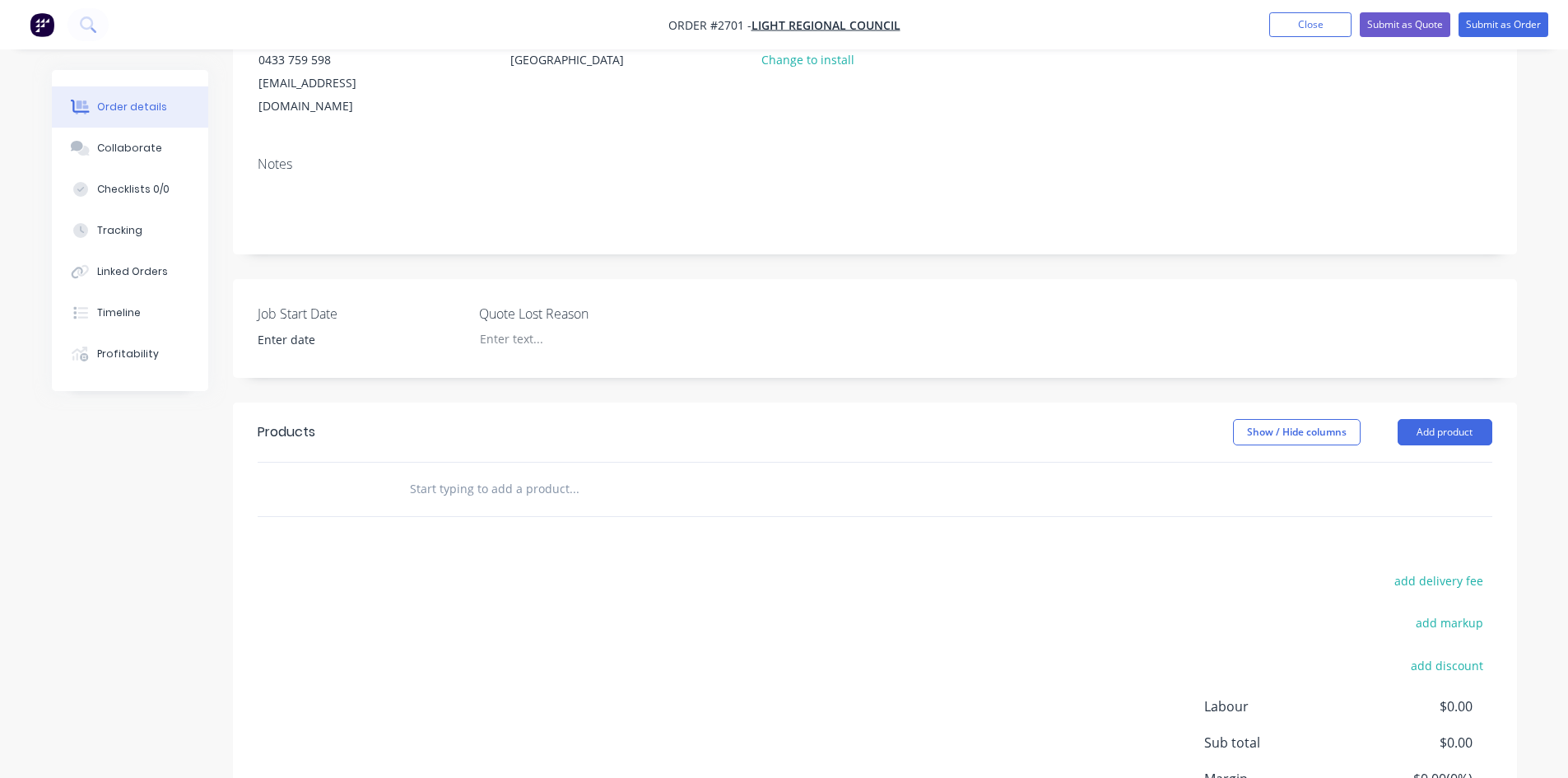
scroll to position [247, 0]
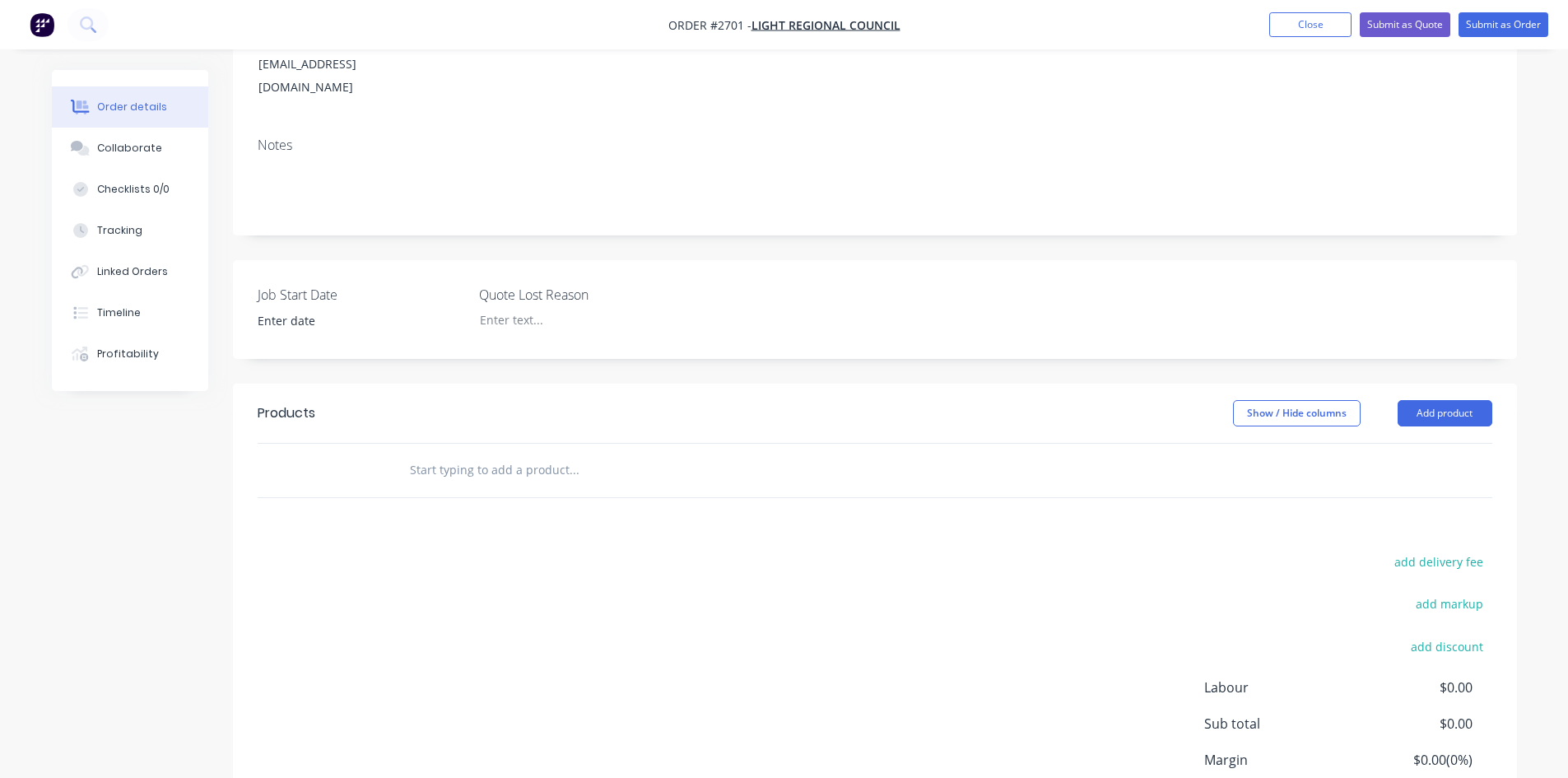
click at [462, 454] on input "text" at bounding box center [574, 470] width 329 height 33
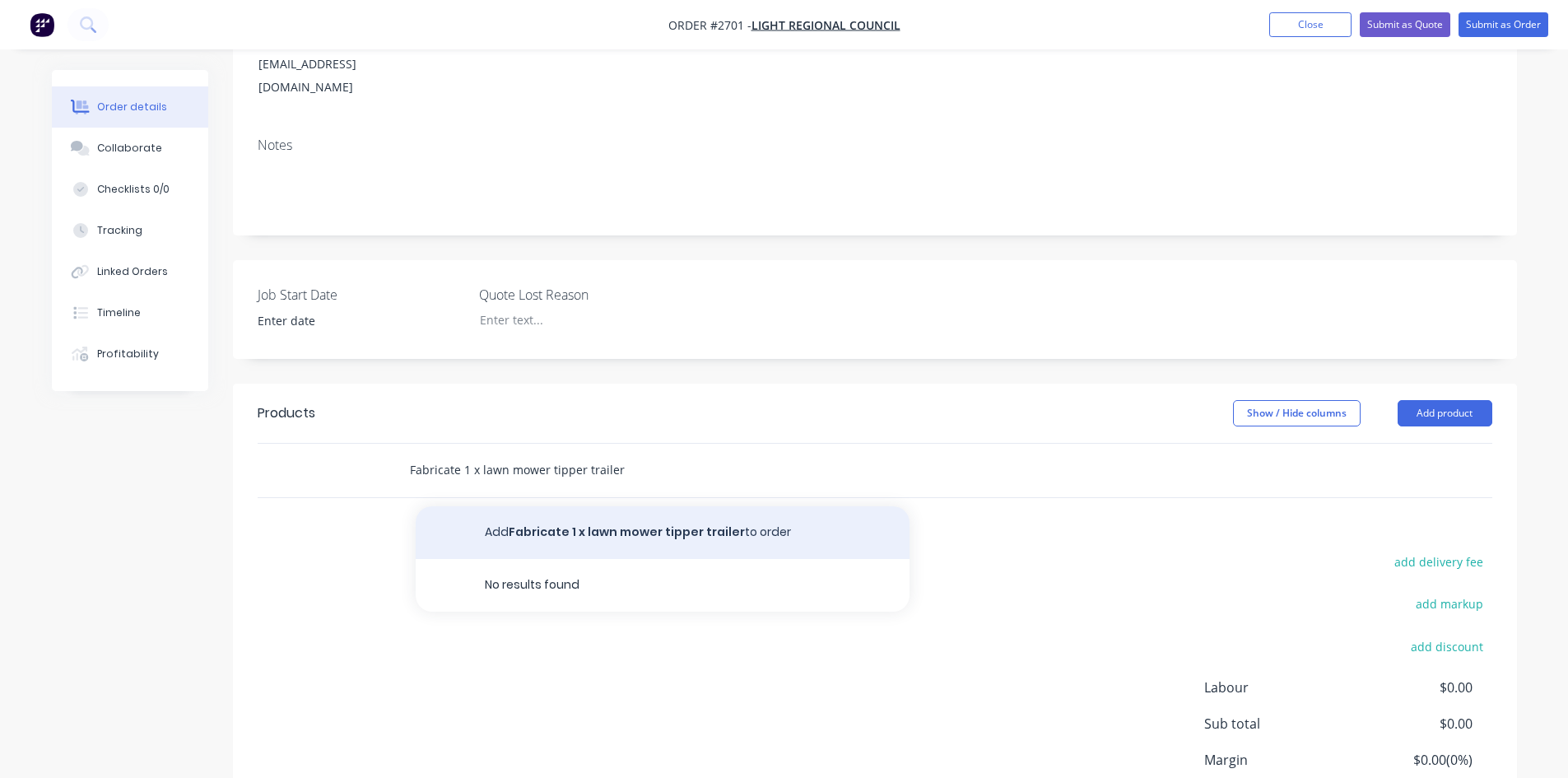
type input "Fabricate 1 x lawn mower tipper trailer"
click at [517, 506] on button "Add Fabricate 1 x lawn mower tipper trailer to order" at bounding box center [662, 532] width 494 height 52
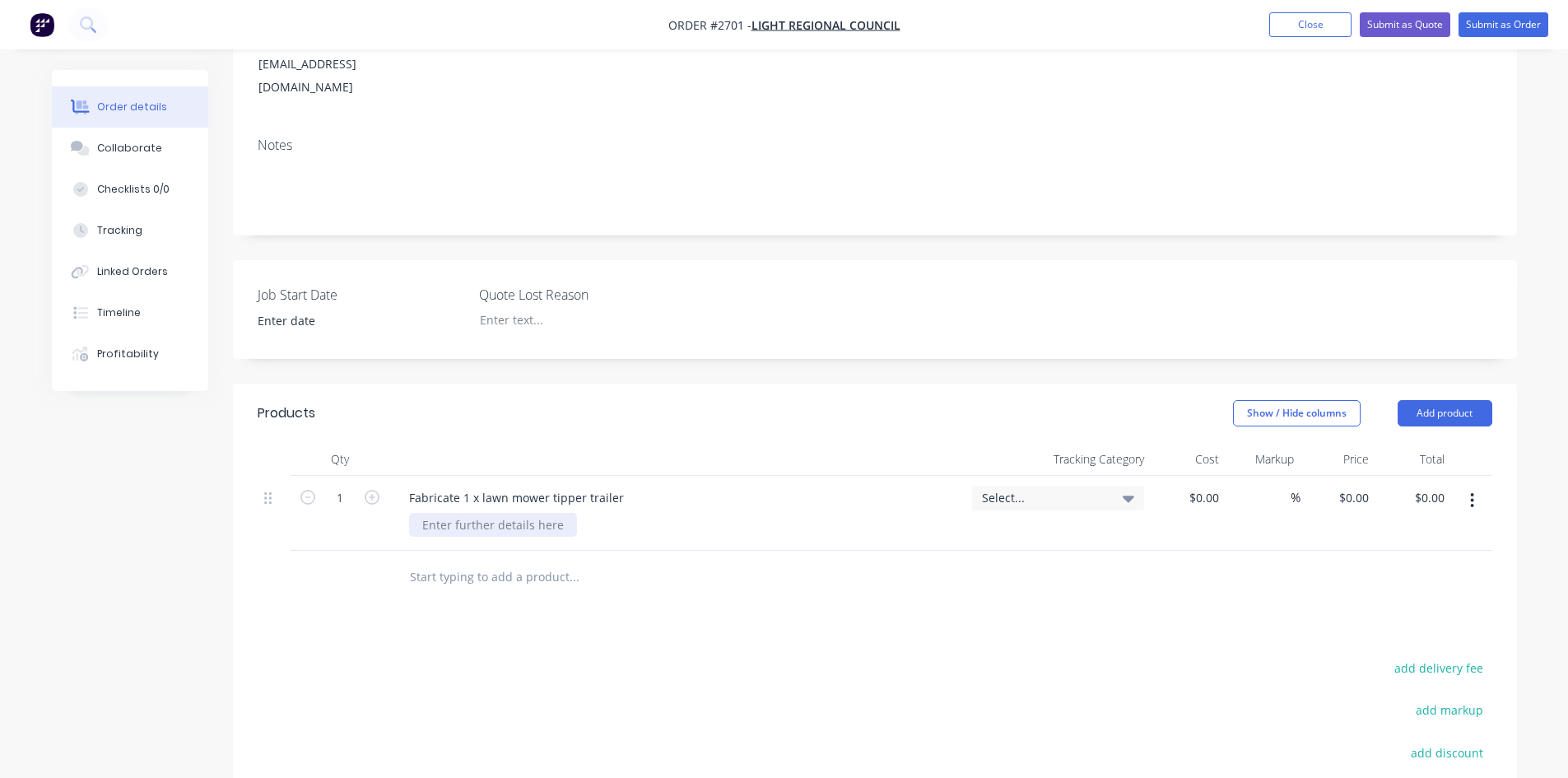
click at [510, 513] on div at bounding box center [493, 524] width 168 height 24
paste div
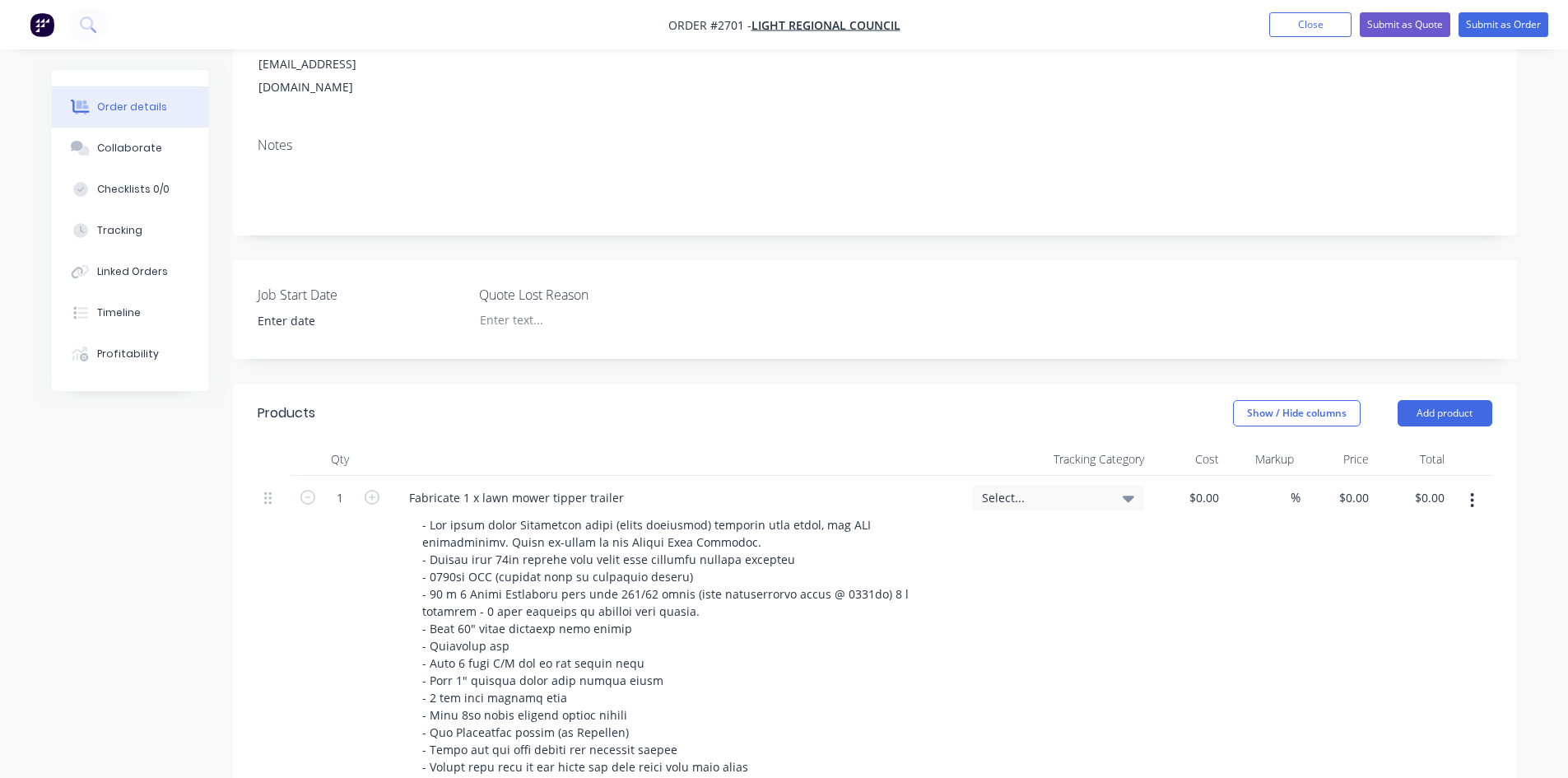
click at [367, 515] on div "1" at bounding box center [340, 712] width 98 height 472
click at [1346, 476] on div "0 0" at bounding box center [1338, 712] width 75 height 472
type input "$16,999.00"
click at [1200, 605] on div "$0.00 $0.00" at bounding box center [1188, 712] width 75 height 472
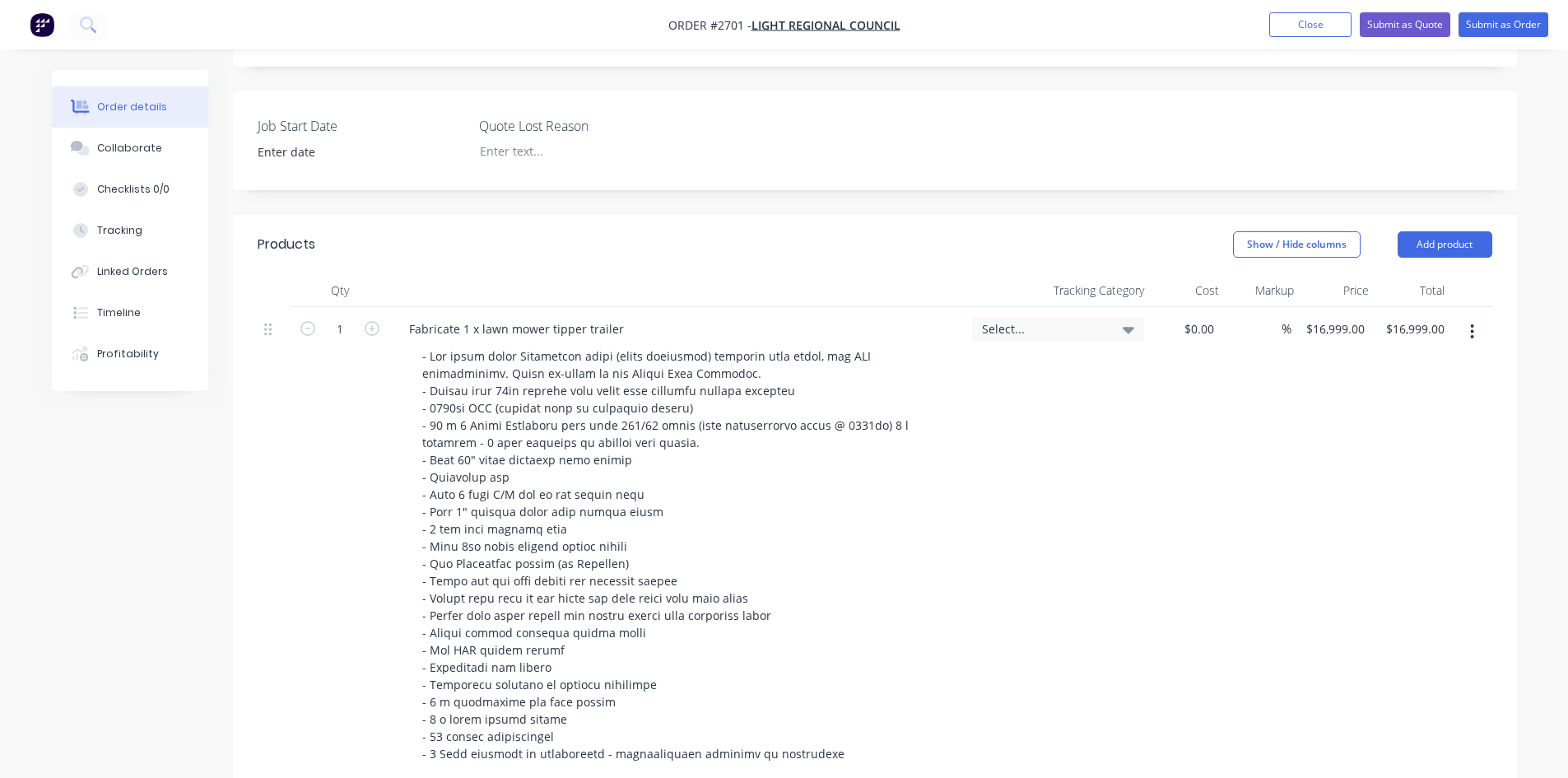
scroll to position [411, 0]
click at [1116, 543] on div "Select..." at bounding box center [1058, 547] width 186 height 472
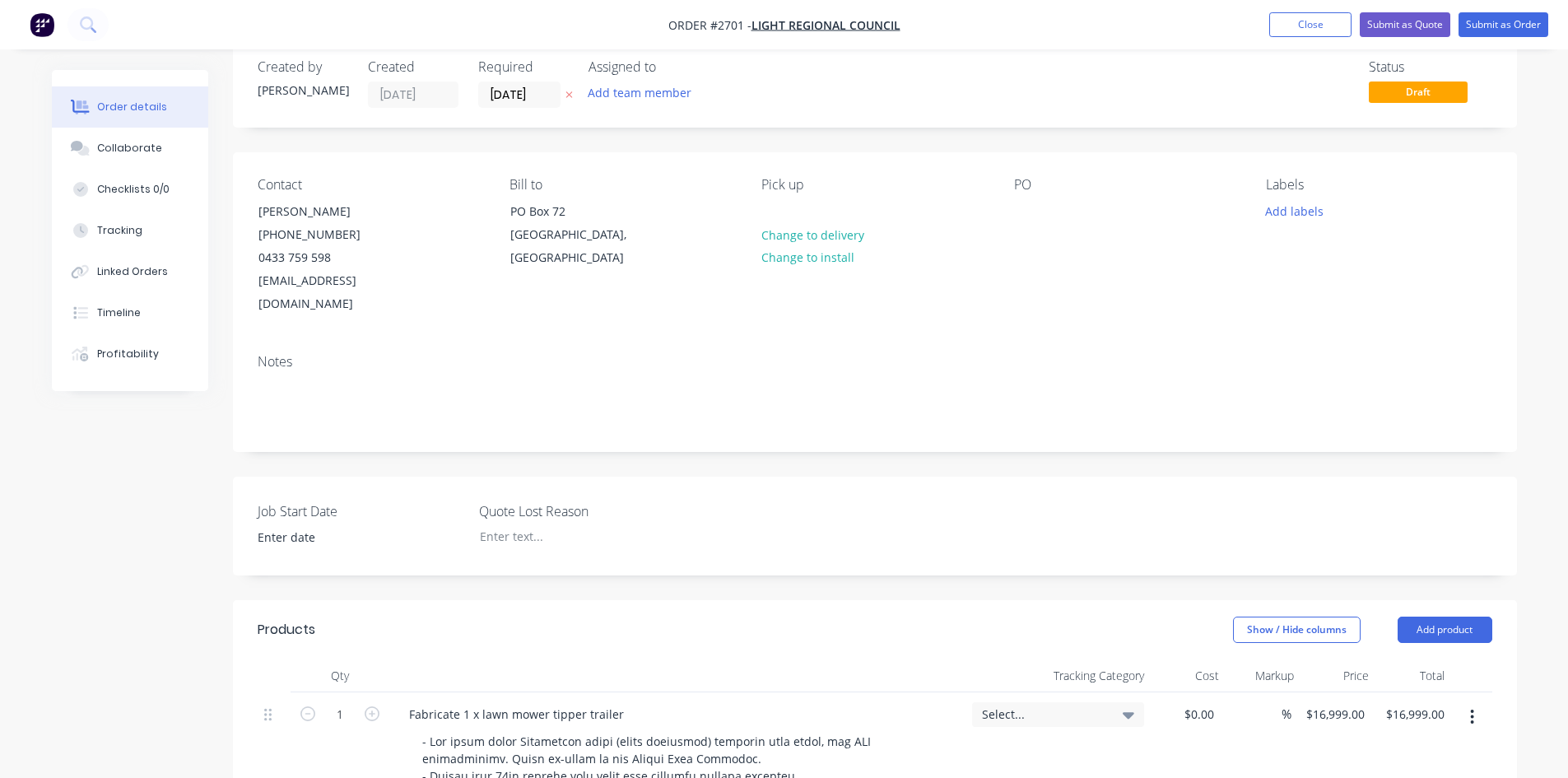
scroll to position [0, 0]
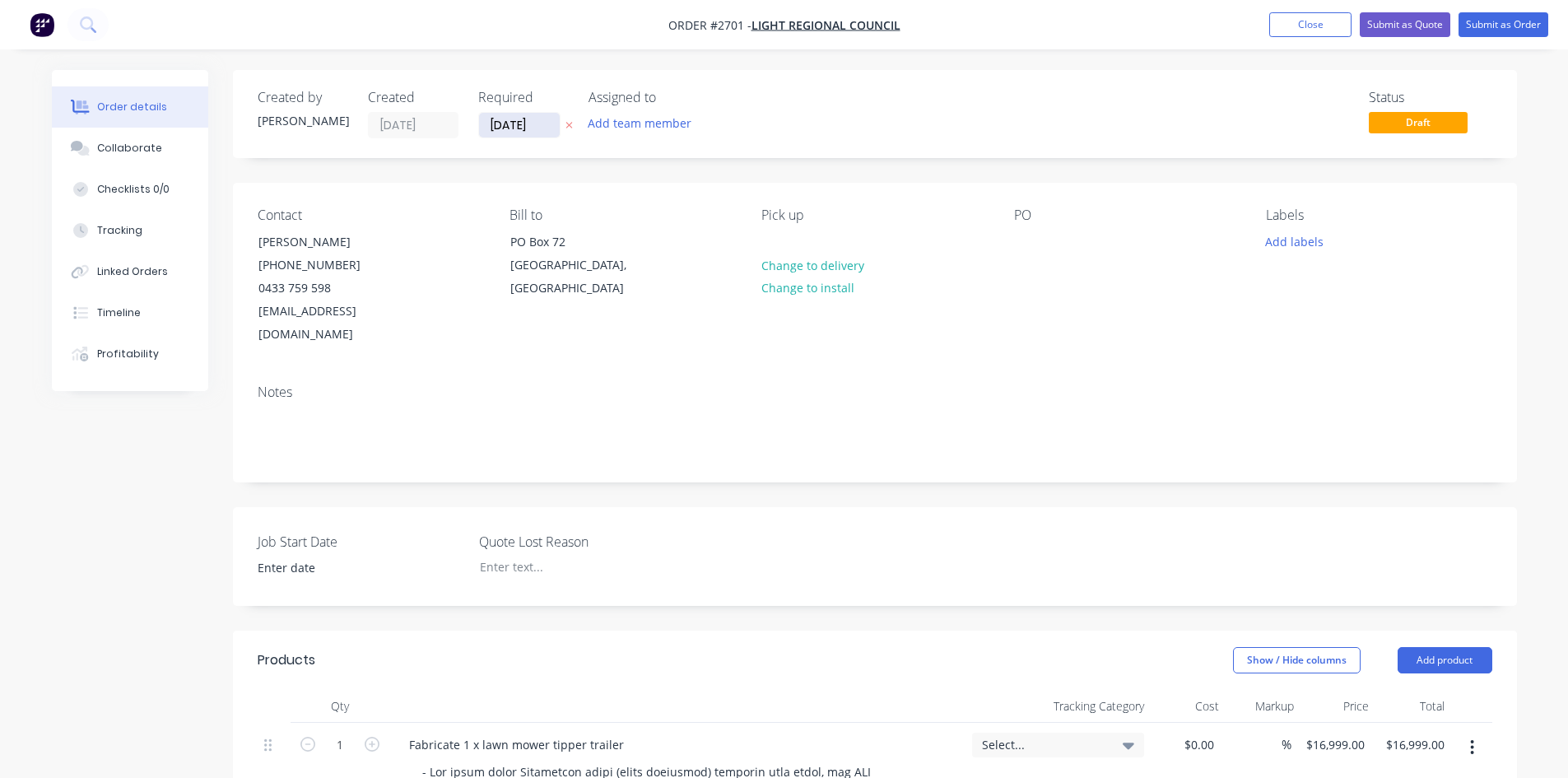
click at [551, 129] on input "[DATE]" at bounding box center [519, 125] width 81 height 24
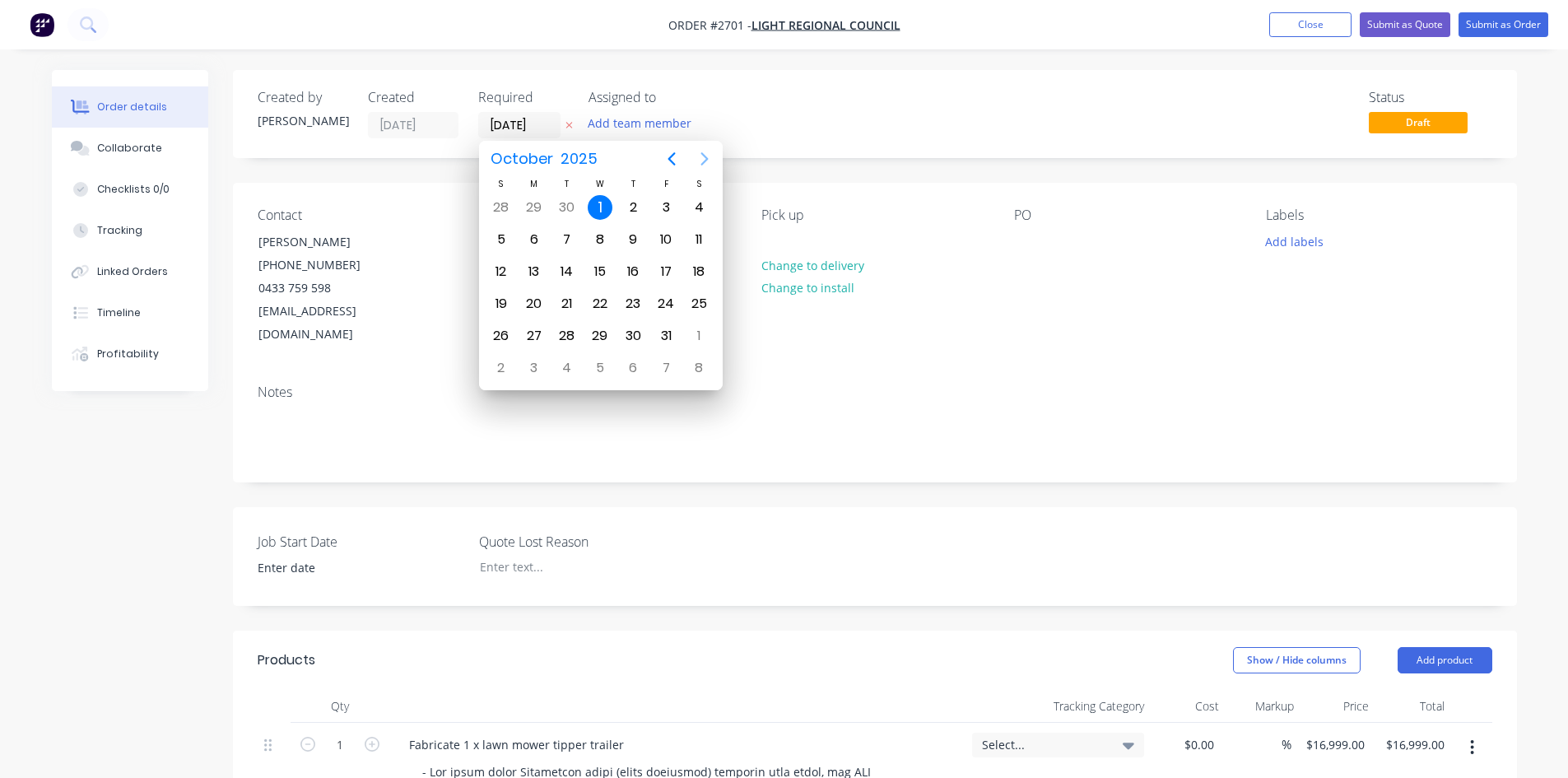
click at [707, 157] on icon "Next page" at bounding box center [704, 159] width 20 height 20
click at [610, 335] on div "31" at bounding box center [600, 335] width 24 height 24
type input "[DATE]"
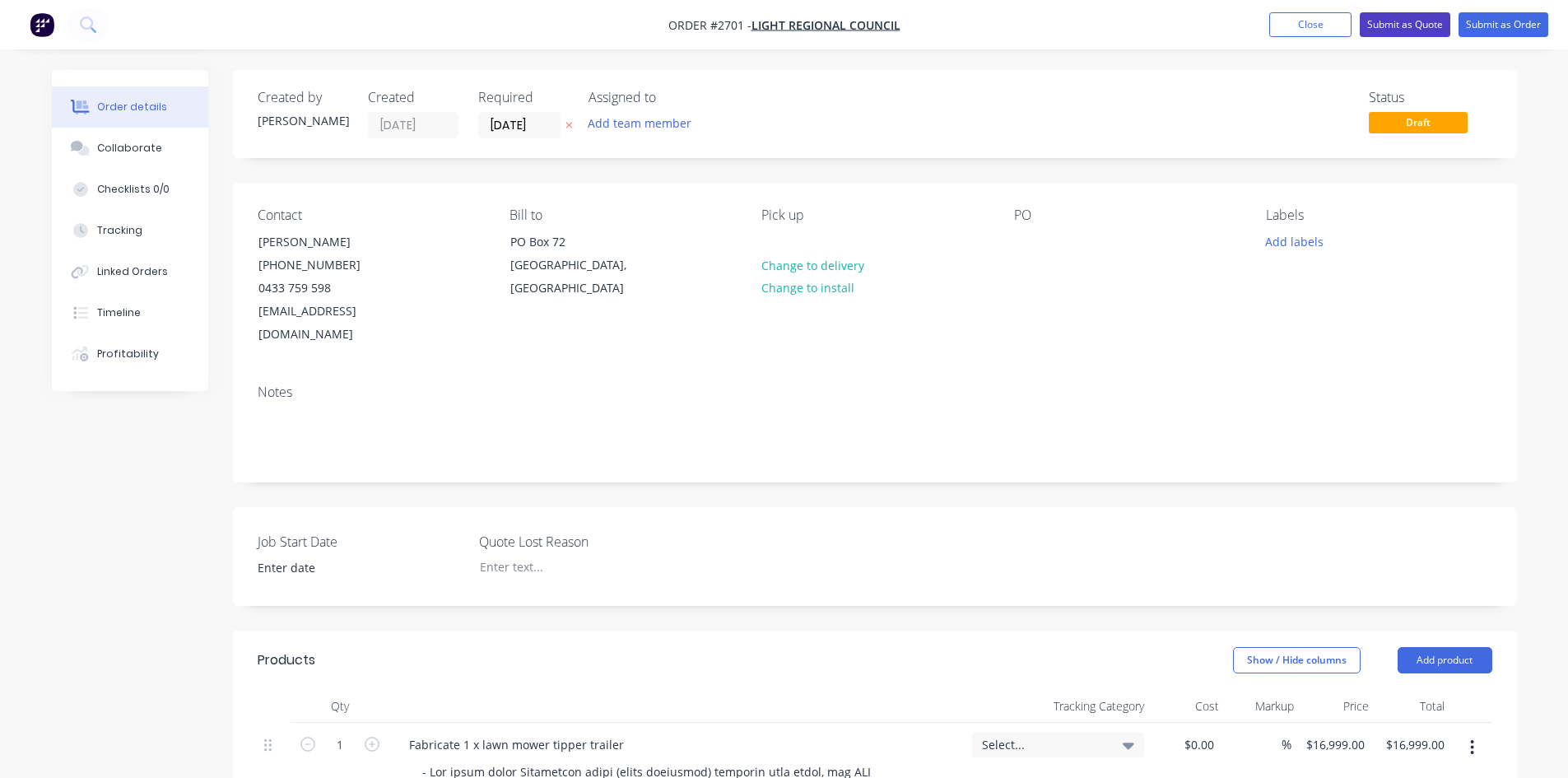
click at [1409, 27] on button "Submit as Quote" at bounding box center [1405, 24] width 91 height 24
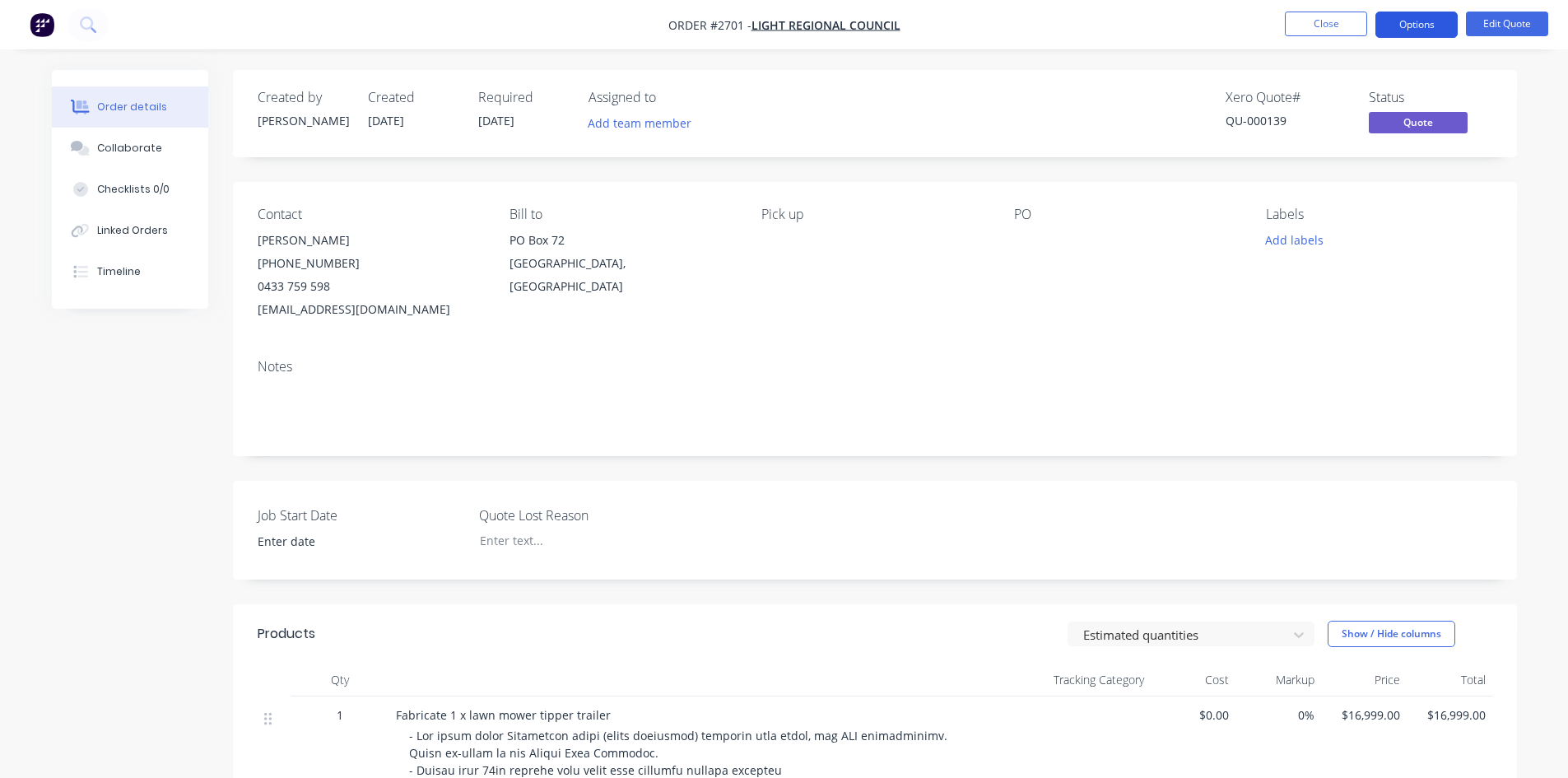
click at [1414, 30] on button "Options" at bounding box center [1416, 24] width 82 height 26
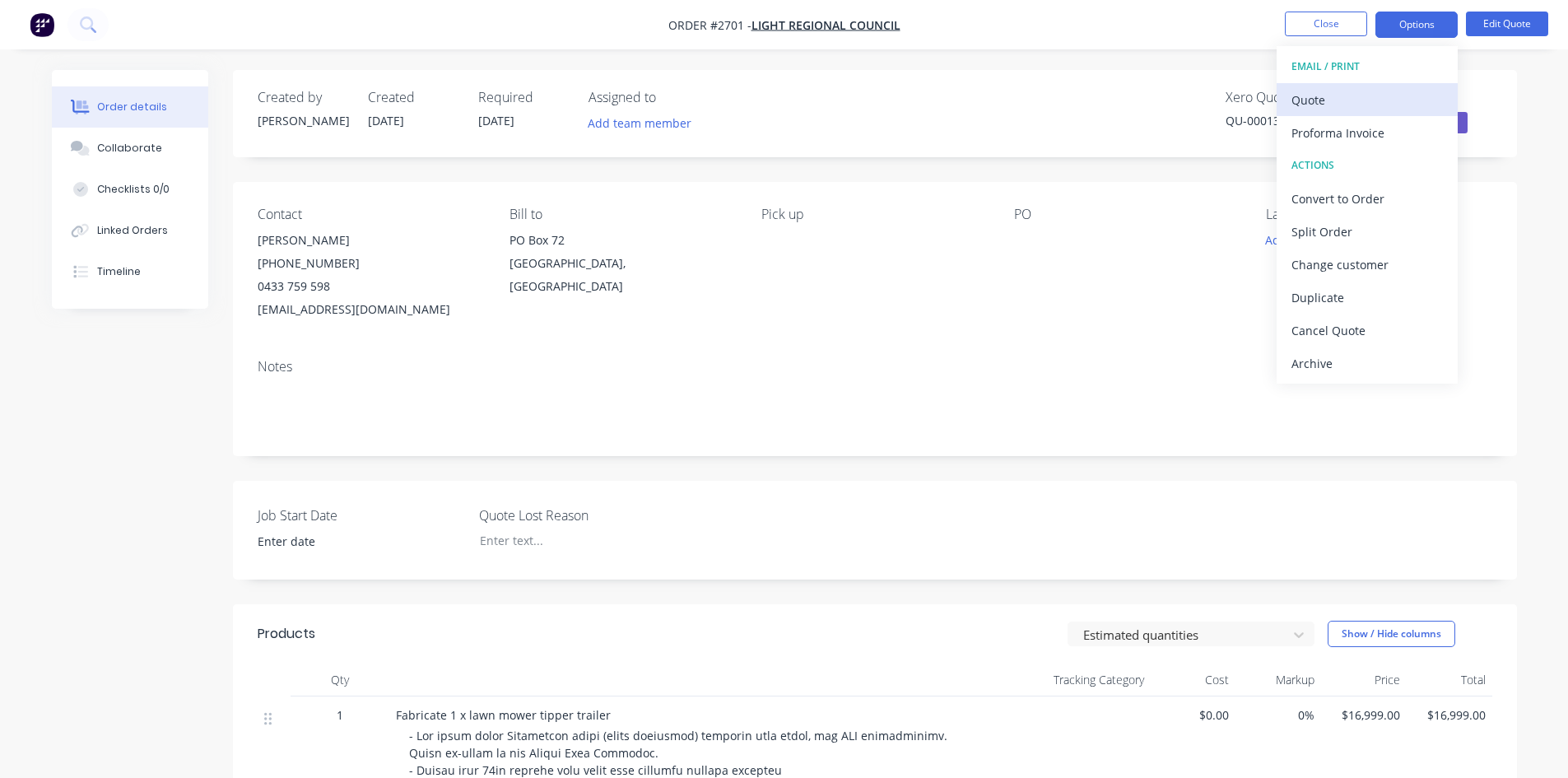
click at [1321, 105] on div "Quote" at bounding box center [1367, 99] width 152 height 24
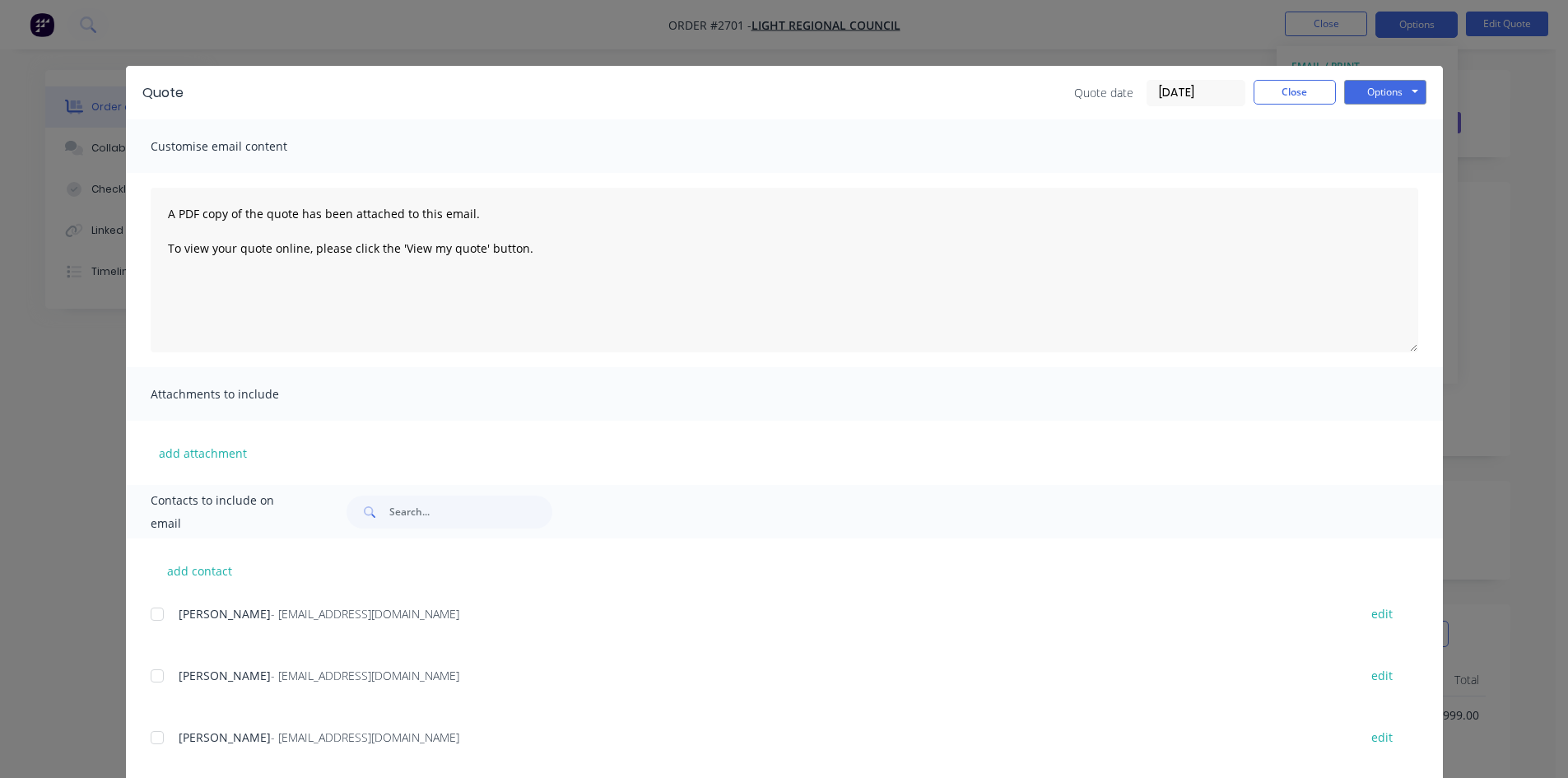
click at [150, 675] on div at bounding box center [158, 676] width 33 height 33
click at [1375, 97] on button "Options" at bounding box center [1385, 92] width 82 height 24
click at [1381, 175] on button "Email" at bounding box center [1396, 175] width 105 height 27
click at [1275, 99] on button "Close" at bounding box center [1294, 92] width 82 height 24
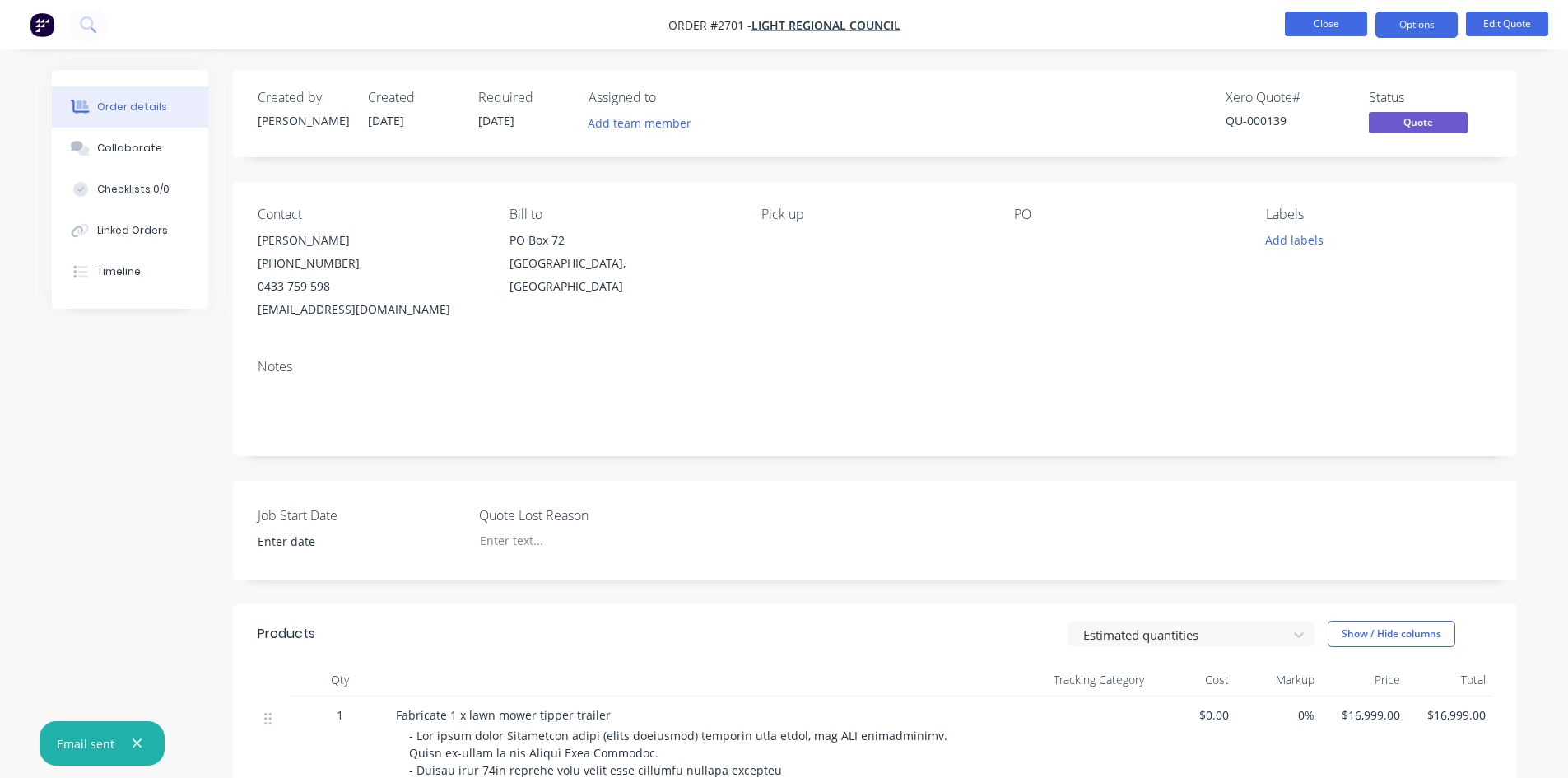
click at [1304, 18] on button "Close" at bounding box center [1326, 24] width 82 height 24
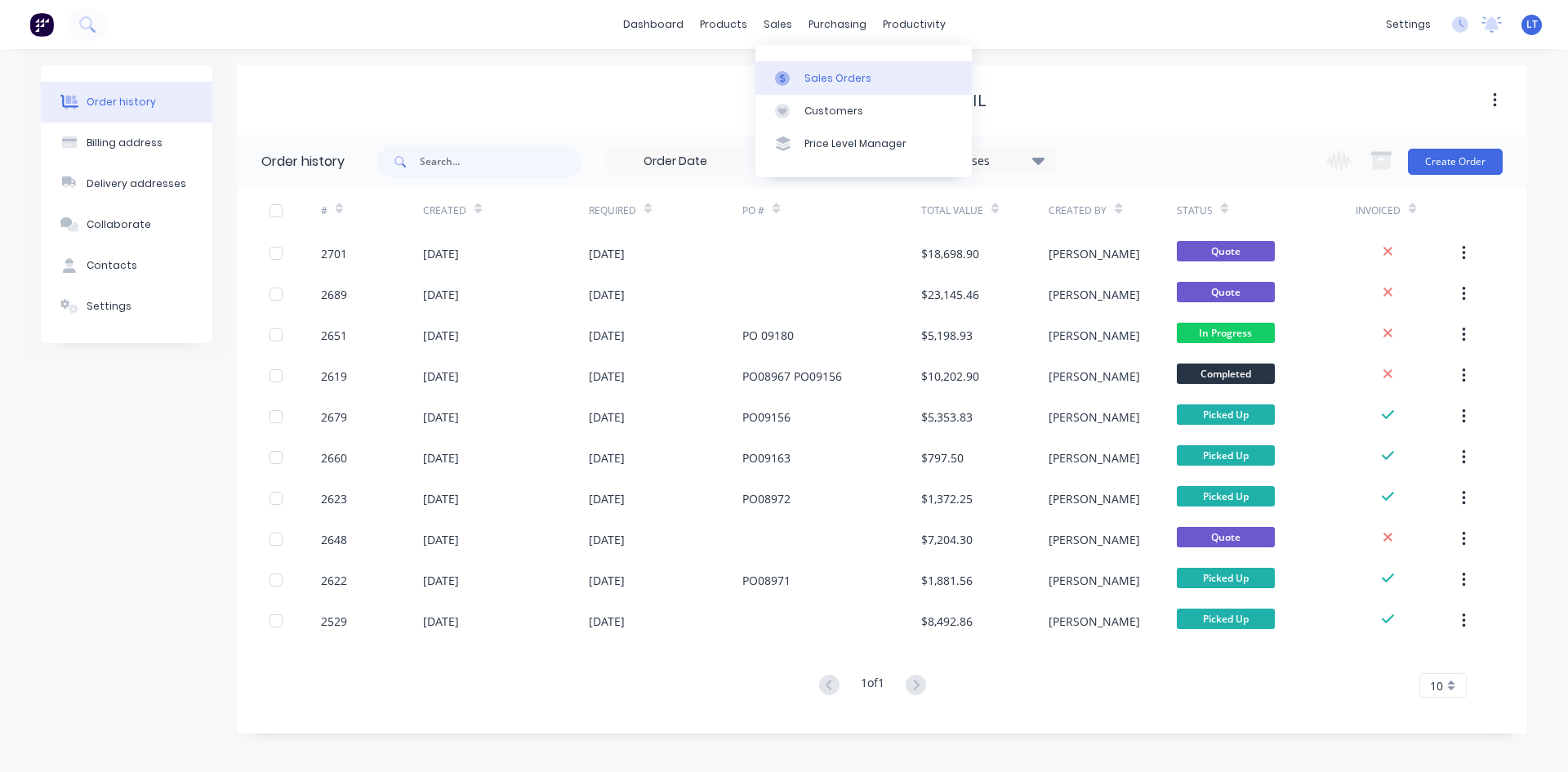
click at [867, 80] on link "Sales Orders" at bounding box center [864, 78] width 216 height 33
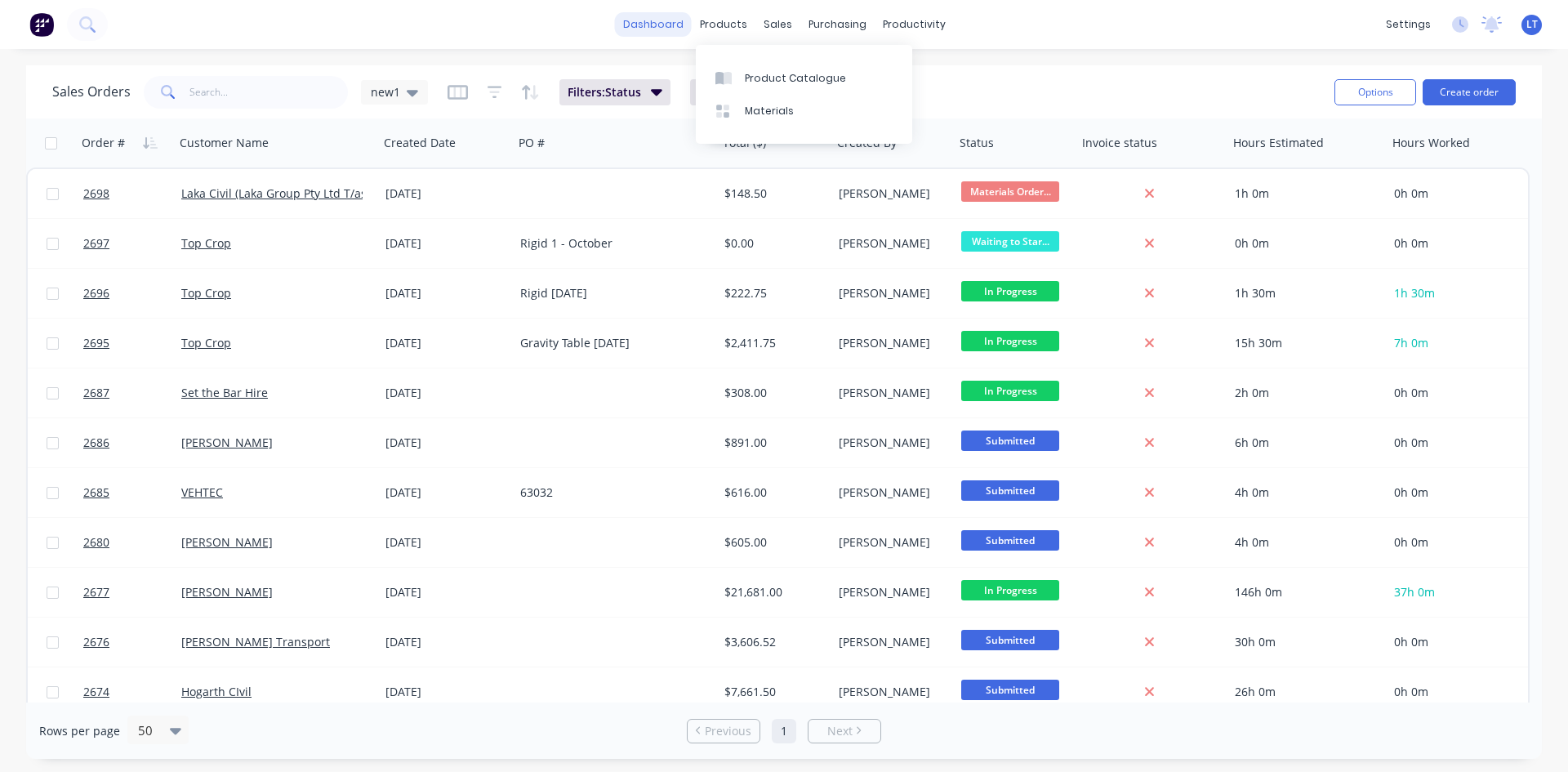
click at [678, 20] on link "dashboard" at bounding box center [653, 24] width 77 height 24
